Goal: Task Accomplishment & Management: Manage account settings

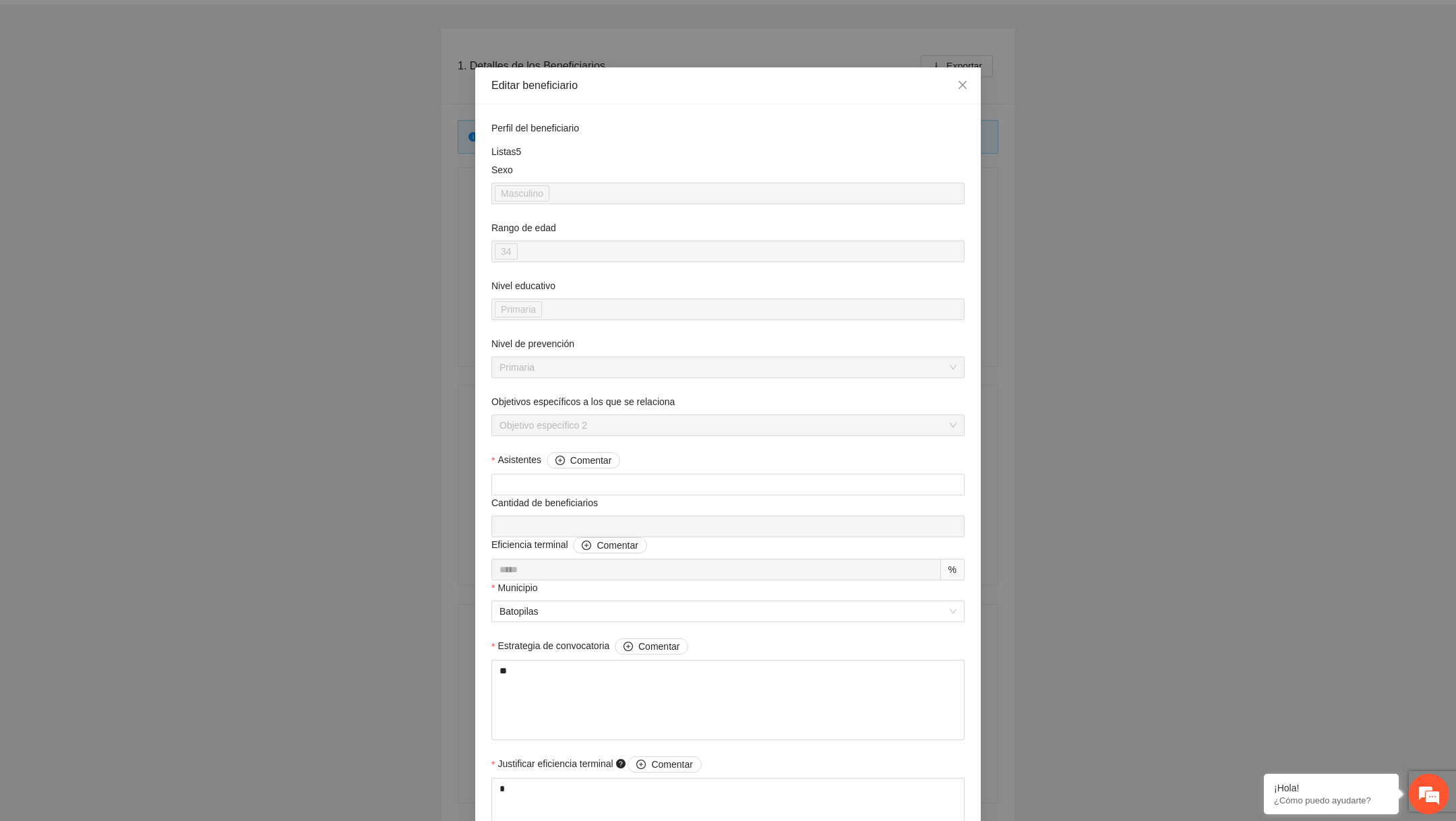
scroll to position [902, 0]
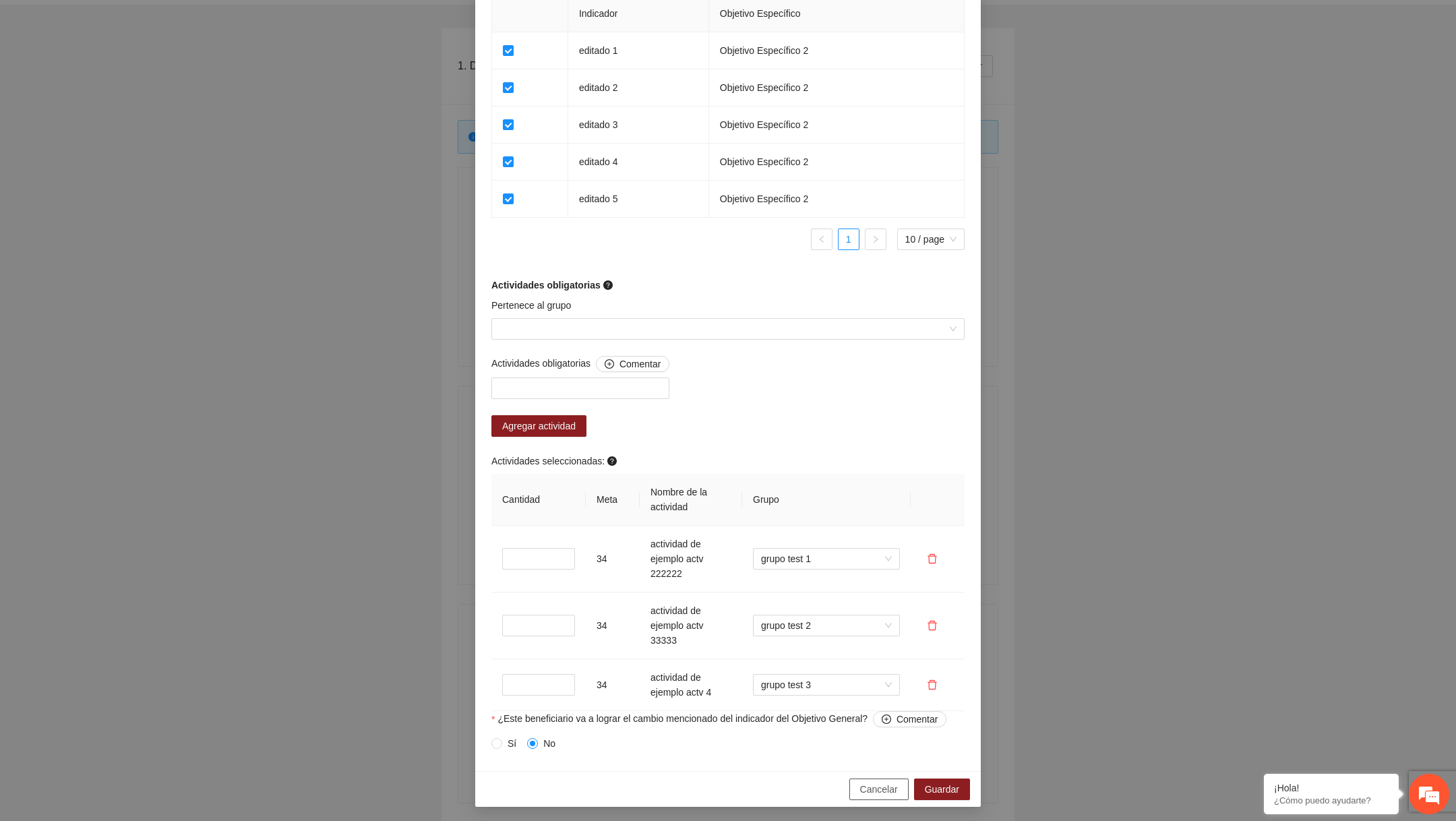
click at [867, 786] on span "Cancelar" at bounding box center [879, 789] width 38 height 15
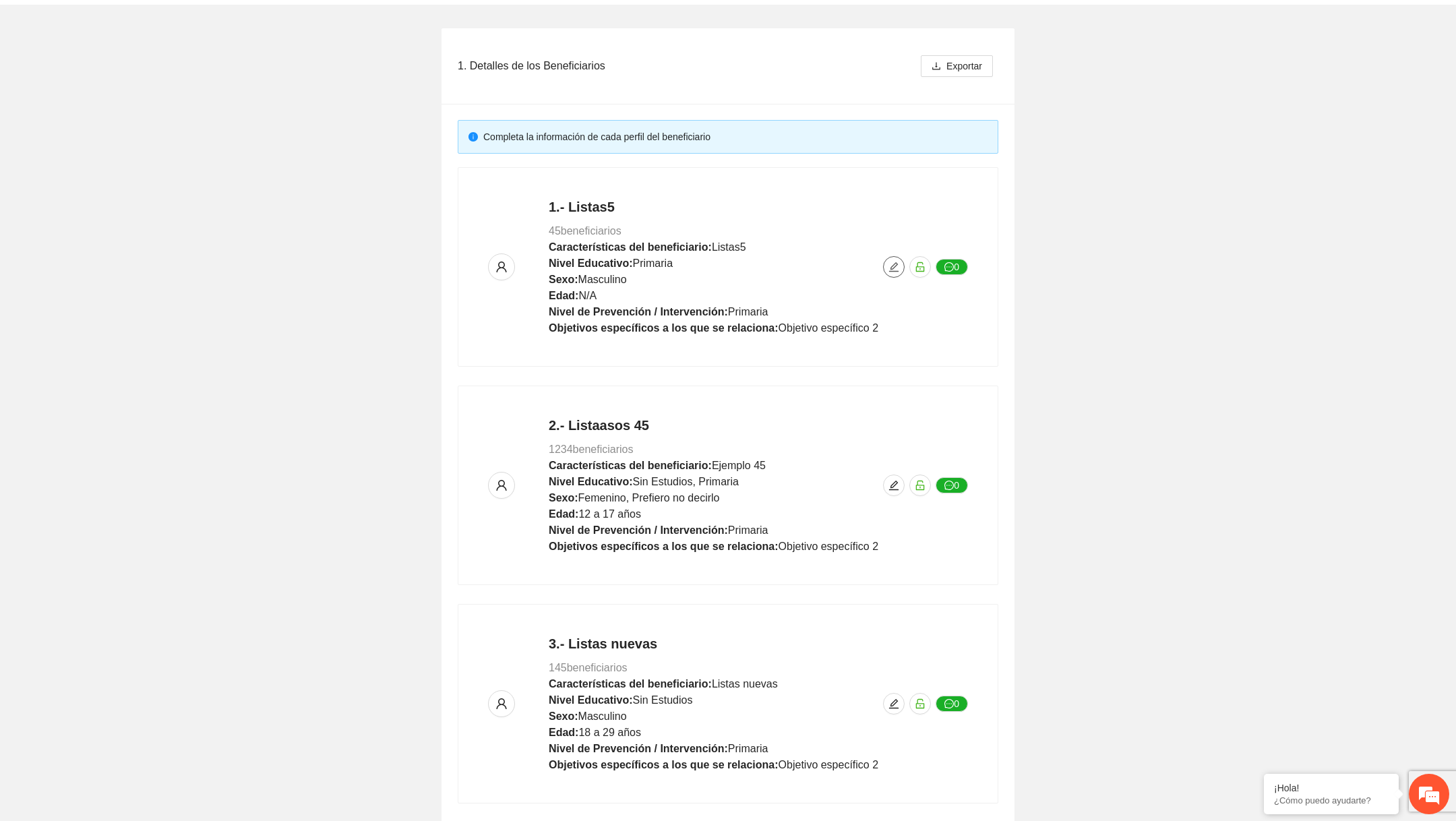
scroll to position [0, 0]
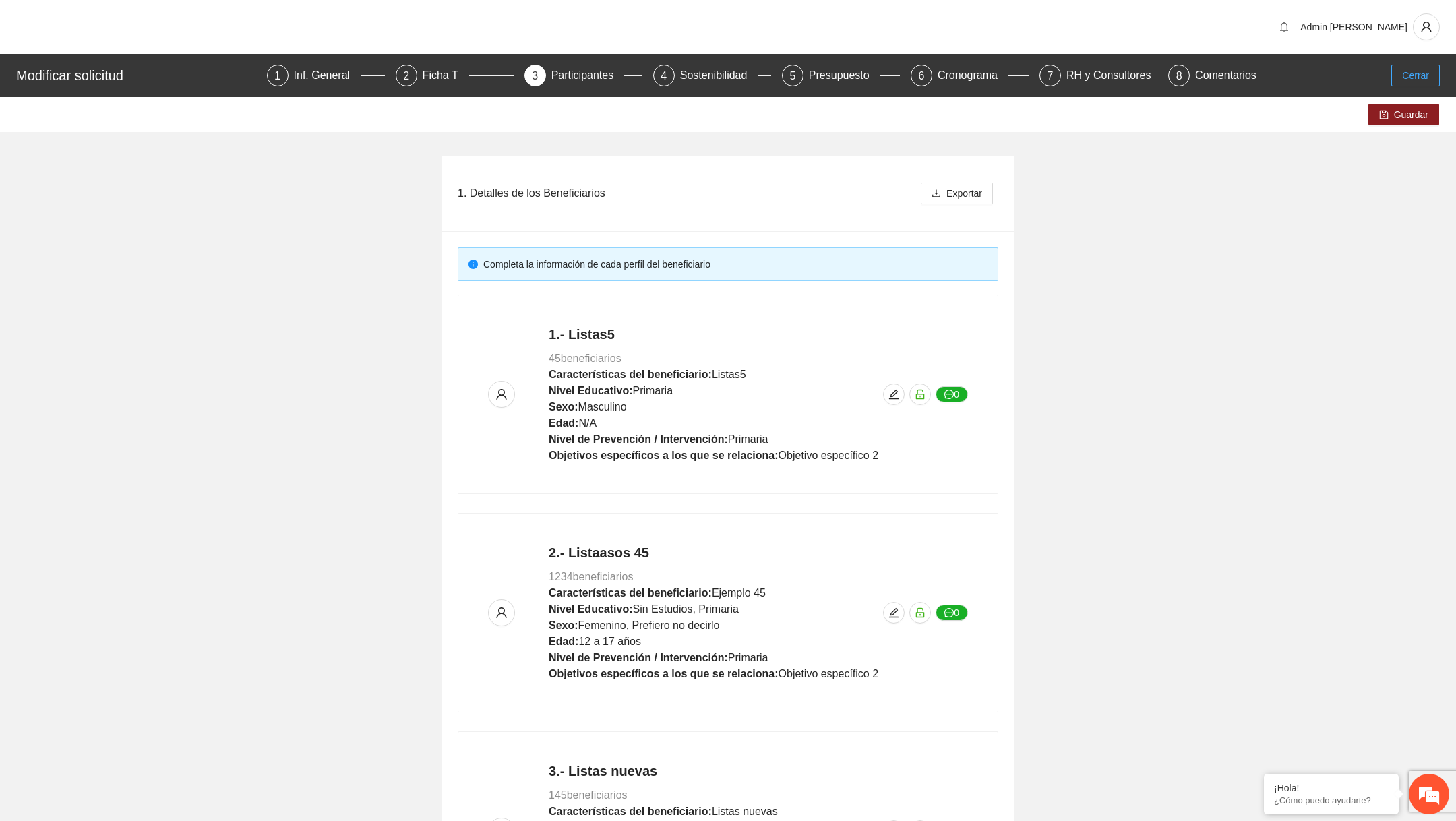
click at [1410, 73] on span "Cerrar" at bounding box center [1416, 75] width 27 height 15
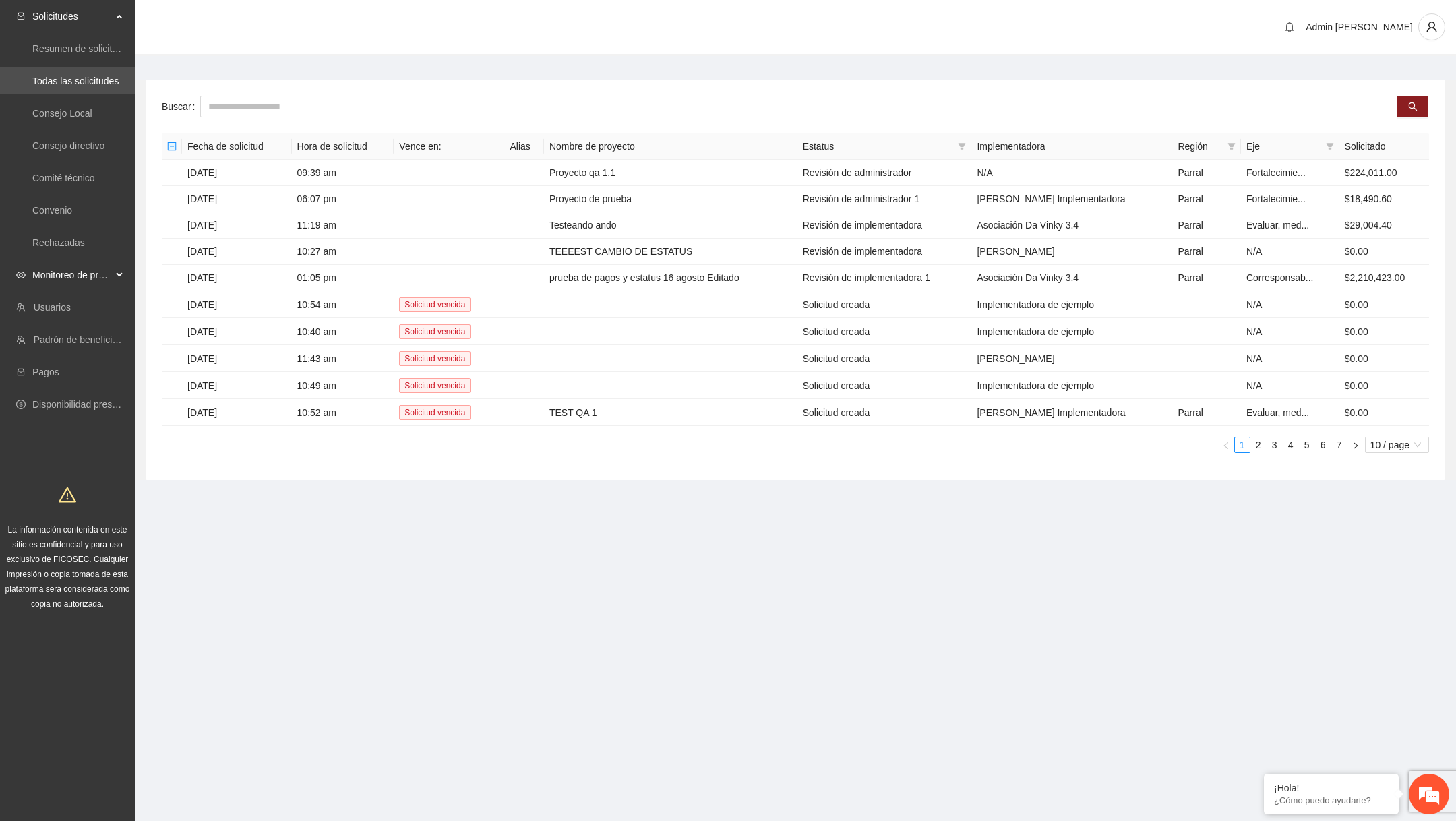
click at [82, 280] on span "Monitoreo de proyectos" at bounding box center [72, 275] width 79 height 27
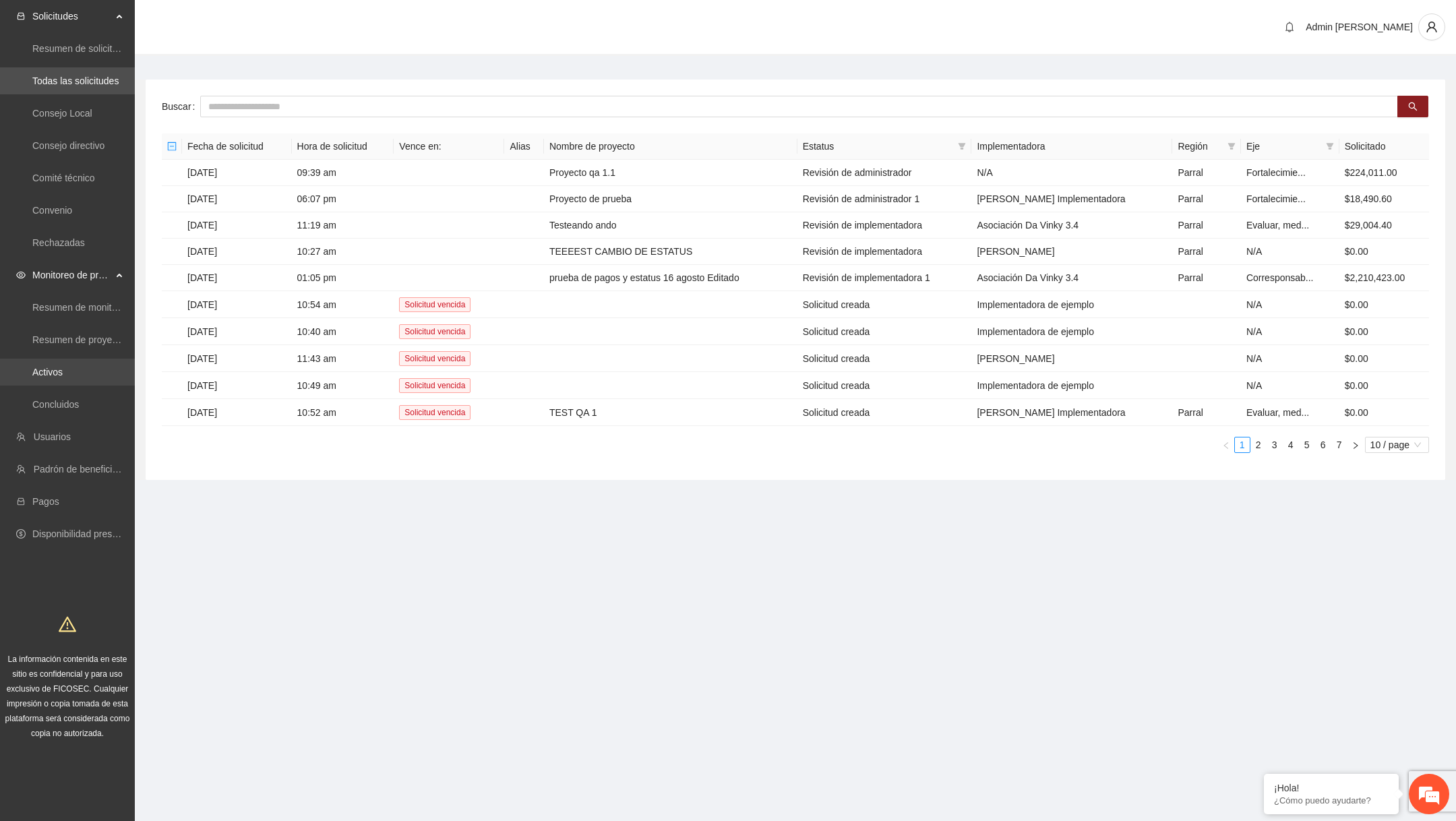
click at [63, 372] on link "Activos" at bounding box center [47, 372] width 30 height 11
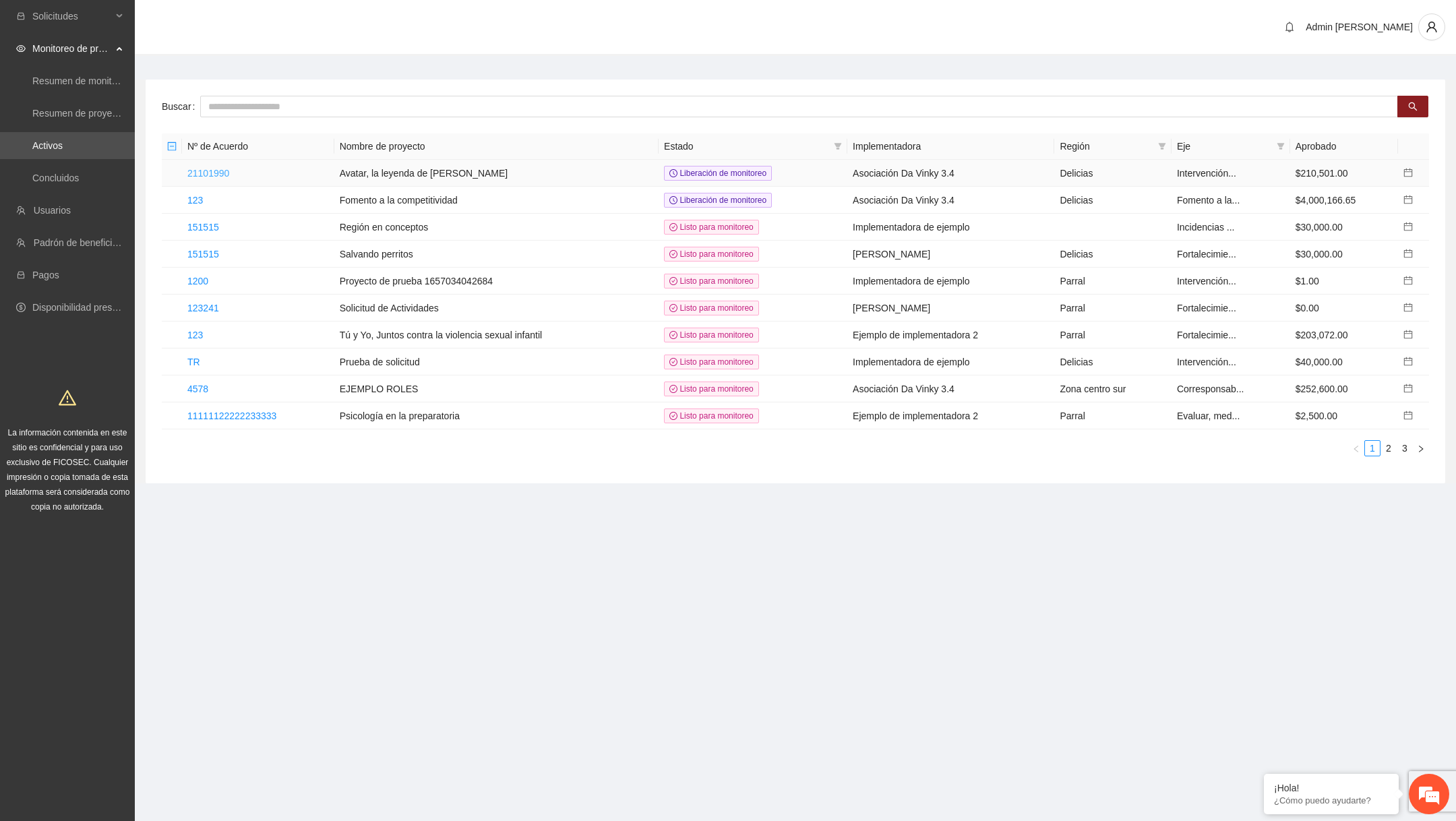
click at [228, 173] on link "21101990" at bounding box center [209, 173] width 42 height 11
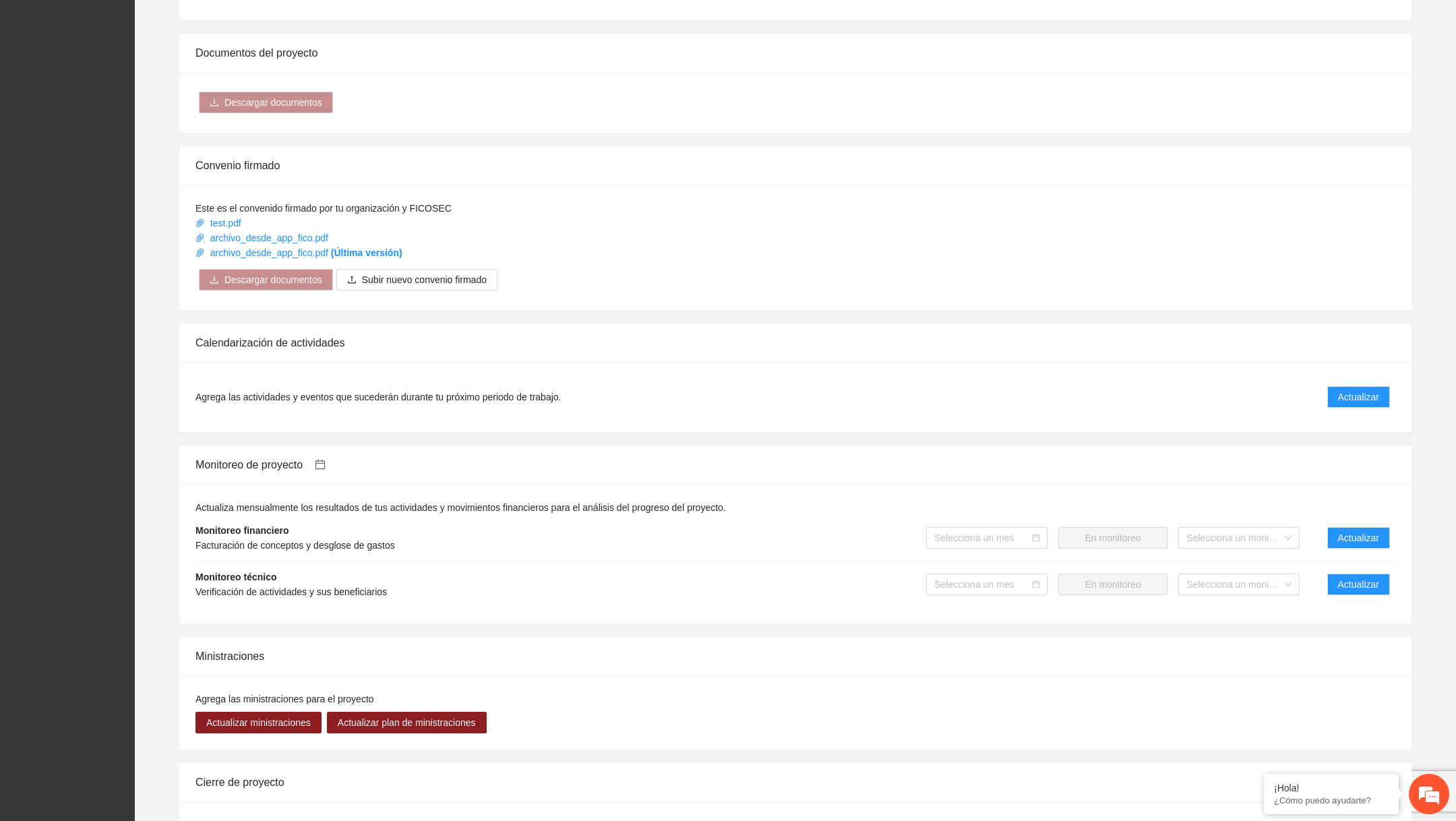
scroll to position [700, 0]
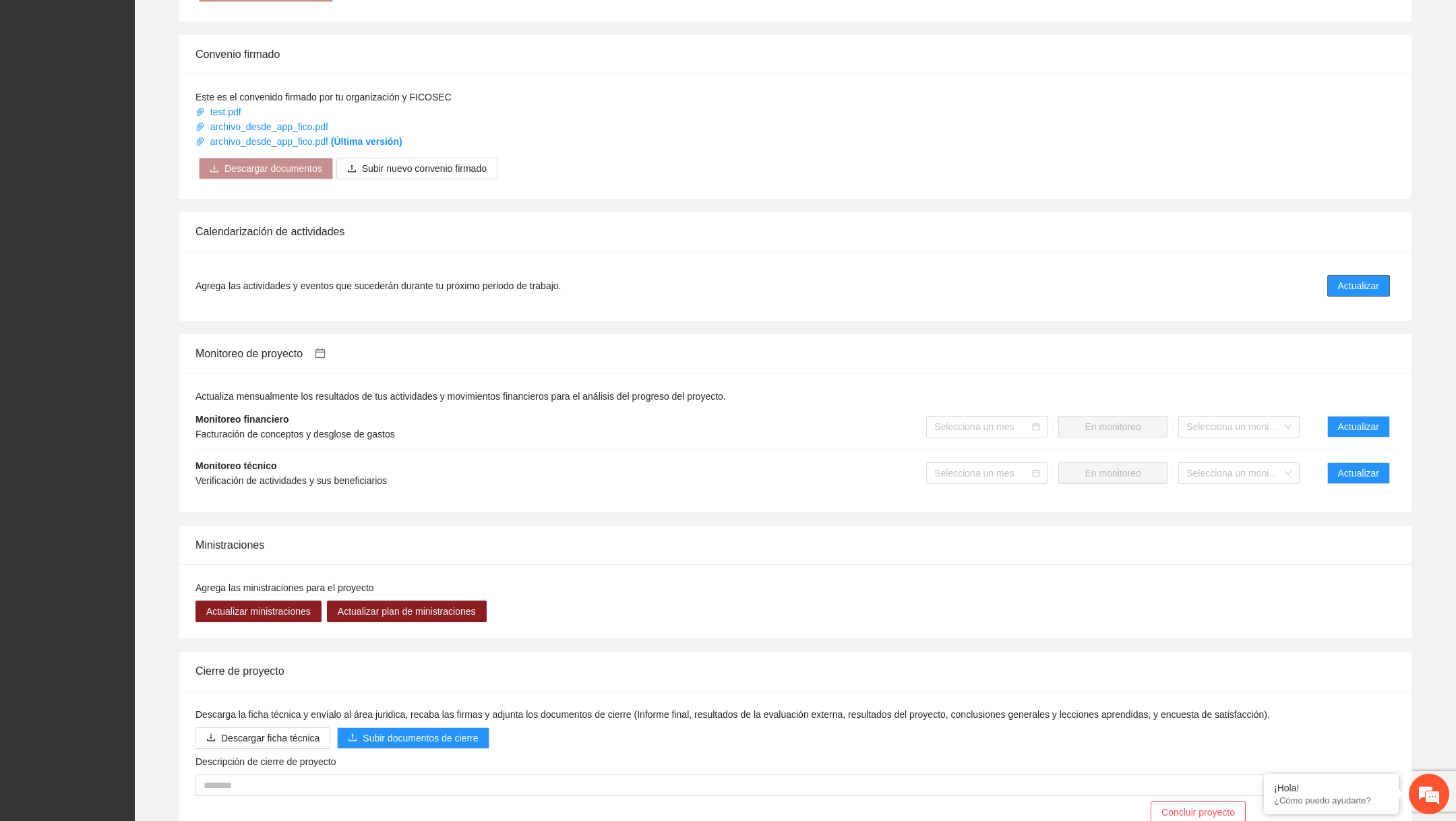
click at [1344, 285] on span "Actualizar" at bounding box center [1358, 286] width 41 height 15
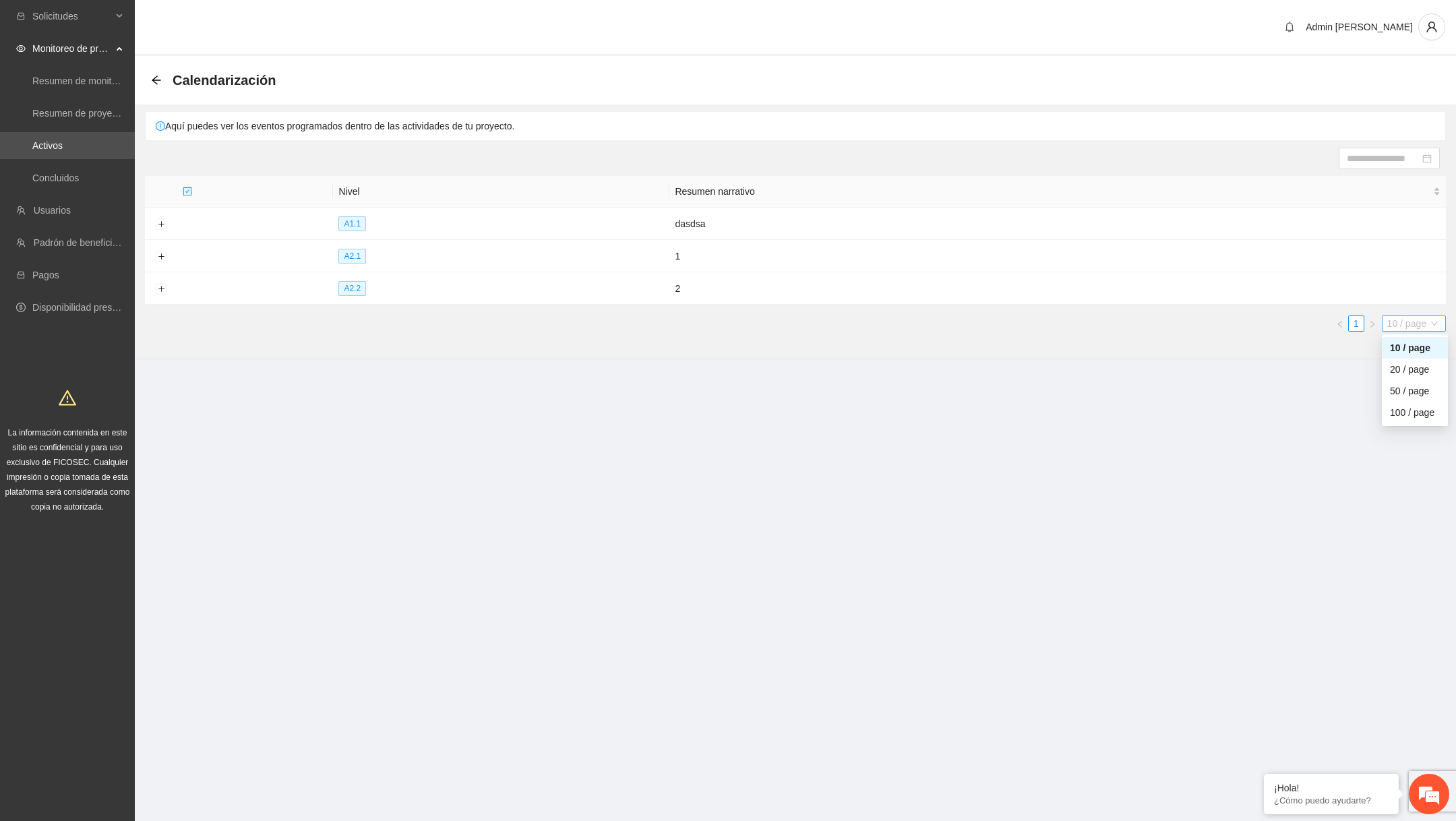
click at [1406, 324] on span "10 / page" at bounding box center [1414, 324] width 54 height 15
click at [63, 147] on link "Activos" at bounding box center [47, 146] width 30 height 11
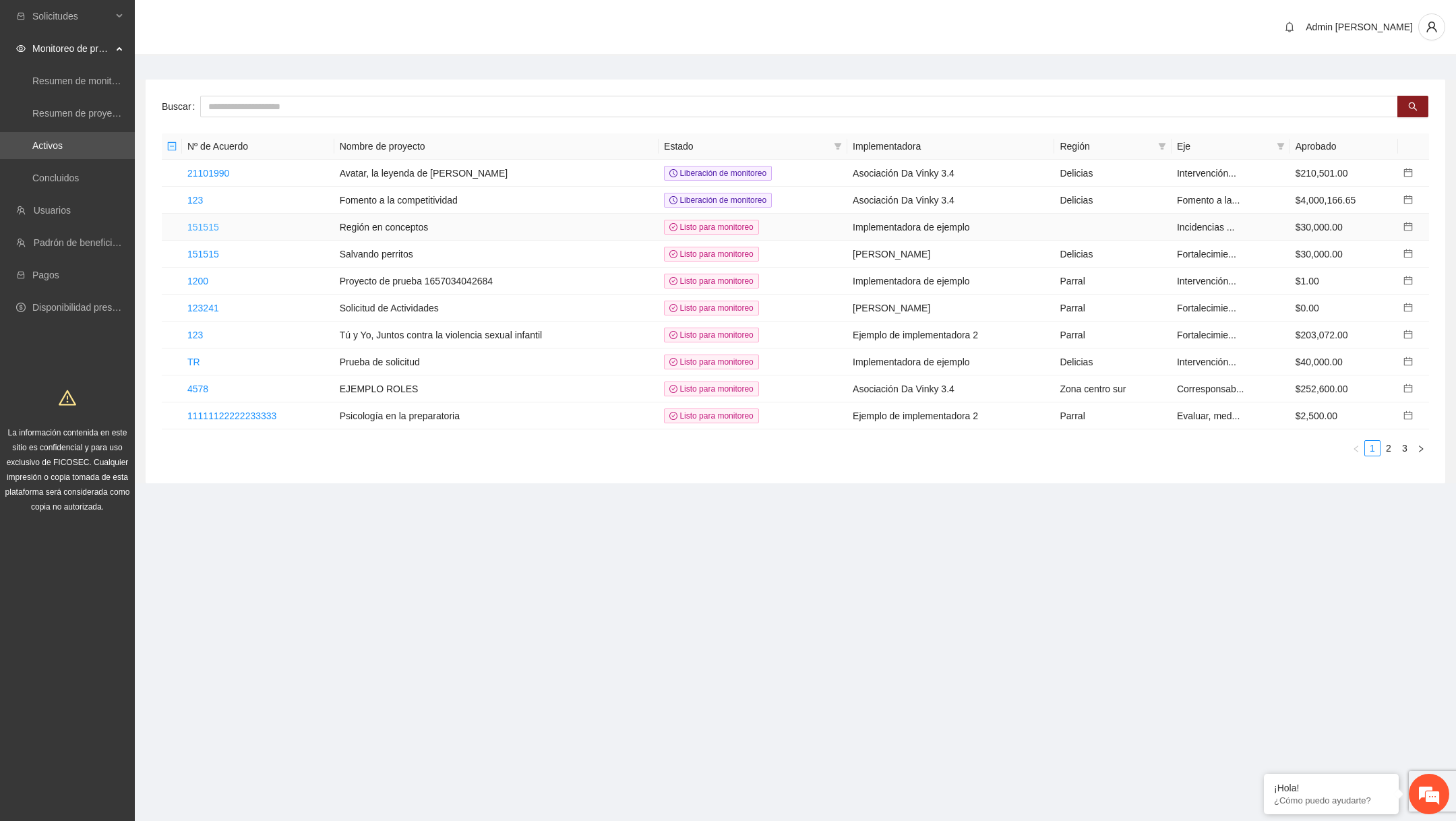
click at [202, 228] on link "151515" at bounding box center [203, 227] width 32 height 11
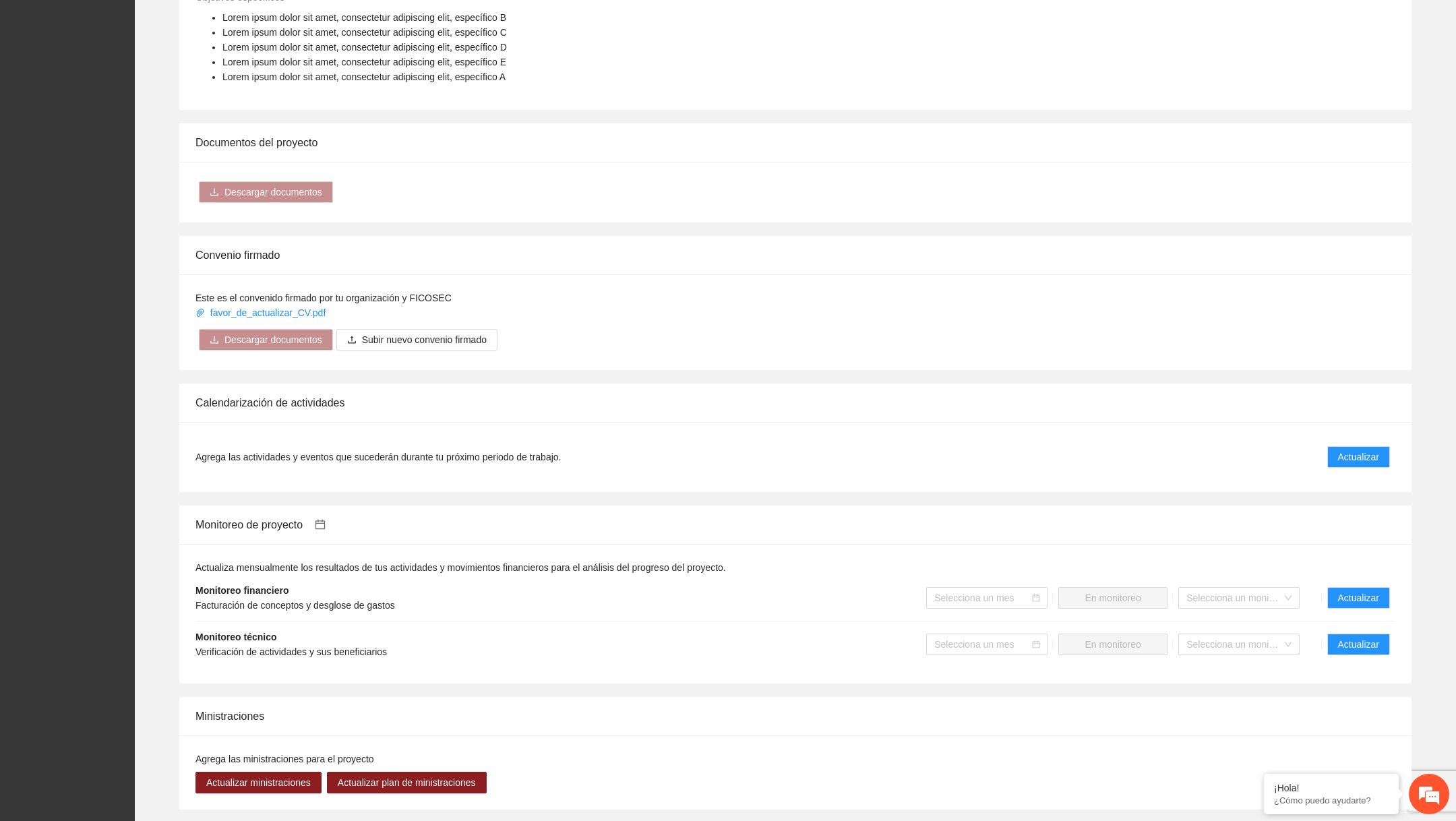
scroll to position [752, 0]
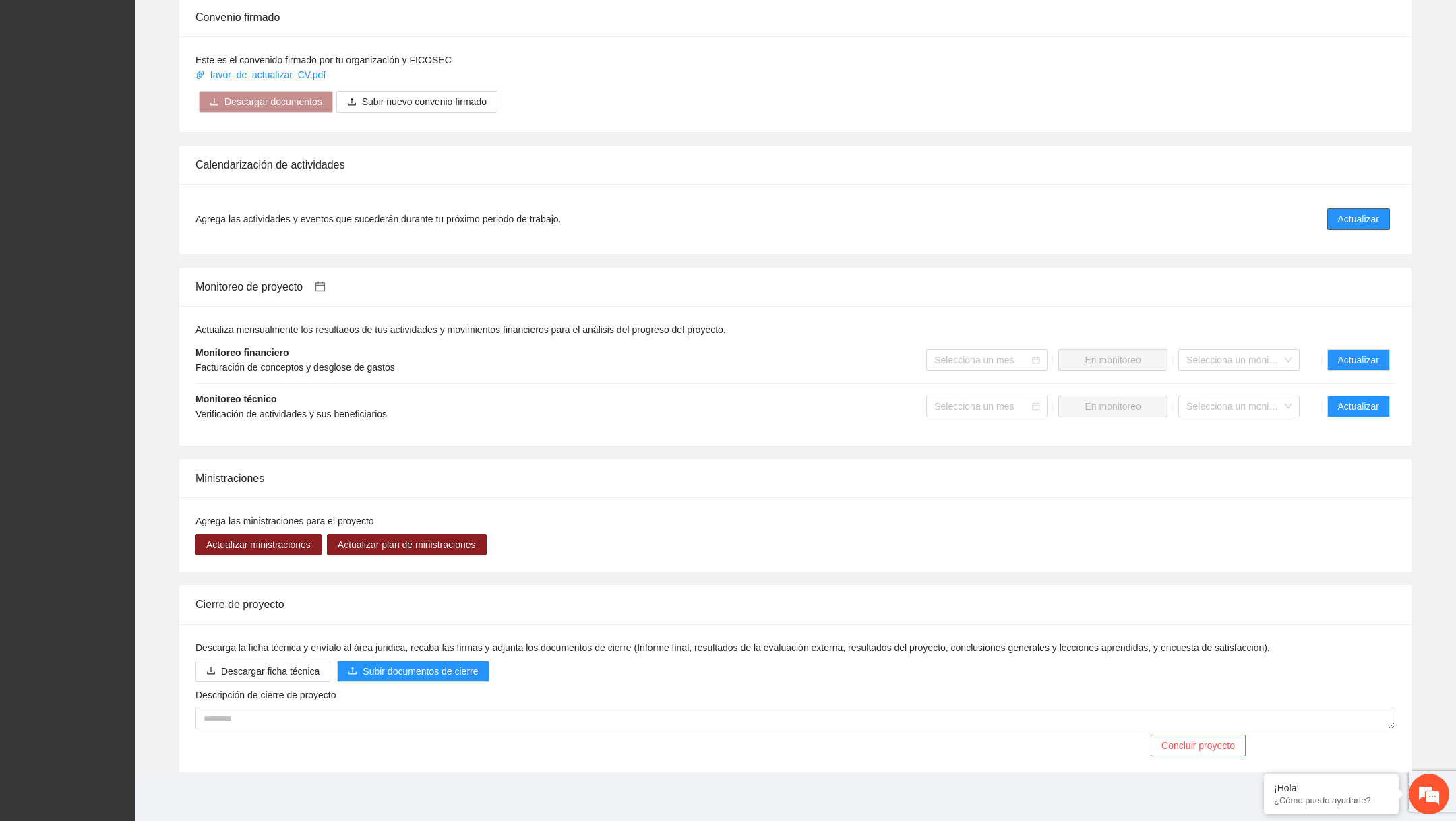
click at [1364, 213] on span "Actualizar" at bounding box center [1358, 219] width 41 height 15
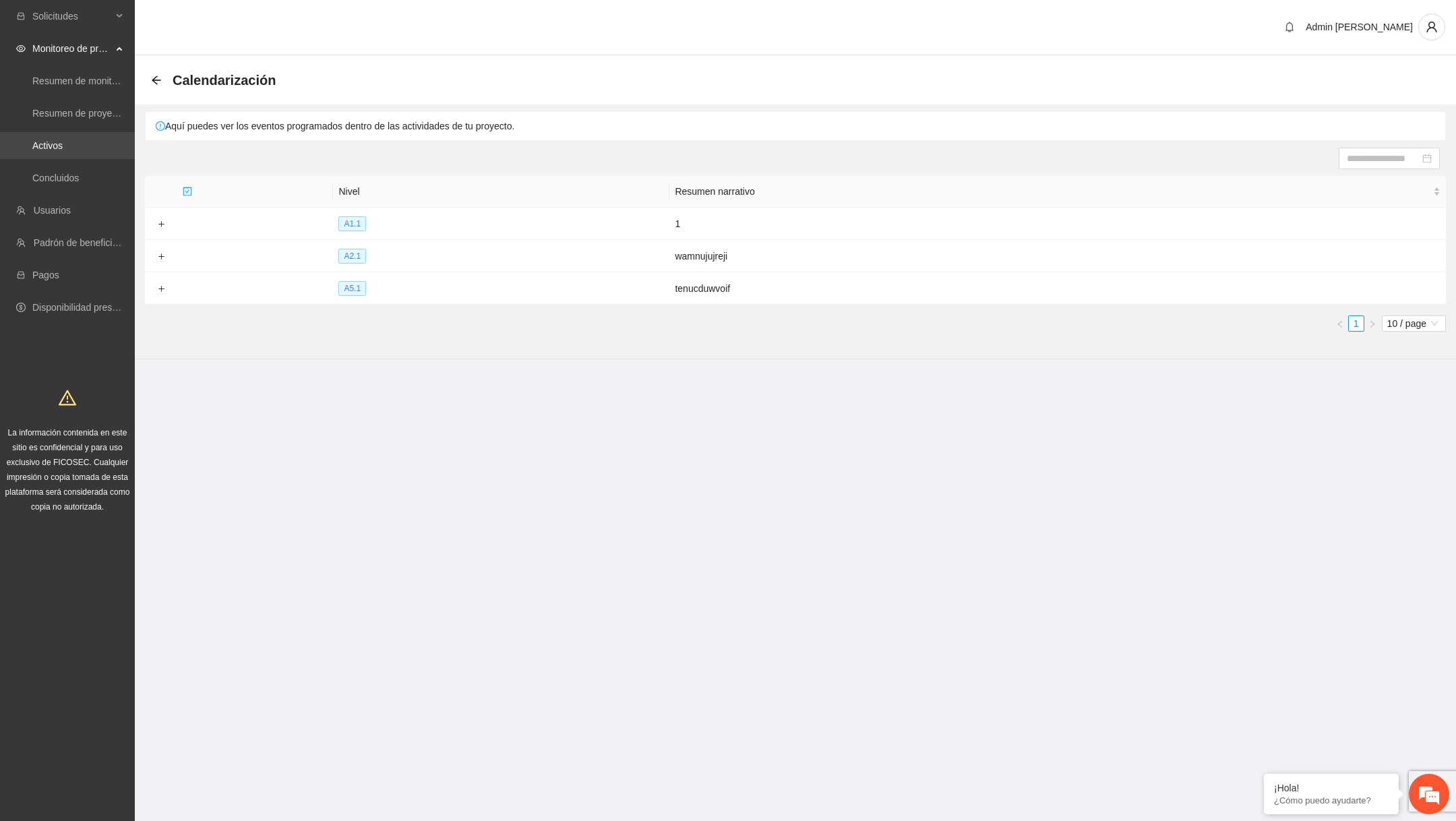
click at [55, 142] on link "Activos" at bounding box center [47, 146] width 30 height 11
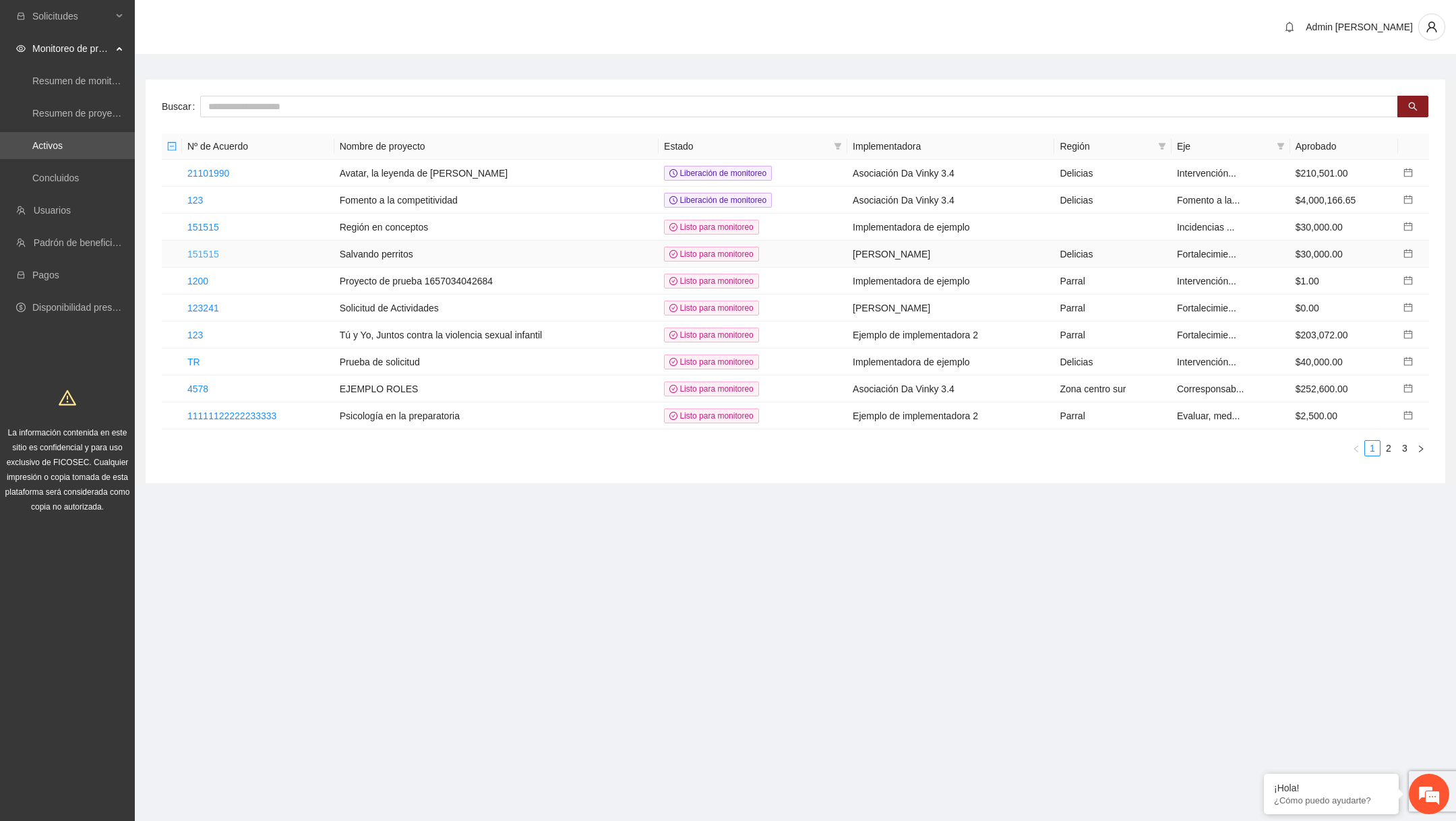
click at [212, 249] on link "151515" at bounding box center [203, 254] width 32 height 11
click at [216, 222] on link "151515" at bounding box center [203, 227] width 32 height 11
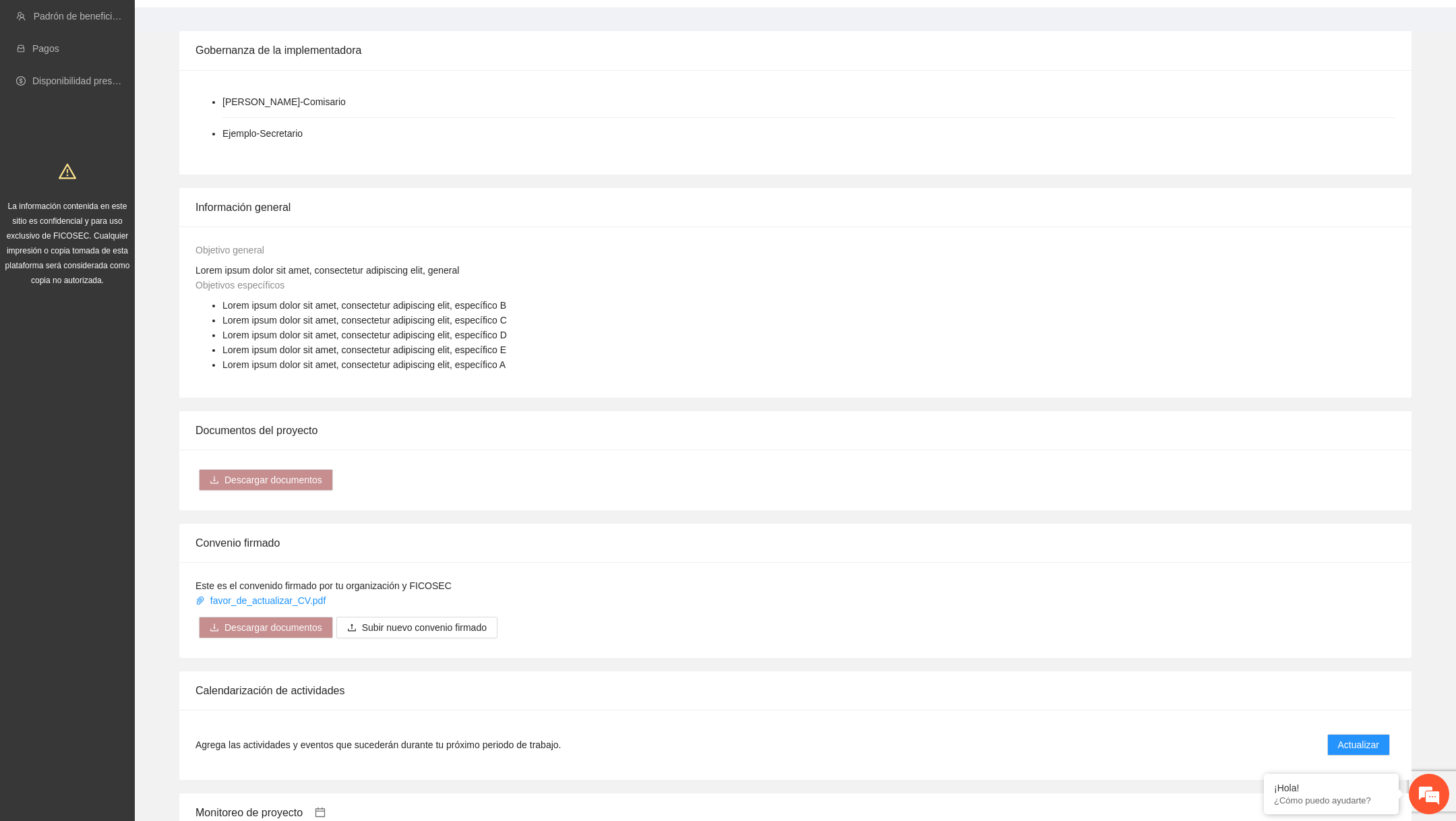
scroll to position [752, 0]
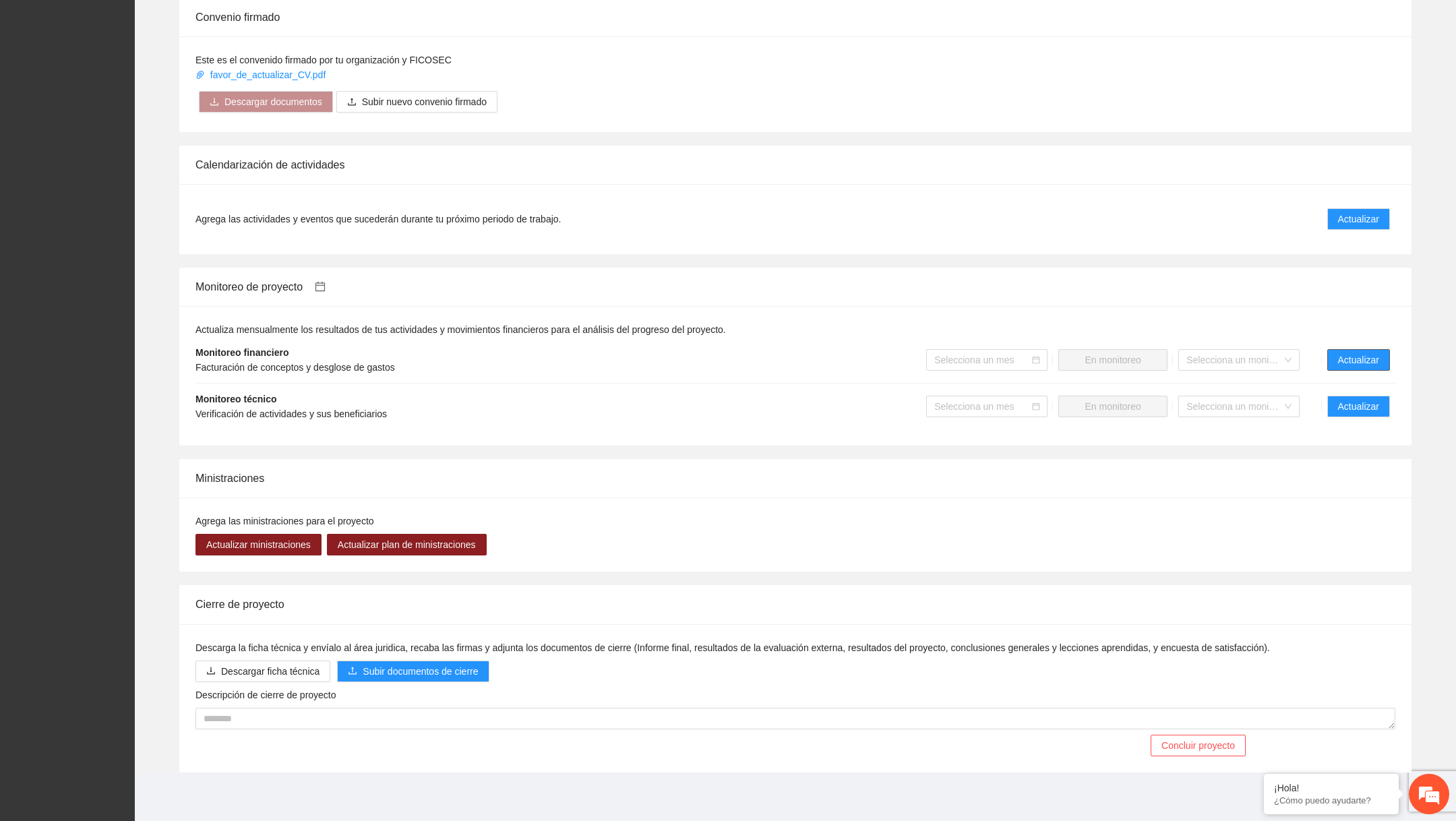
click at [1342, 364] on span "Actualizar" at bounding box center [1358, 360] width 41 height 15
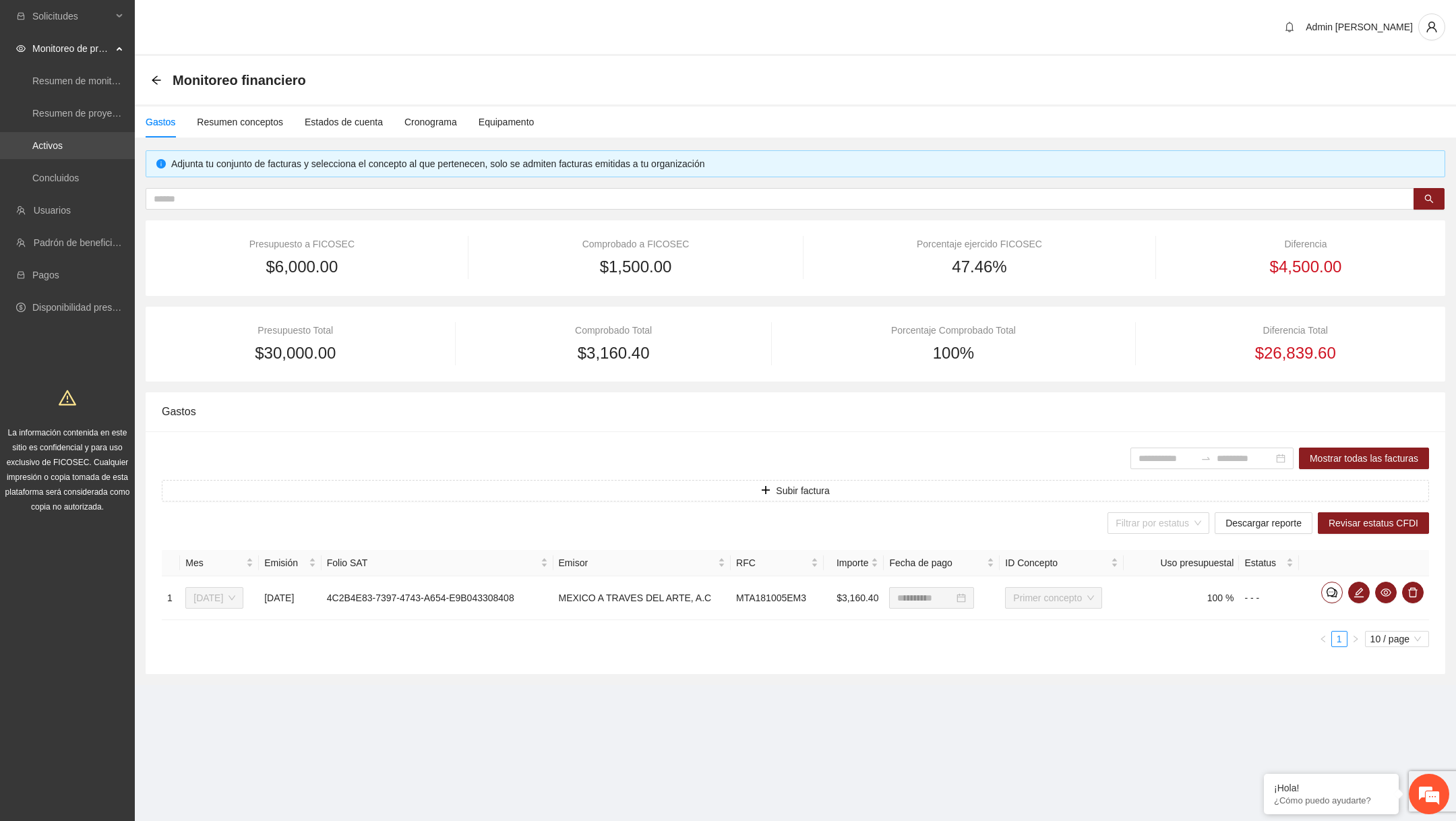
click at [63, 140] on link "Activos" at bounding box center [47, 146] width 30 height 11
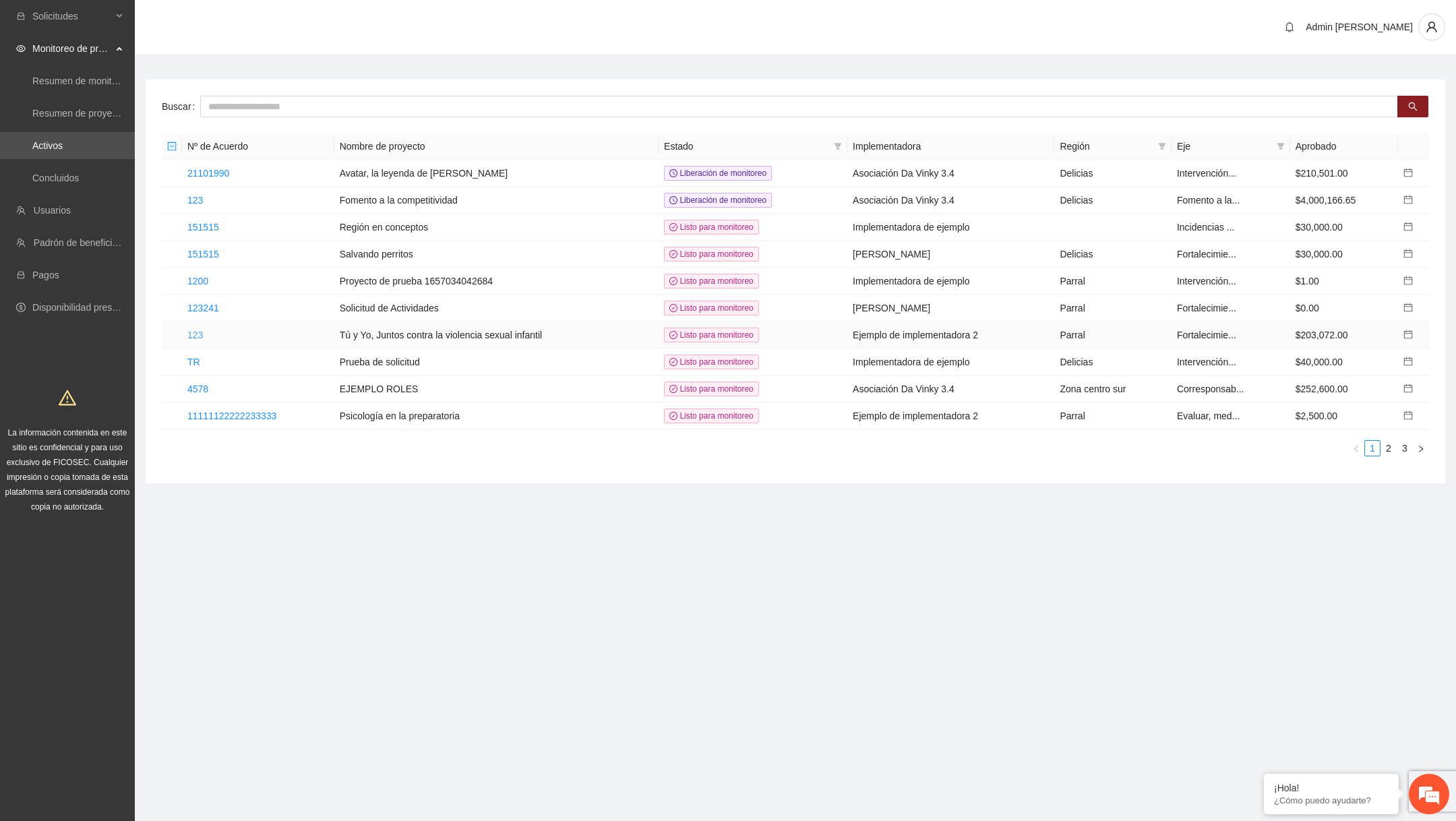
click at [200, 330] on link "123" at bounding box center [195, 335] width 16 height 11
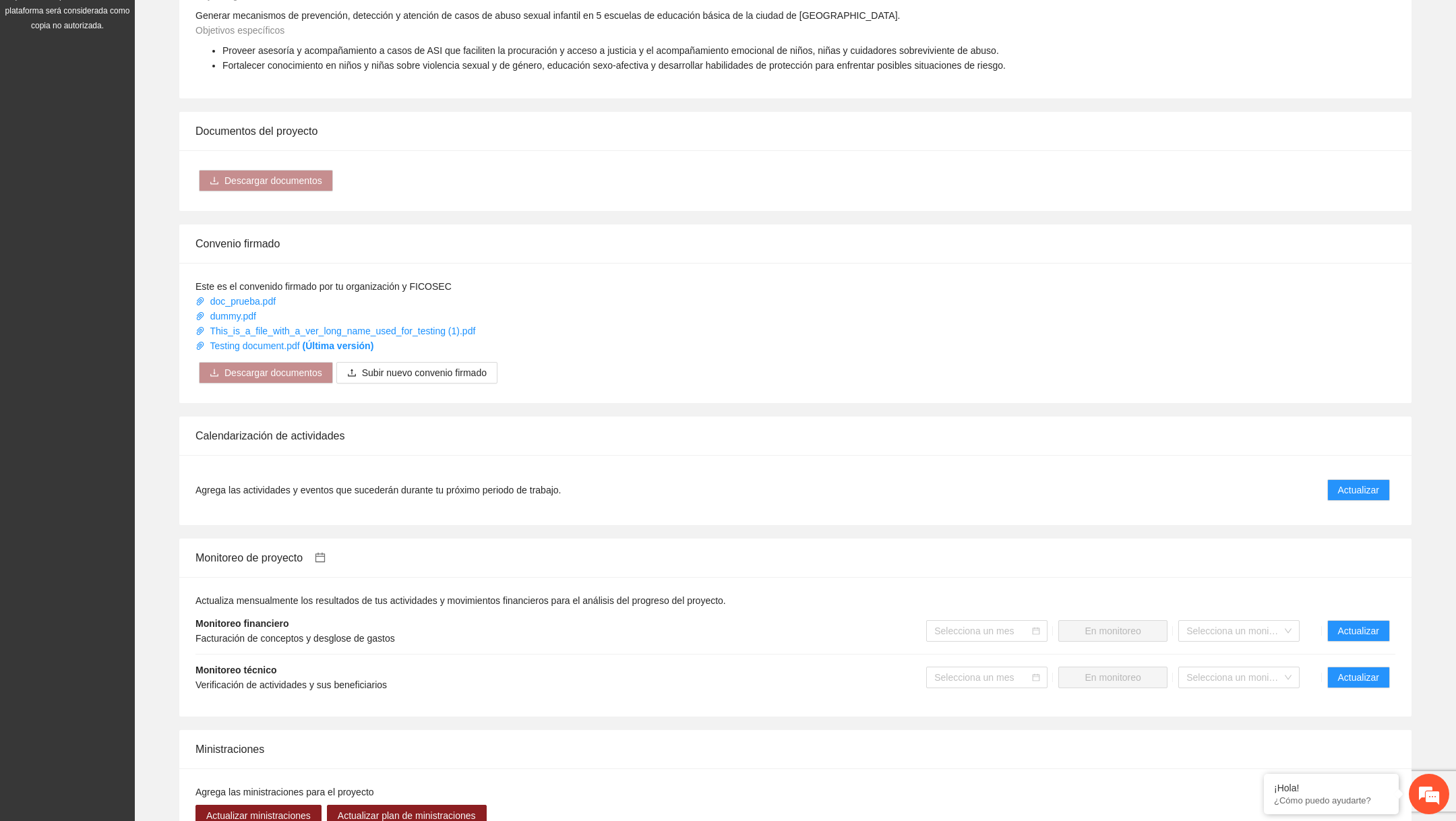
scroll to position [752, 0]
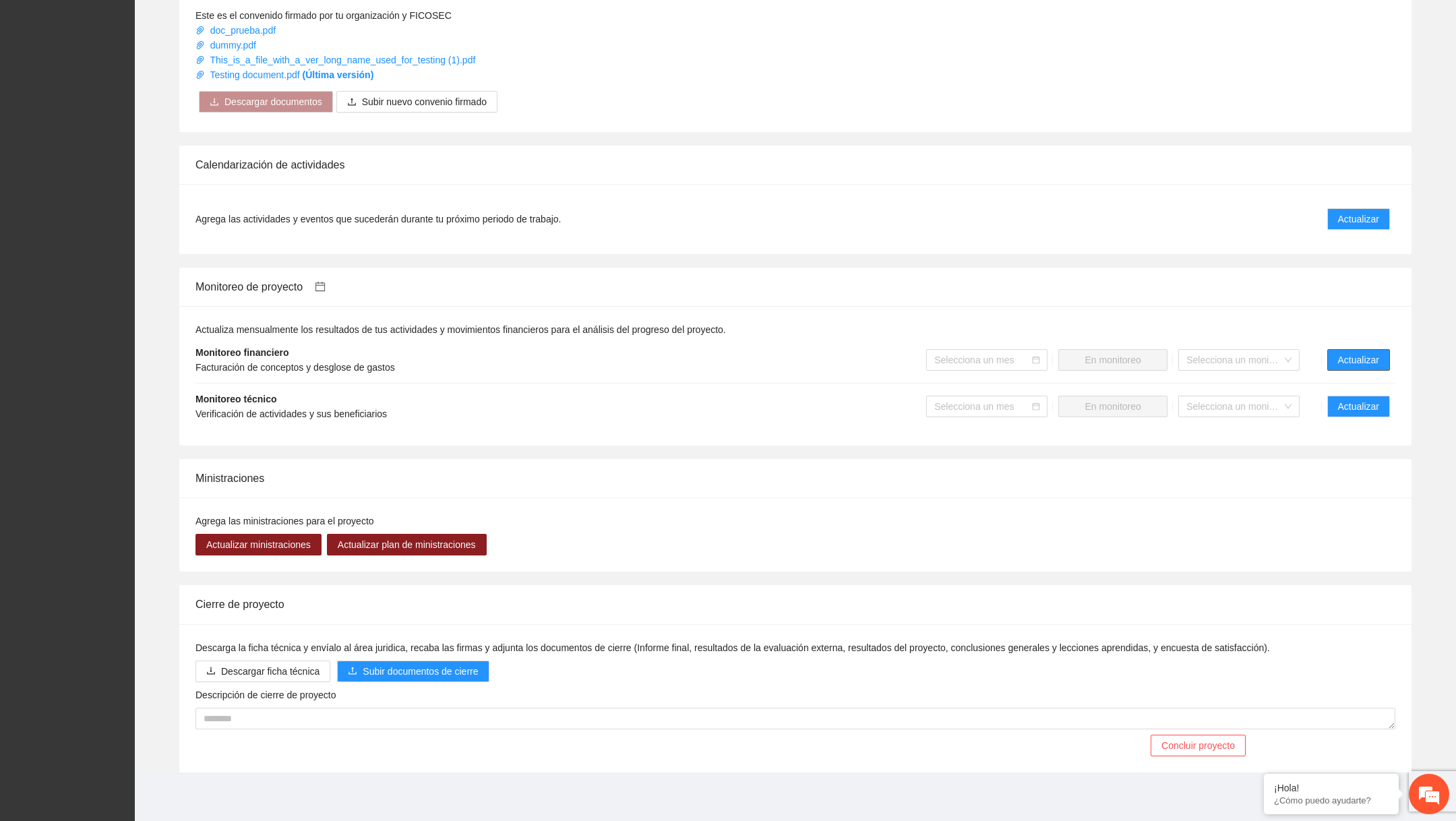
click at [1380, 359] on button "Actualizar" at bounding box center [1358, 360] width 63 height 22
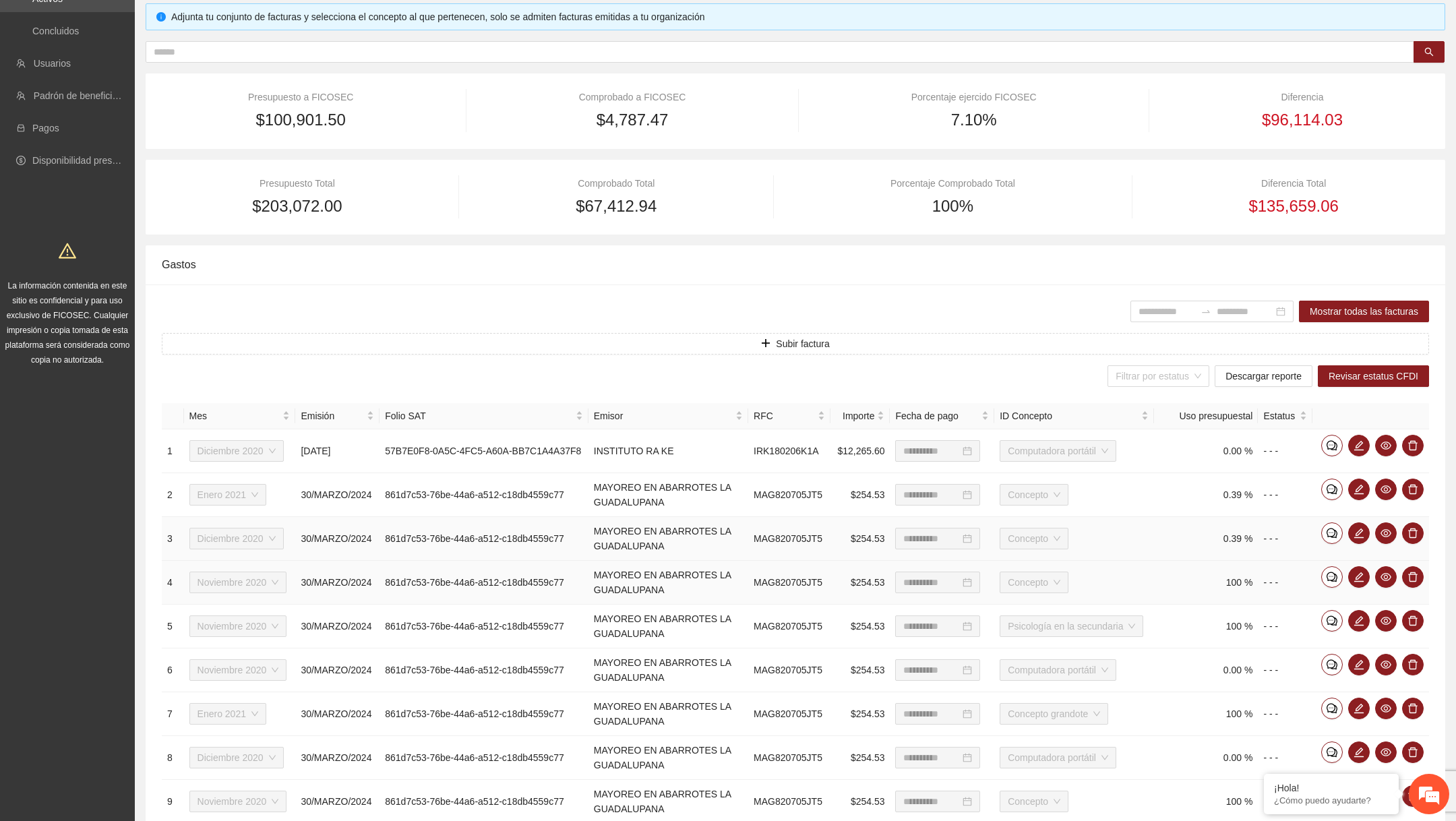
scroll to position [150, 0]
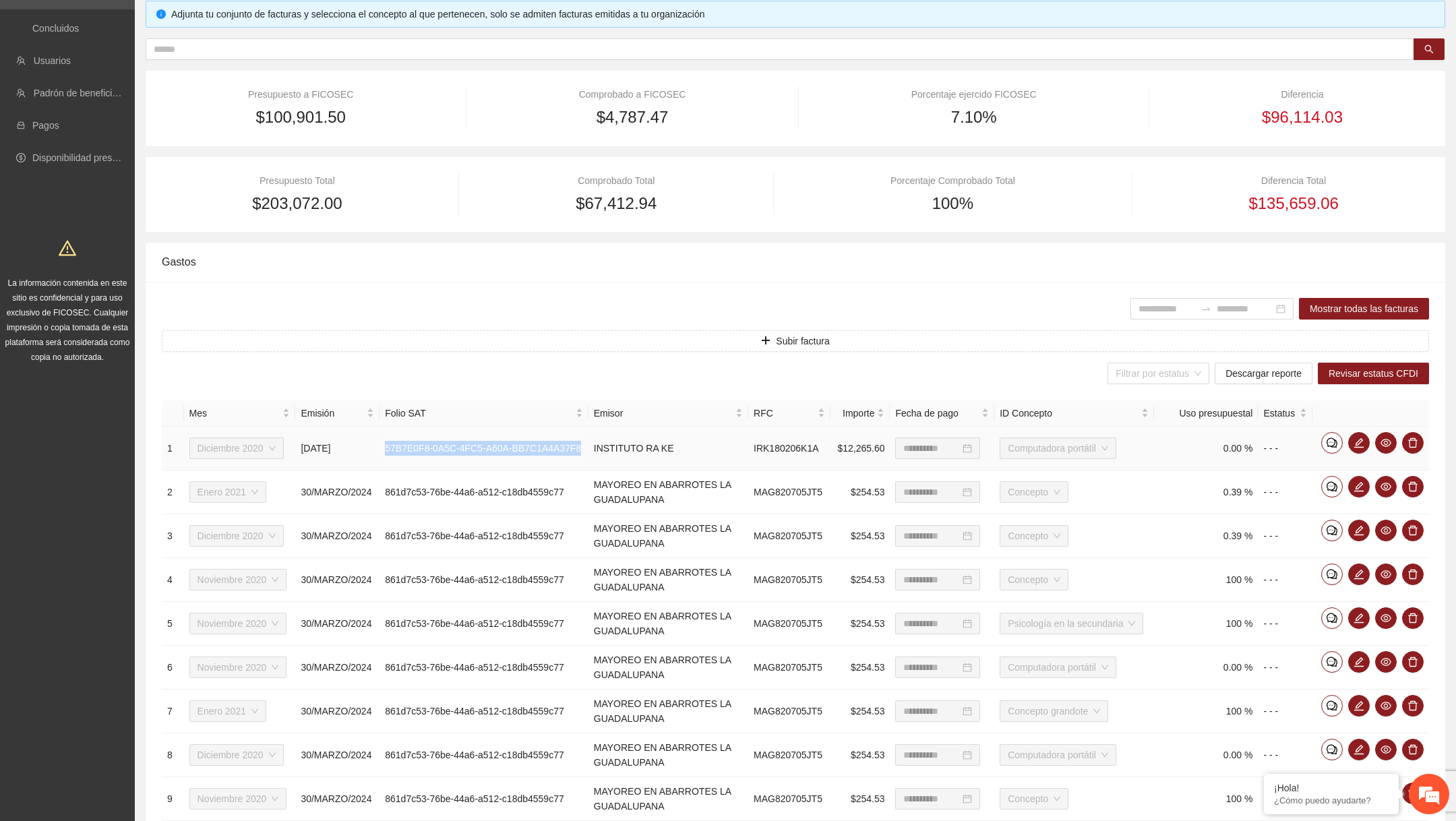
drag, startPoint x: 388, startPoint y: 439, endPoint x: 476, endPoint y: 456, distance: 89.6
click at [476, 456] on td "57B7E0F8-0A5C-4FC5-A60A-BB7C1A4A37F8" at bounding box center [483, 448] width 208 height 44
copy td "57B7E0F8-0A5C-4FC5-A60A-BB7C1A4A37F8"
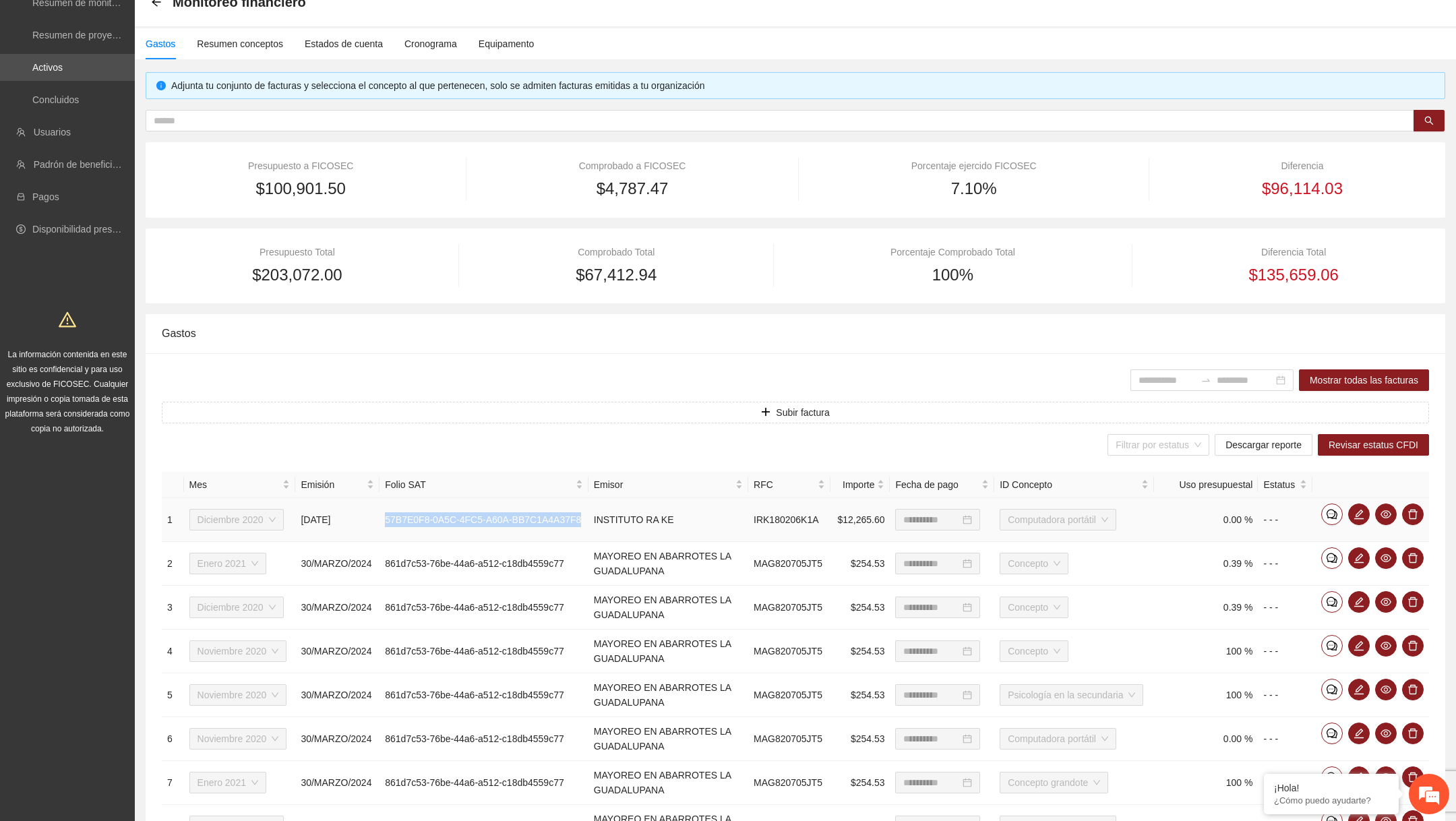
scroll to position [64, 0]
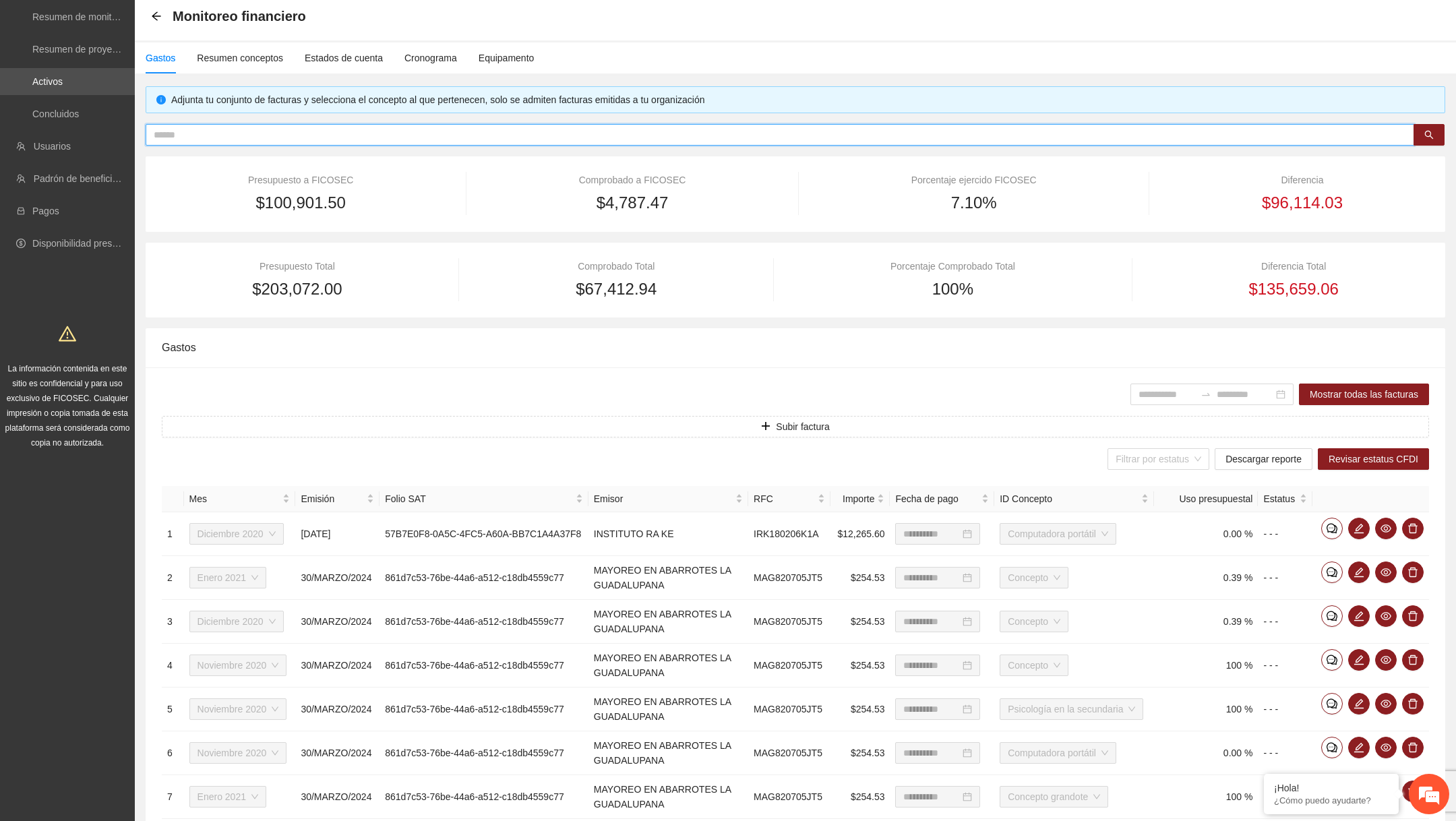
click at [480, 135] on input "text" at bounding box center [774, 135] width 1242 height 15
paste input "**********"
type input "**********"
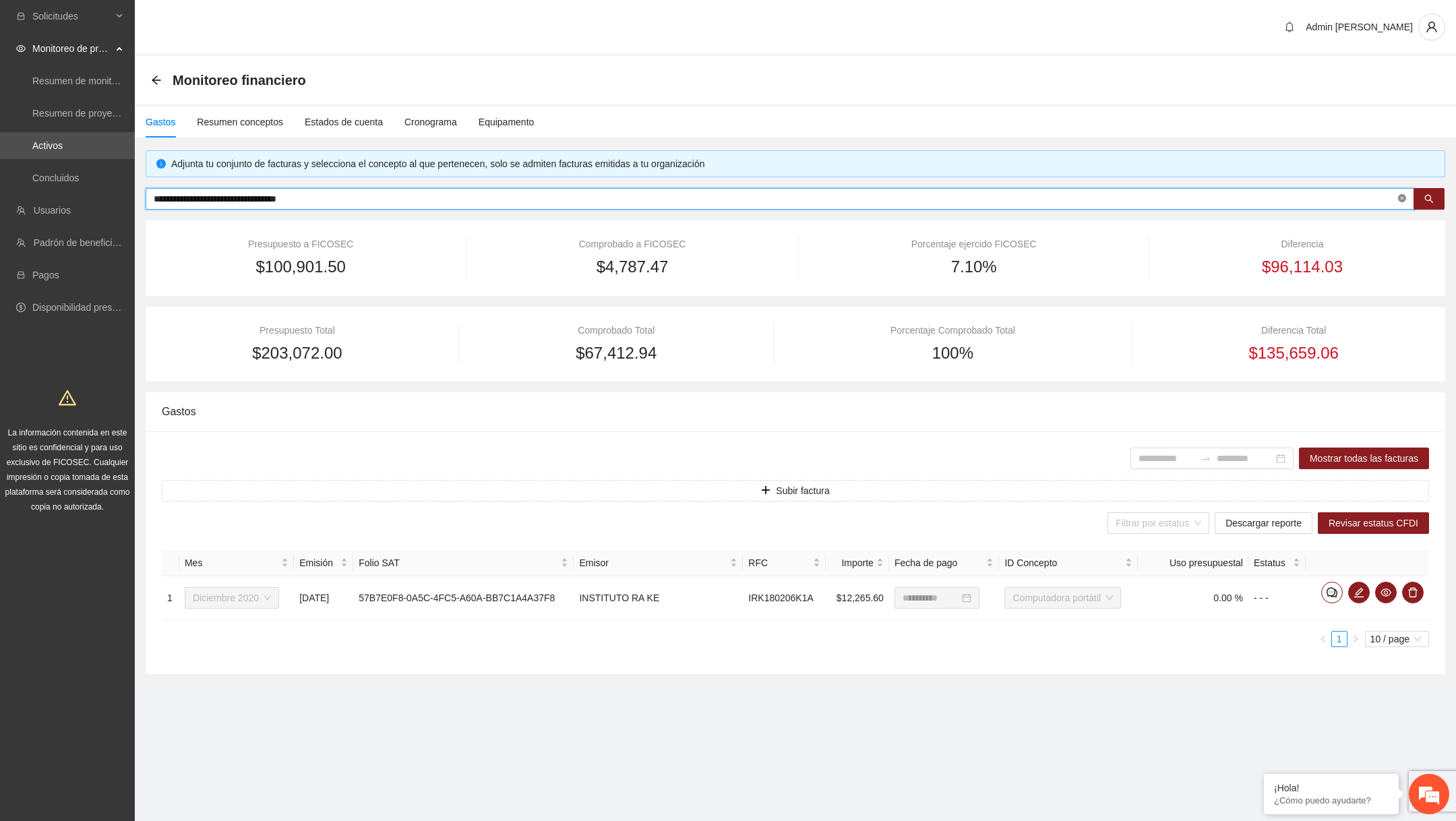
click at [1399, 196] on icon "close-circle" at bounding box center [1402, 198] width 8 height 8
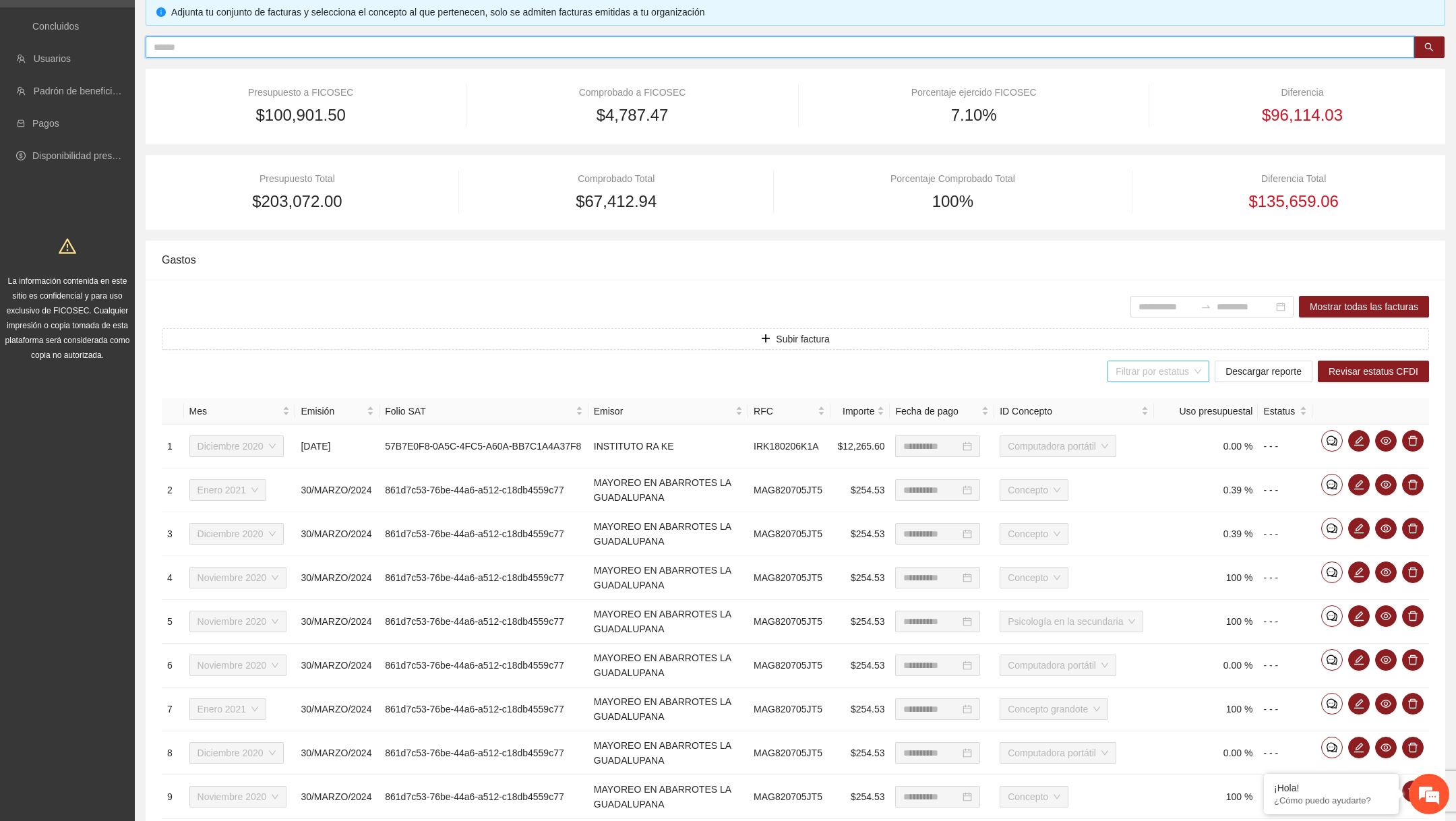
scroll to position [156, 0]
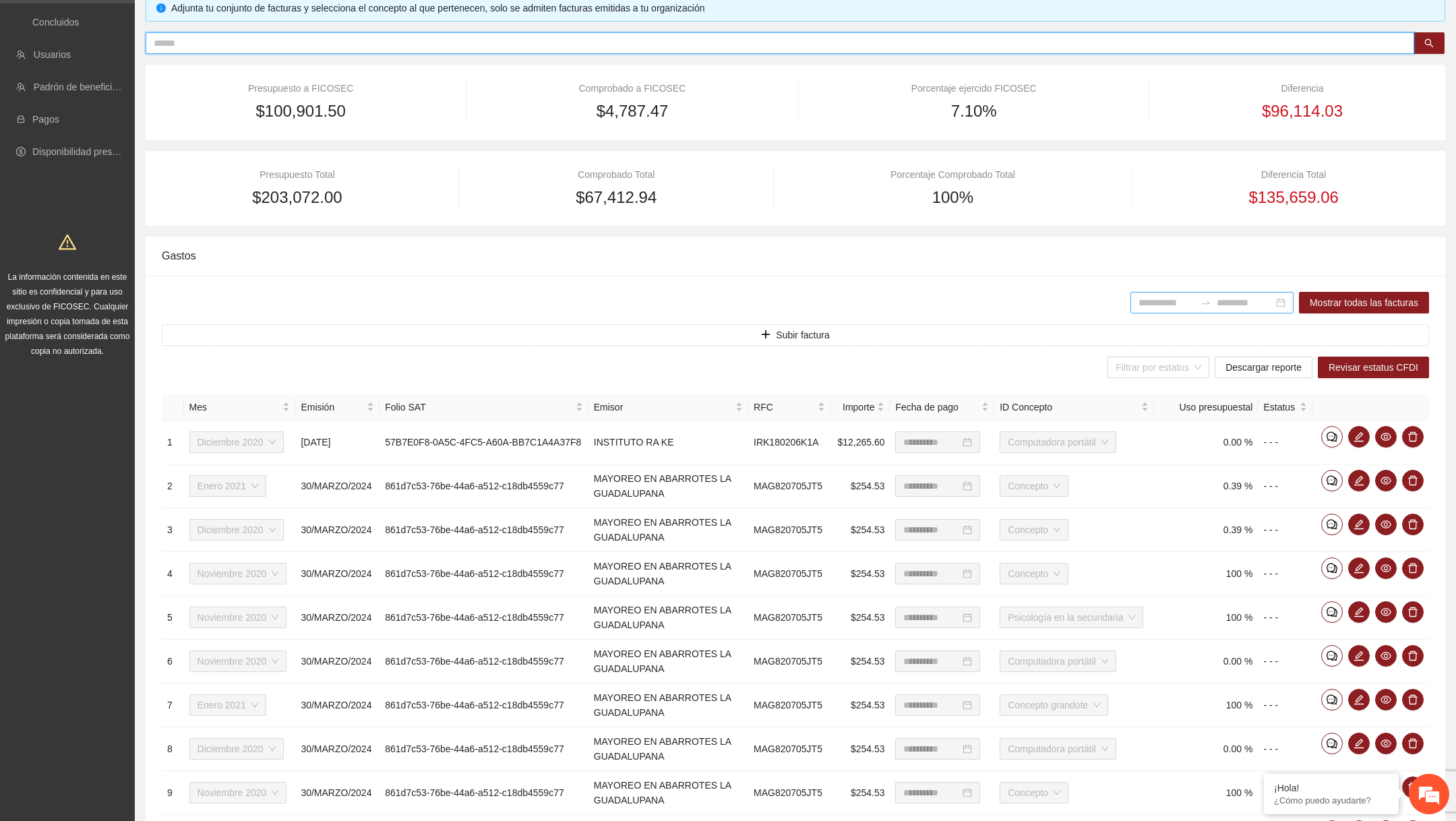
click at [1157, 299] on input at bounding box center [1167, 303] width 57 height 15
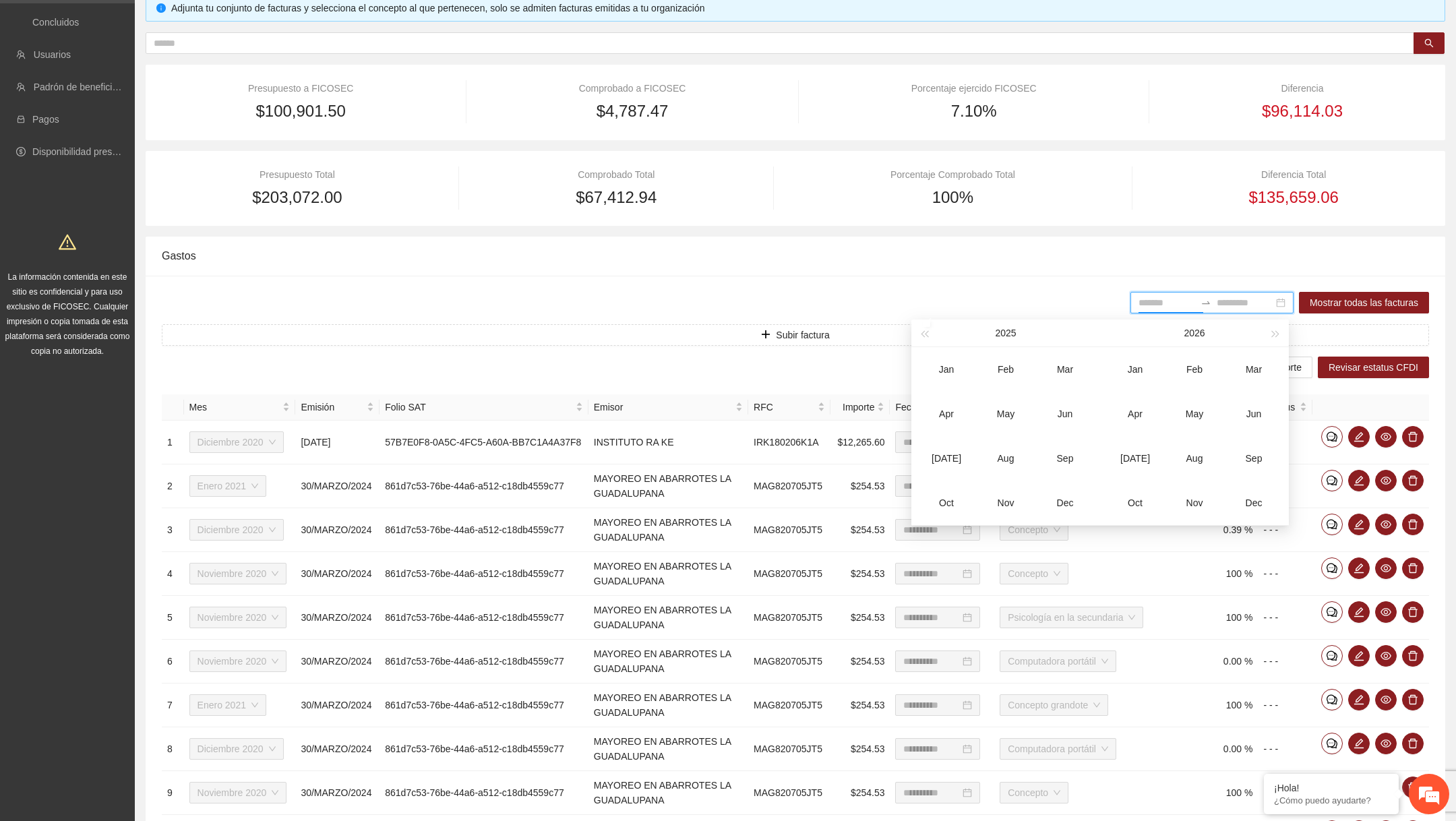
type input "*******"
click at [927, 329] on button "button" at bounding box center [924, 333] width 15 height 27
click at [932, 336] on div "2024" at bounding box center [1005, 333] width 148 height 27
click at [925, 335] on span "button" at bounding box center [924, 334] width 7 height 7
type input "*******"
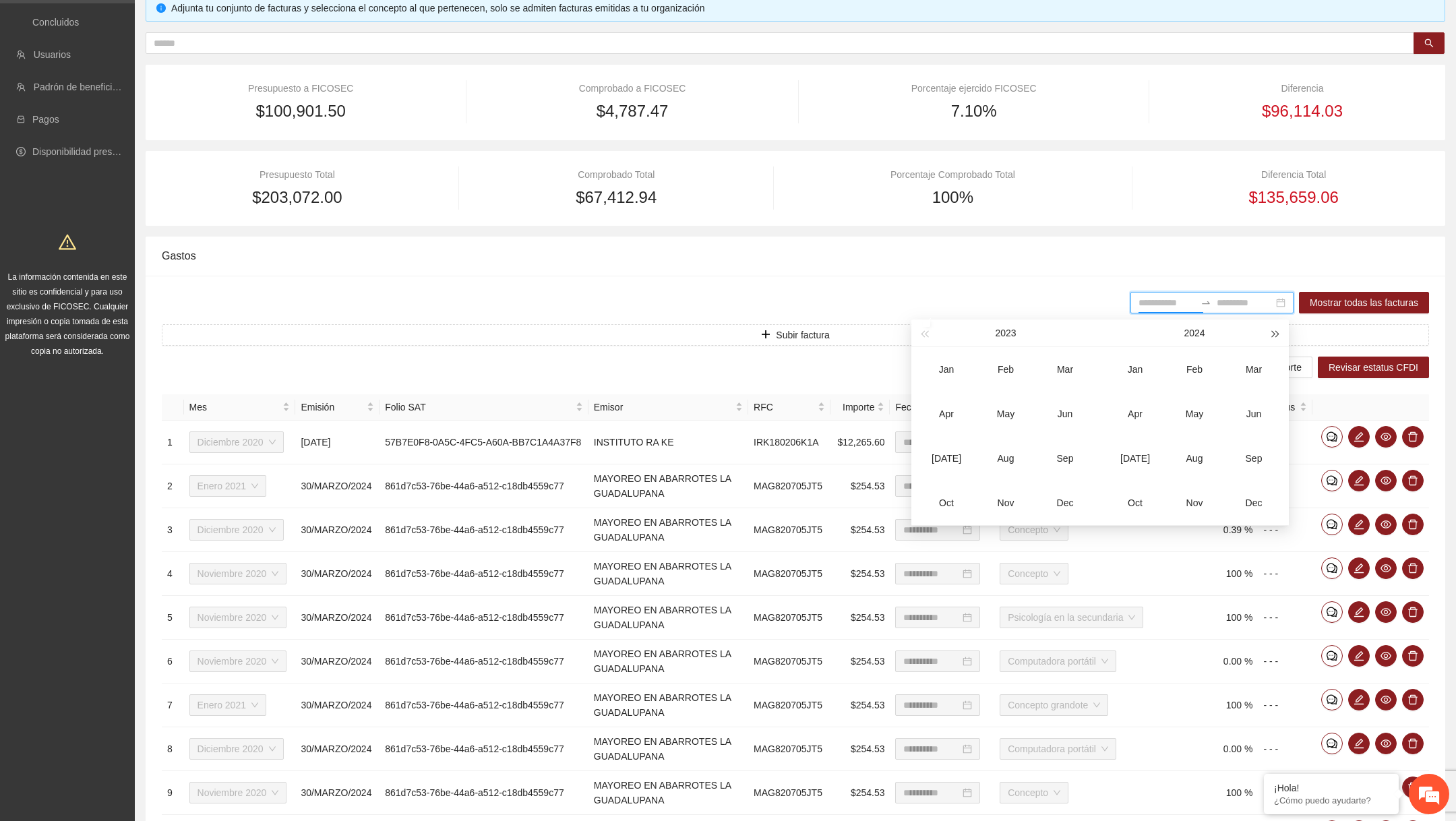
click at [1275, 331] on span "button" at bounding box center [1276, 334] width 7 height 7
click at [1061, 499] on div "Dec" at bounding box center [1065, 503] width 41 height 16
type input "*******"
click at [1123, 375] on div "Jan" at bounding box center [1136, 369] width 41 height 16
type input "*******"
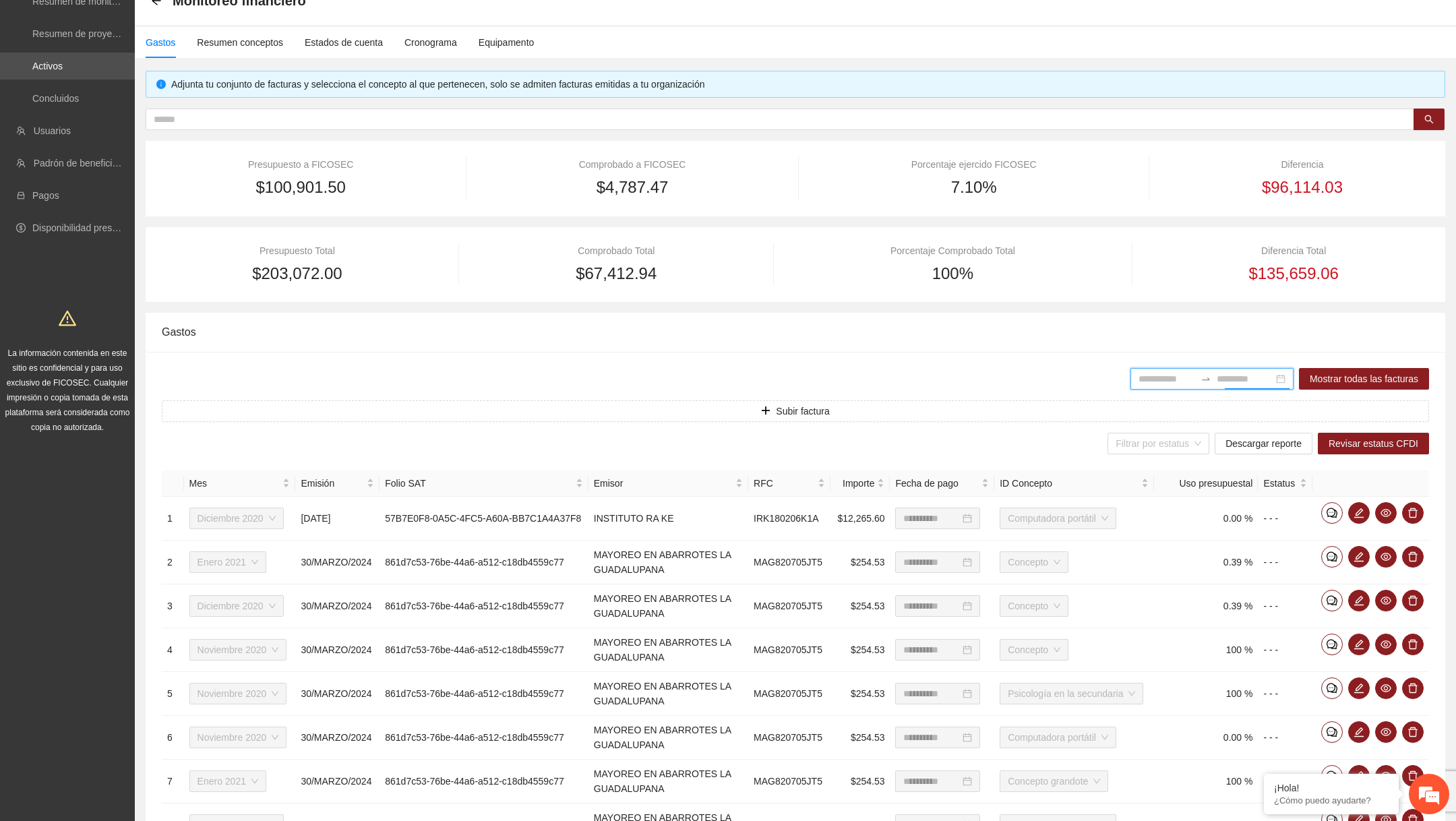
scroll to position [167, 0]
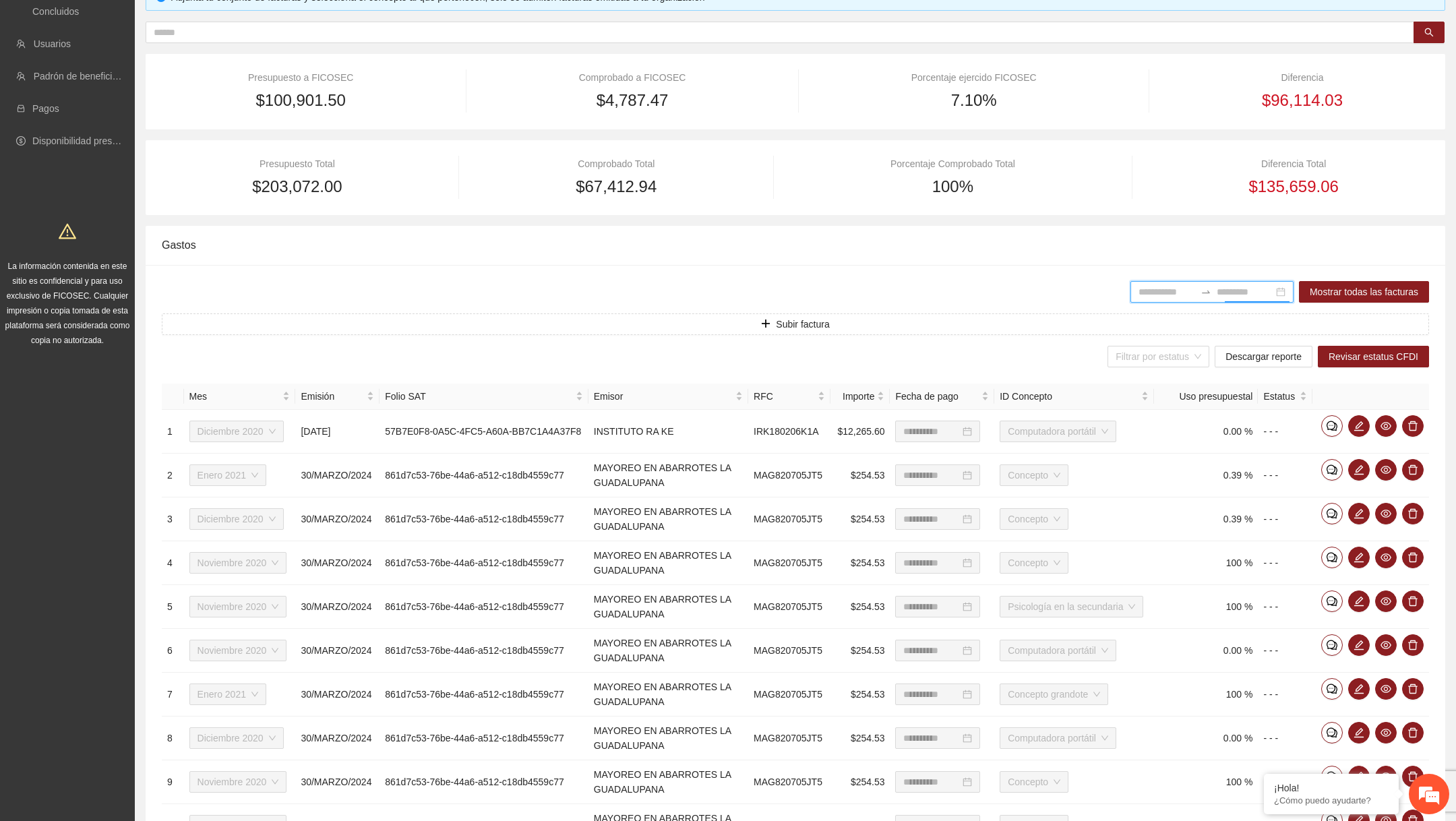
click at [1139, 291] on input at bounding box center [1167, 292] width 57 height 15
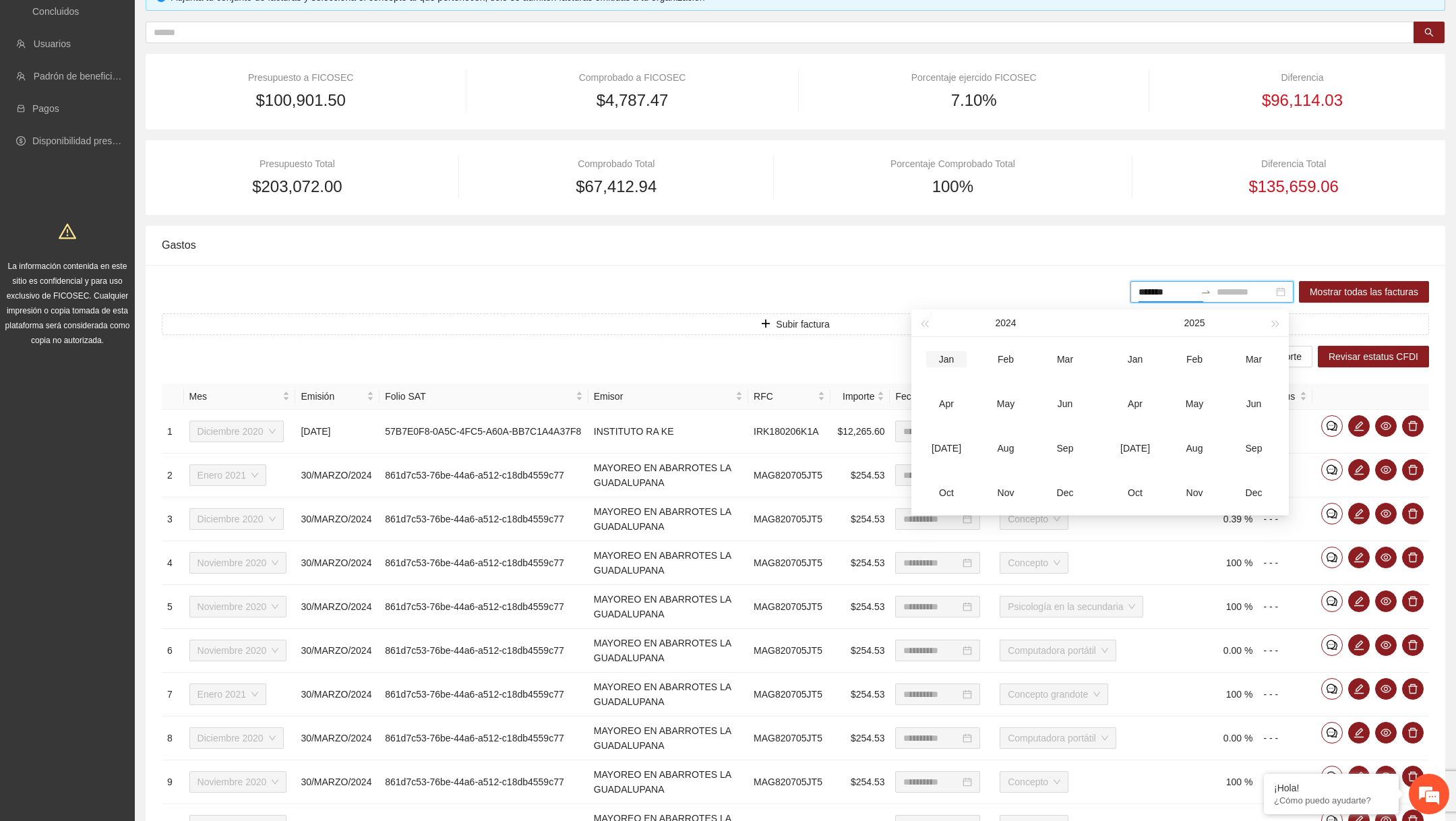
type input "*******"
click at [926, 325] on button "button" at bounding box center [924, 323] width 15 height 27
click at [925, 325] on span "button" at bounding box center [924, 324] width 7 height 7
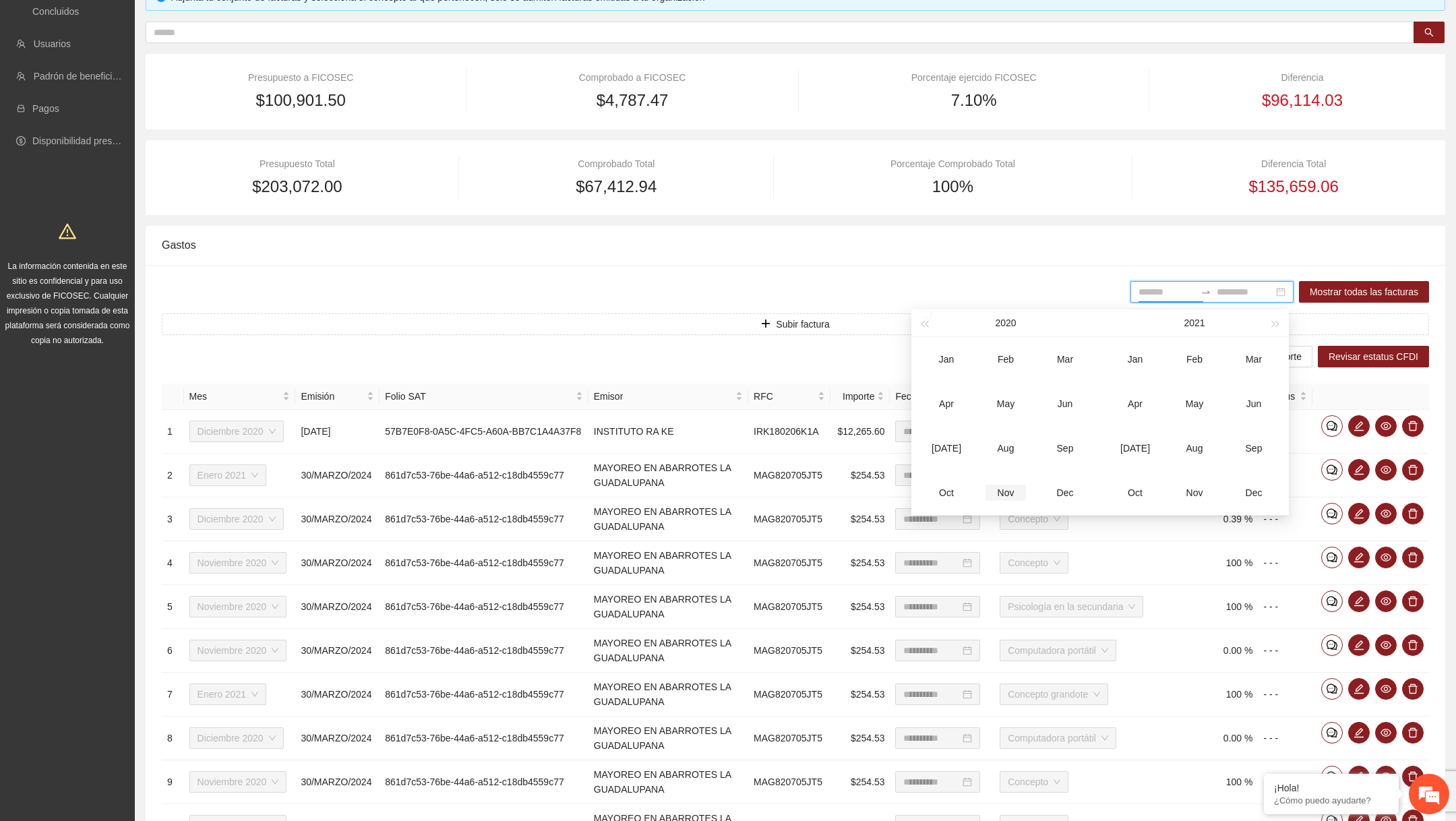
click at [1018, 490] on div "Nov" at bounding box center [1006, 492] width 41 height 16
type input "*******"
click at [1070, 489] on div "Dec" at bounding box center [1065, 492] width 41 height 16
type input "*******"
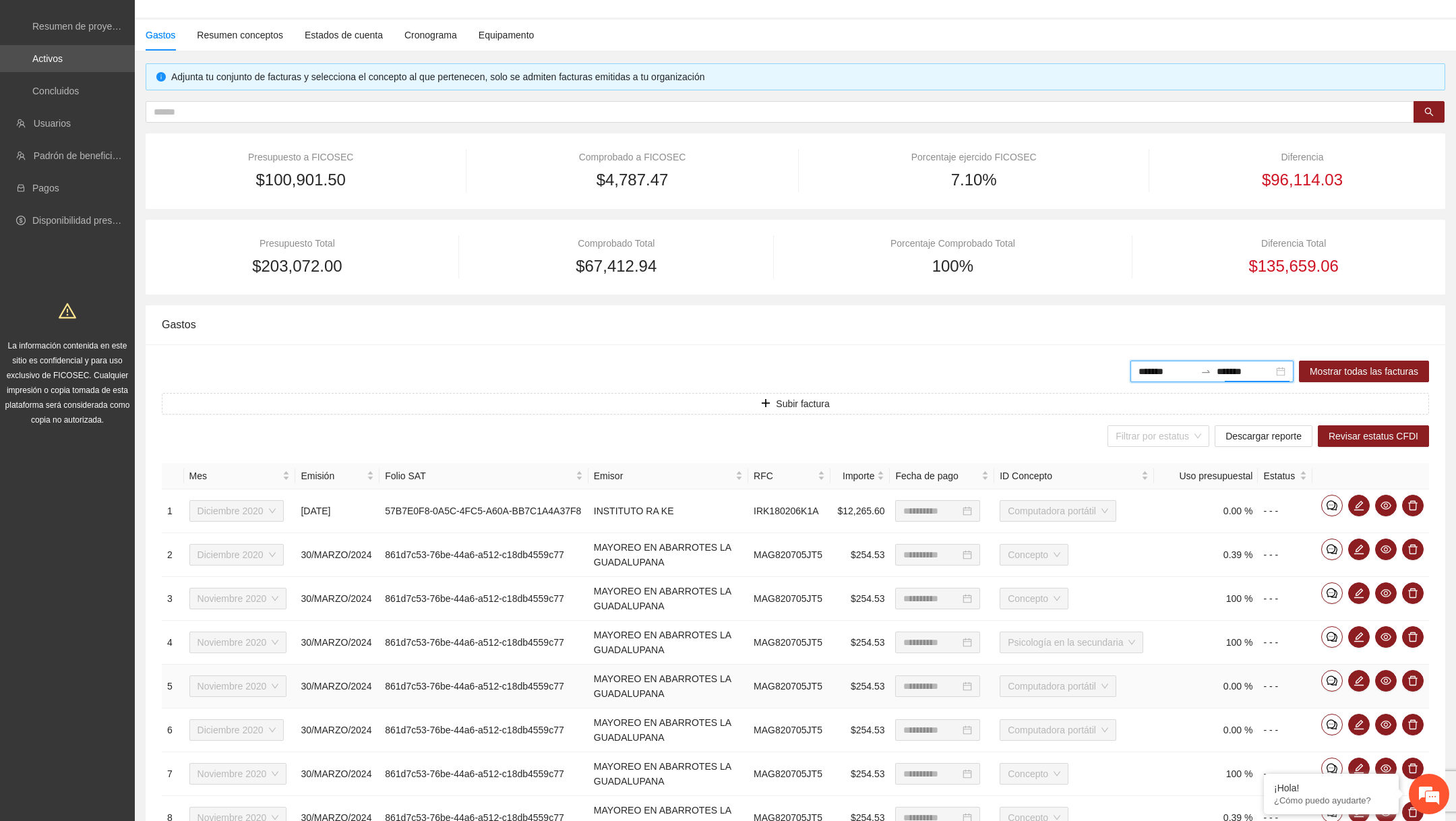
scroll to position [293, 0]
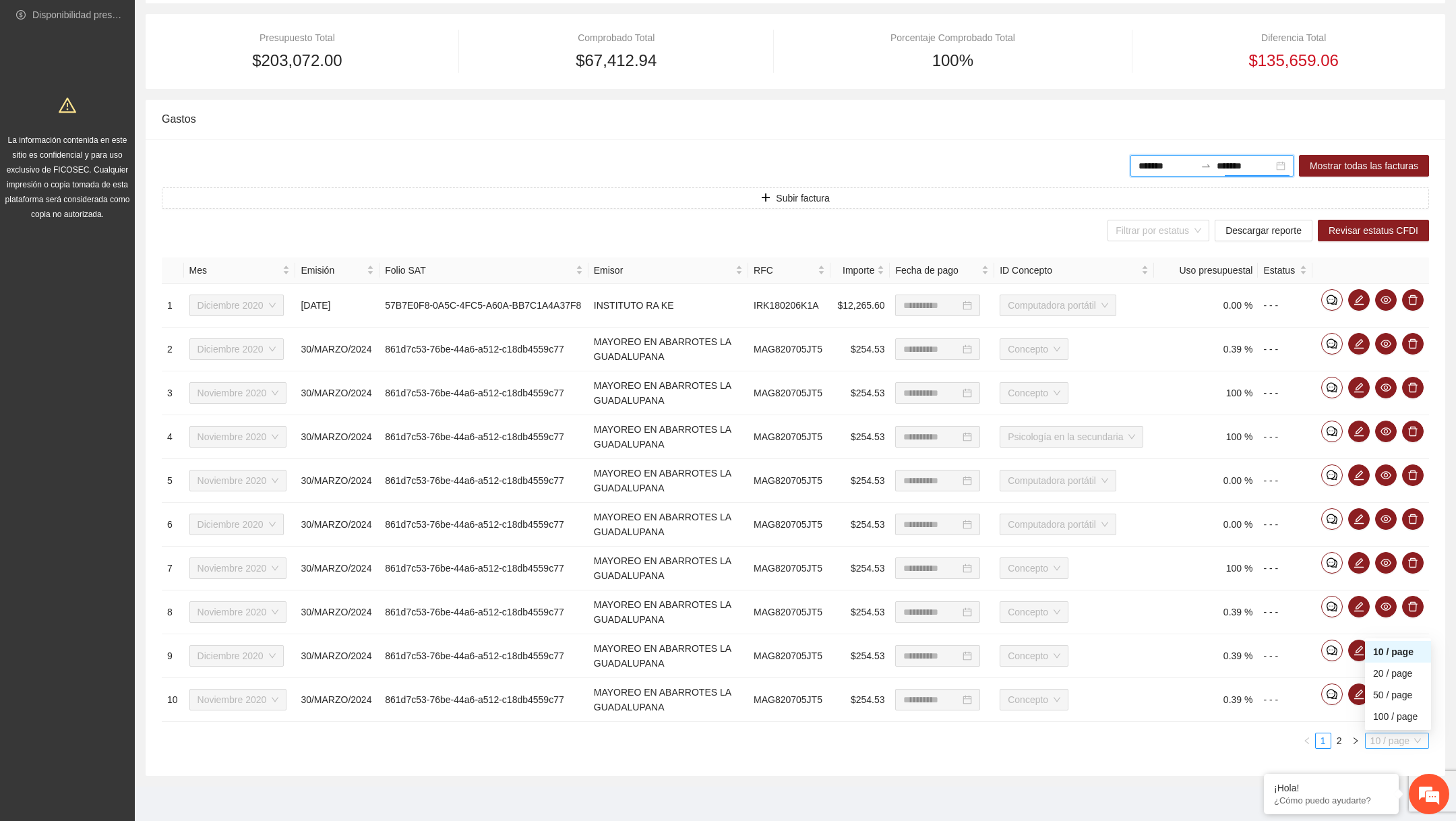
click at [1375, 742] on span "10 / page" at bounding box center [1397, 741] width 54 height 15
click at [658, 177] on div "**********" at bounding box center [795, 457] width 1299 height 637
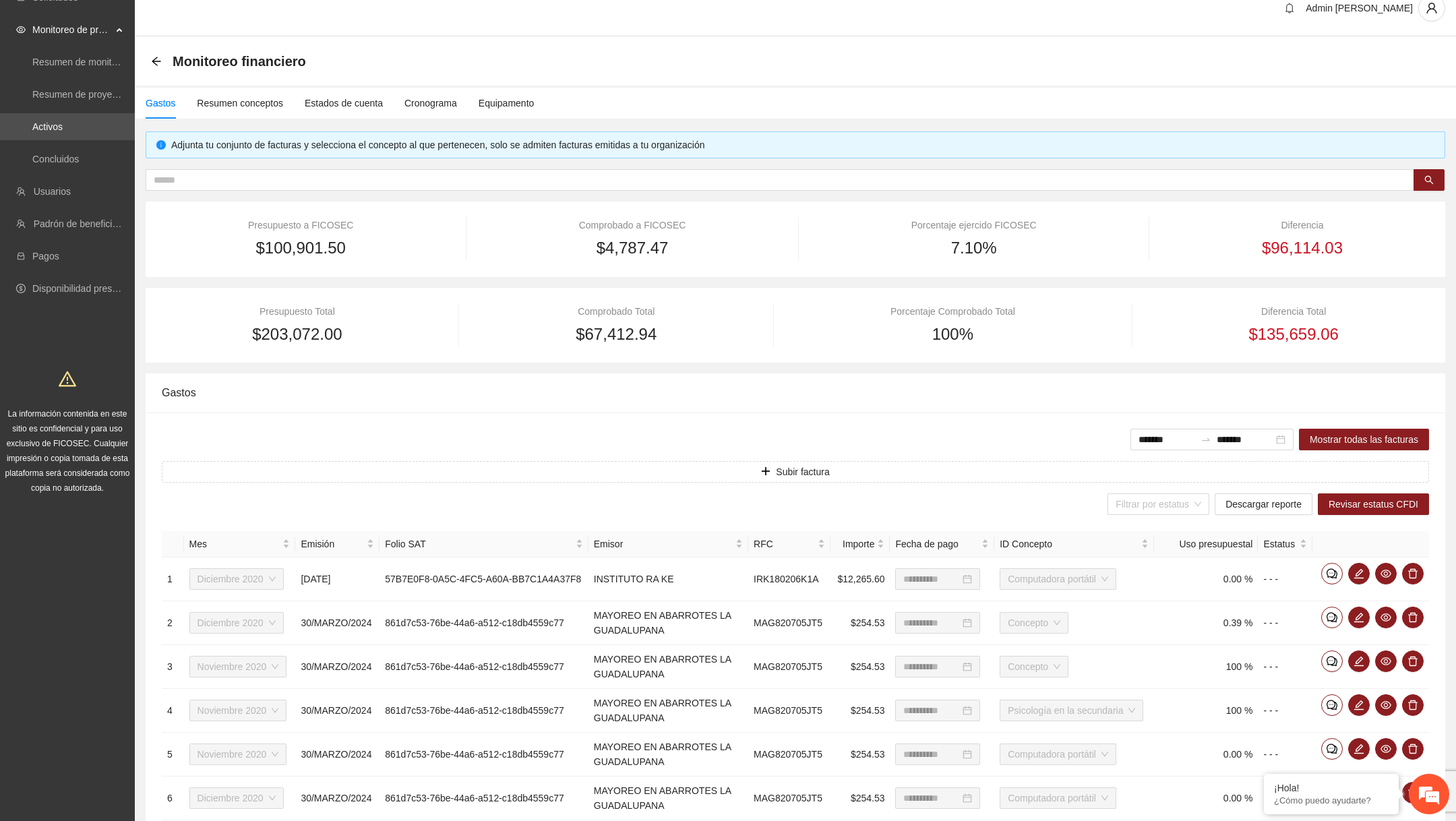
scroll to position [23, 0]
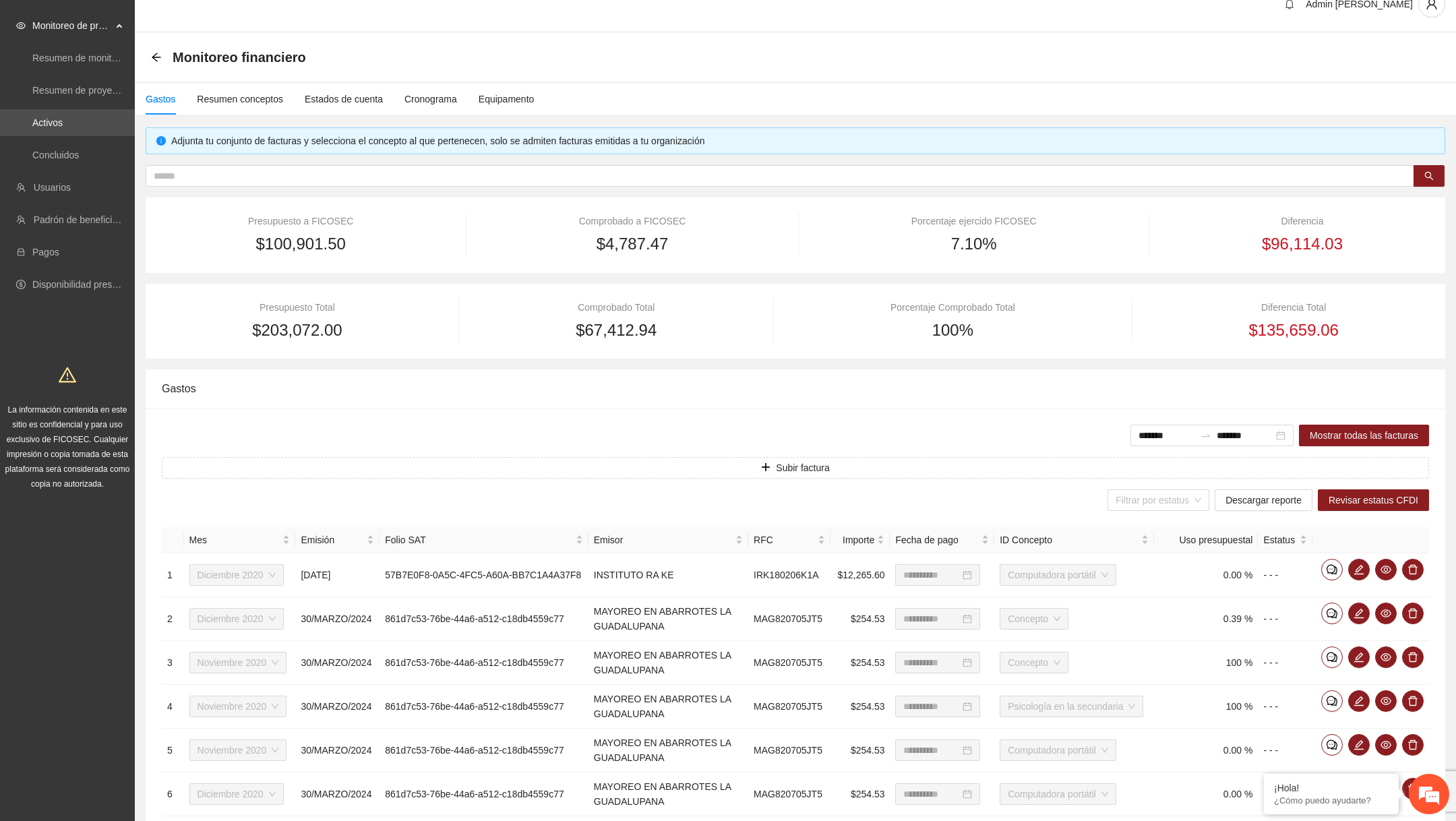
click at [968, 335] on span "100%" at bounding box center [953, 331] width 41 height 26
click at [908, 312] on div "Porcentaje Comprobado Total" at bounding box center [953, 308] width 306 height 15
click at [909, 312] on div "Porcentaje Comprobado Total" at bounding box center [953, 308] width 306 height 15
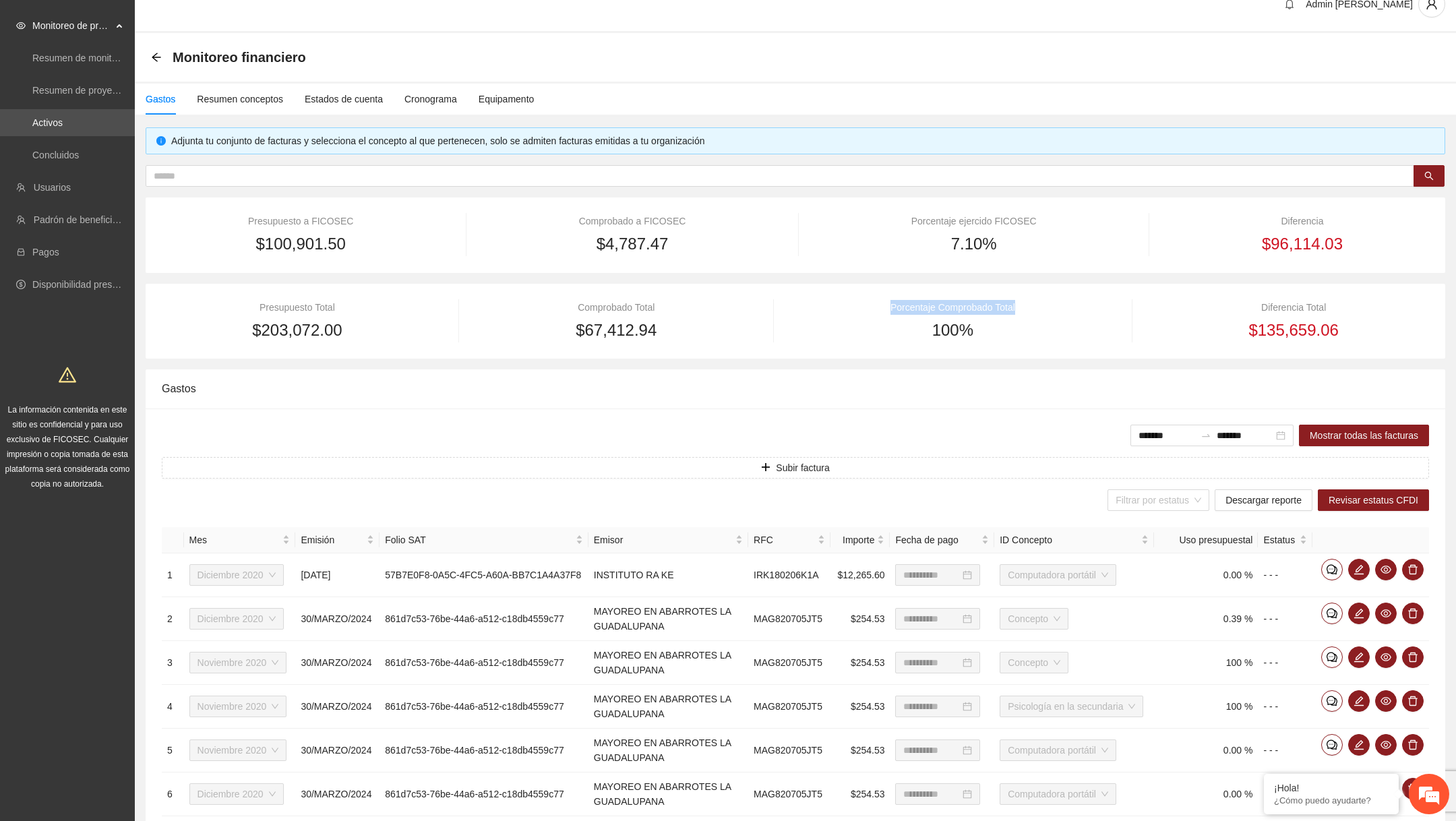
click at [909, 312] on div "Porcentaje Comprobado Total" at bounding box center [953, 308] width 306 height 15
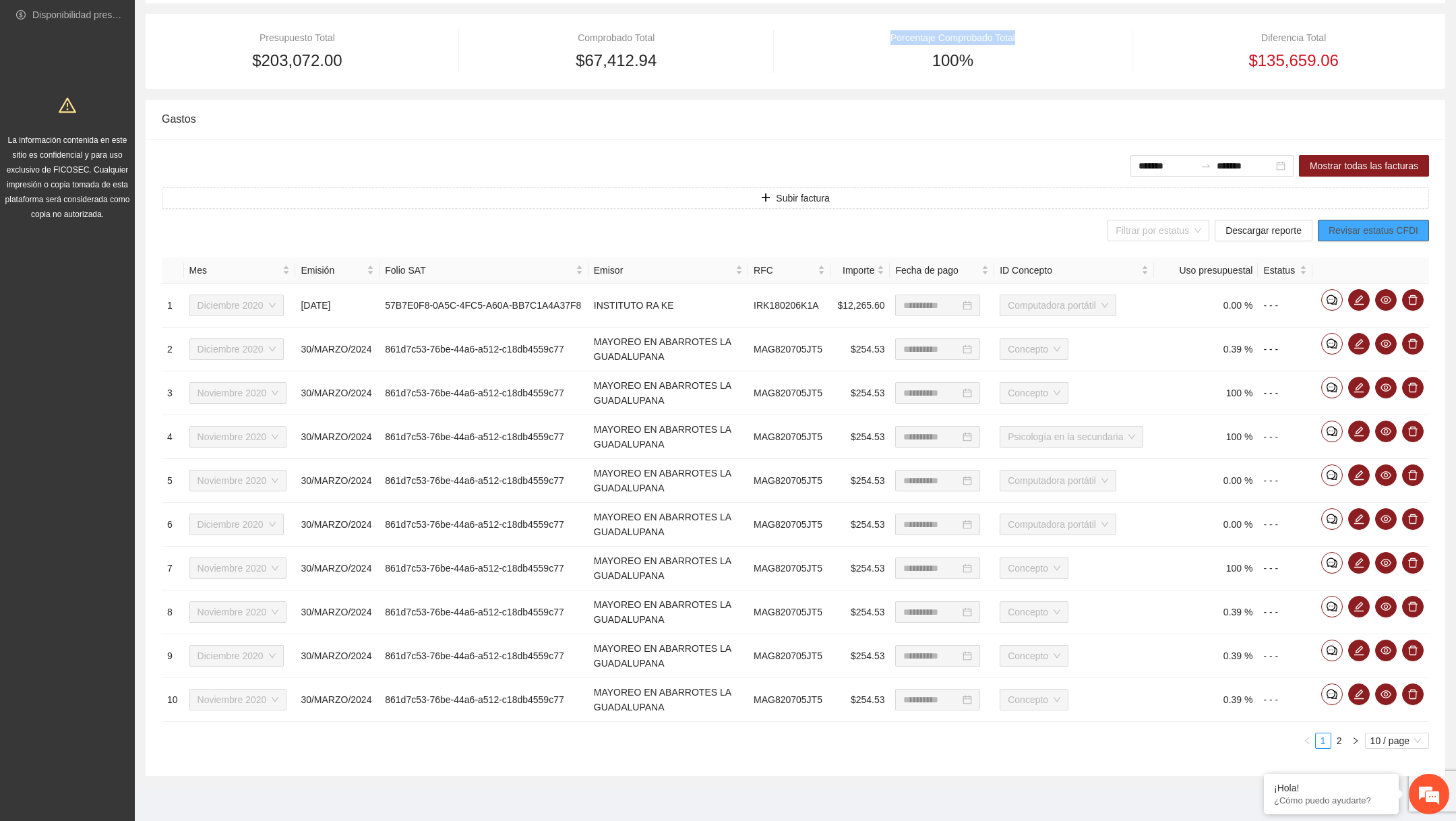
click at [1367, 223] on span "Revisar estatus CFDI" at bounding box center [1373, 230] width 89 height 15
click at [1342, 737] on link "2" at bounding box center [1339, 741] width 15 height 15
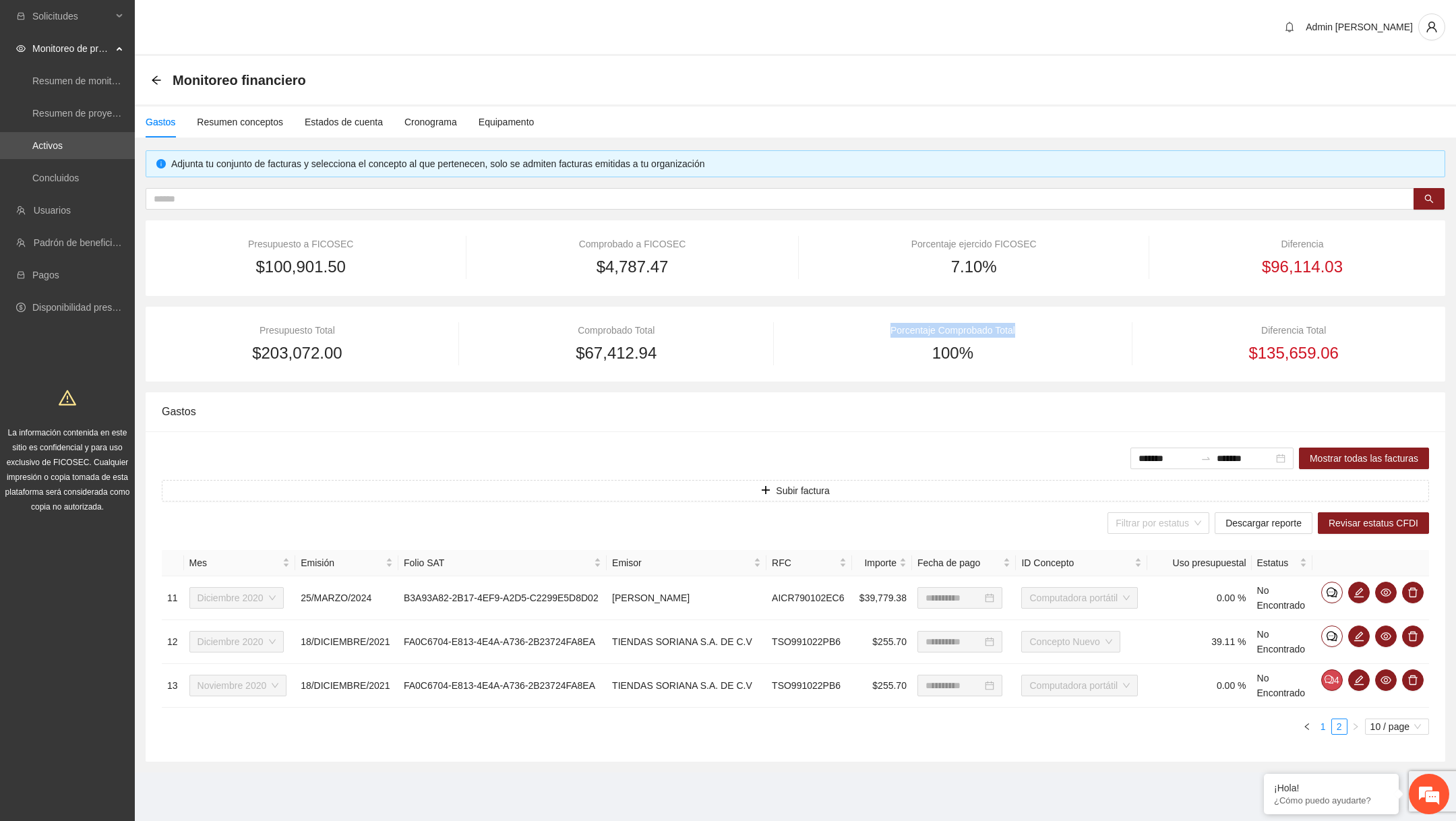
click at [1328, 725] on link "1" at bounding box center [1323, 727] width 15 height 15
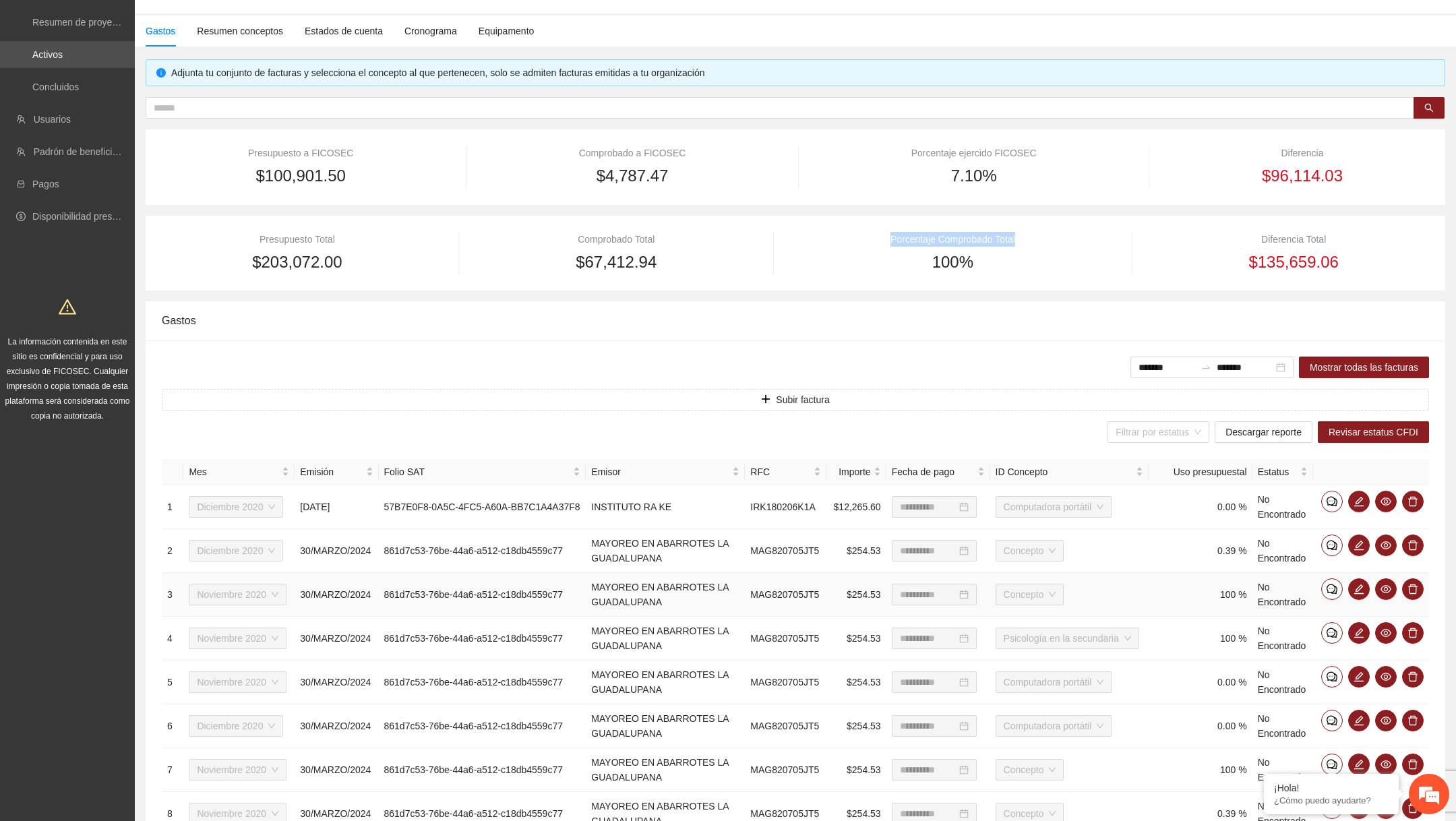
scroll to position [293, 0]
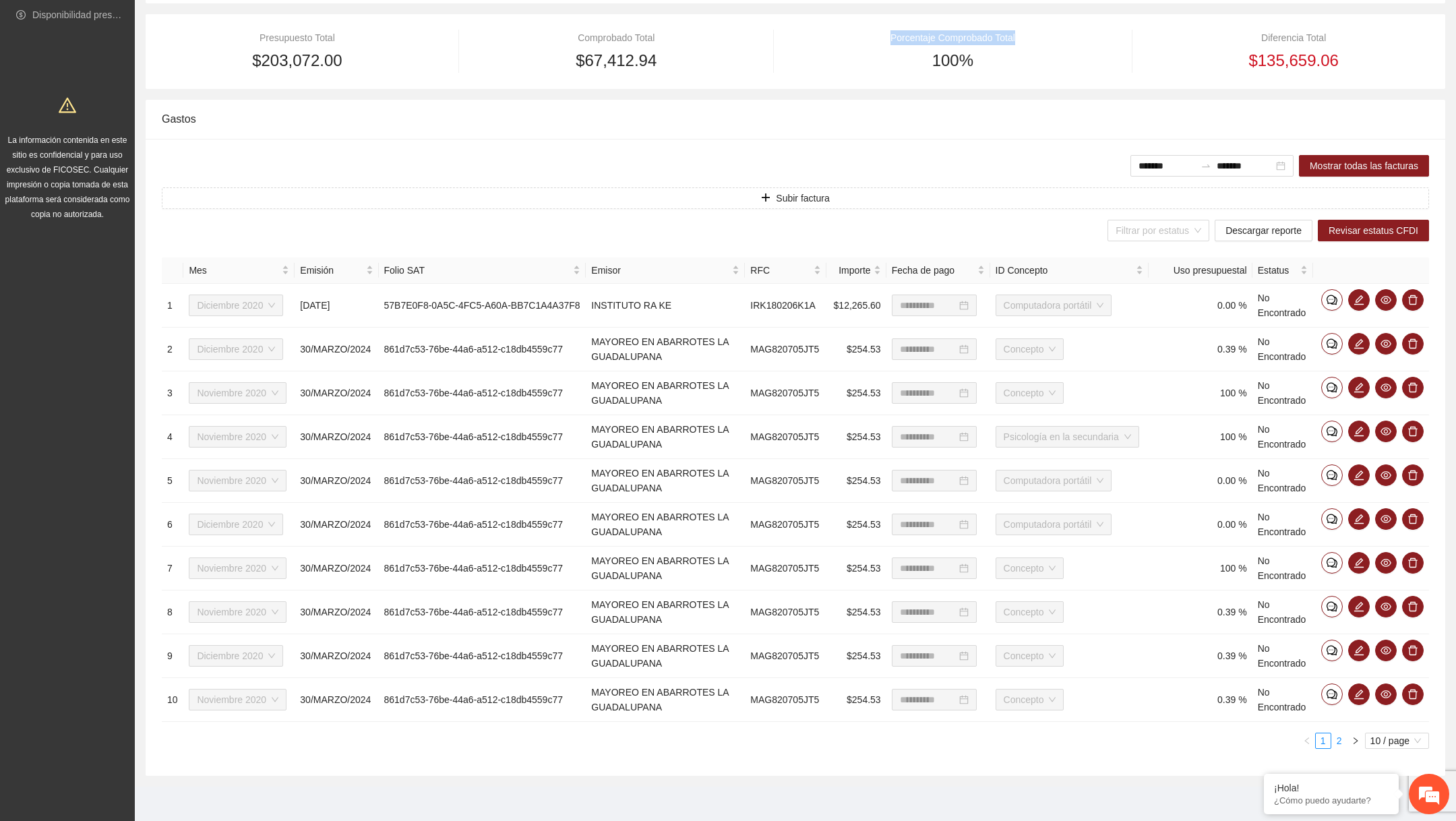
click at [1339, 740] on link "2" at bounding box center [1339, 741] width 15 height 15
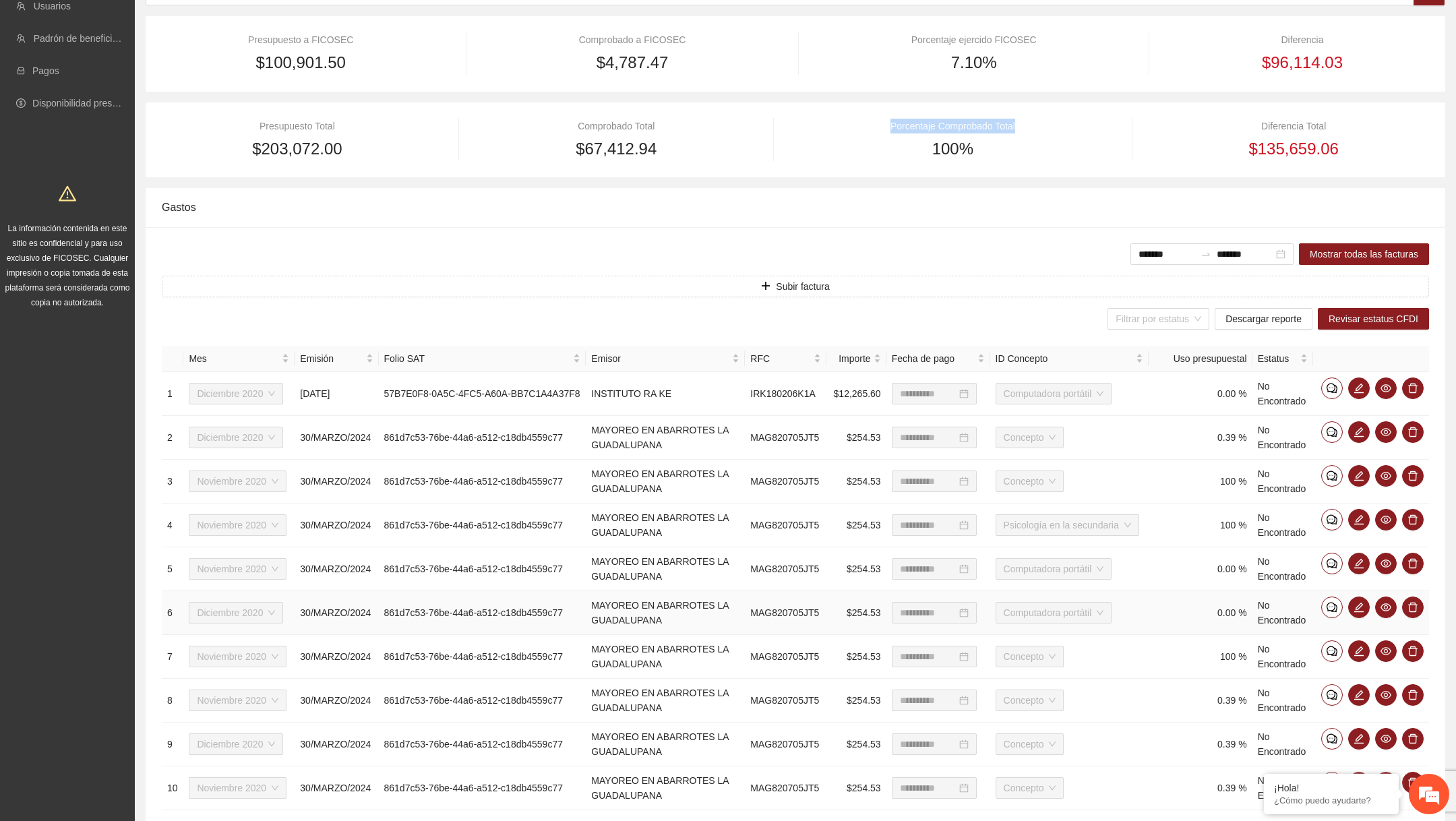
scroll to position [0, 0]
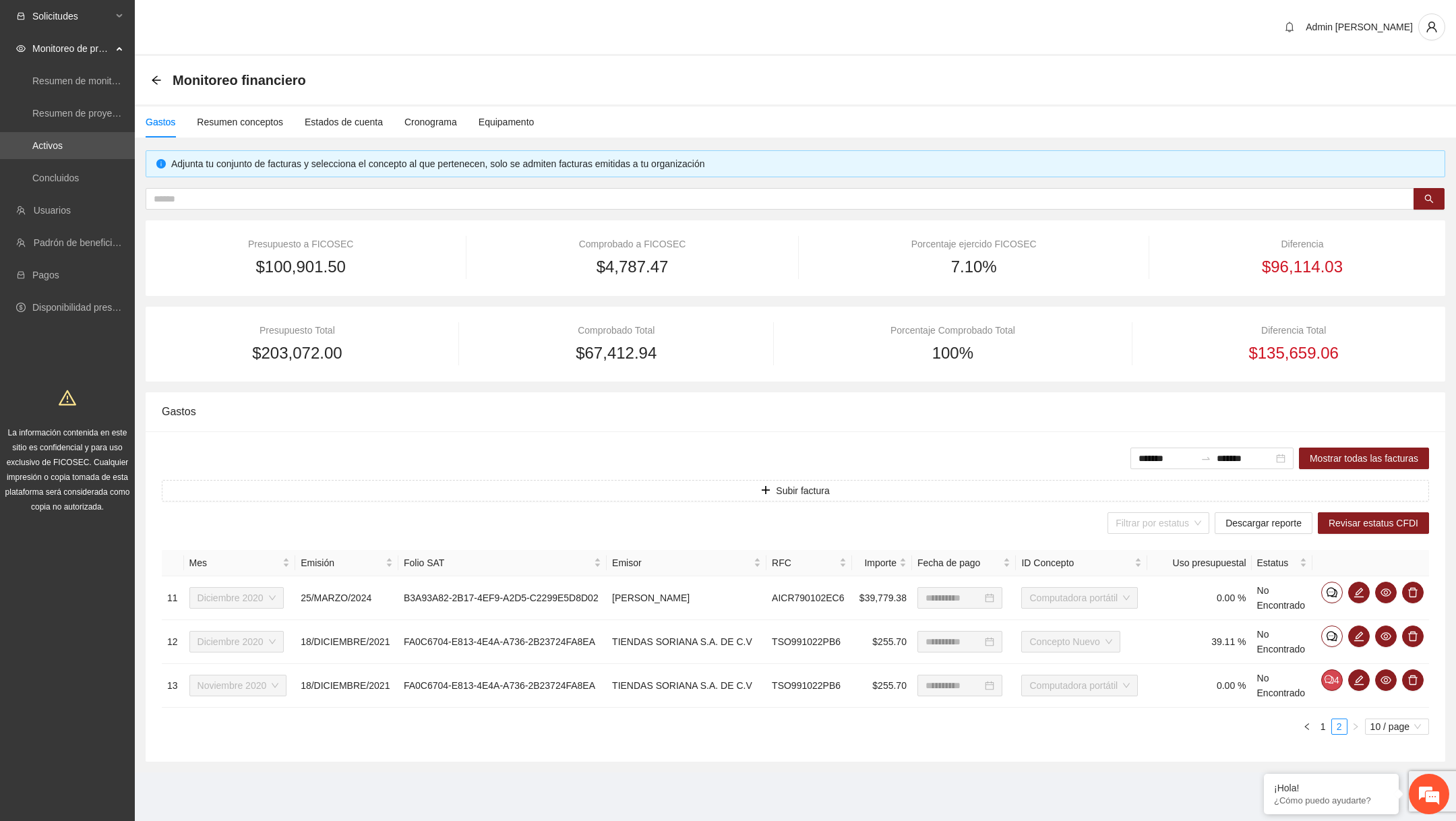
click at [111, 20] on span "Solicitudes" at bounding box center [72, 16] width 79 height 27
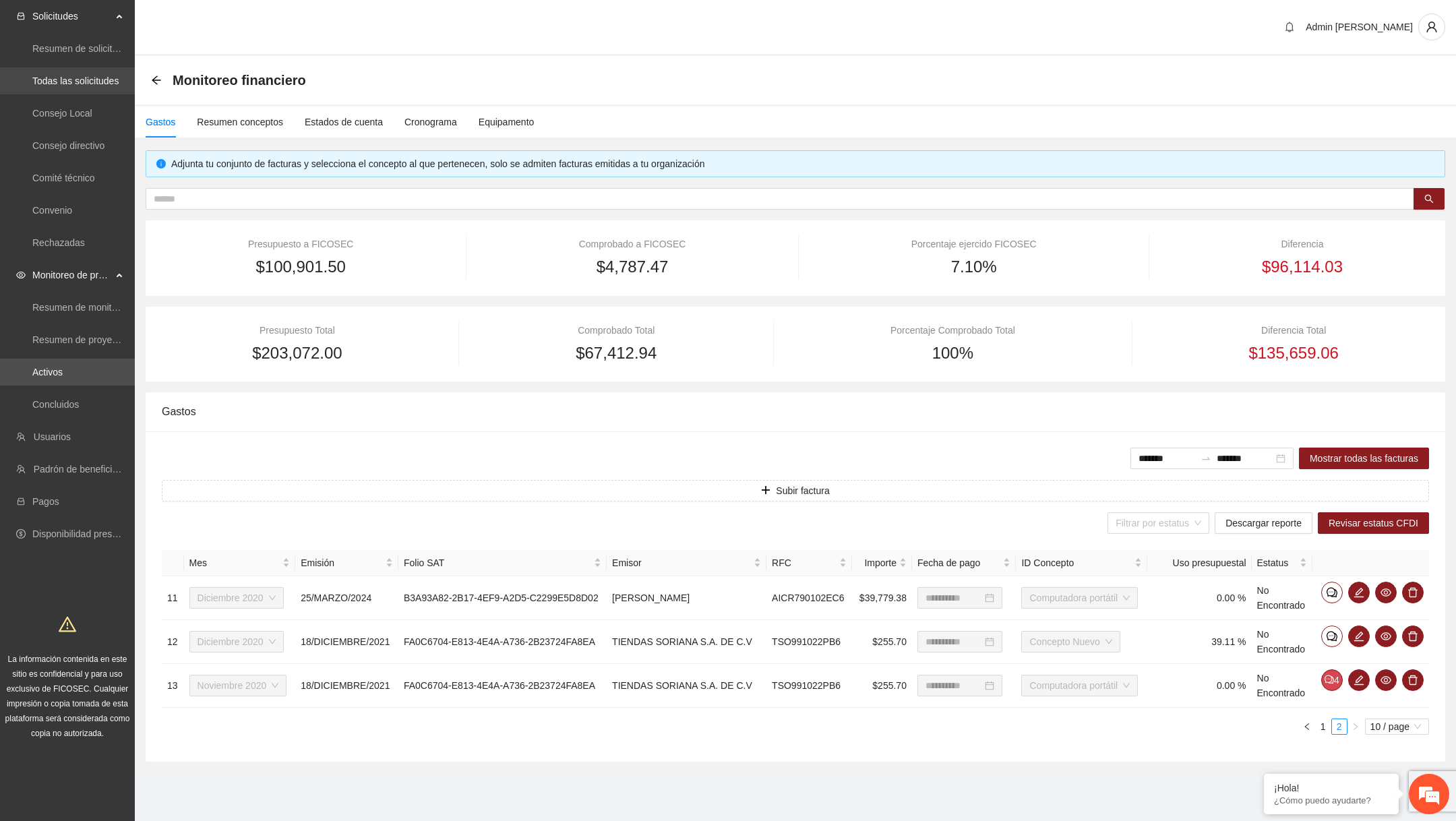
click at [84, 86] on link "Todas las solicitudes" at bounding box center [75, 81] width 86 height 11
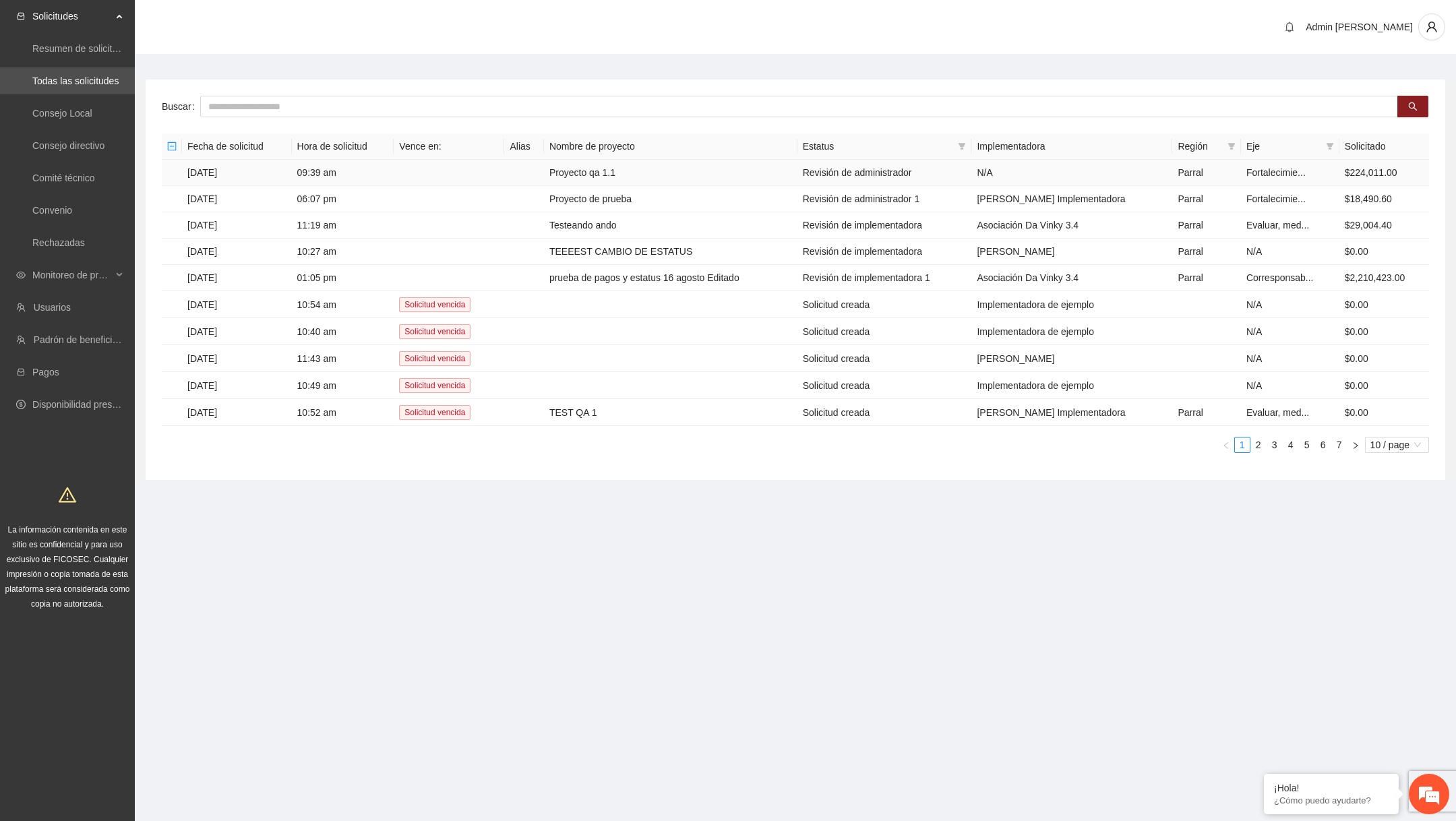
click at [694, 178] on td "Proyecto qa 1.1" at bounding box center [671, 173] width 253 height 26
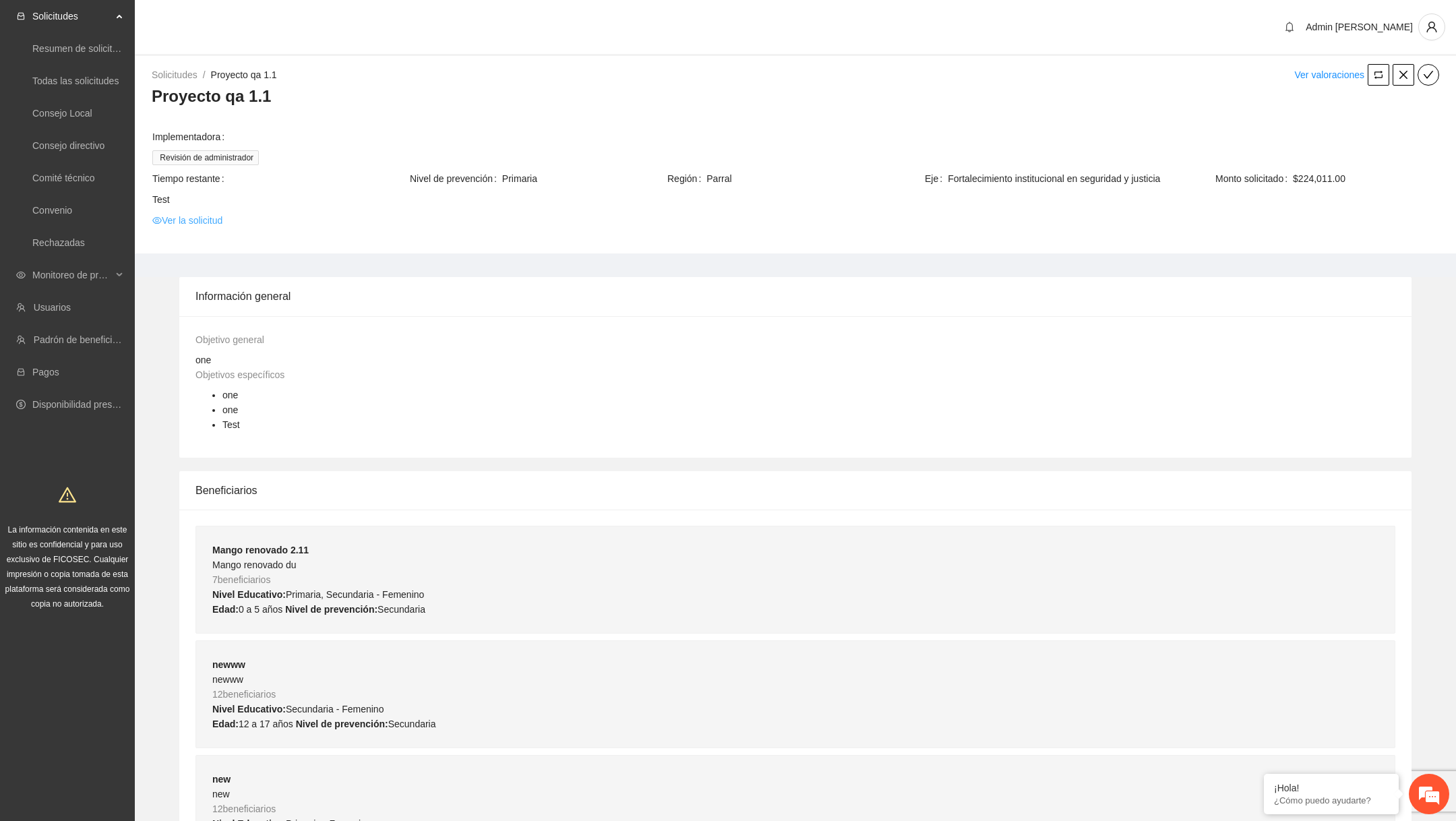
click at [203, 224] on link "Ver la solicitud" at bounding box center [187, 220] width 70 height 15
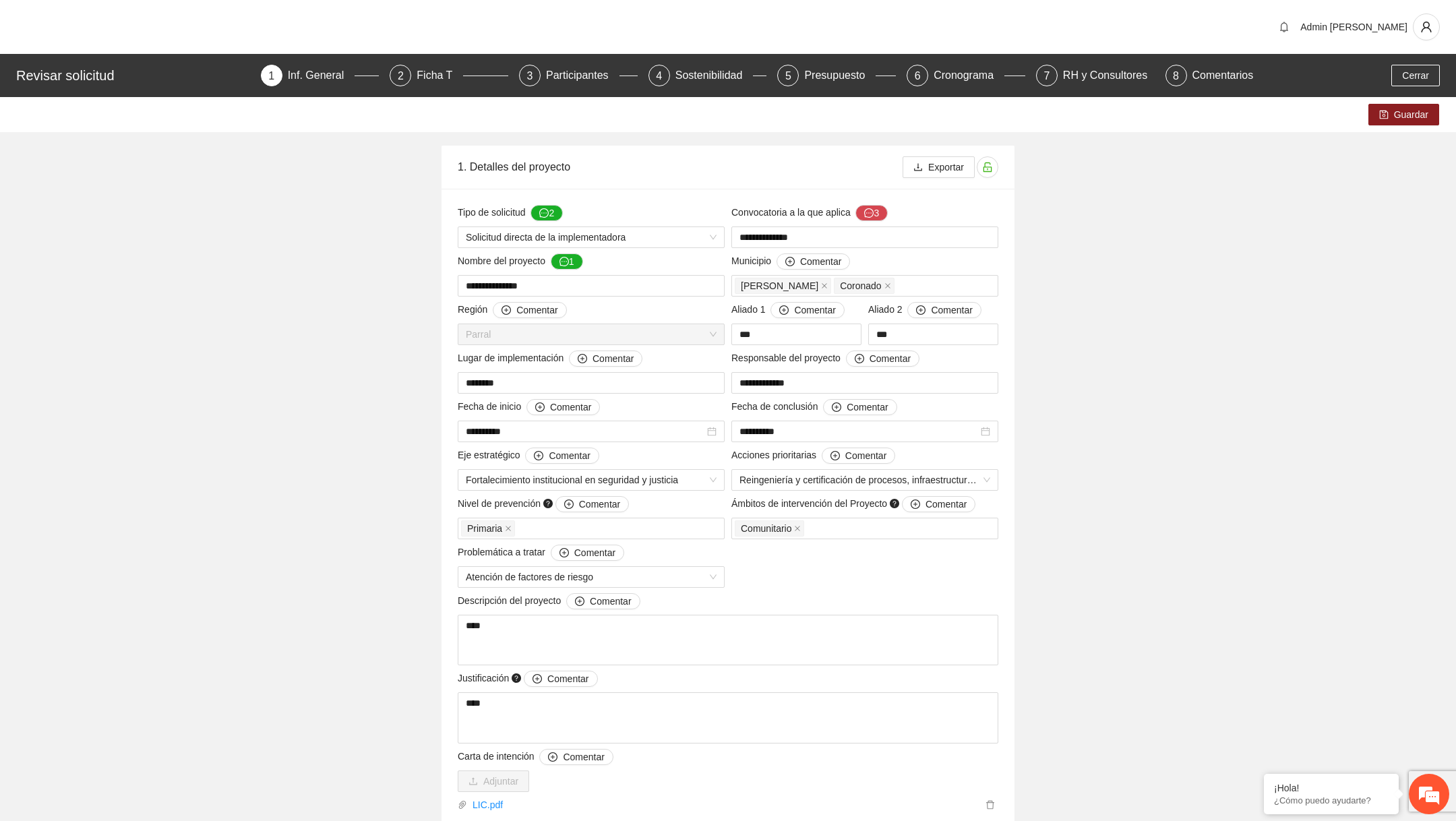
click at [553, 171] on div "1. Detalles del proyecto" at bounding box center [680, 167] width 445 height 39
click at [689, 82] on div "Sostenibilidad" at bounding box center [714, 76] width 78 height 22
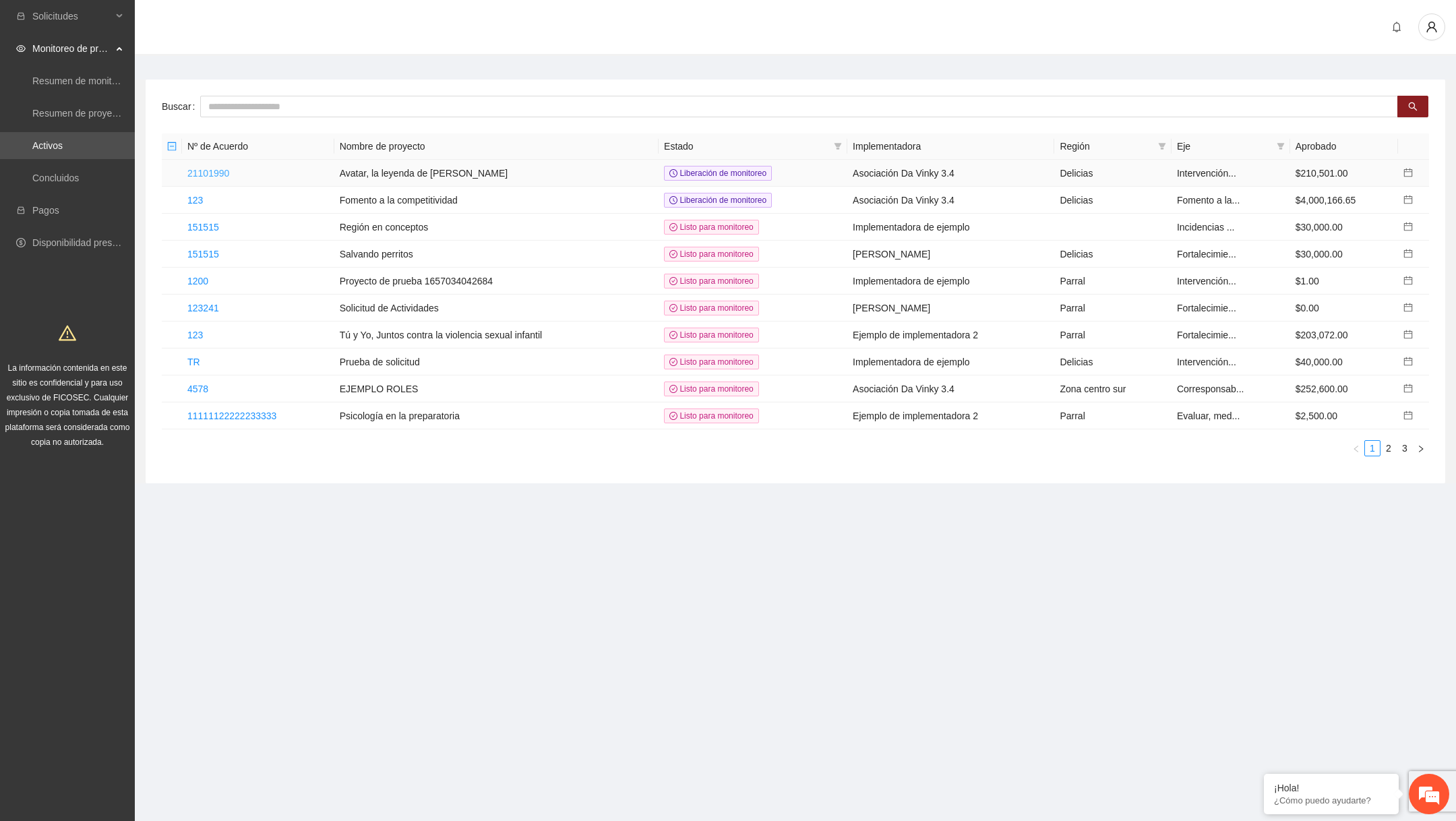
click at [220, 171] on link "21101990" at bounding box center [209, 173] width 42 height 11
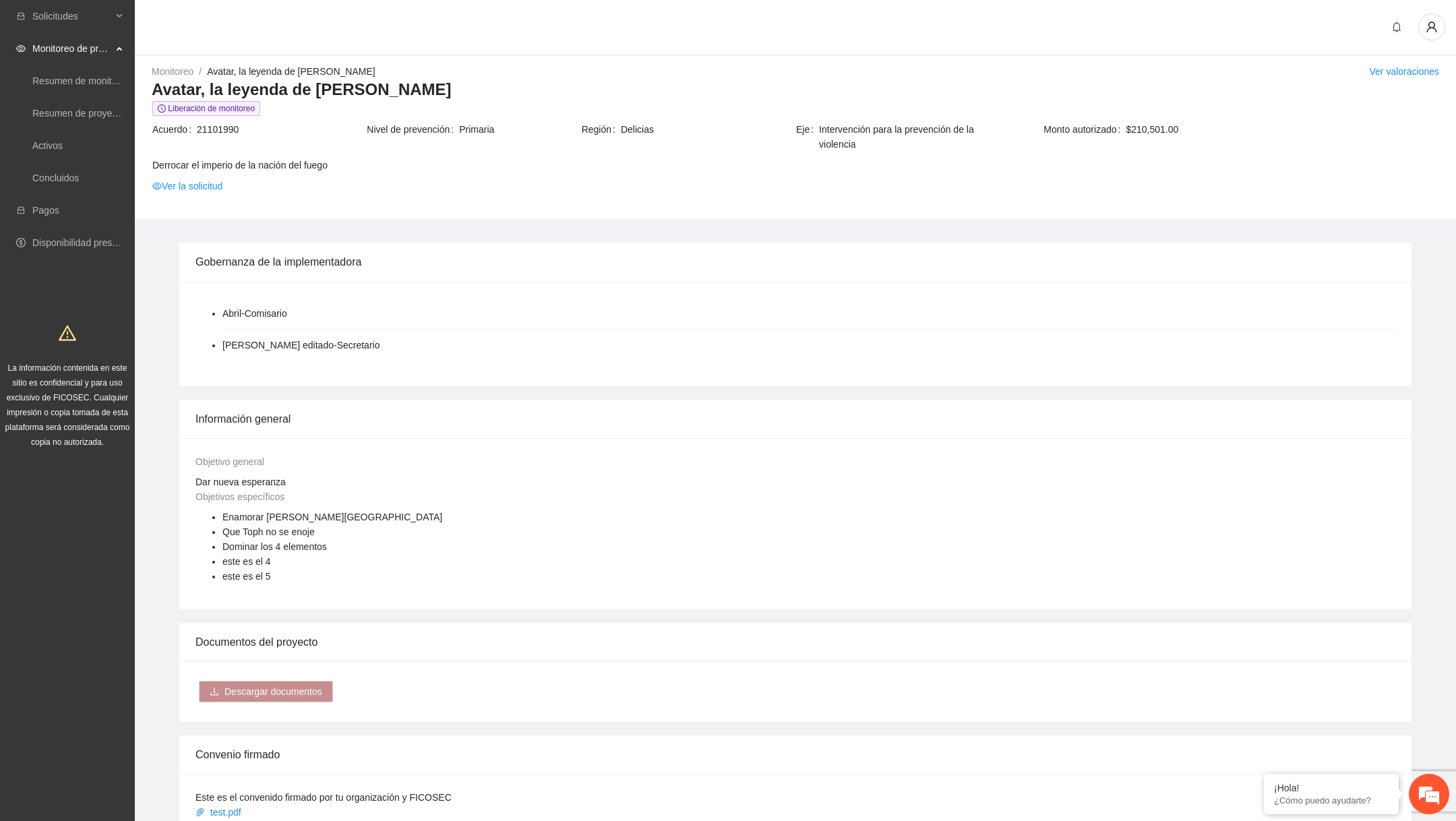
scroll to position [766, 0]
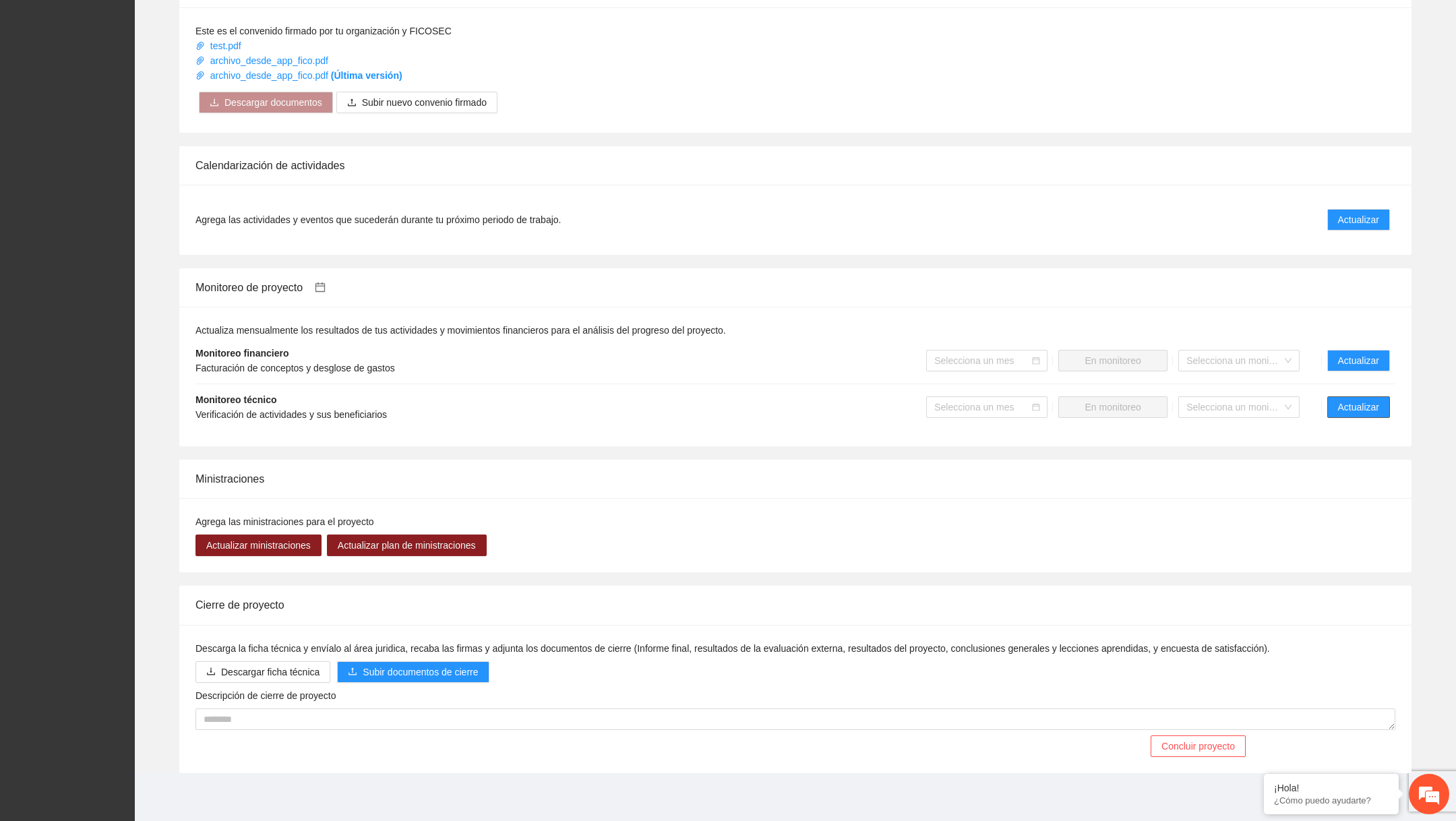
click at [1373, 406] on span "Actualizar" at bounding box center [1358, 407] width 41 height 15
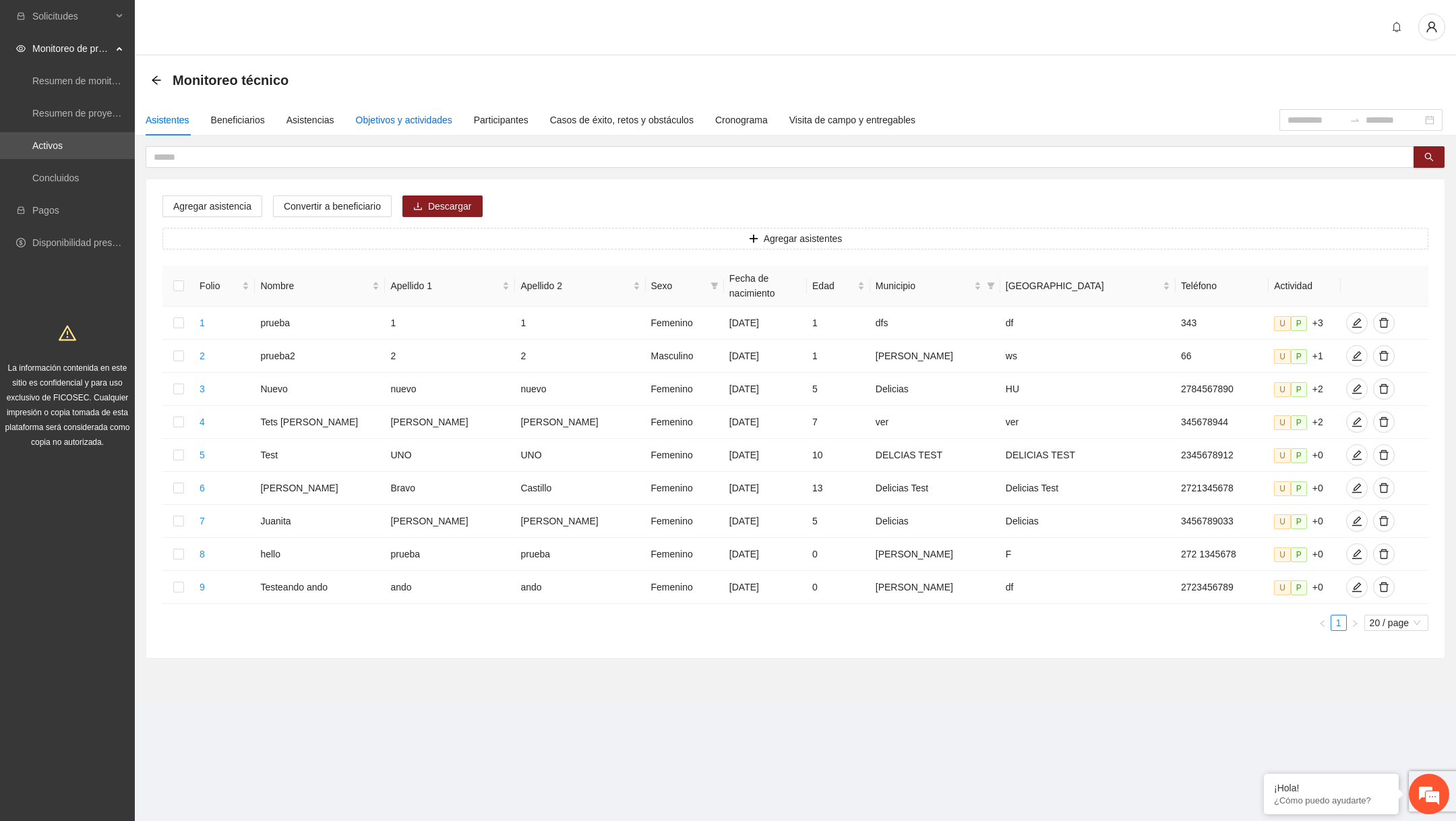
click at [400, 123] on div "Objetivos y actividades" at bounding box center [404, 120] width 96 height 15
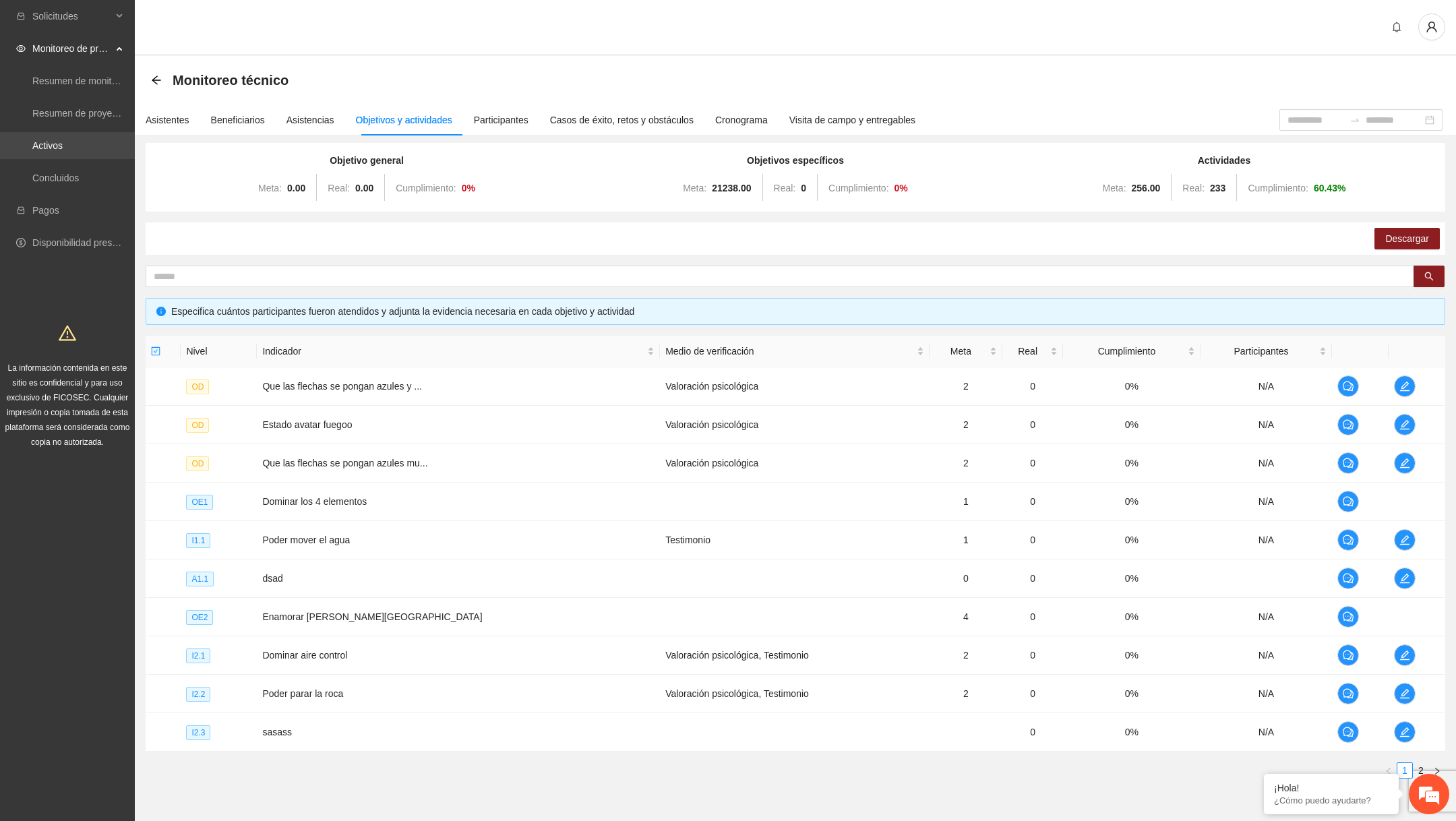
click at [63, 151] on link "Activos" at bounding box center [47, 146] width 30 height 11
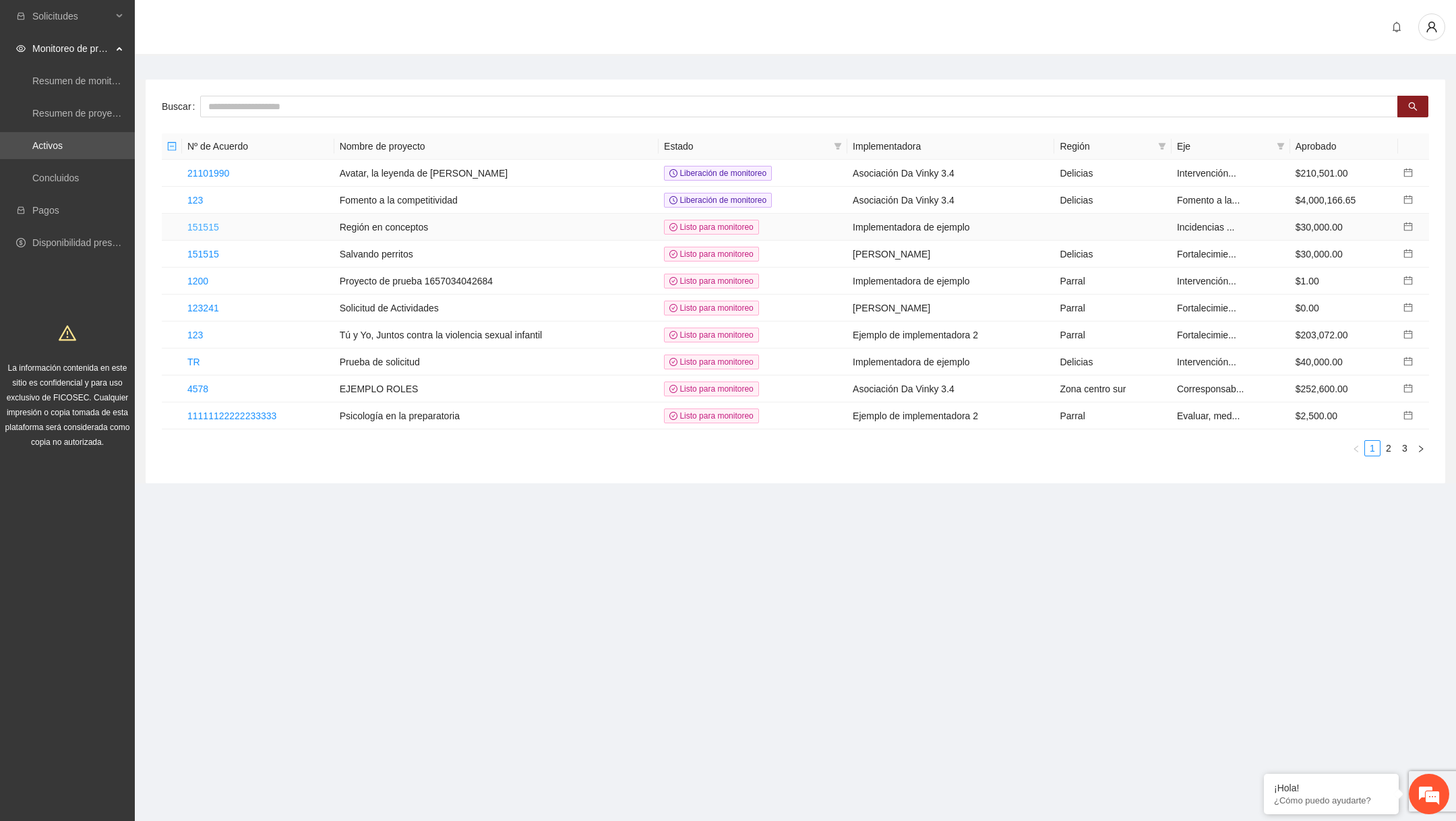
click at [210, 226] on link "151515" at bounding box center [203, 227] width 32 height 11
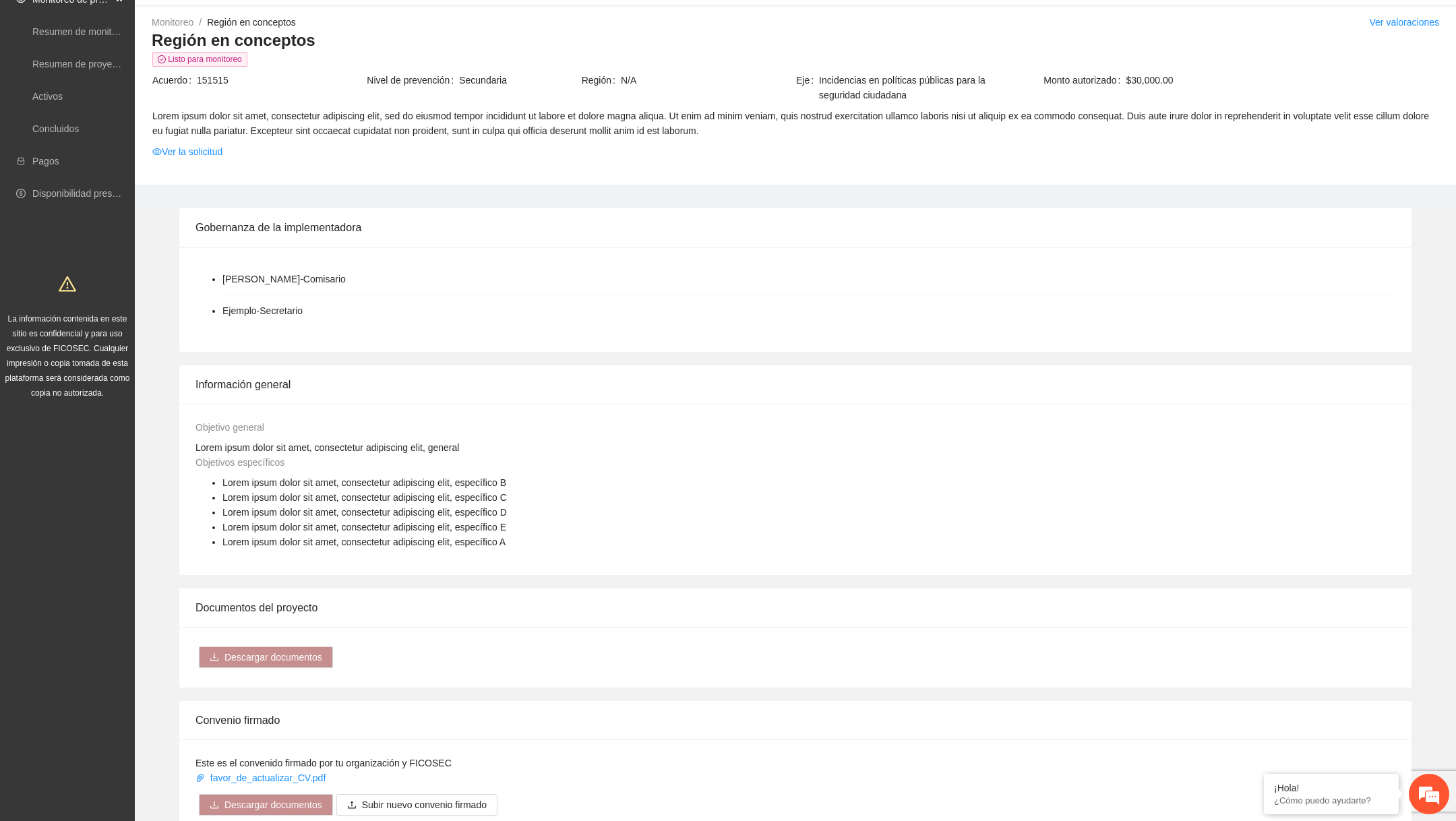
scroll to position [752, 0]
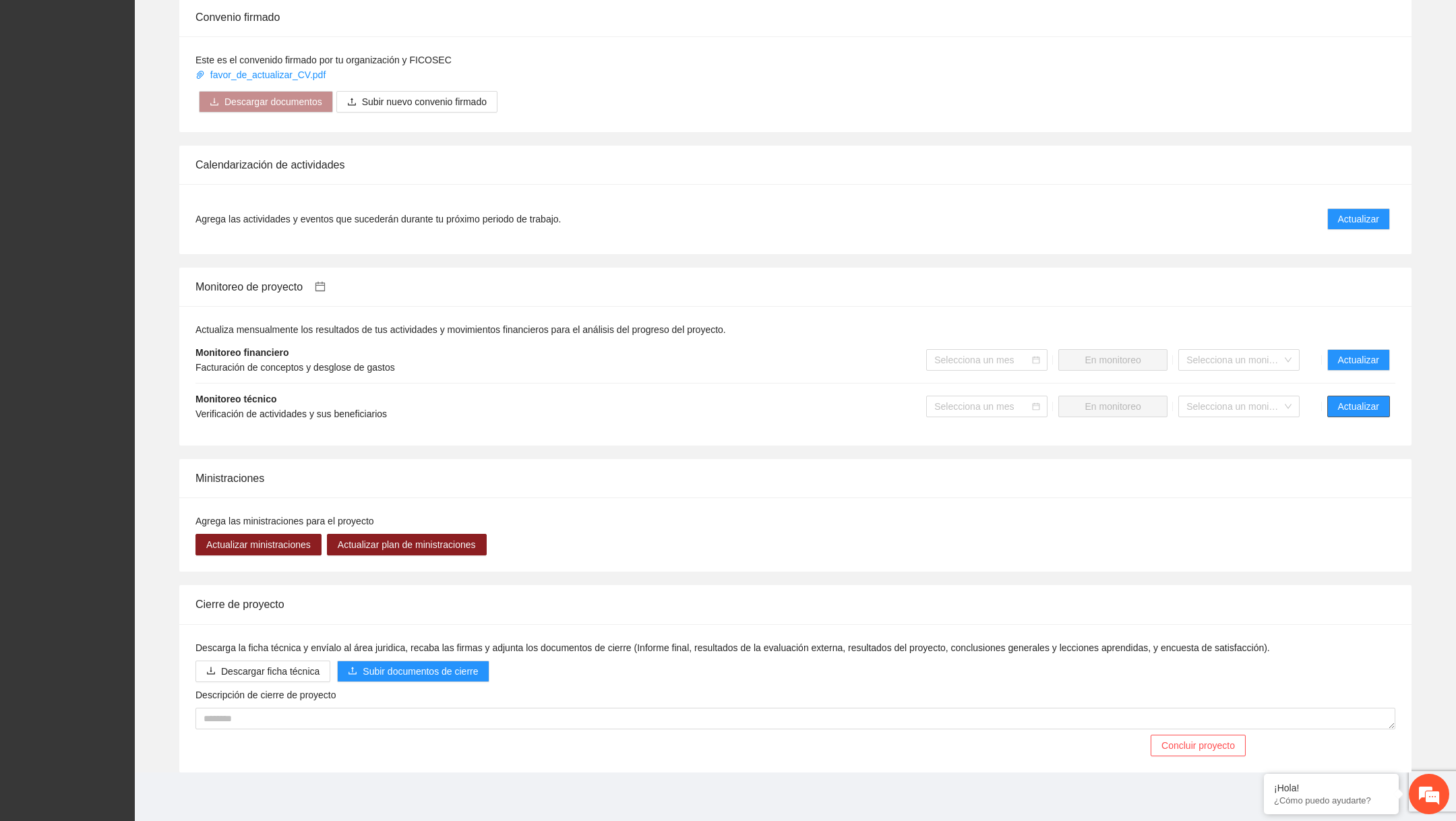
click at [1348, 412] on span "Actualizar" at bounding box center [1358, 406] width 41 height 15
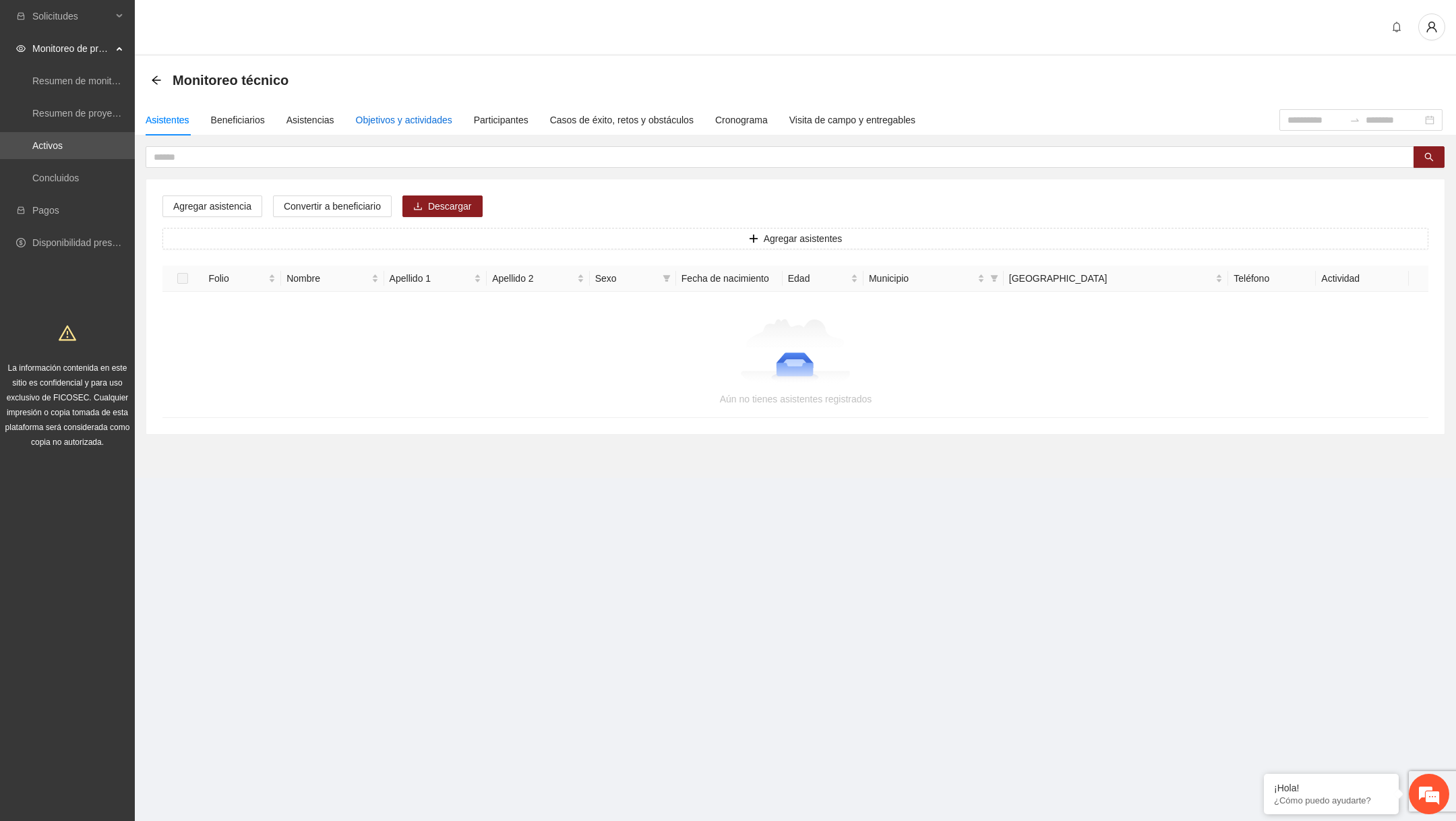
click at [429, 118] on div "Objetivos y actividades" at bounding box center [404, 120] width 96 height 15
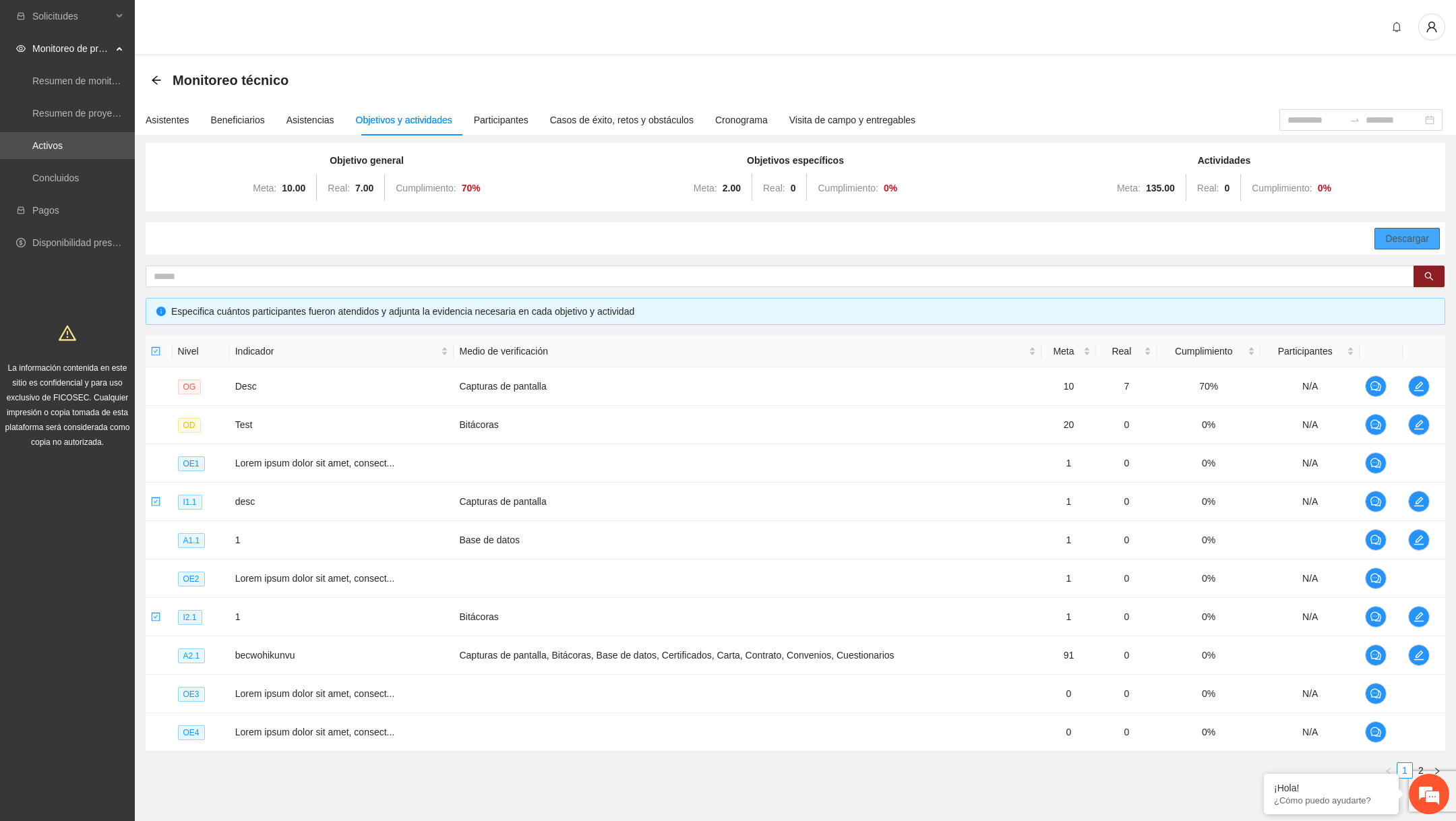
click at [1390, 243] on span "Descargar" at bounding box center [1407, 238] width 44 height 15
click at [325, 128] on div "Asistencias" at bounding box center [310, 120] width 48 height 31
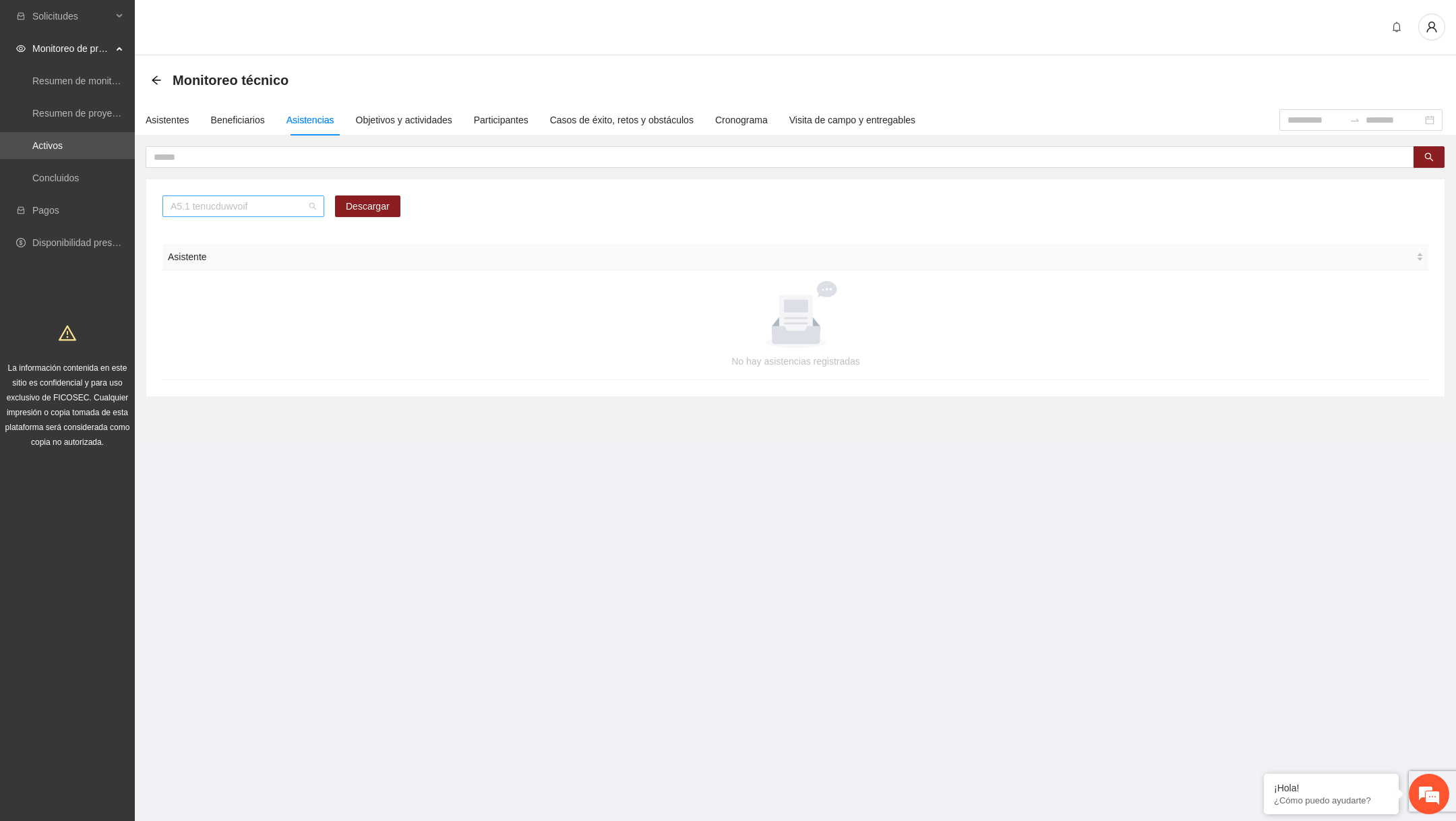
click at [268, 211] on span "A5.1 tenucduwvoif" at bounding box center [243, 207] width 146 height 20
click at [247, 253] on div "A2.1 wamnujujreji" at bounding box center [243, 253] width 146 height 15
click at [63, 151] on link "Activos" at bounding box center [47, 146] width 30 height 11
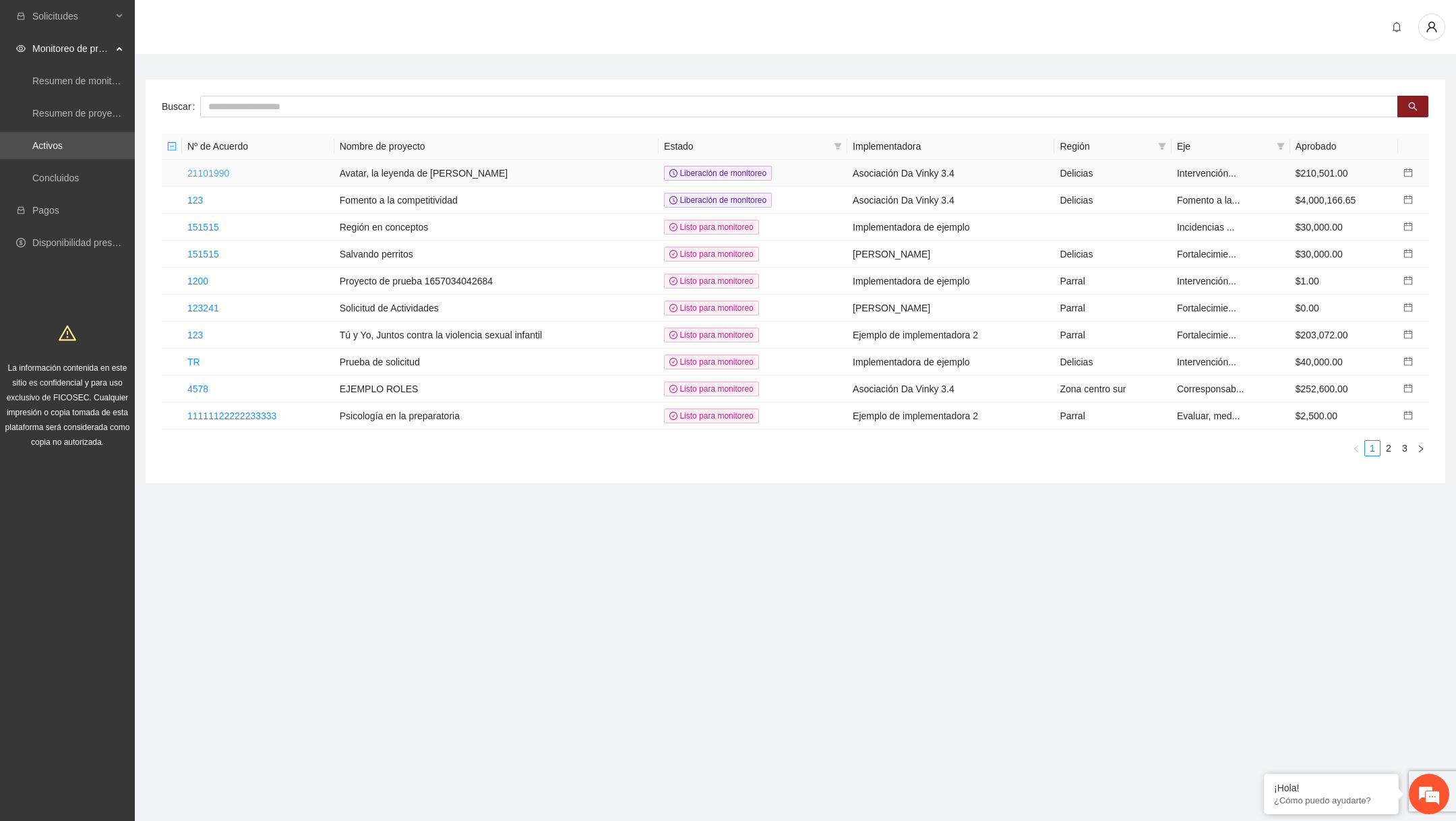
click at [221, 171] on link "21101990" at bounding box center [209, 173] width 42 height 11
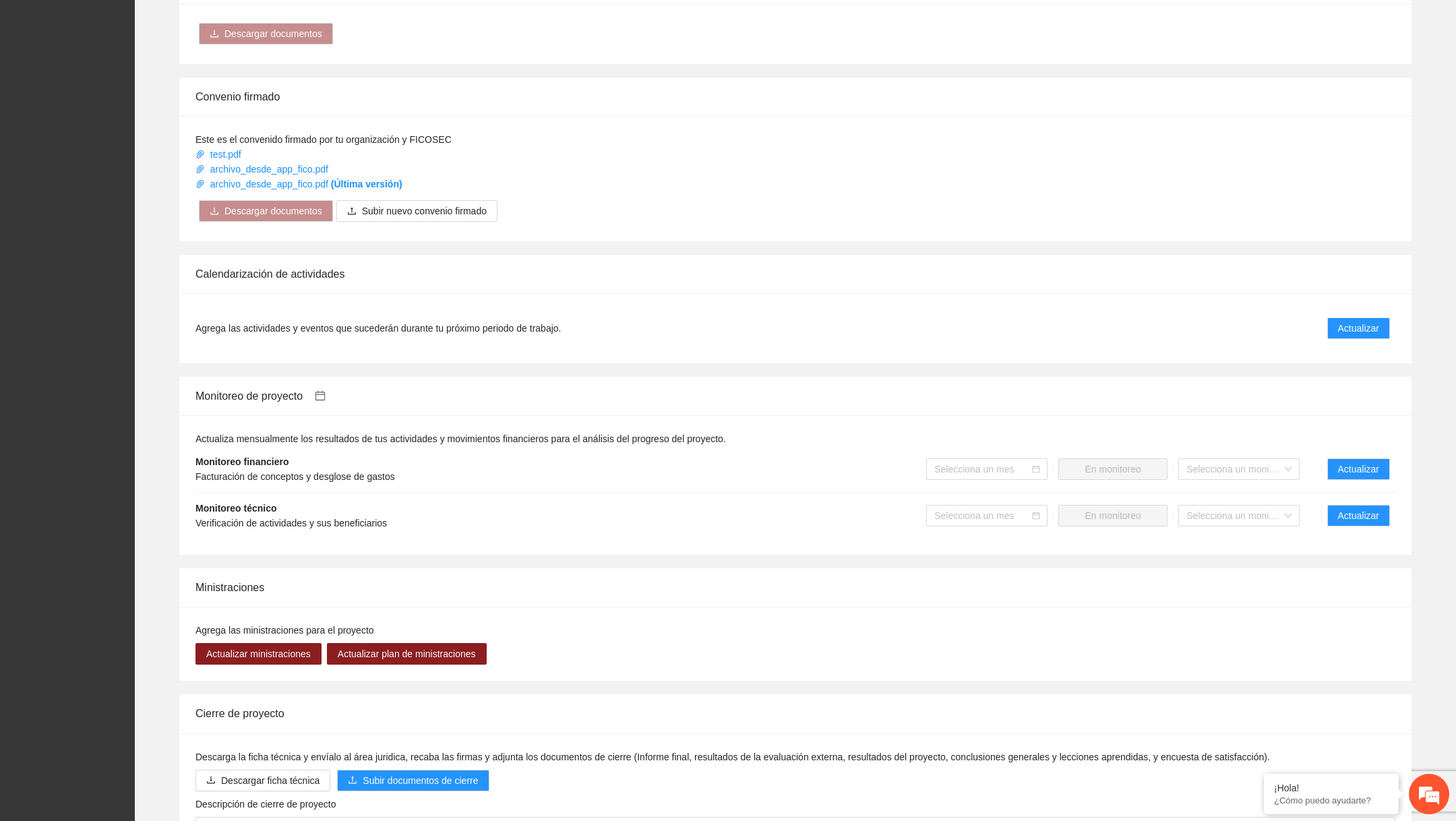
scroll to position [678, 0]
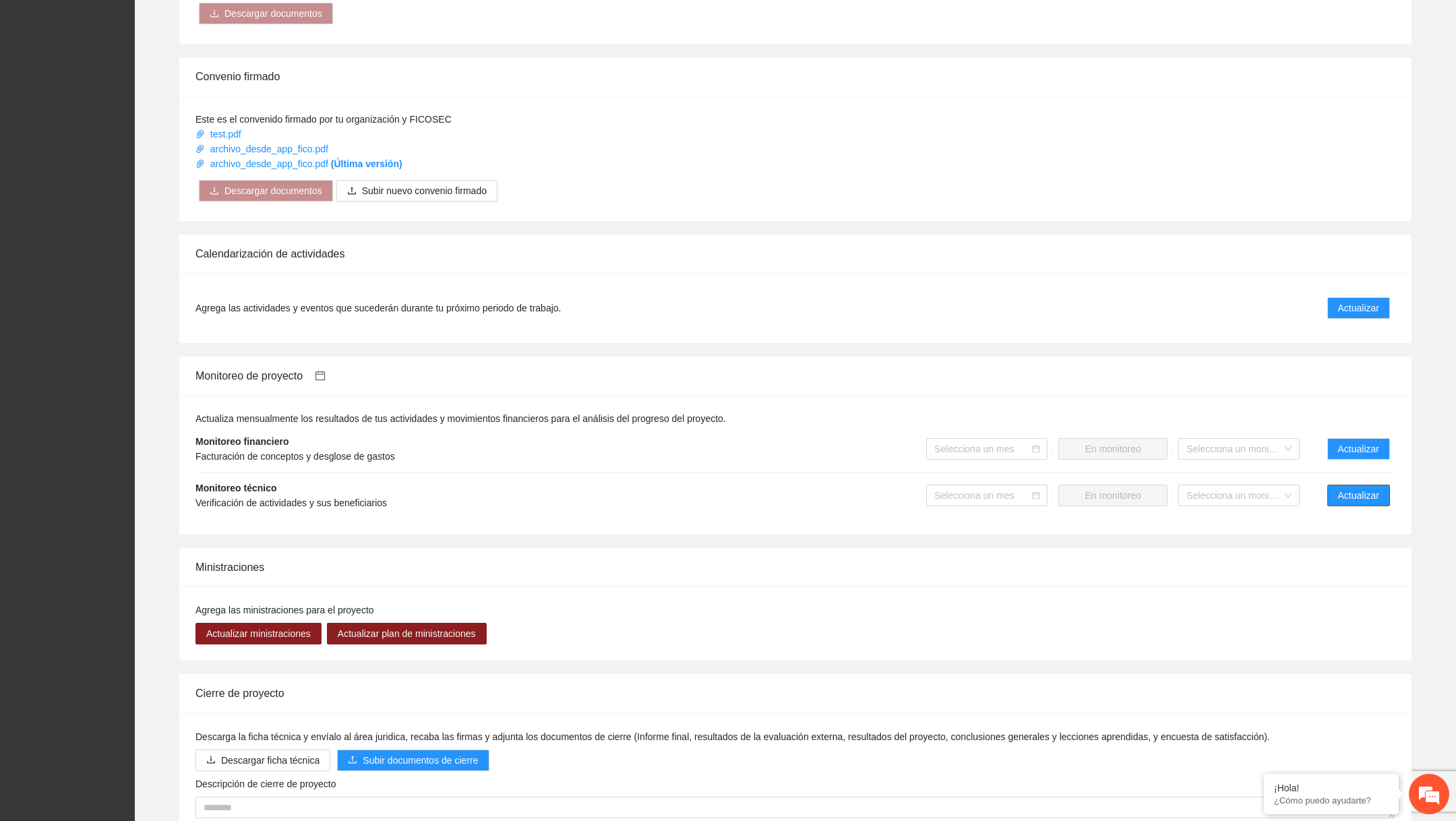
click at [1338, 488] on span "Actualizar" at bounding box center [1358, 495] width 41 height 15
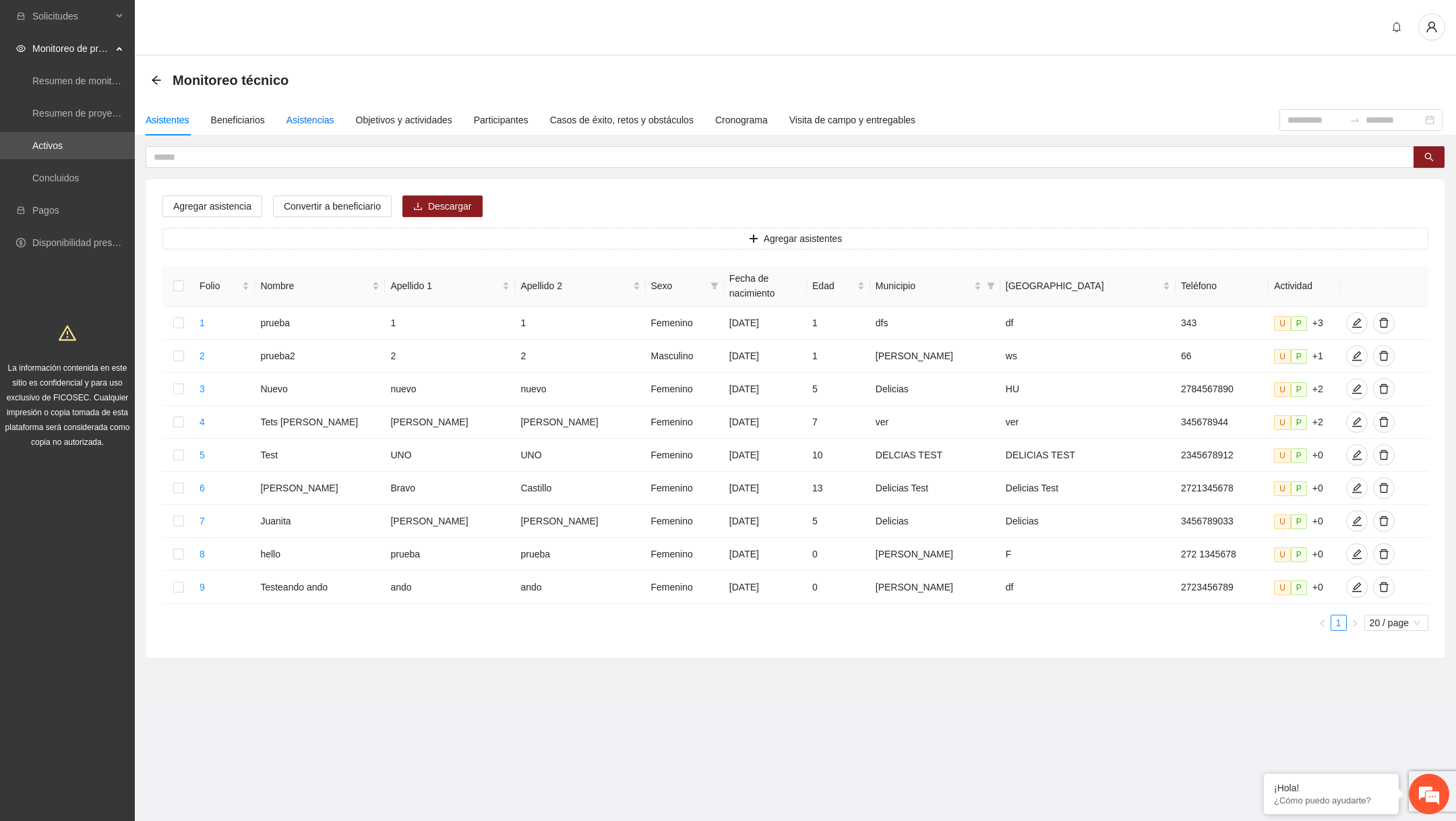
click at [301, 123] on div "Asistencias" at bounding box center [310, 120] width 48 height 15
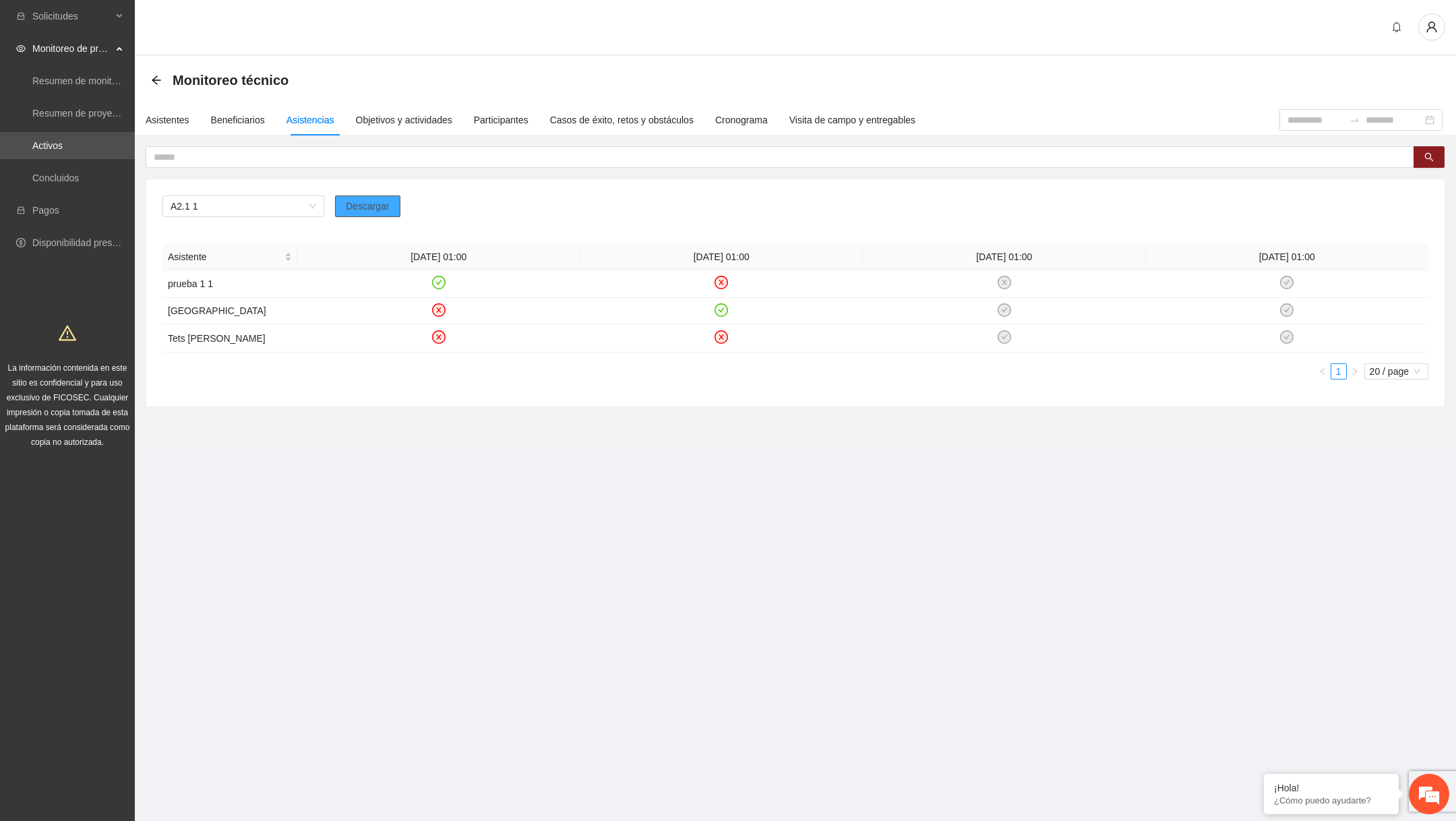
click at [365, 204] on span "Descargar" at bounding box center [367, 207] width 44 height 15
click at [409, 123] on div "Objetivos y actividades" at bounding box center [404, 120] width 96 height 15
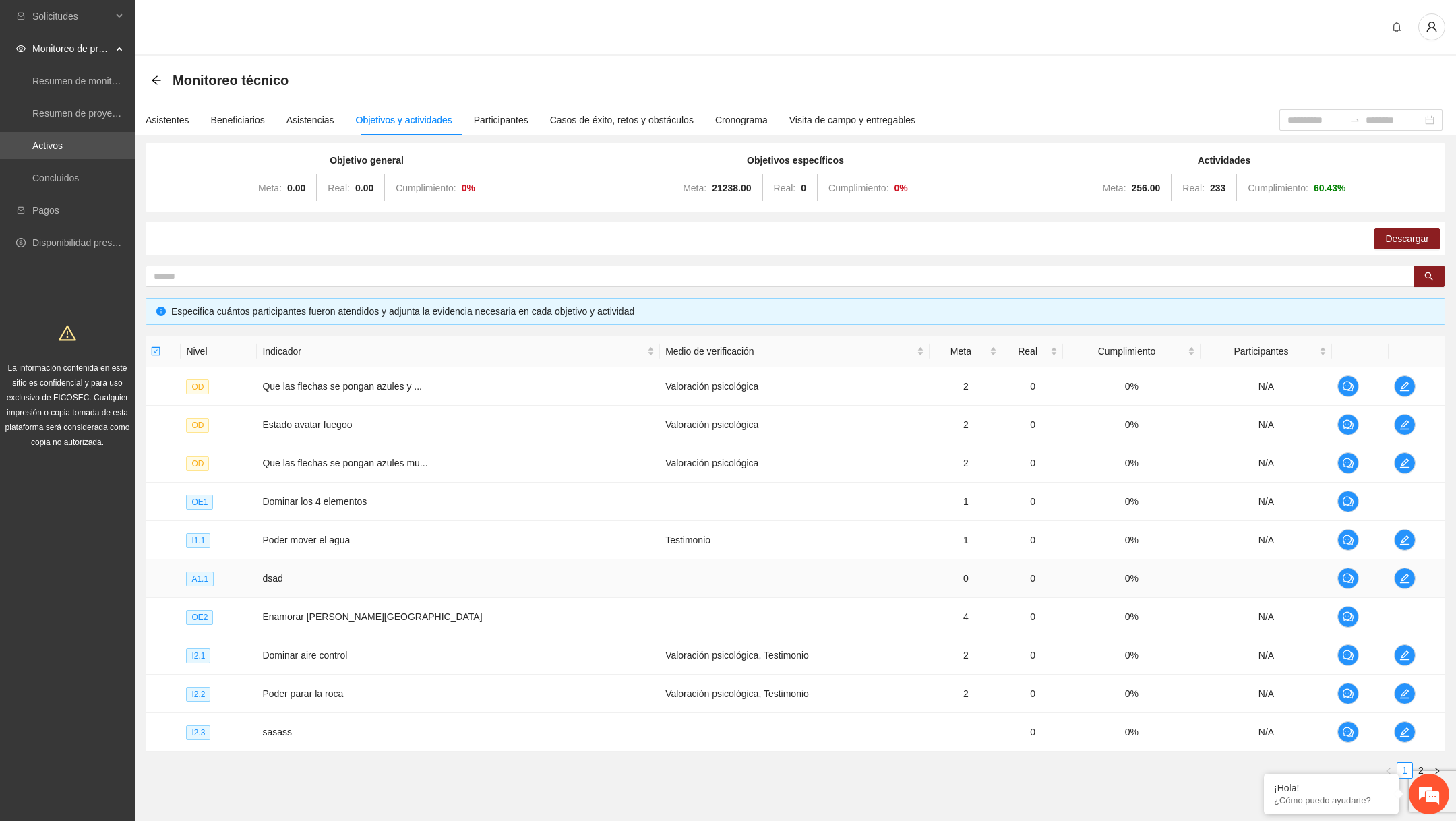
scroll to position [58, 0]
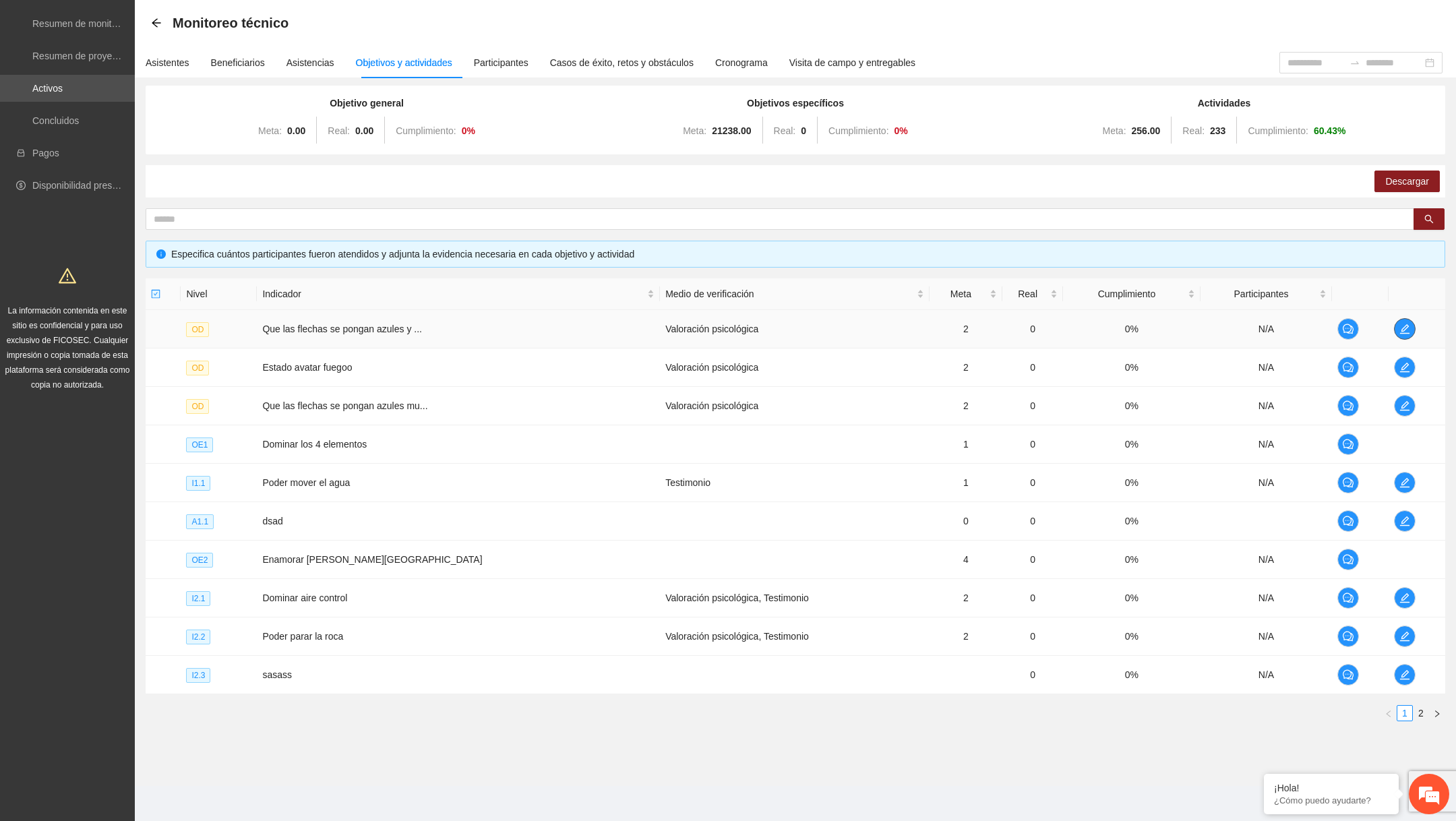
click at [1399, 320] on button "button" at bounding box center [1405, 329] width 22 height 22
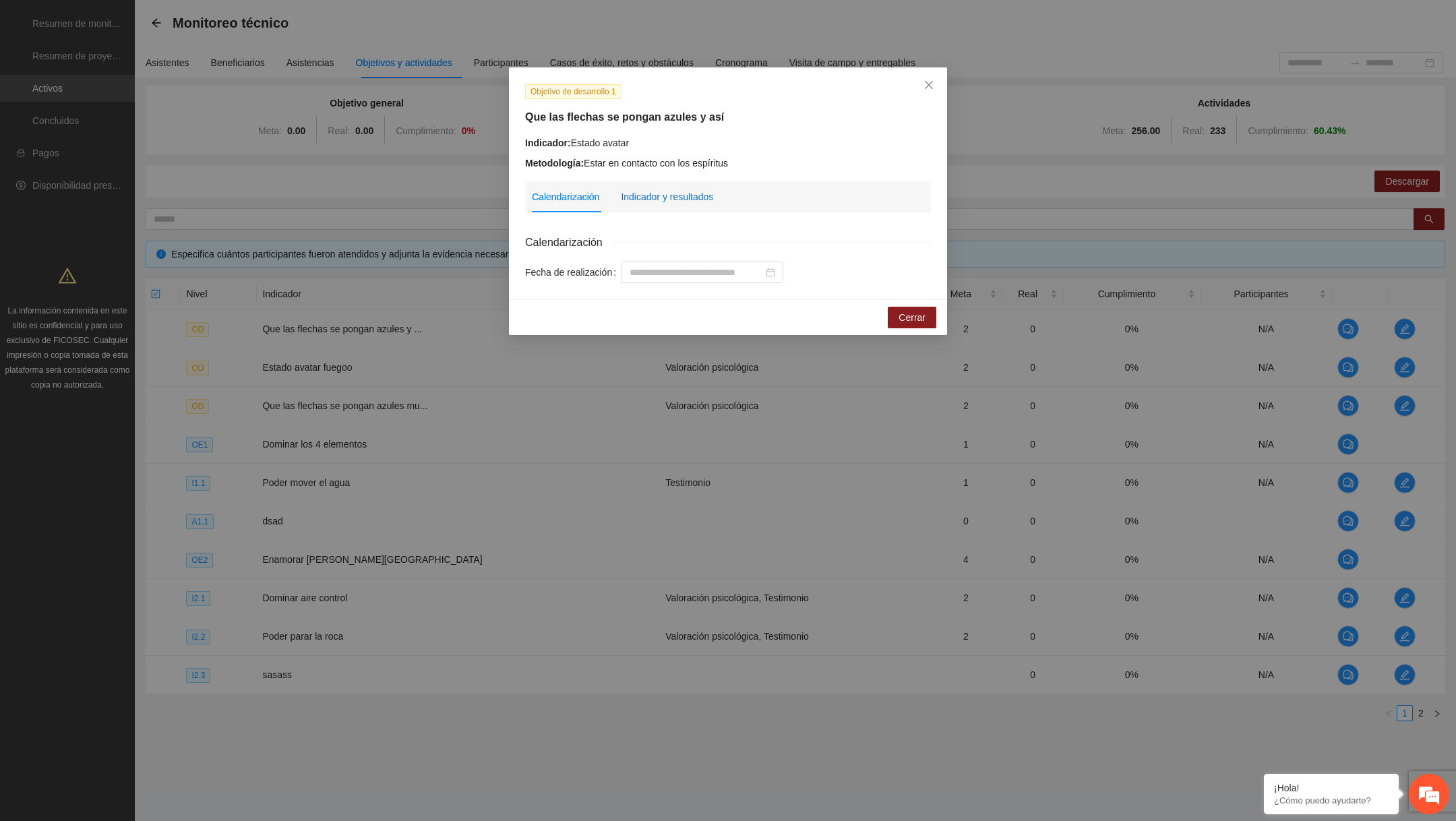
click at [692, 203] on div "Indicador y resultados" at bounding box center [667, 197] width 92 height 15
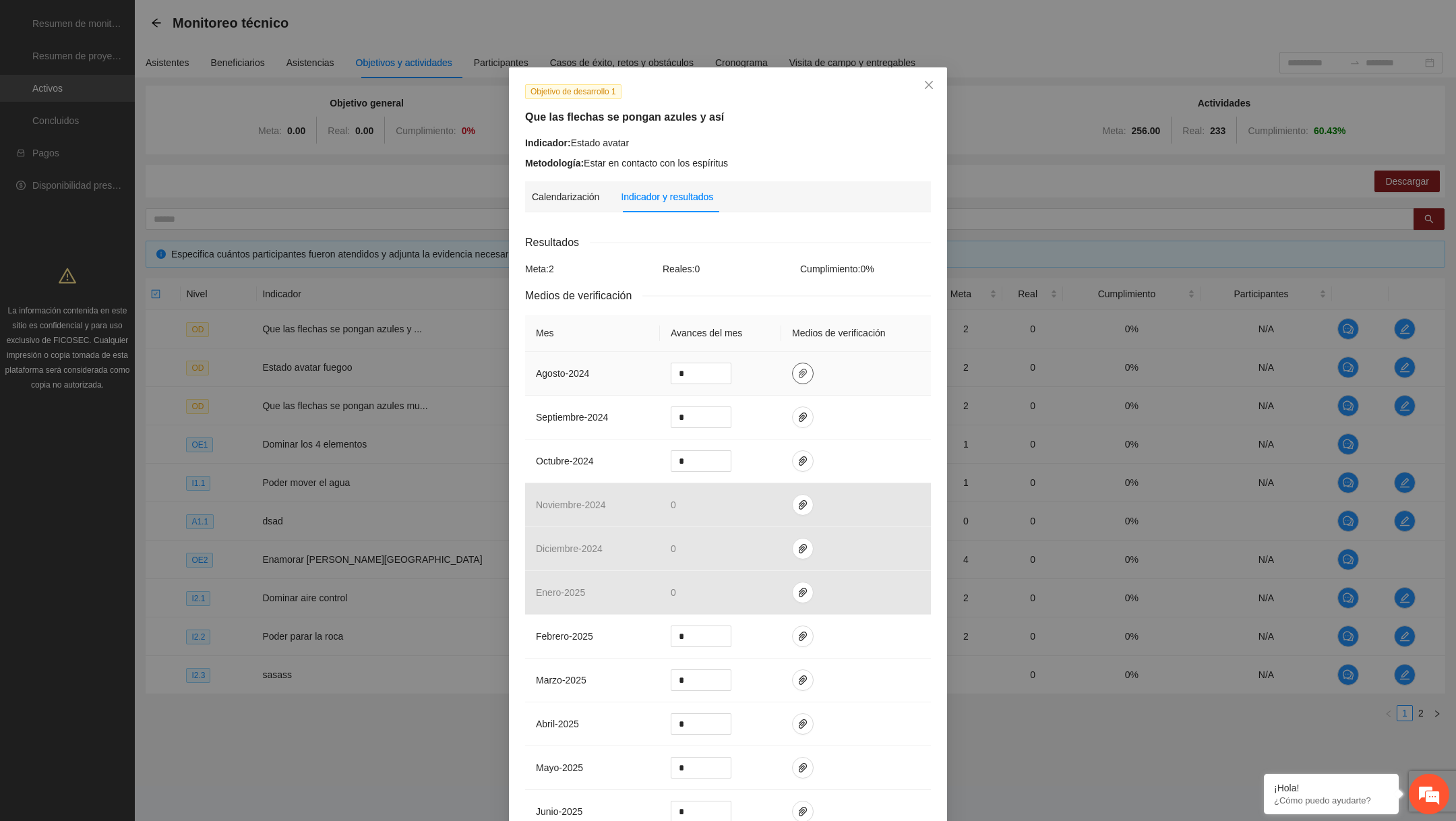
click at [805, 368] on icon "paper-clip" at bounding box center [803, 373] width 11 height 11
click at [930, 86] on icon "close" at bounding box center [929, 85] width 8 height 8
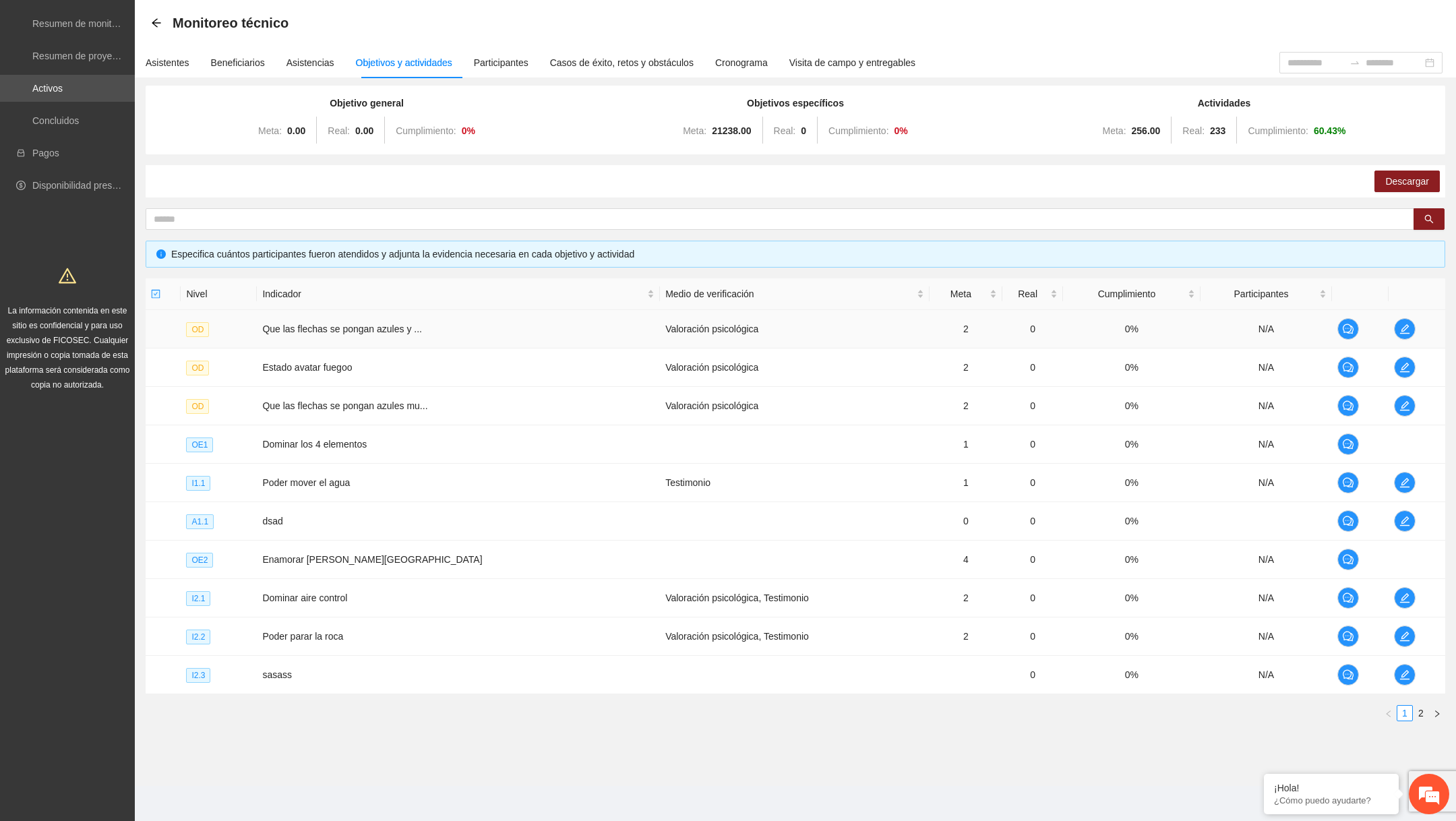
click at [1396, 342] on td at bounding box center [1417, 329] width 57 height 39
click at [1402, 370] on icon "edit" at bounding box center [1405, 367] width 9 height 9
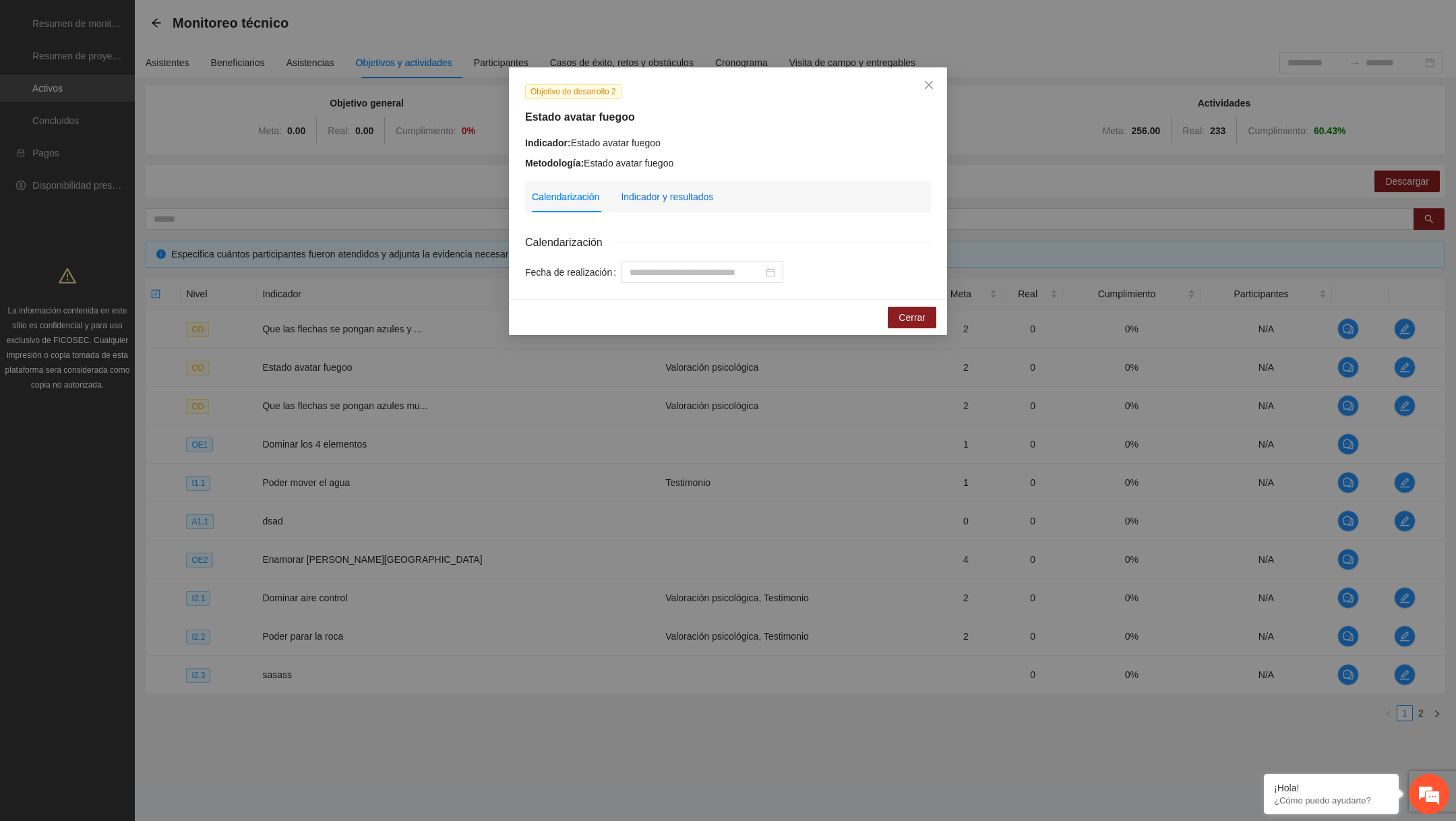
click at [673, 202] on div "Indicador y resultados" at bounding box center [667, 197] width 92 height 15
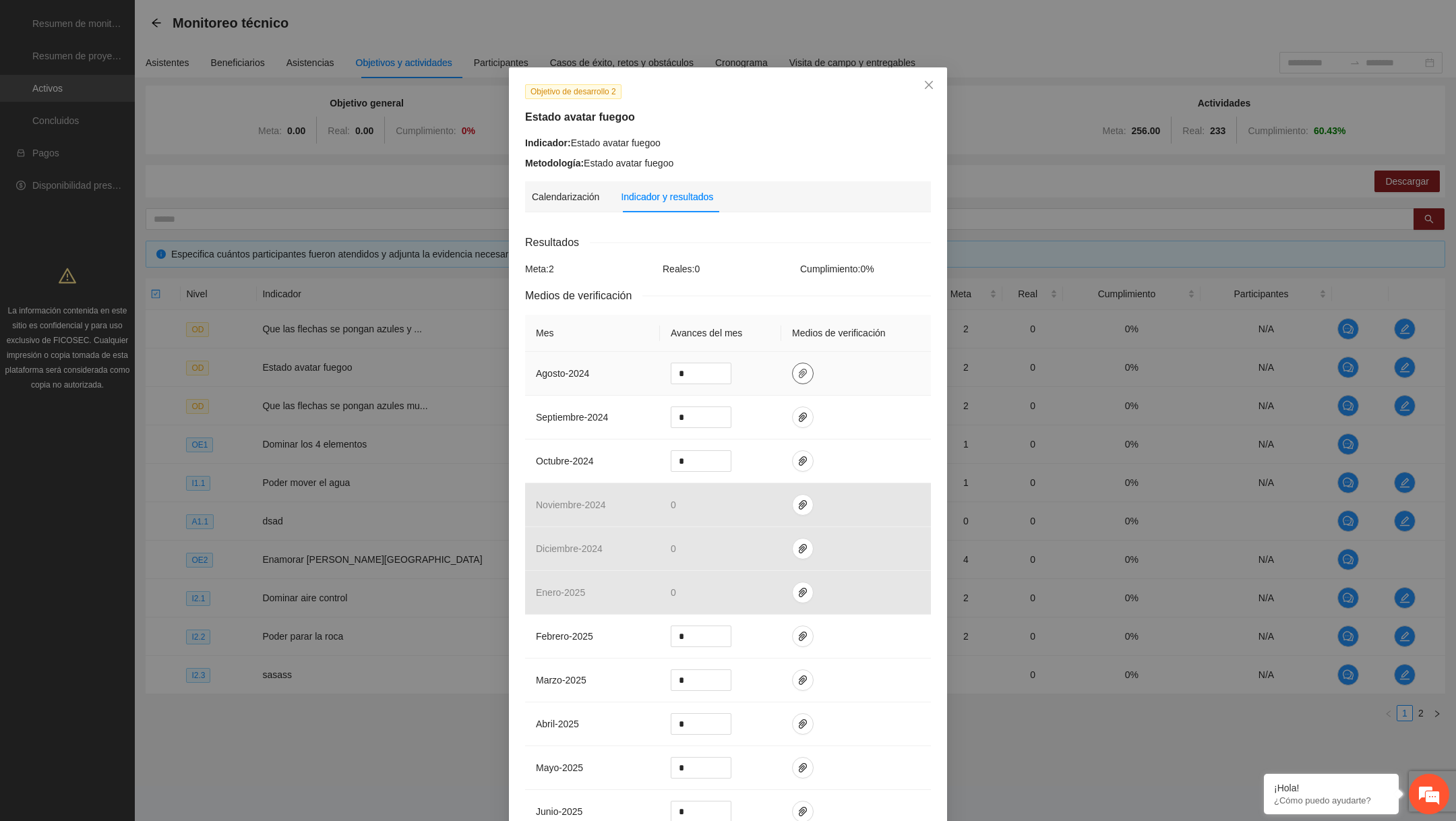
click at [802, 381] on button "button" at bounding box center [803, 373] width 22 height 22
click at [802, 408] on button "button" at bounding box center [803, 417] width 22 height 22
click at [805, 460] on icon "paper-clip" at bounding box center [803, 461] width 11 height 11
click at [806, 368] on icon "paper-clip" at bounding box center [803, 373] width 11 height 11
click at [745, 333] on span "Adjuntar documento" at bounding box center [768, 332] width 84 height 15
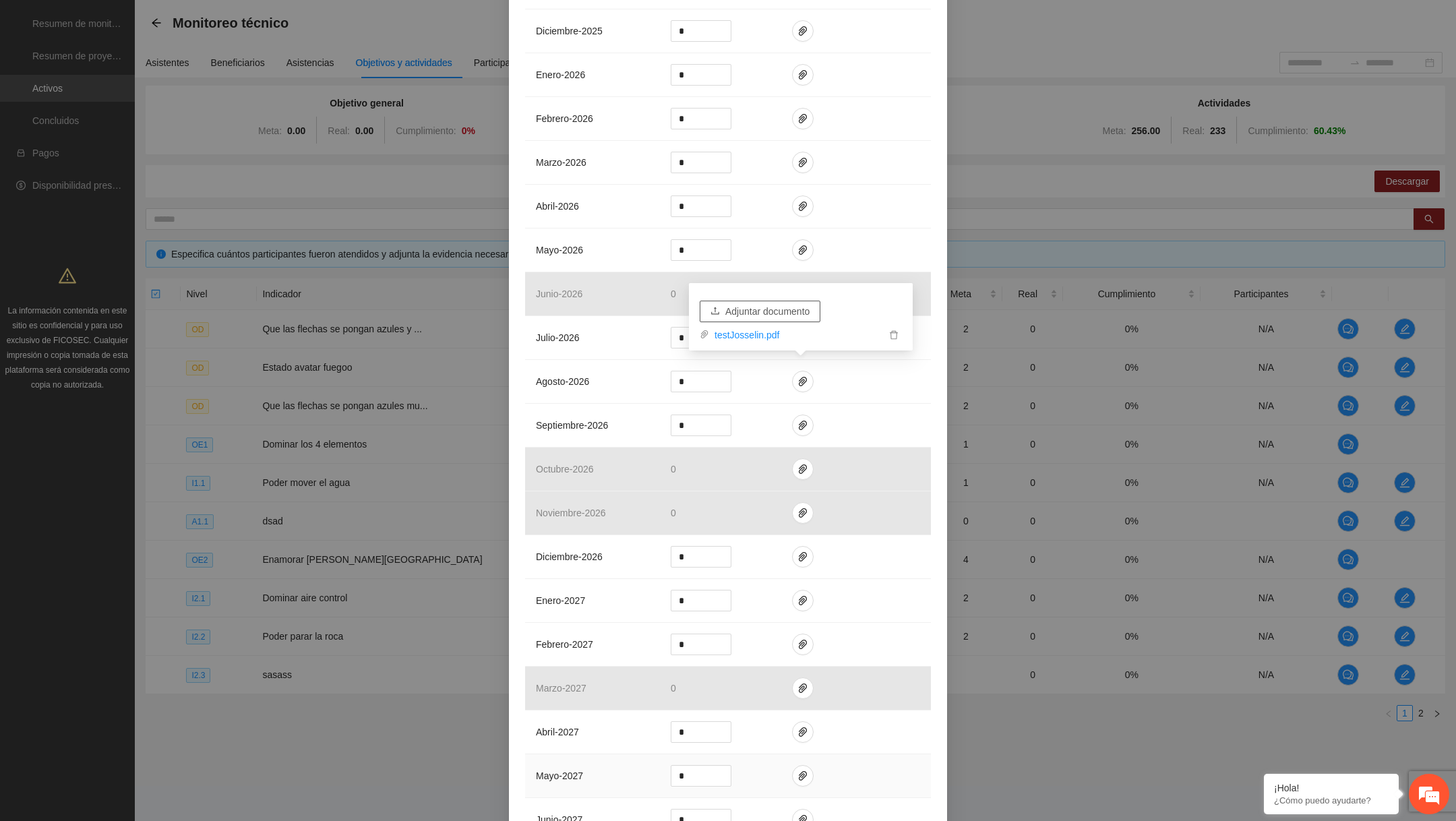
scroll to position [1450, 0]
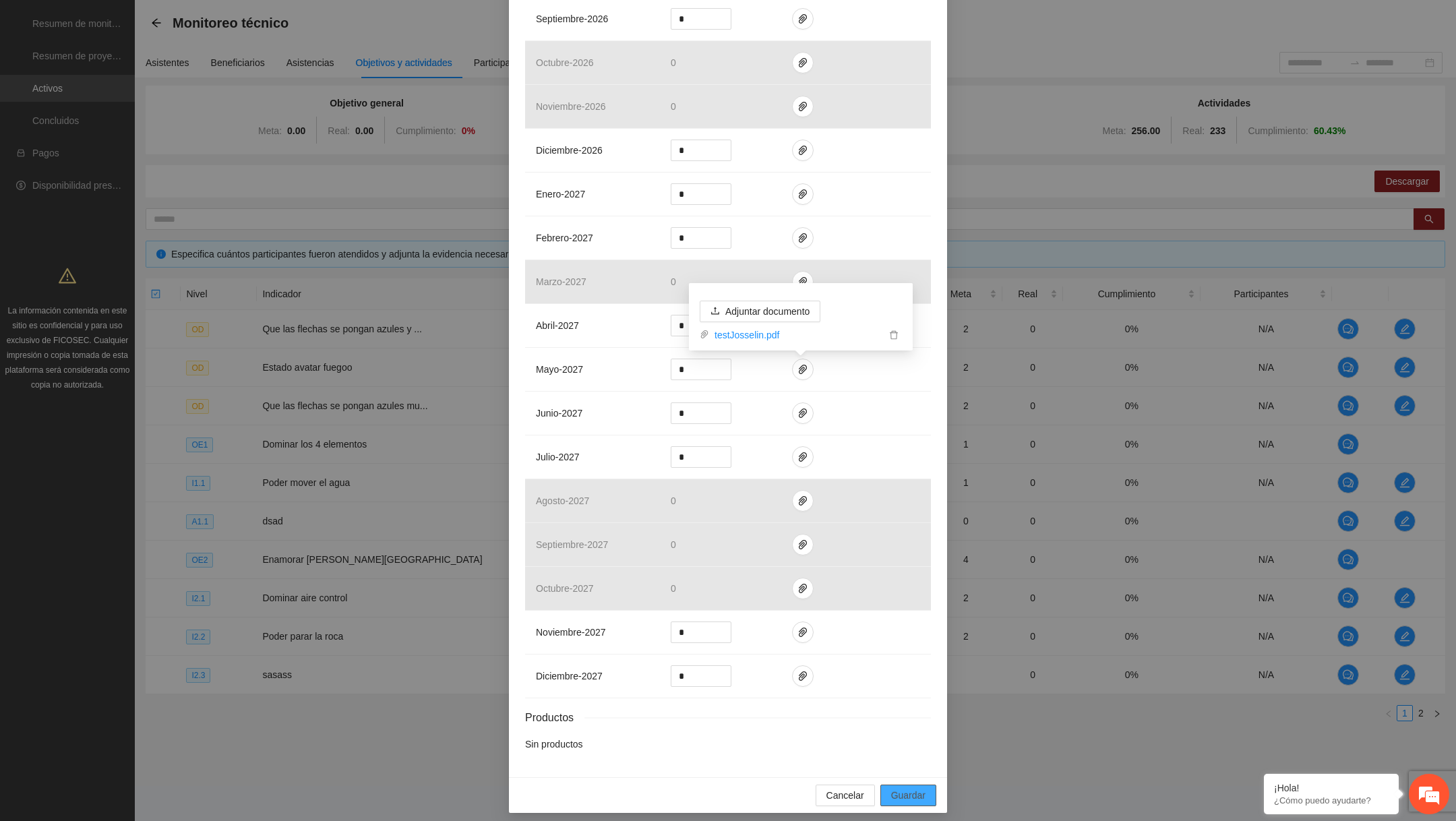
click at [892, 788] on span "Guardar" at bounding box center [908, 795] width 35 height 15
click at [908, 792] on span "Guardar" at bounding box center [908, 795] width 35 height 15
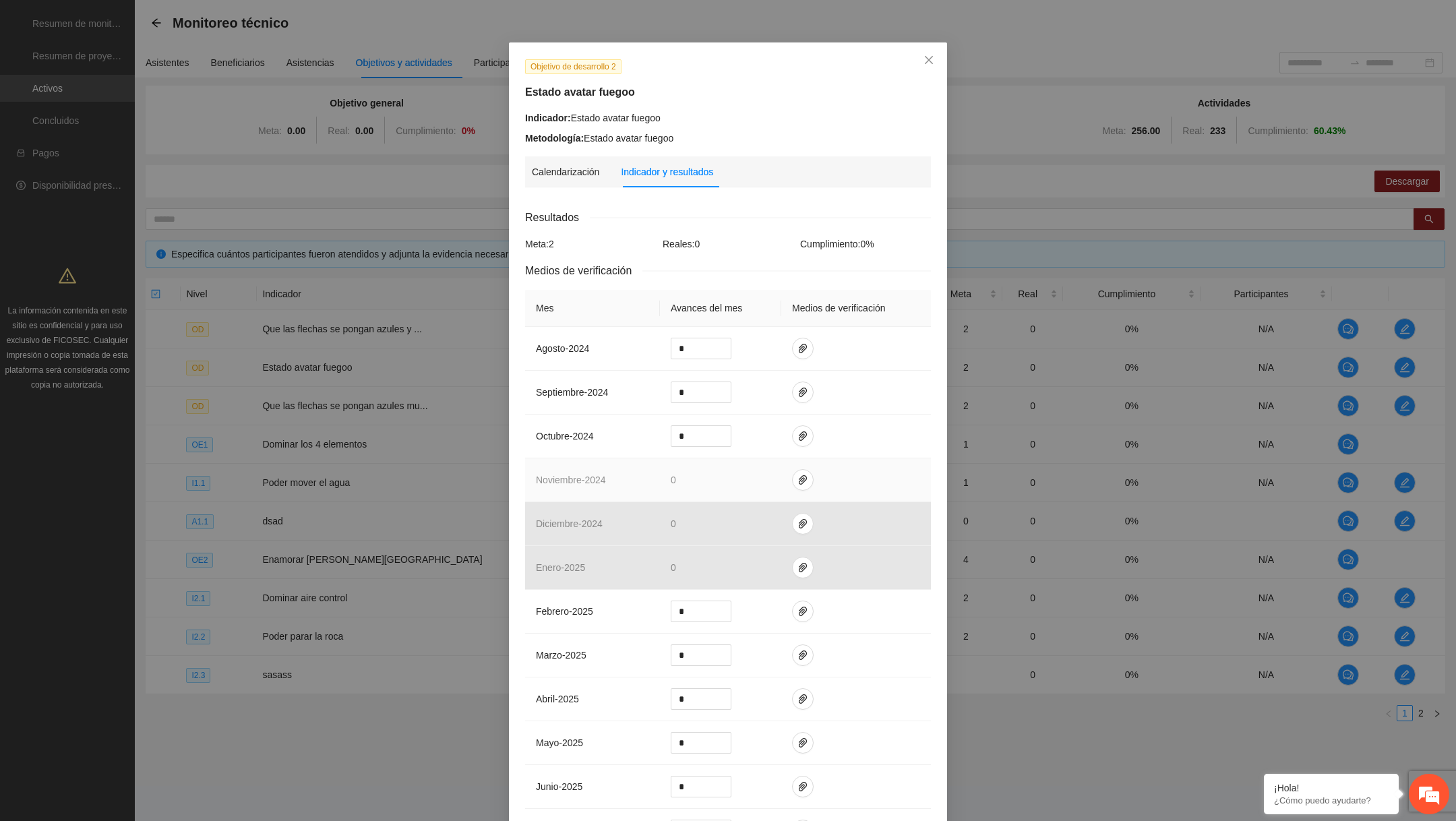
scroll to position [0, 0]
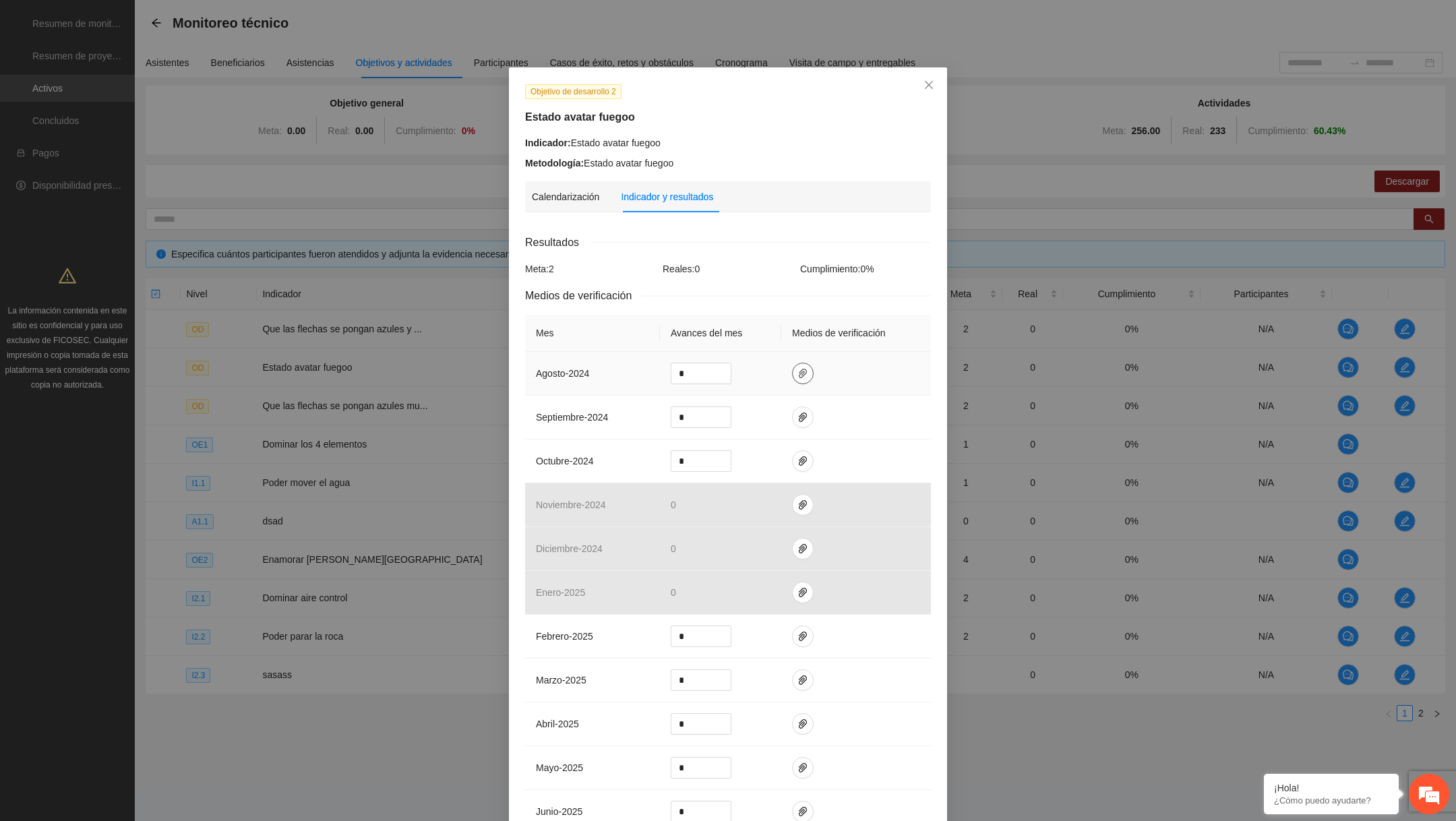
click at [797, 371] on icon "paper-clip" at bounding box center [803, 373] width 11 height 11
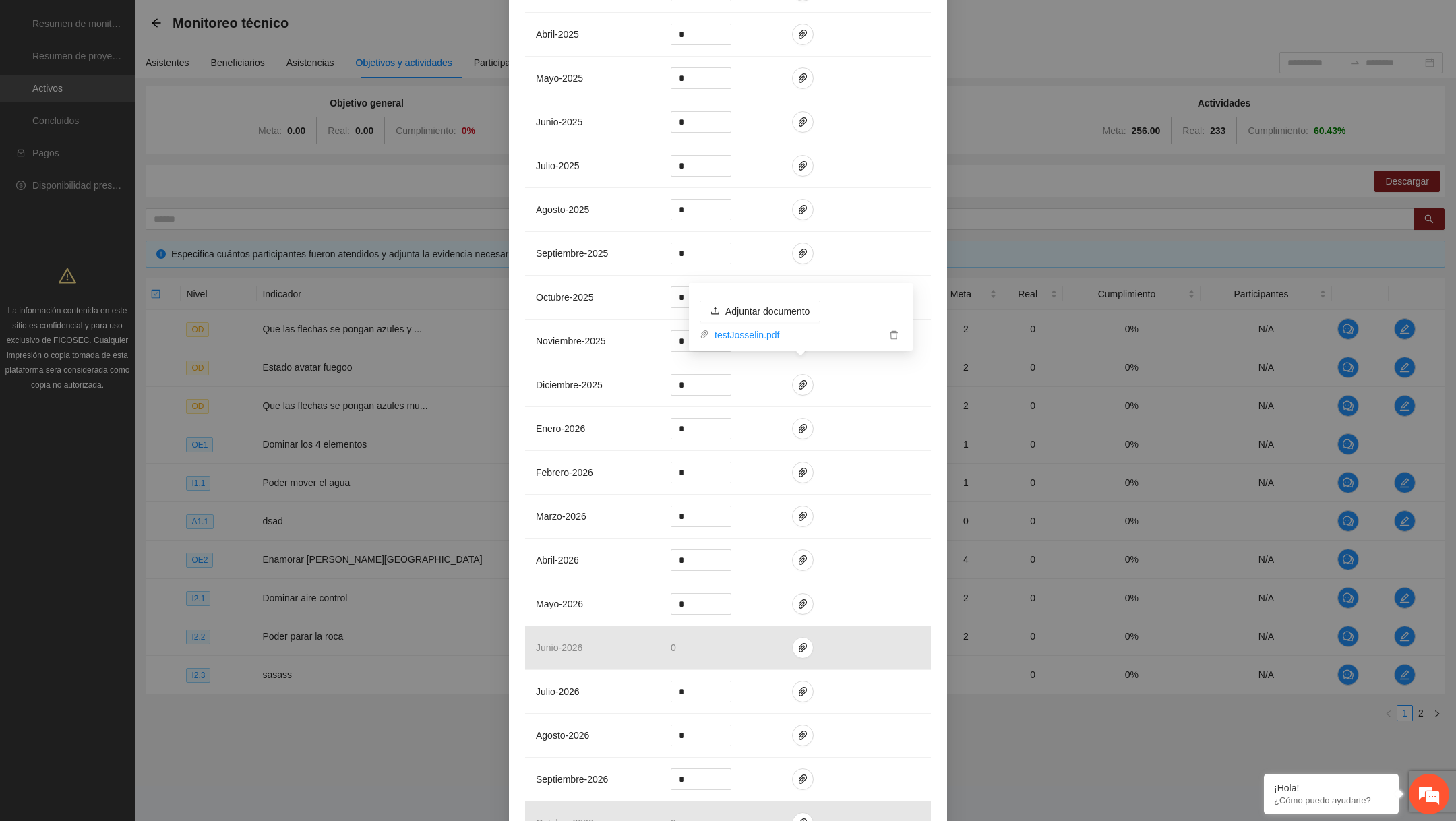
scroll to position [1450, 0]
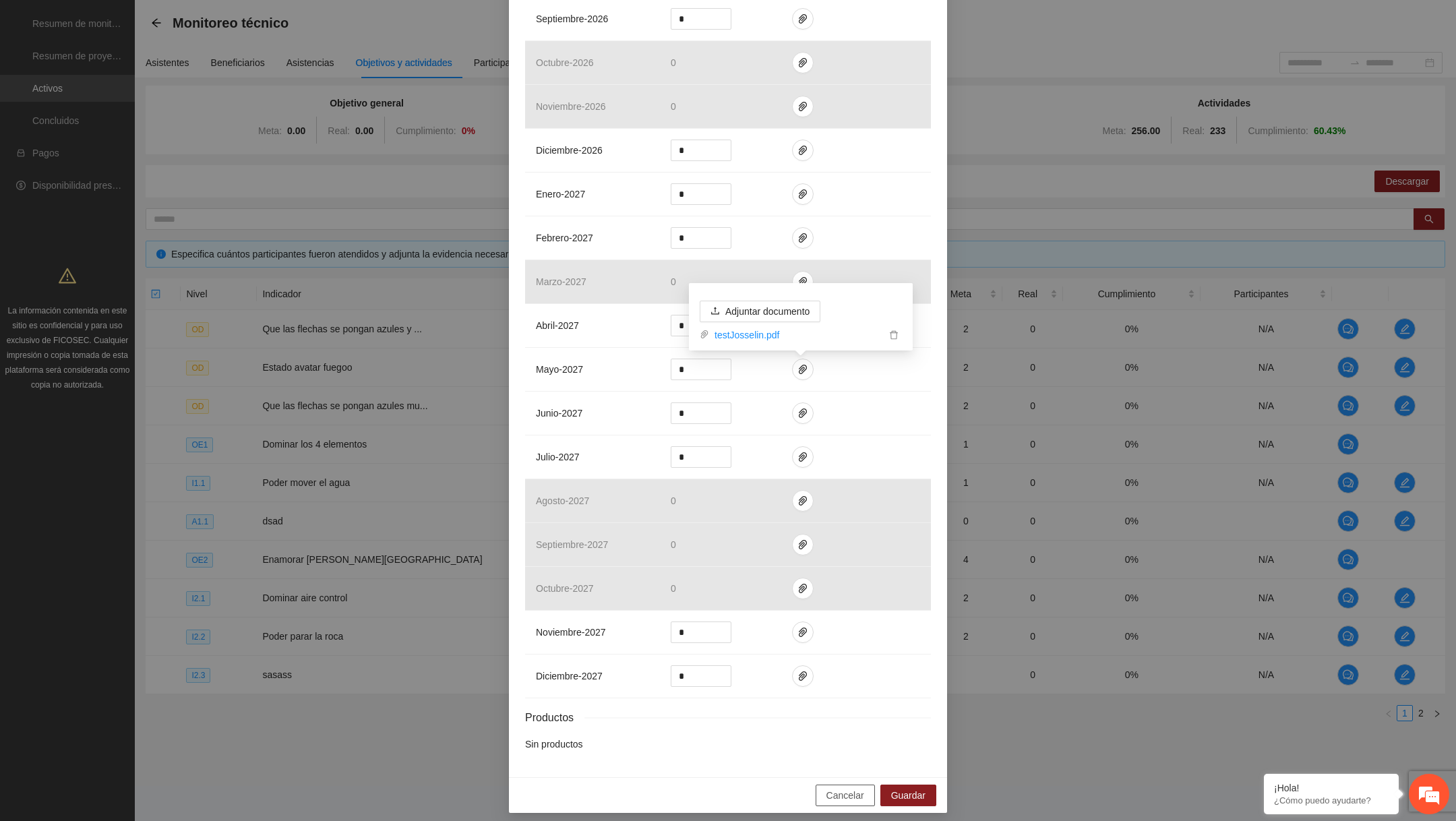
click at [827, 788] on span "Cancelar" at bounding box center [846, 795] width 38 height 15
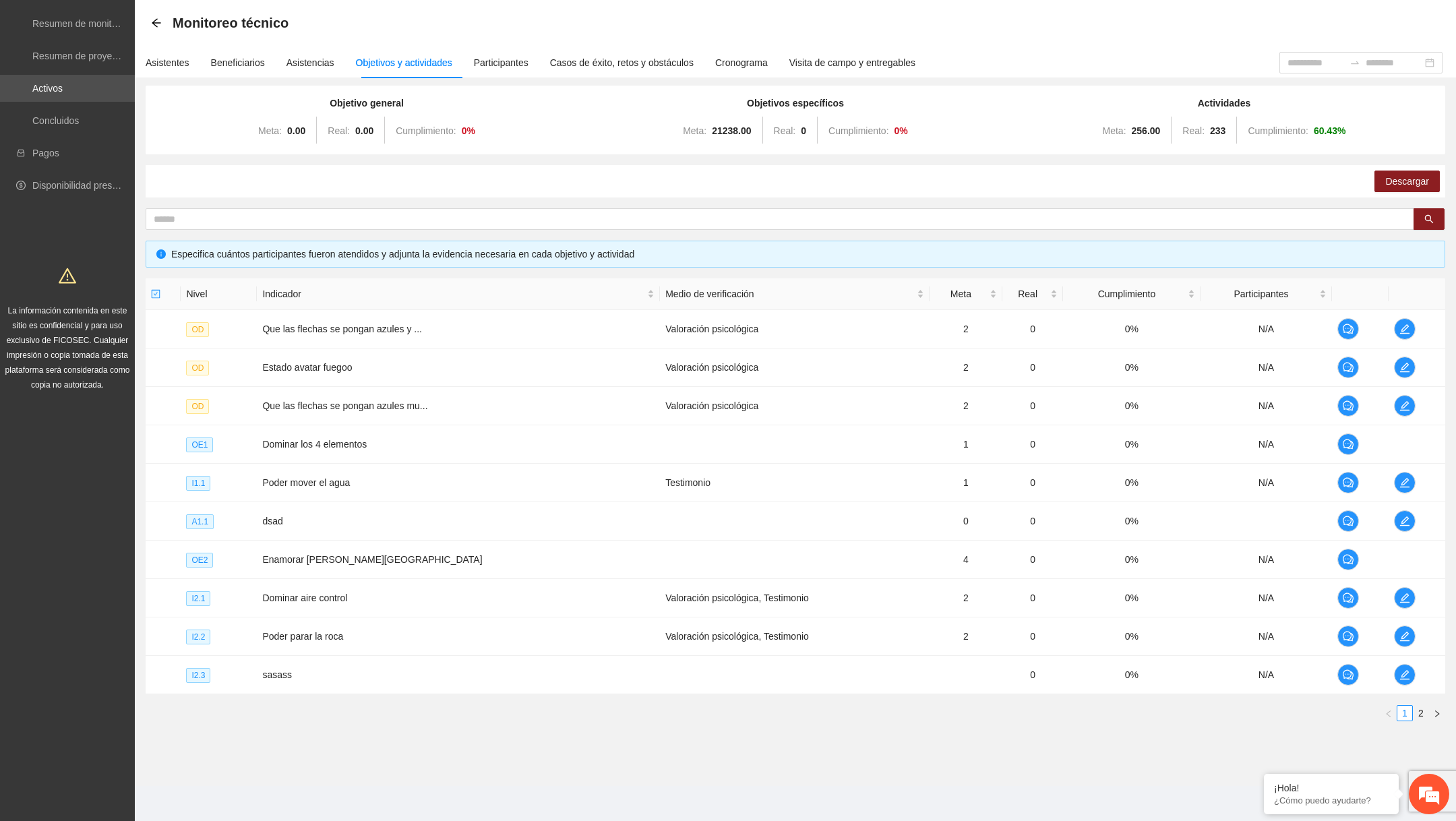
scroll to position [1383, 0]
click at [1398, 341] on td at bounding box center [1417, 329] width 57 height 39
click at [1399, 320] on button "button" at bounding box center [1405, 329] width 22 height 22
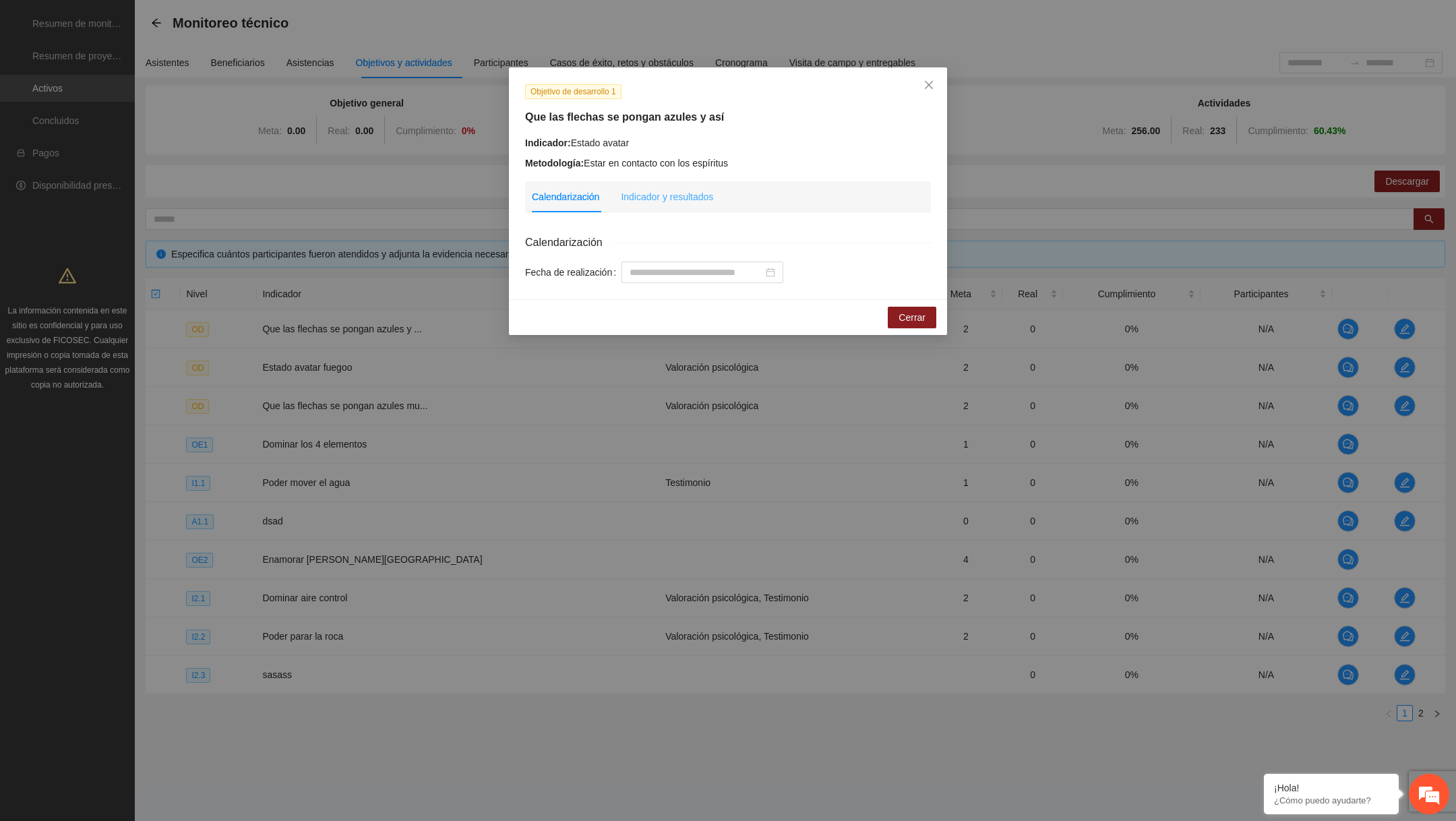
click at [671, 207] on div "Indicador y resultados" at bounding box center [667, 197] width 92 height 31
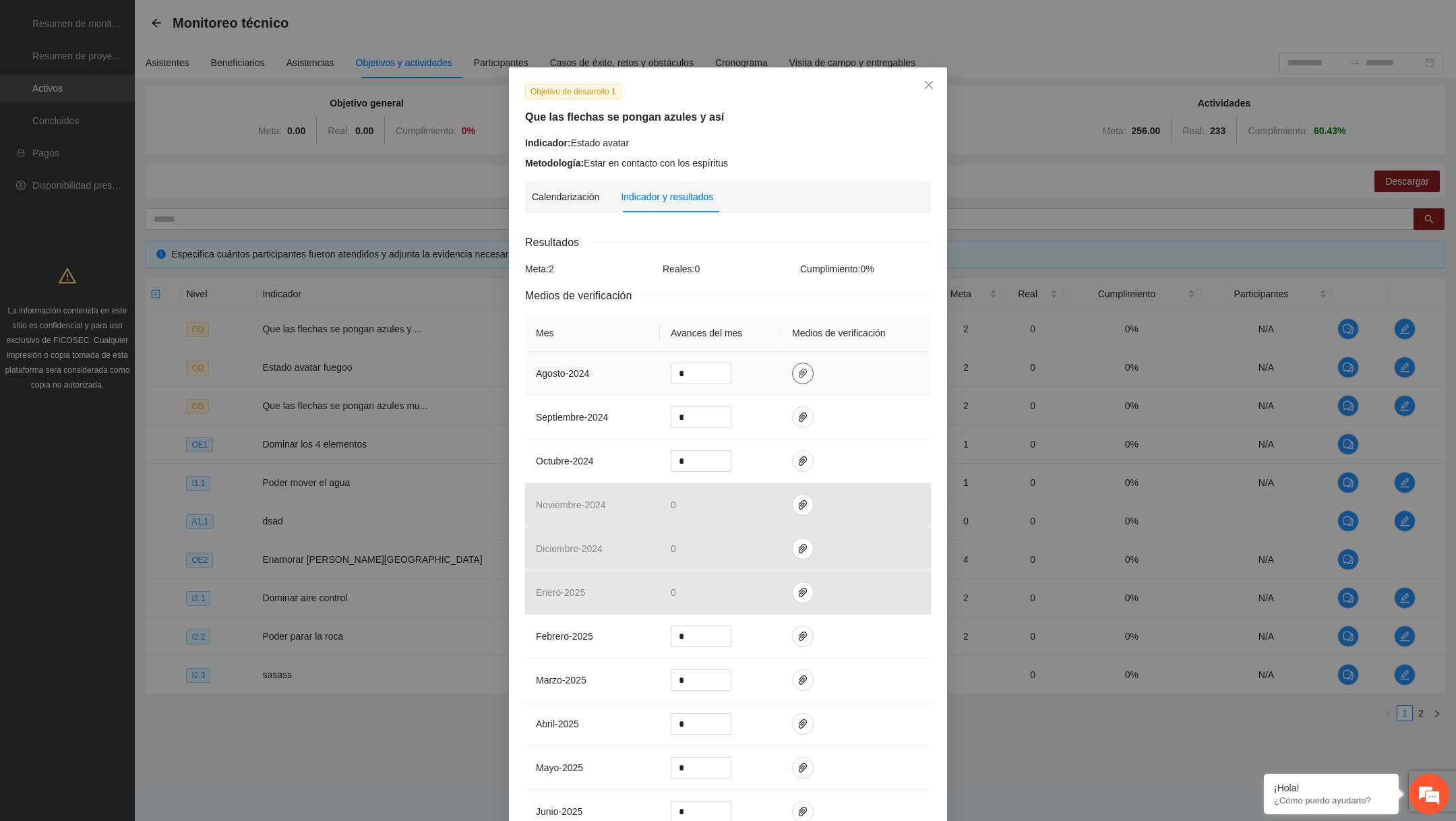
click at [807, 368] on span "paper-clip" at bounding box center [803, 373] width 20 height 11
click at [782, 324] on span "Adjuntar documento" at bounding box center [768, 332] width 84 height 15
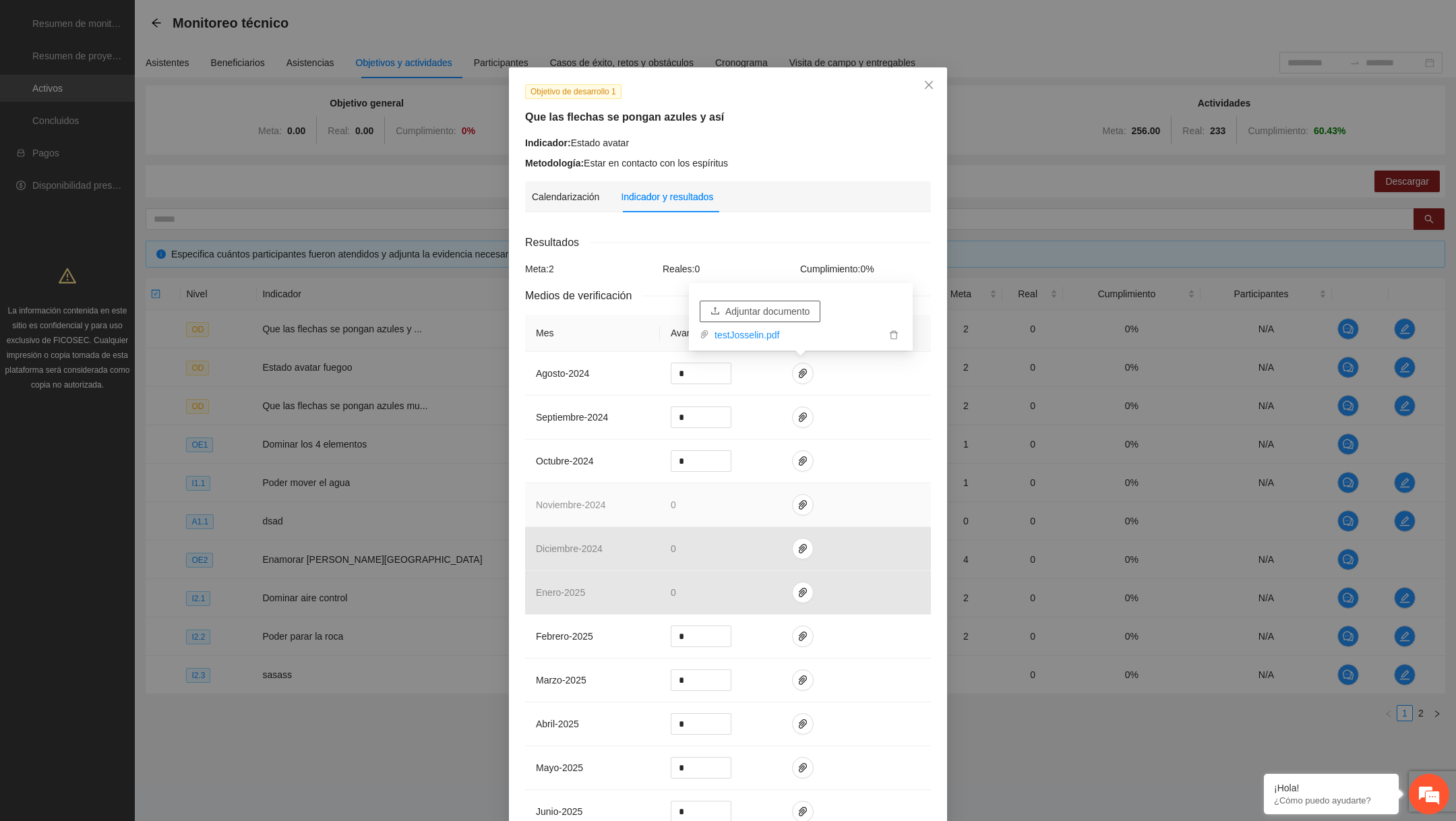
scroll to position [21, 0]
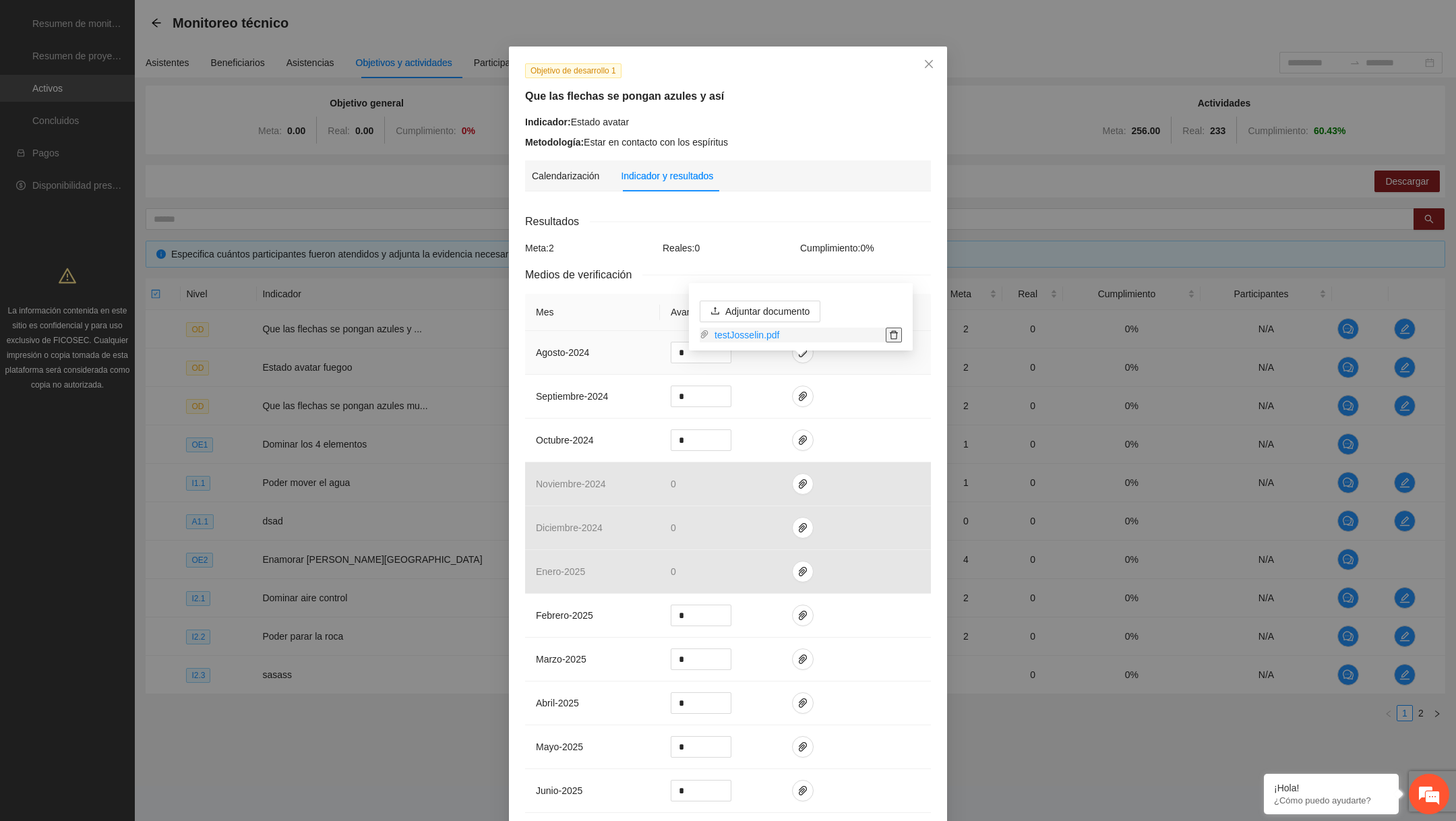
click at [888, 335] on span "delete" at bounding box center [894, 335] width 15 height 9
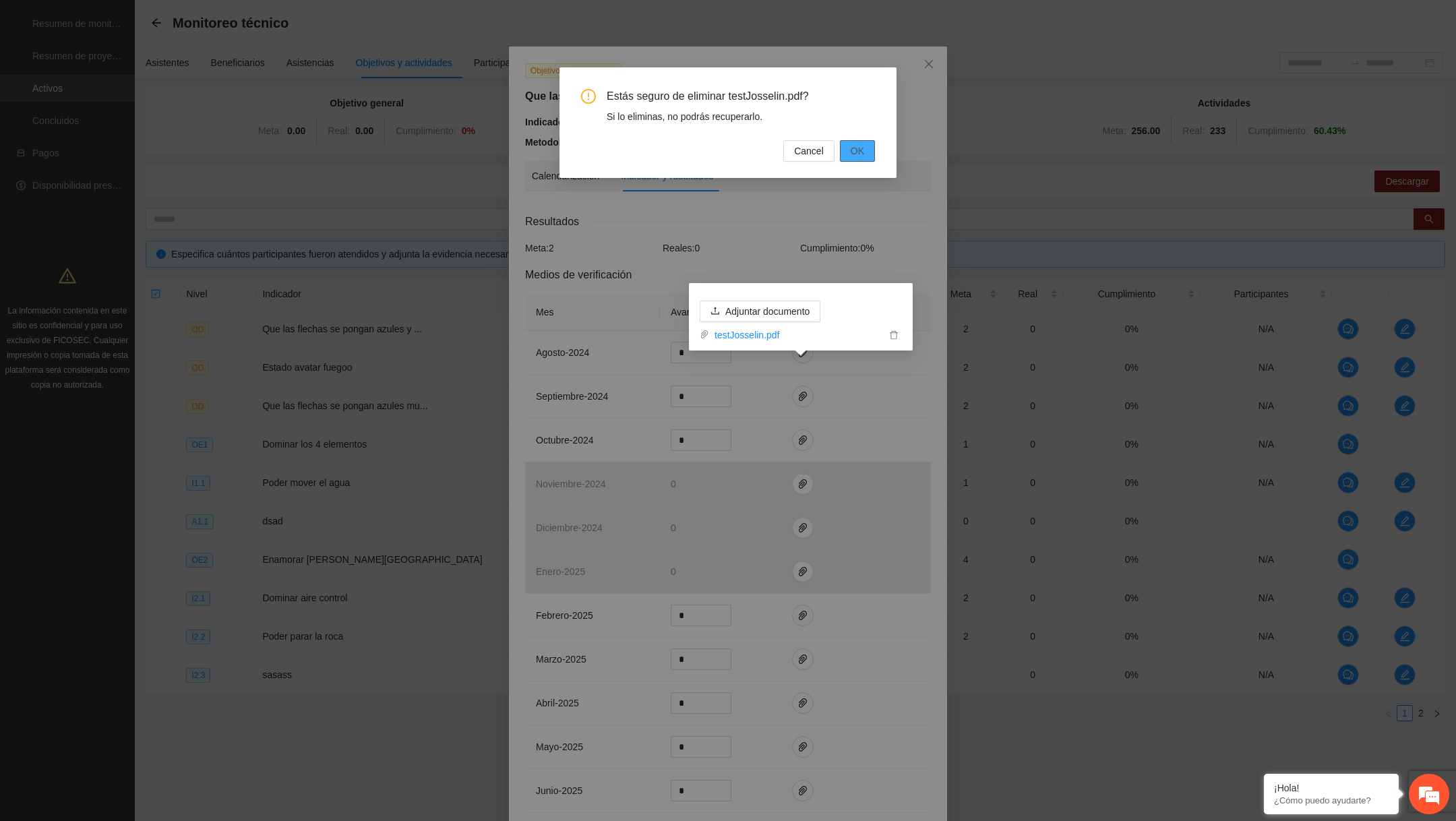
click at [867, 146] on button "OK" at bounding box center [858, 151] width 35 height 22
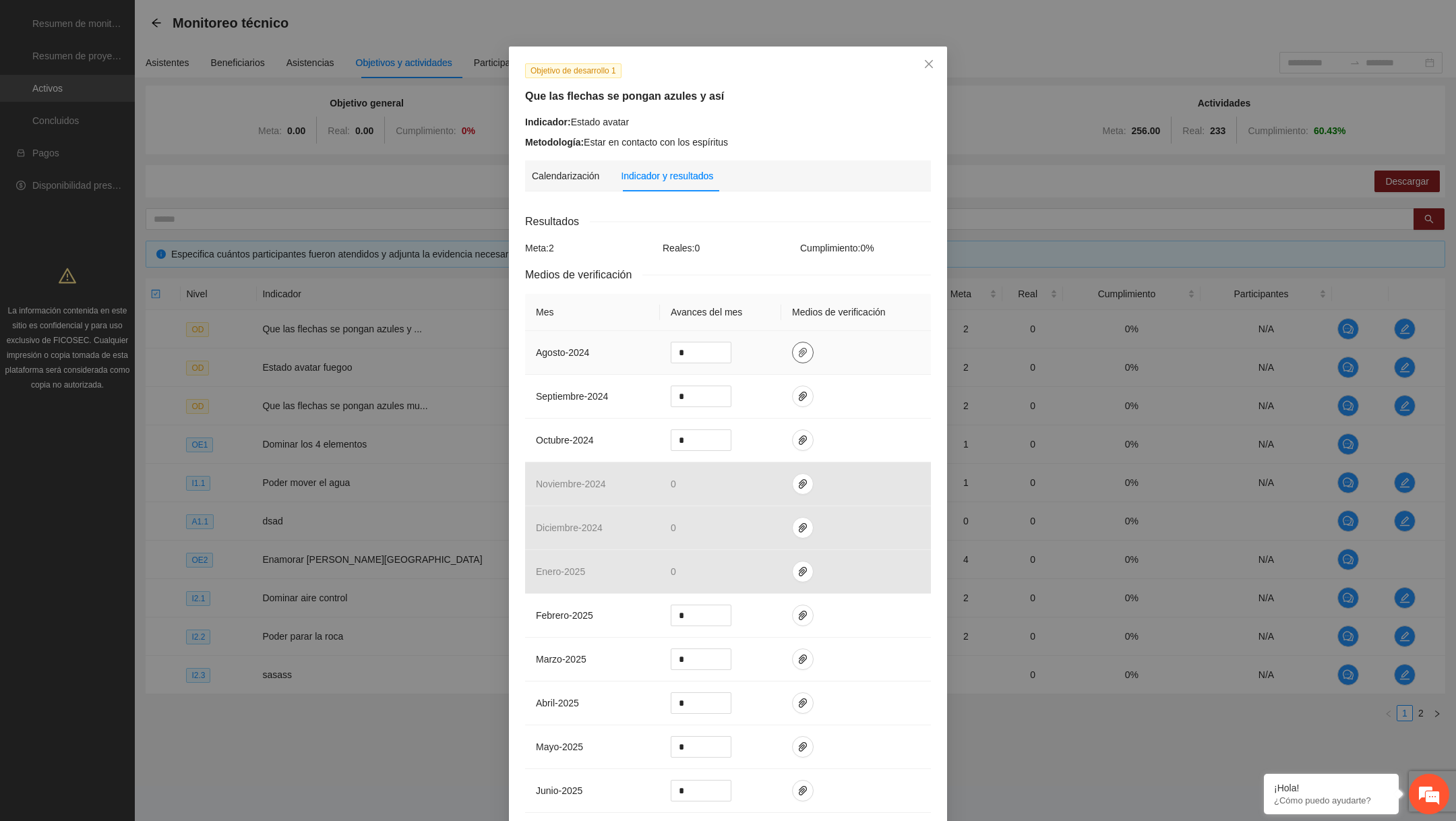
click at [804, 352] on icon "paper-clip" at bounding box center [803, 352] width 8 height 9
click at [937, 57] on span "Close" at bounding box center [929, 65] width 37 height 37
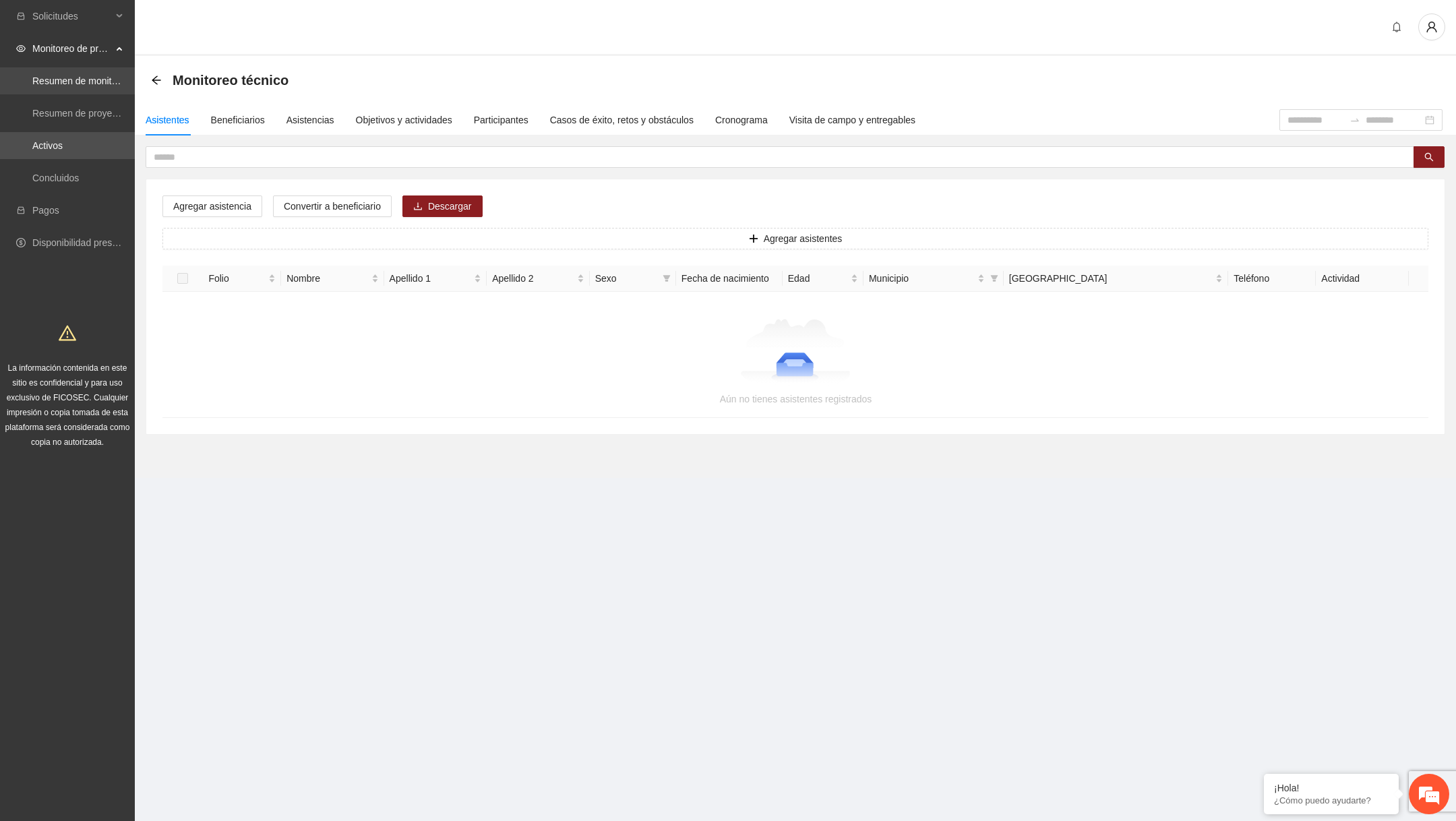
click at [92, 75] on link "Resumen de monitoreo" at bounding box center [81, 81] width 98 height 11
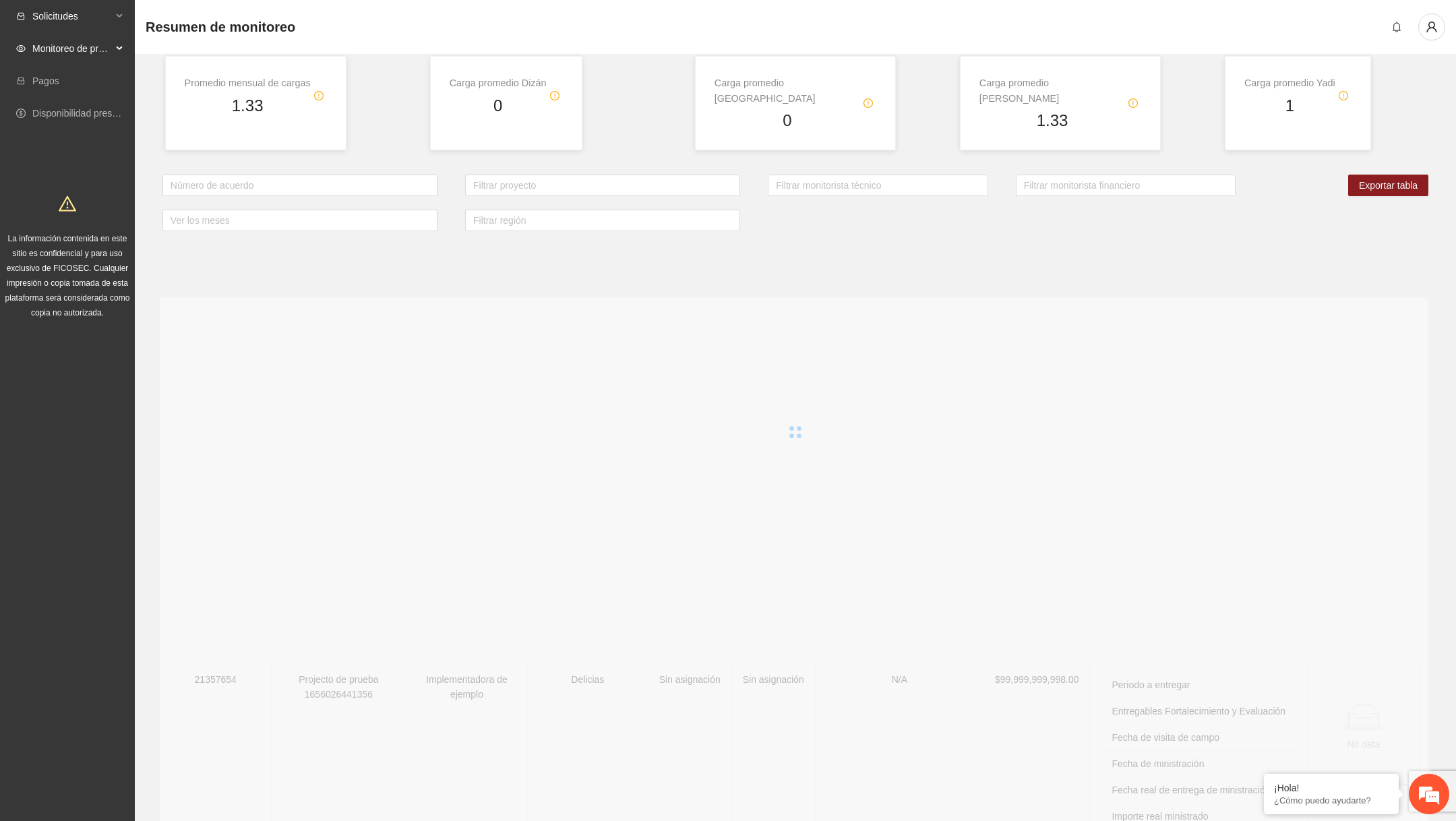
click at [100, 19] on span "Solicitudes" at bounding box center [72, 16] width 79 height 27
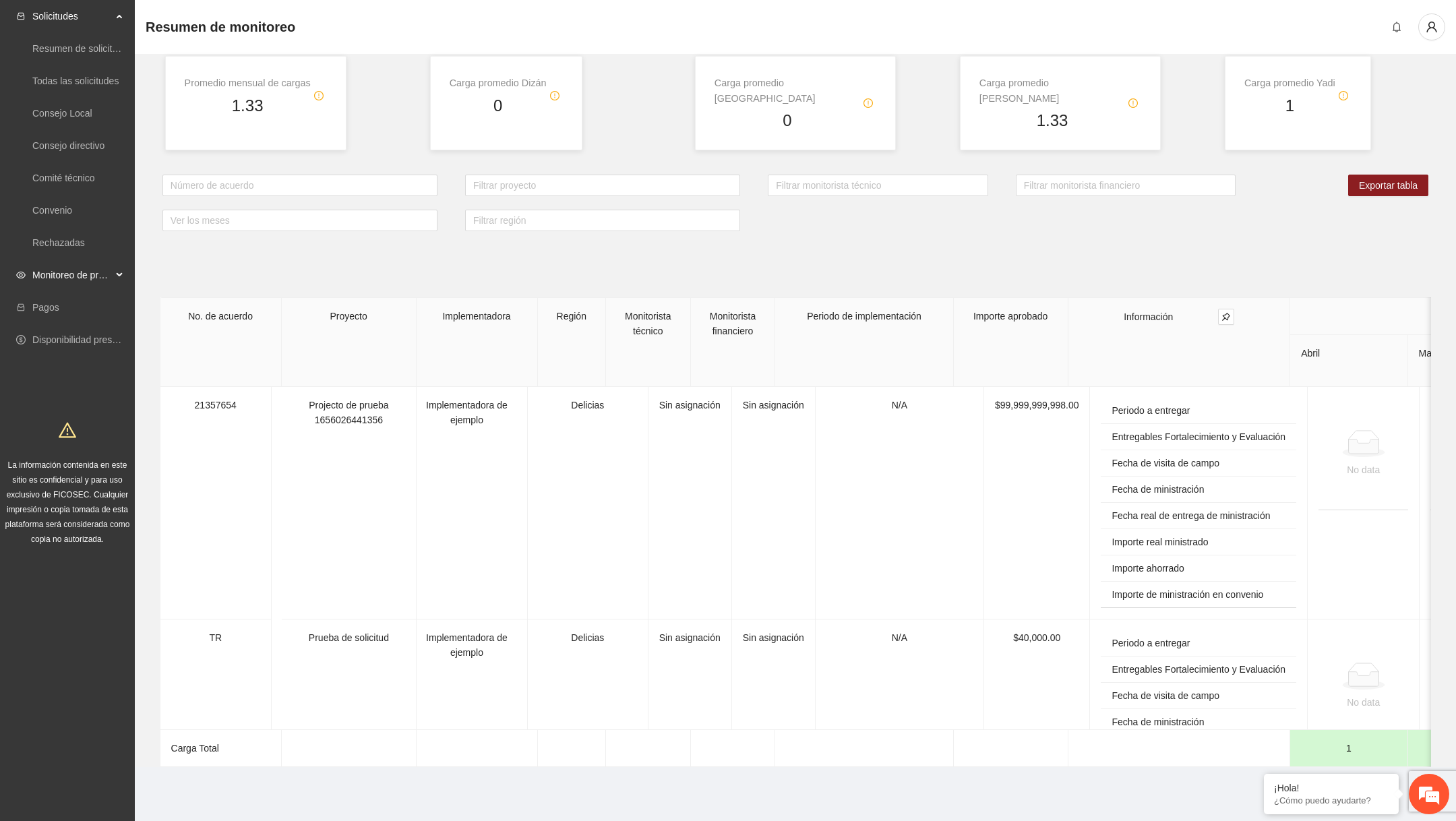
click at [77, 278] on span "Monitoreo de proyectos" at bounding box center [72, 275] width 79 height 27
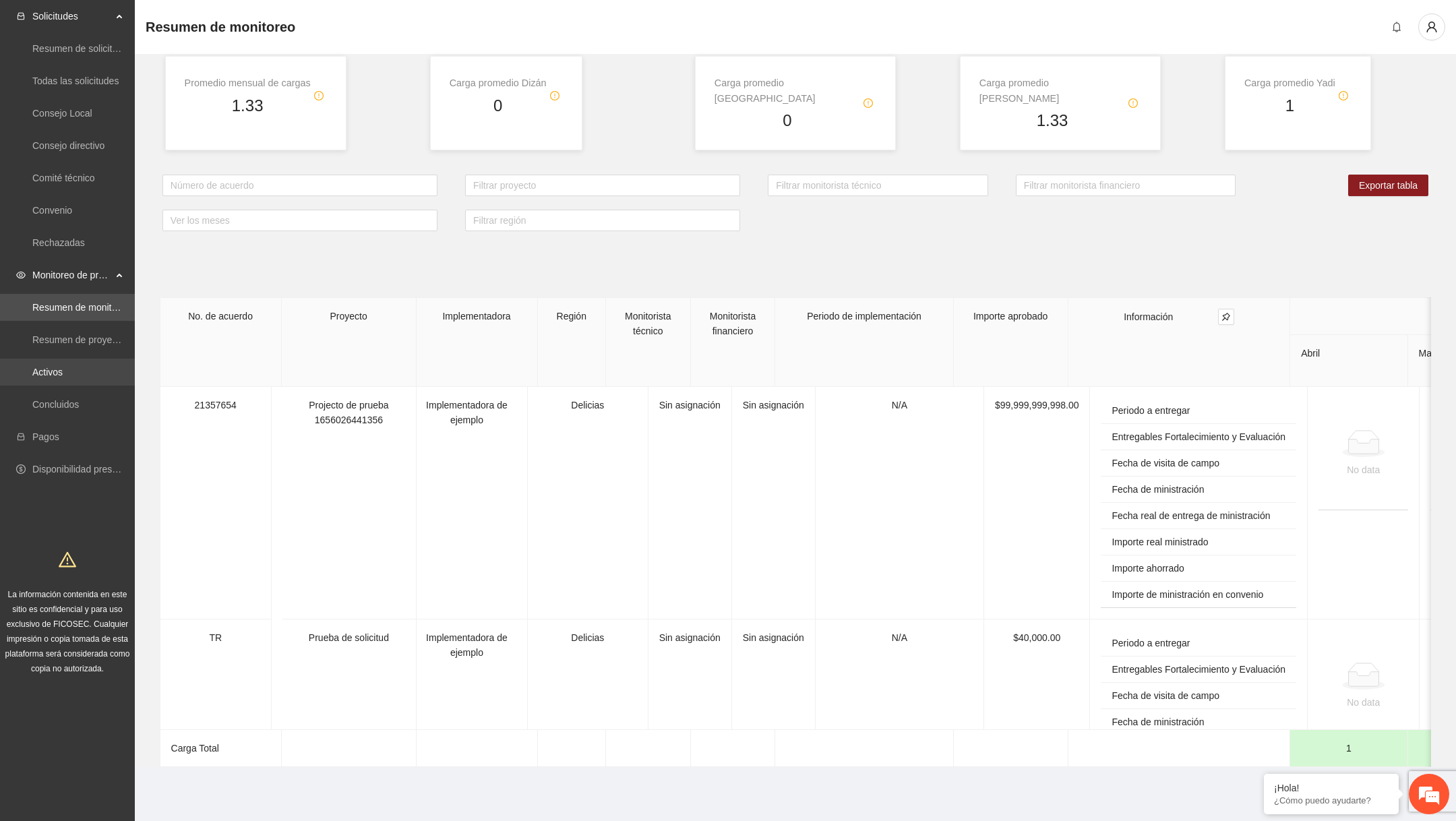
click at [60, 377] on link "Activos" at bounding box center [47, 372] width 30 height 11
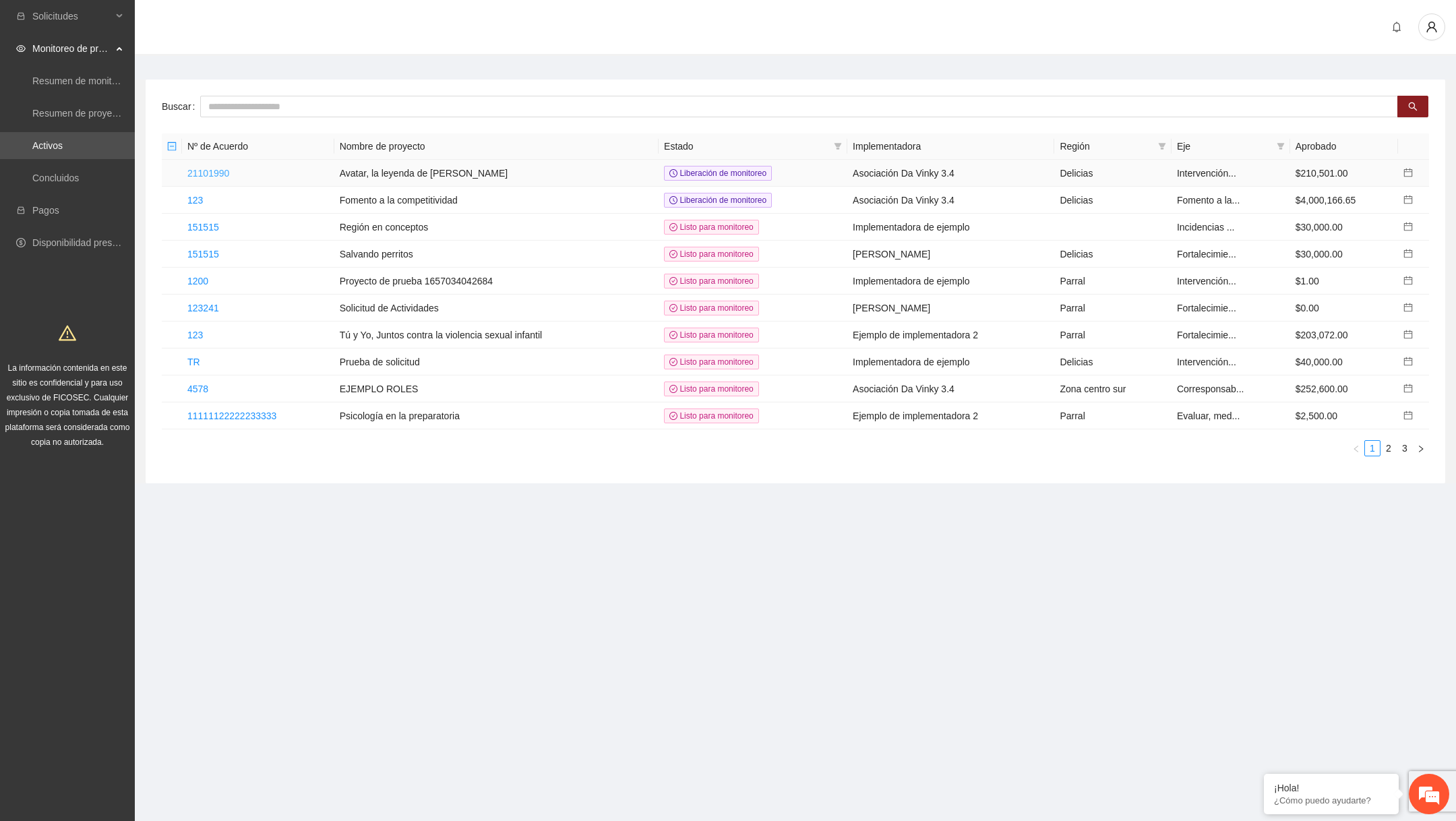
click at [229, 173] on link "21101990" at bounding box center [209, 173] width 42 height 11
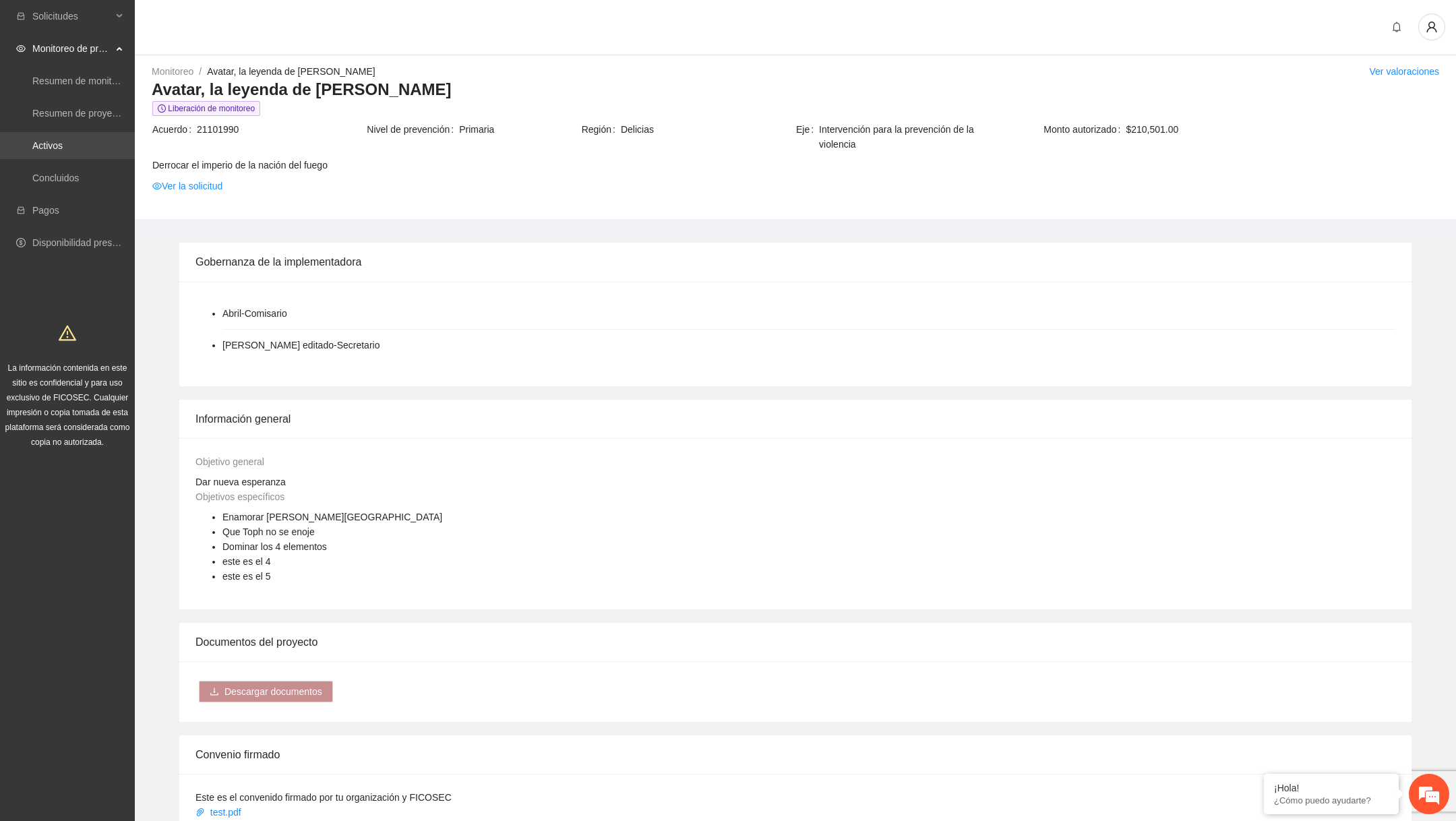
click at [57, 143] on link "Activos" at bounding box center [47, 146] width 30 height 11
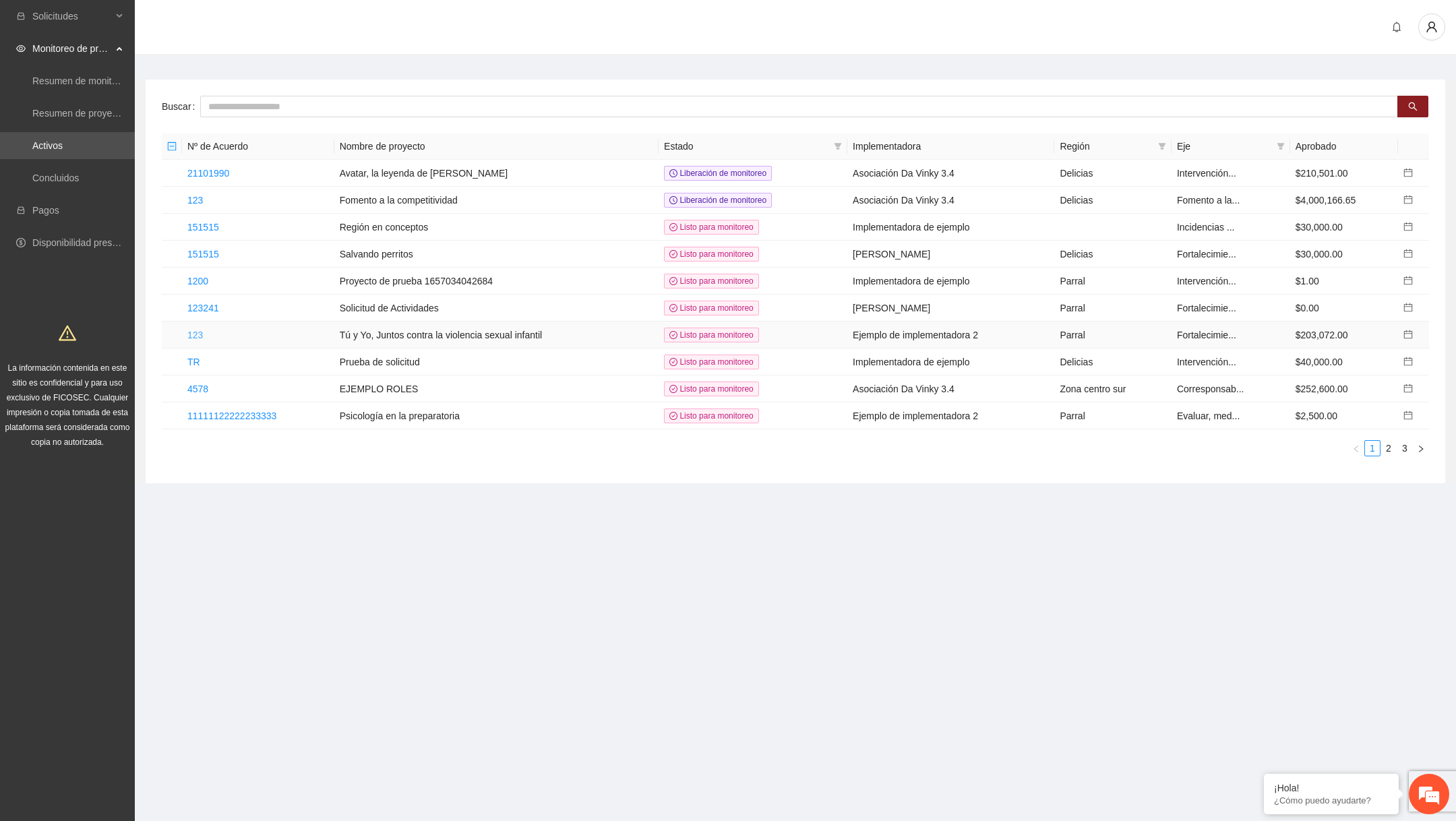
click at [203, 330] on link "123" at bounding box center [195, 335] width 16 height 11
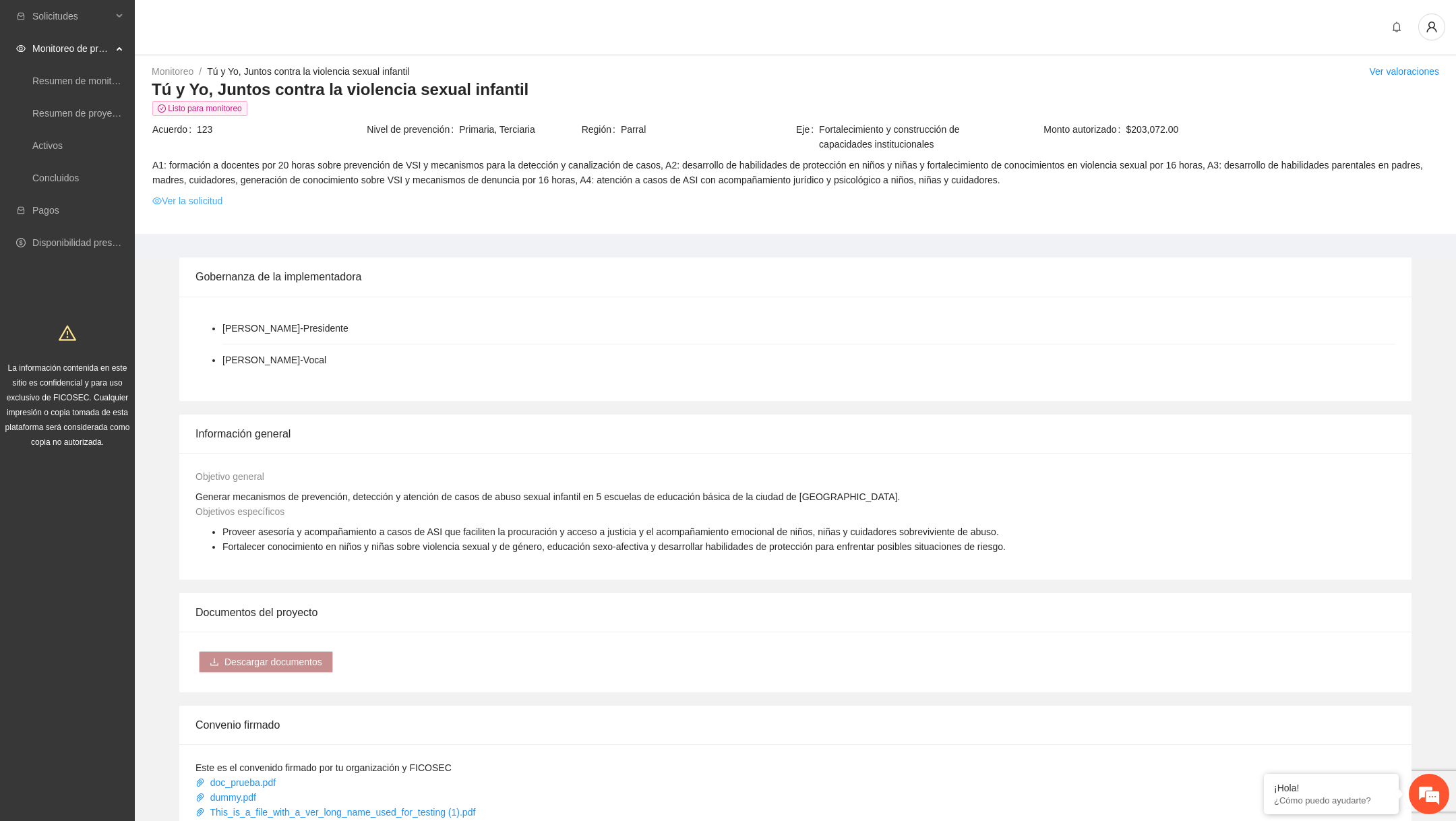
click at [220, 204] on link "Ver la solicitud" at bounding box center [187, 201] width 70 height 15
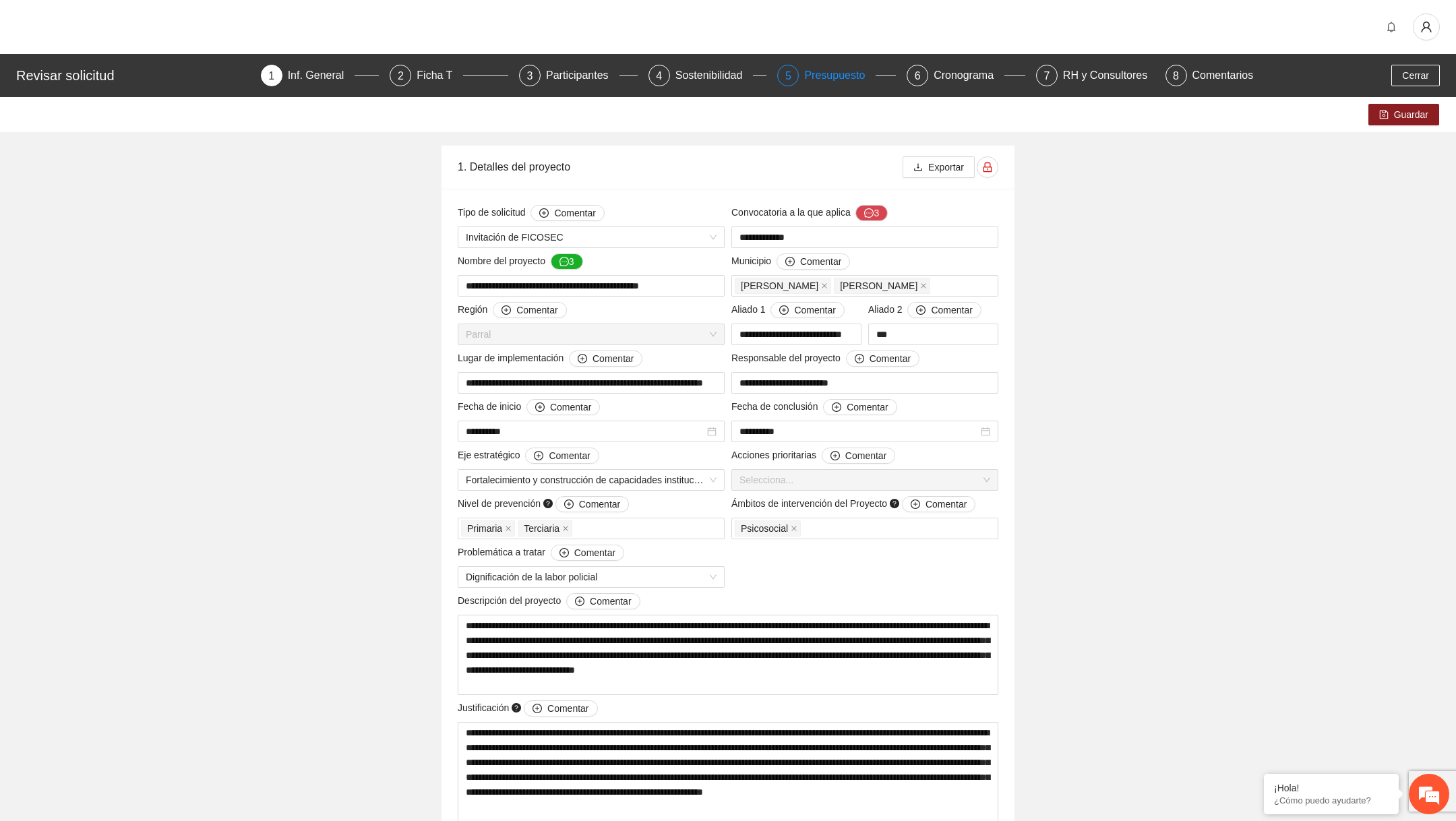
click at [814, 81] on div "Presupuesto" at bounding box center [839, 76] width 71 height 22
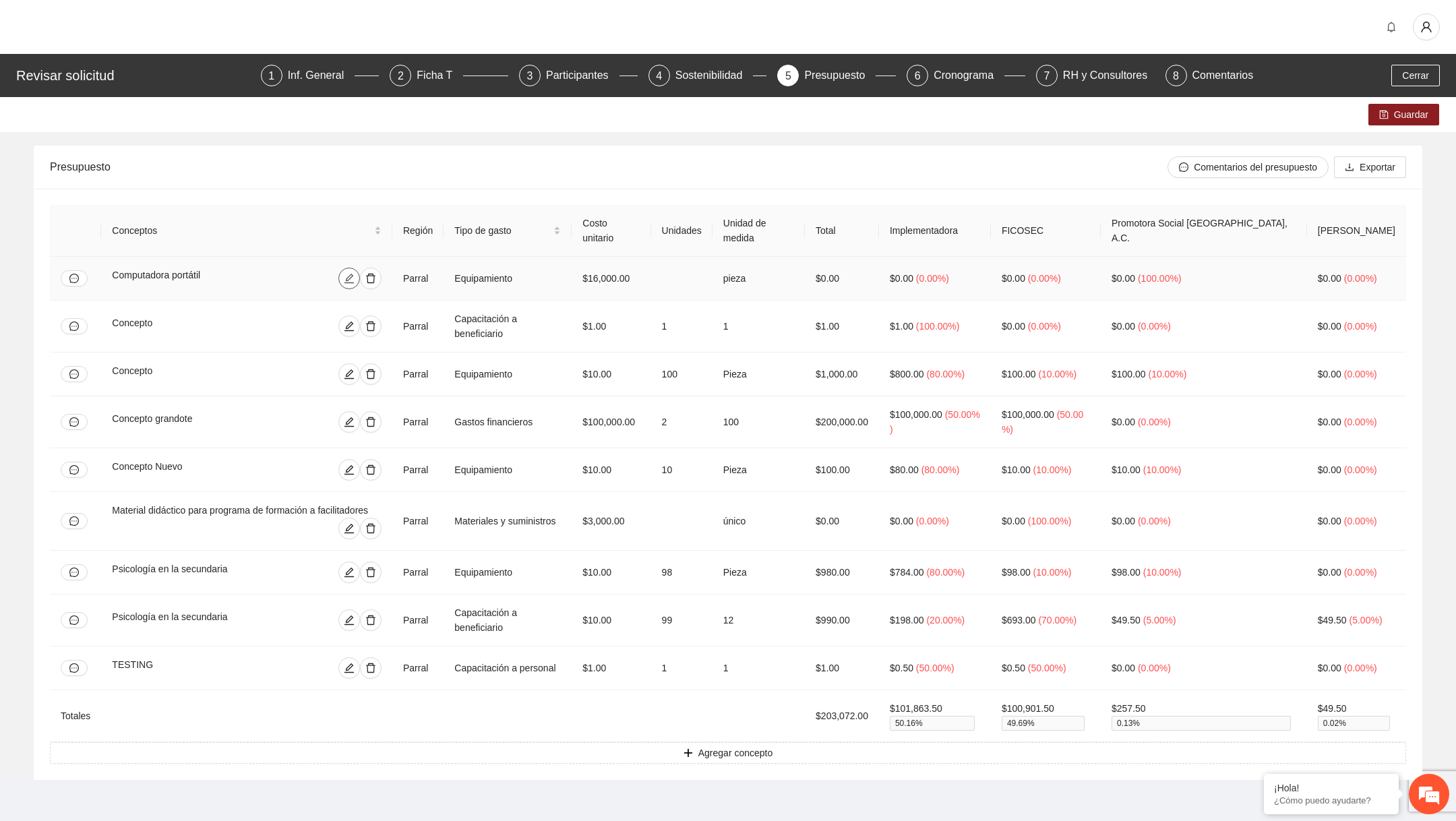
click at [354, 280] on icon "edit" at bounding box center [349, 278] width 11 height 11
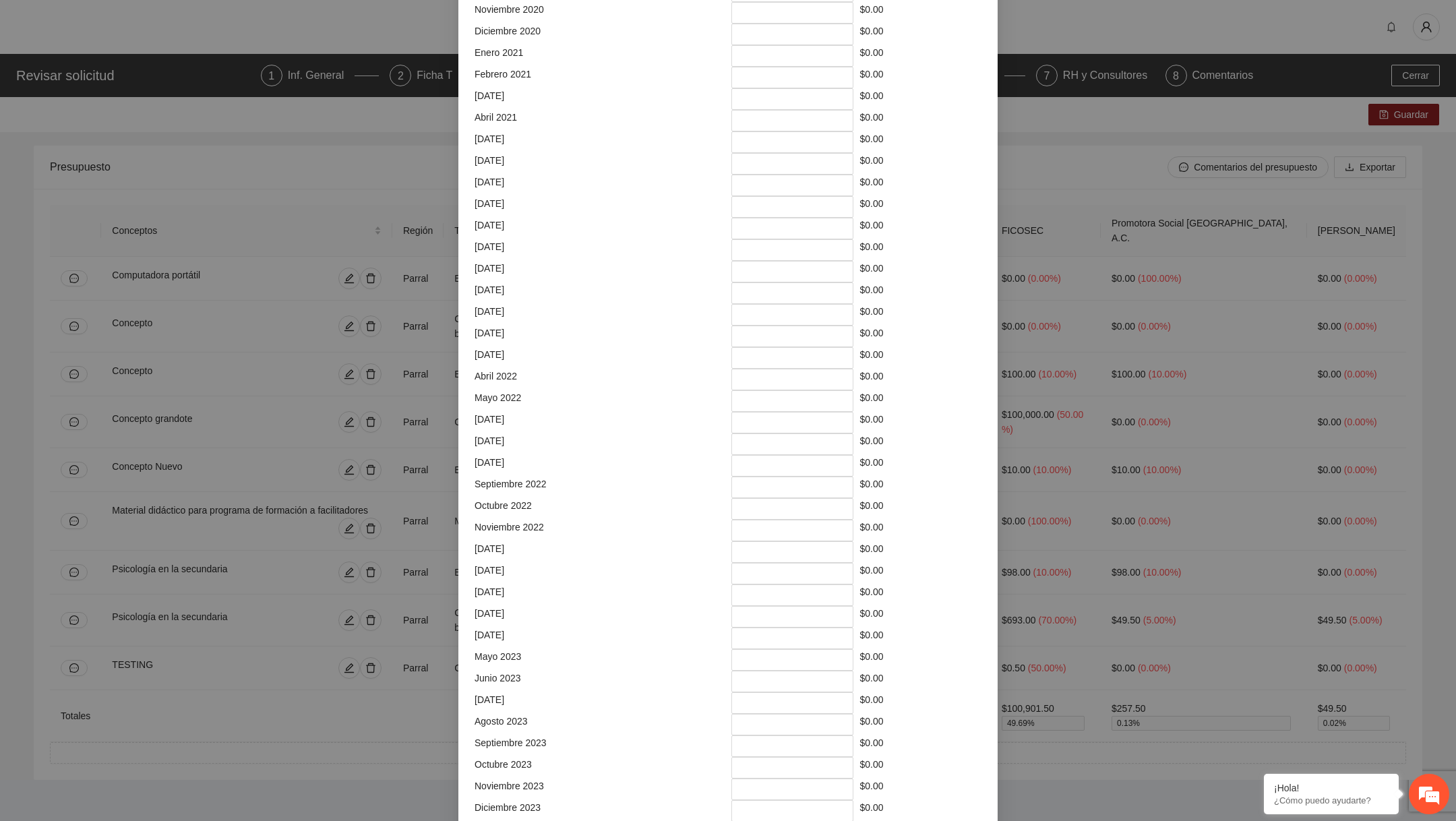
scroll to position [823, 0]
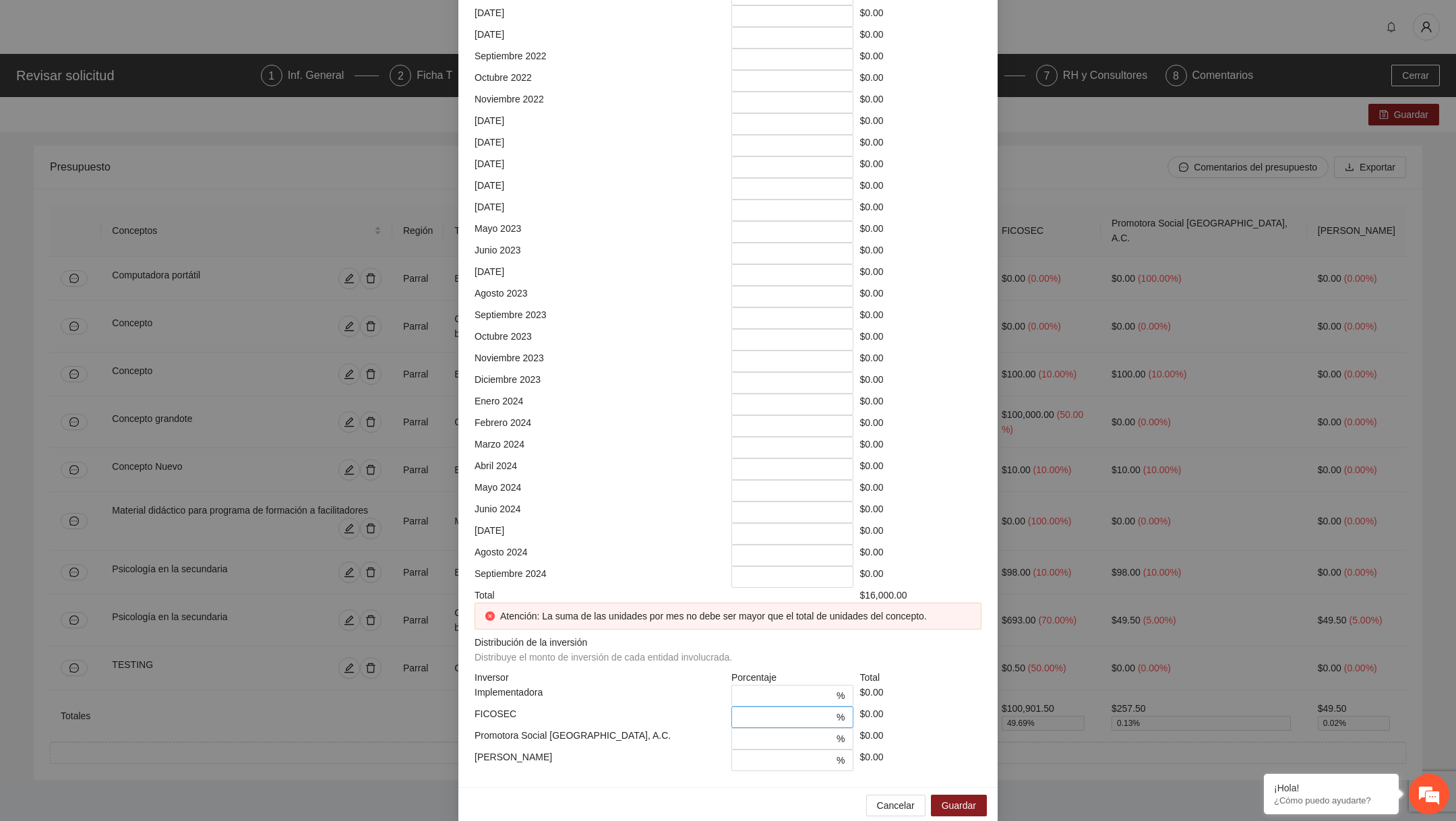
click at [762, 710] on input "*" at bounding box center [787, 717] width 94 height 15
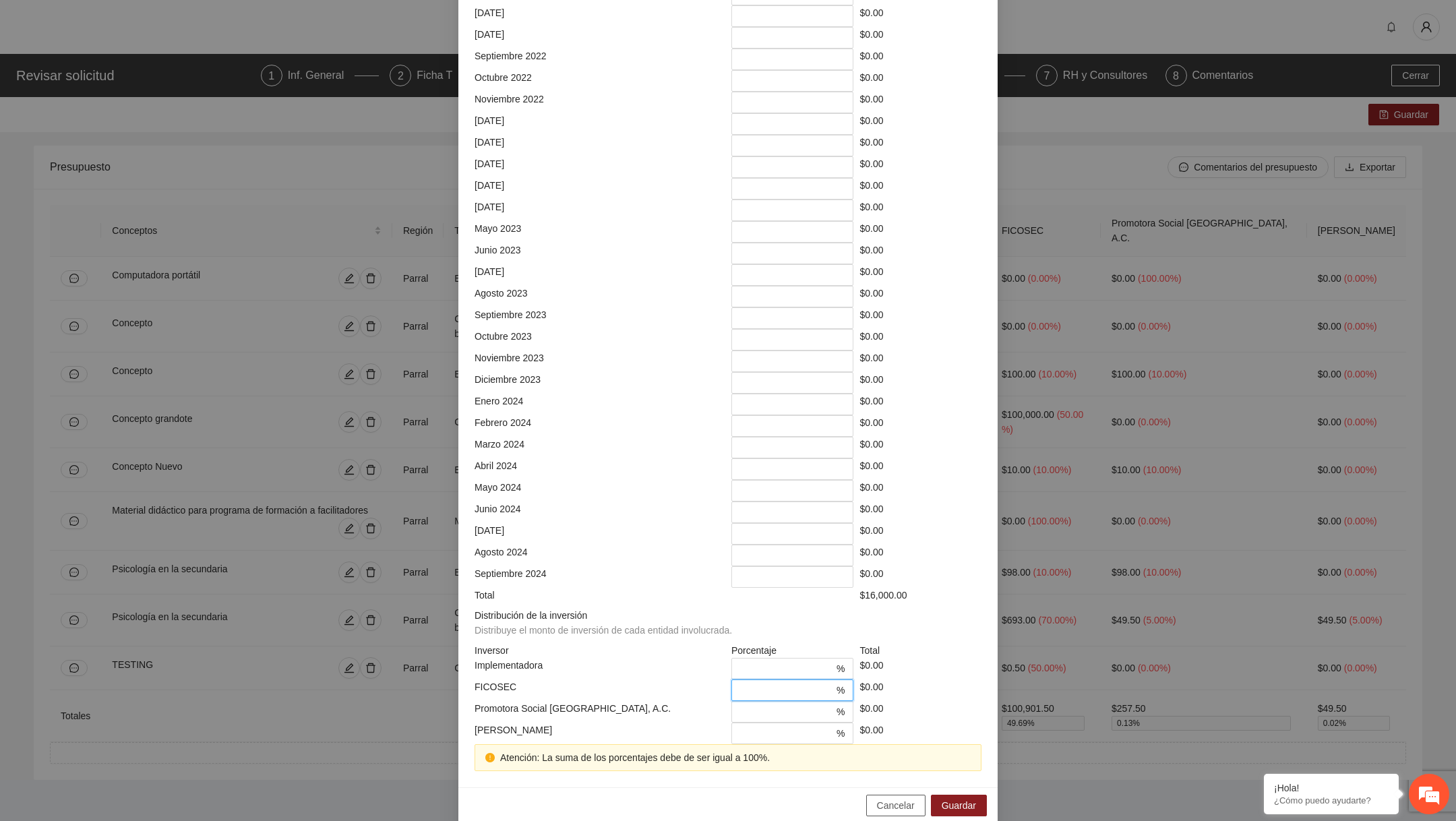
type input "**"
click at [894, 798] on span "Cancelar" at bounding box center [896, 805] width 38 height 15
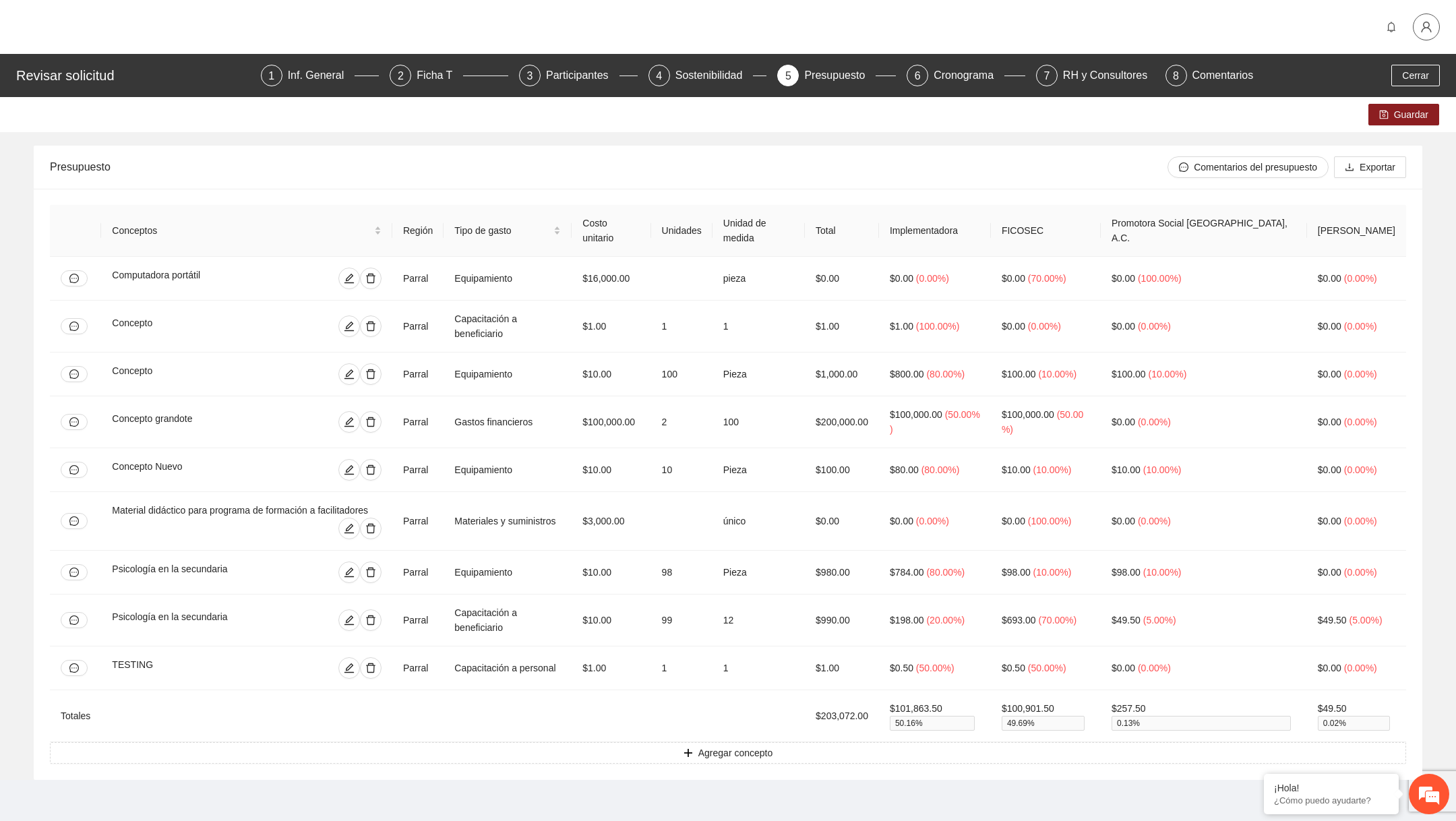
click at [1424, 18] on button "button" at bounding box center [1427, 27] width 27 height 27
click at [354, 273] on icon "edit" at bounding box center [349, 278] width 11 height 11
type input "**********"
type input "*****"
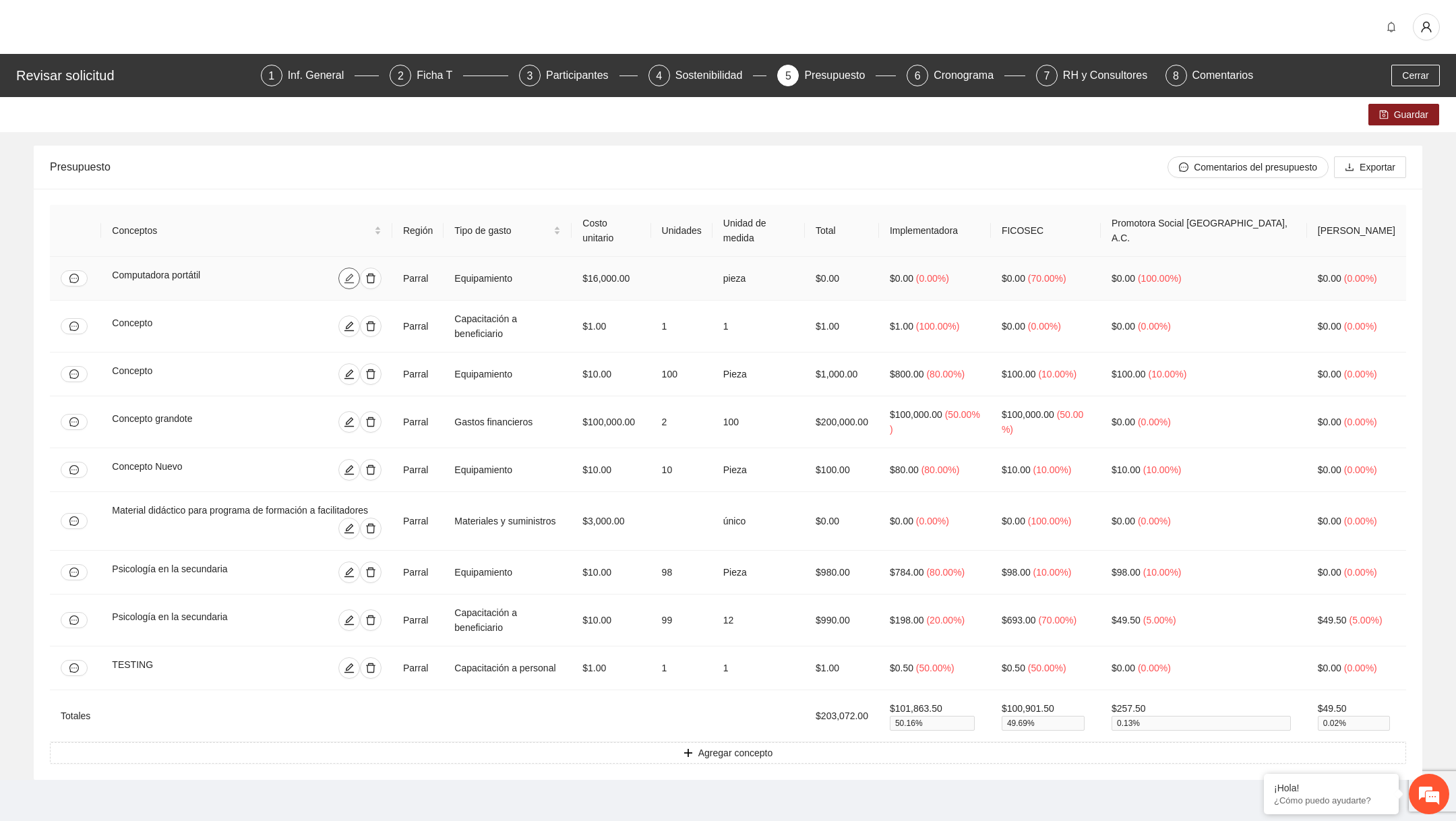
type input "*"
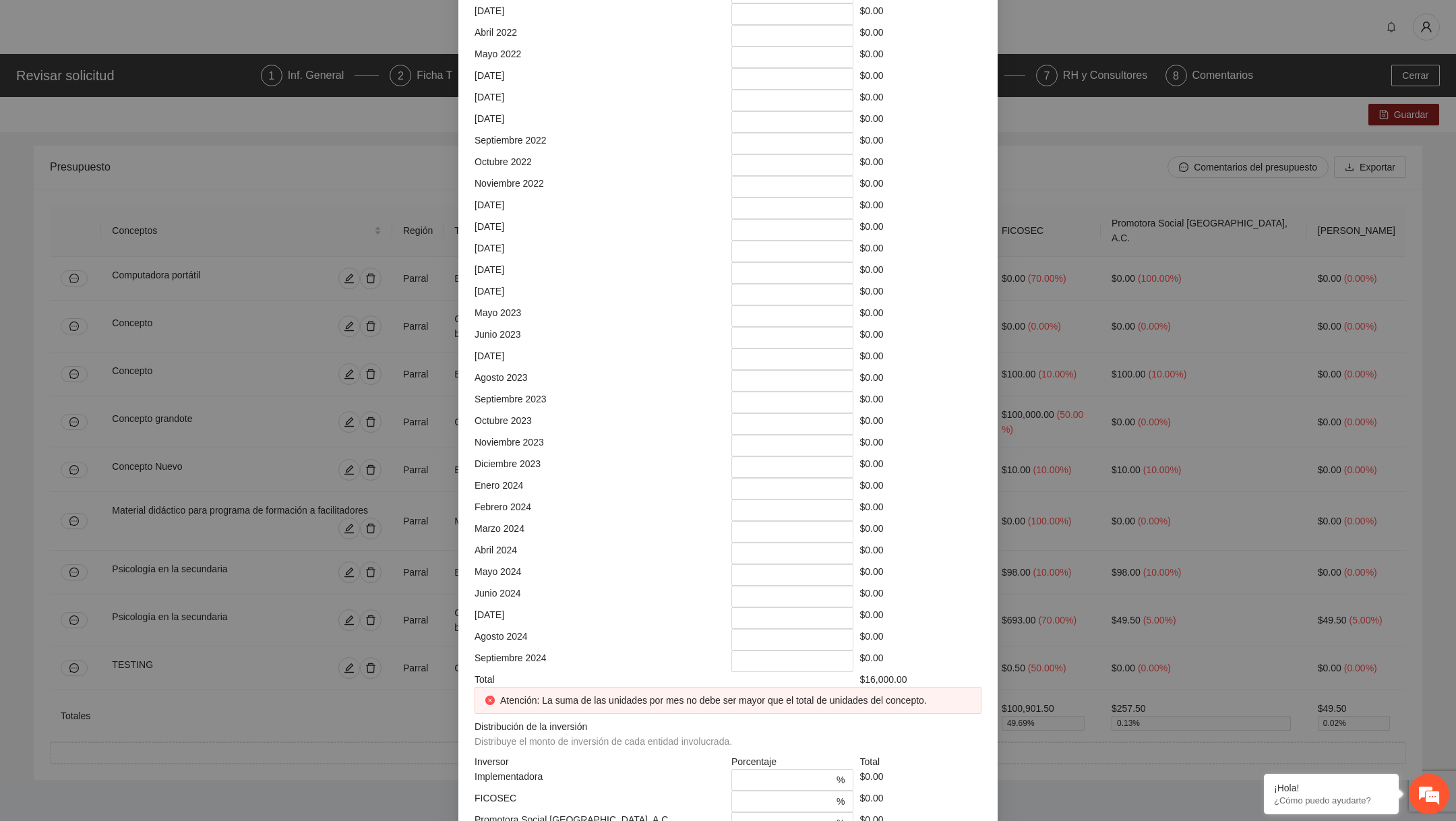
scroll to position [823, 0]
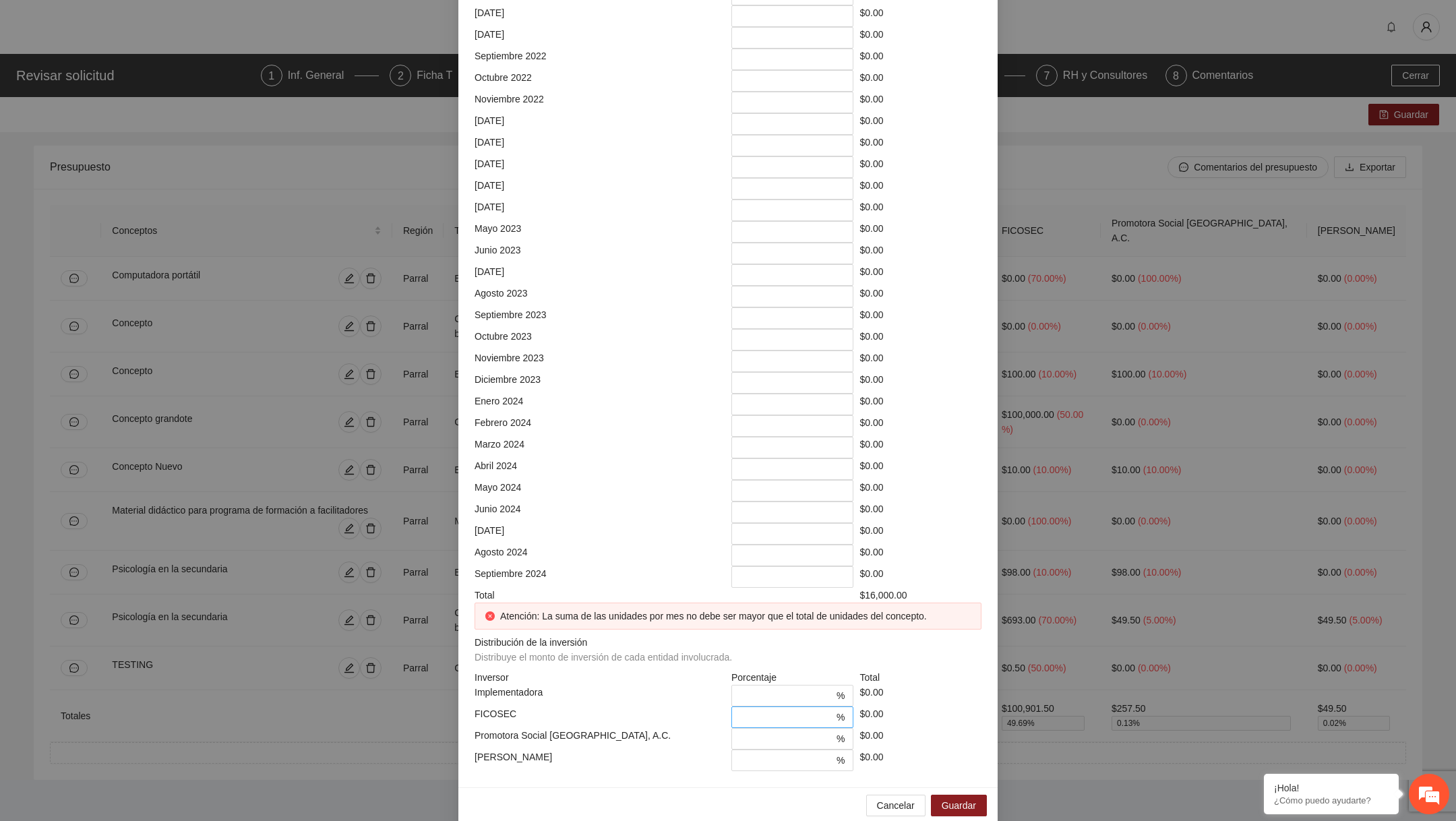
click at [751, 710] on input "**" at bounding box center [787, 717] width 94 height 15
click at [741, 688] on input "*" at bounding box center [787, 696] width 94 height 15
click at [747, 710] on input "**" at bounding box center [787, 717] width 94 height 15
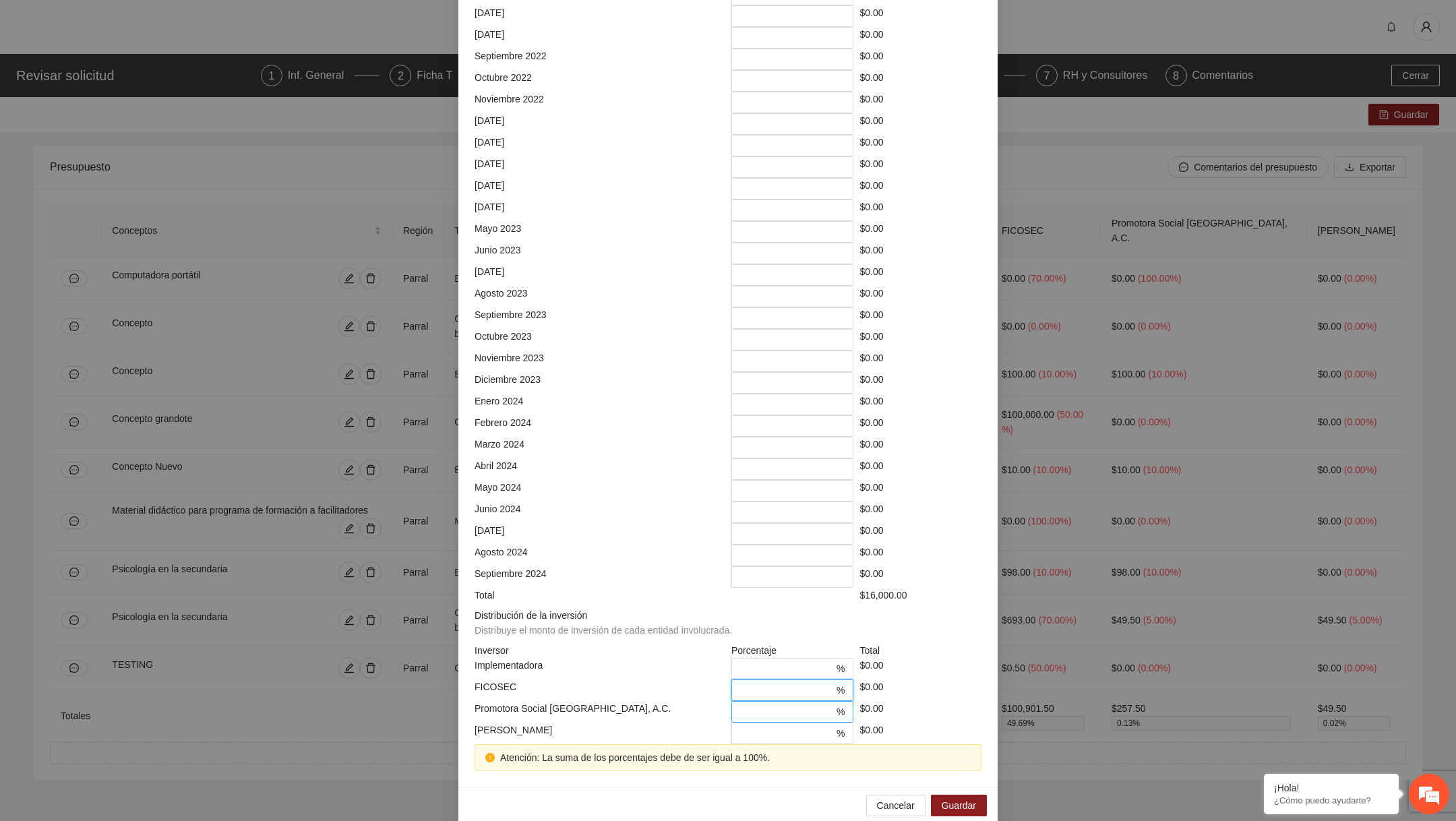
type input "**"
click at [746, 704] on input "***" at bounding box center [787, 712] width 94 height 15
type input "**"
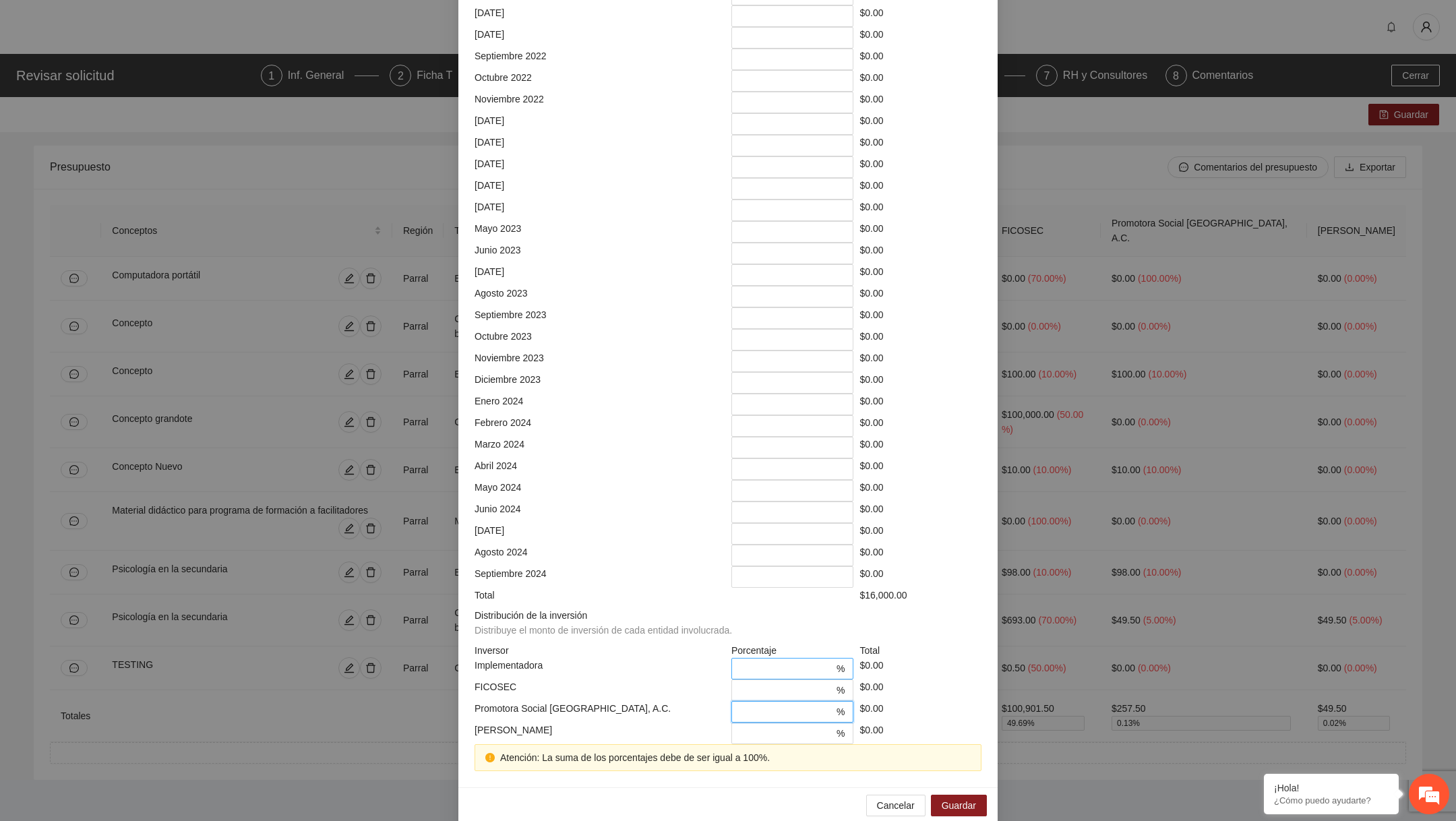
click at [757, 661] on input "*" at bounding box center [787, 669] width 94 height 15
click at [879, 798] on span "Cancelar" at bounding box center [896, 805] width 38 height 15
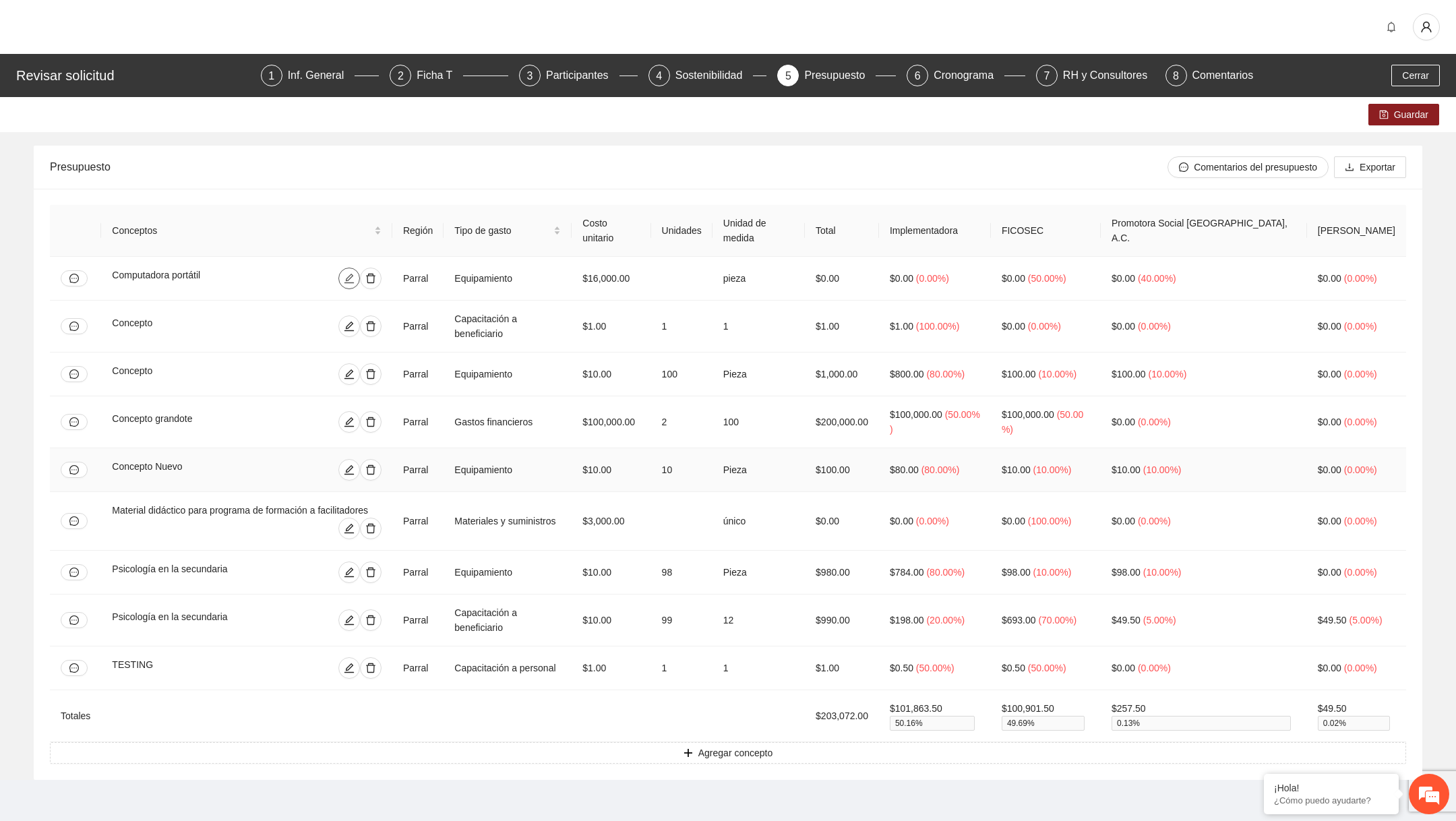
scroll to position [7, 0]
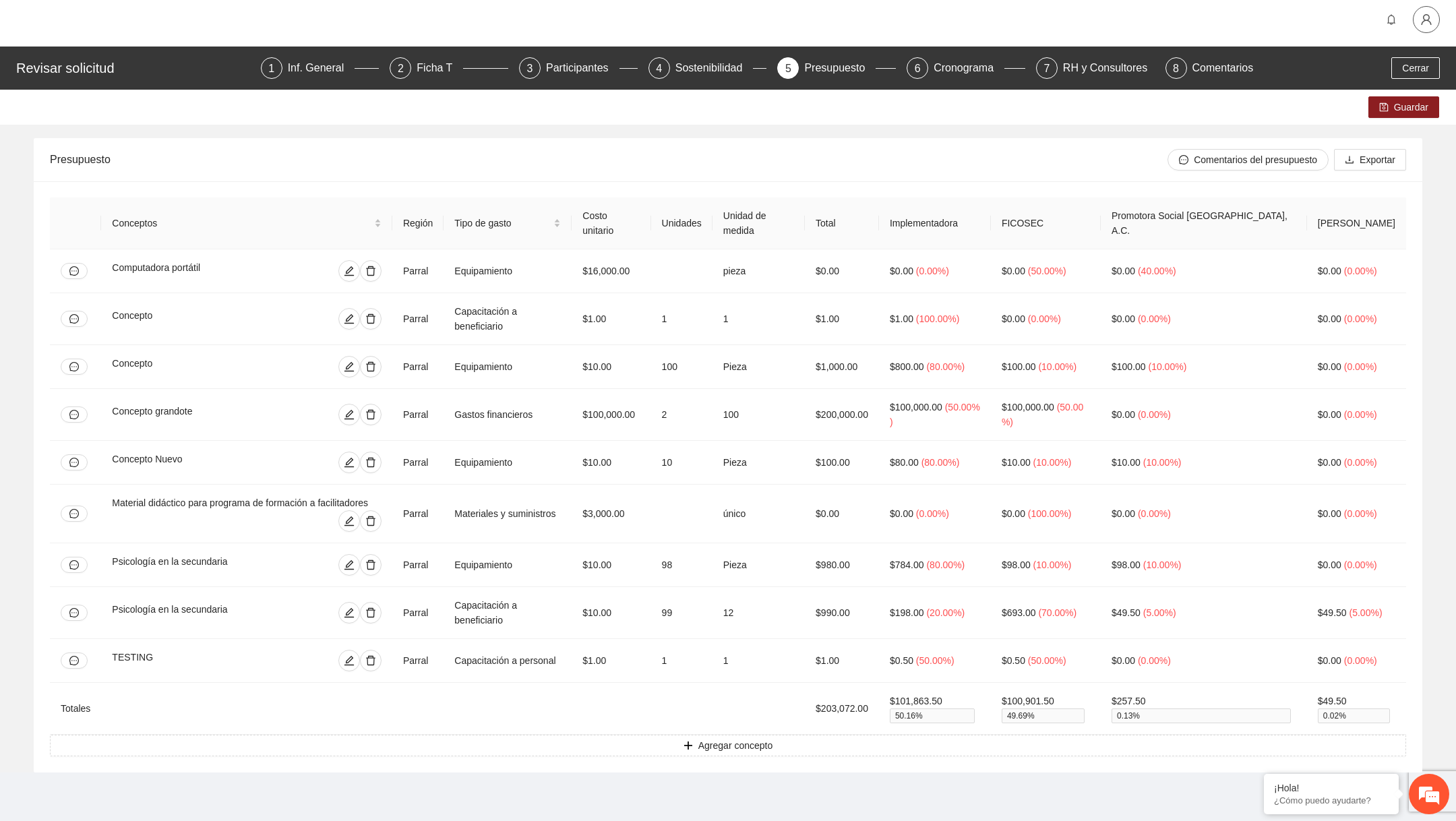
click at [1432, 15] on span "user" at bounding box center [1427, 20] width 26 height 12
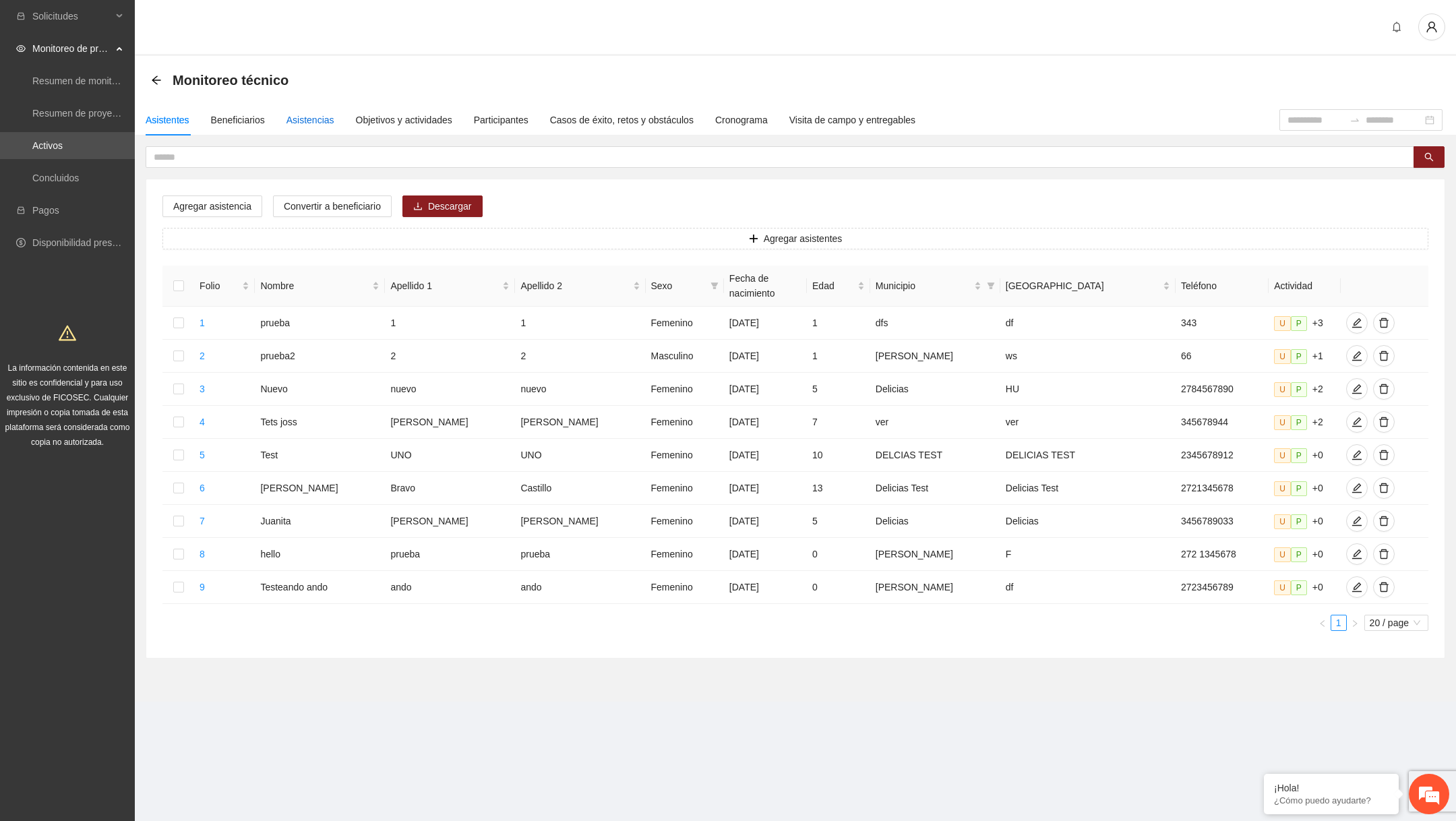
click at [297, 124] on div "Asistencias" at bounding box center [310, 120] width 48 height 15
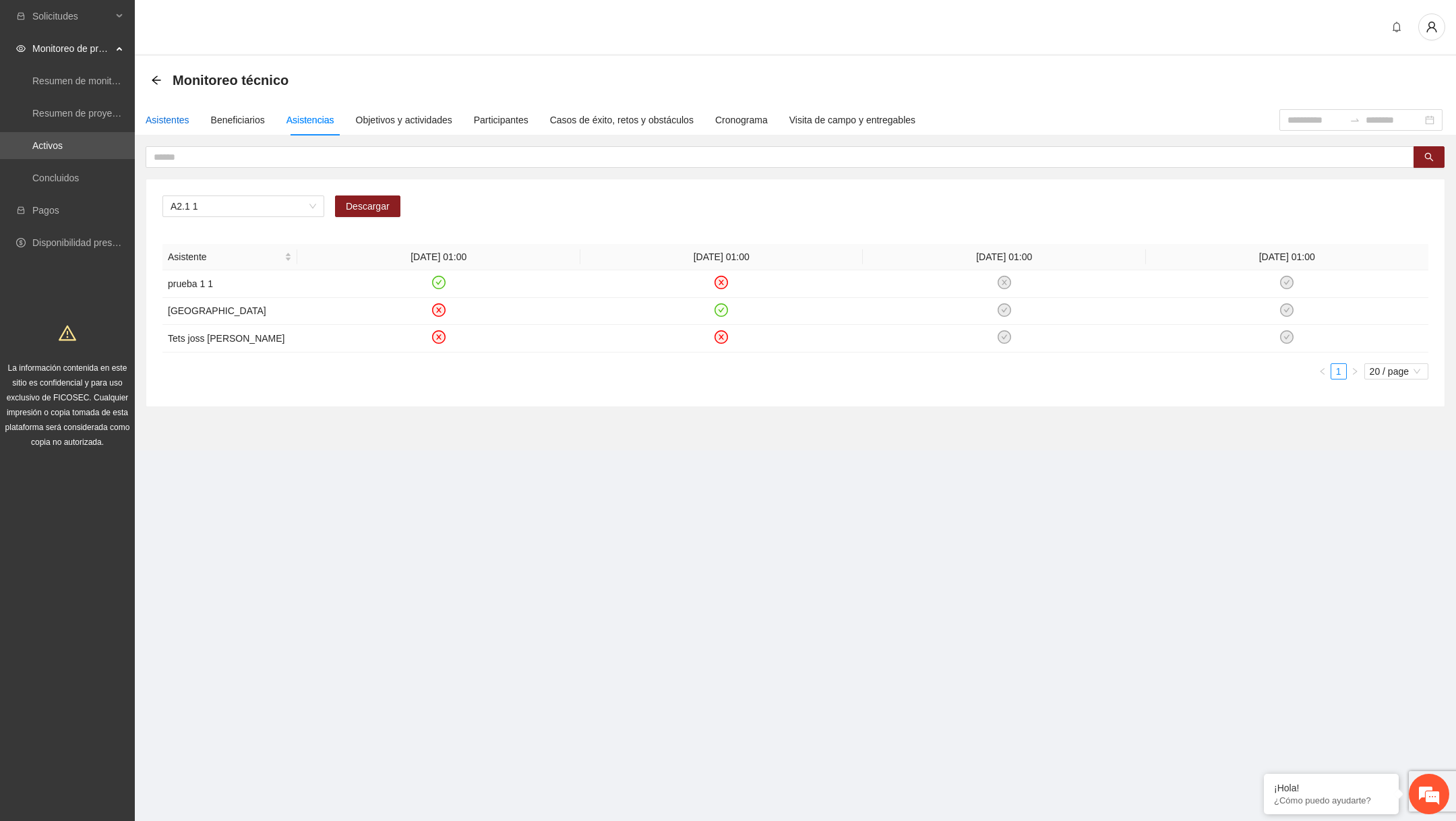
click at [177, 125] on div "Asistentes" at bounding box center [167, 120] width 44 height 15
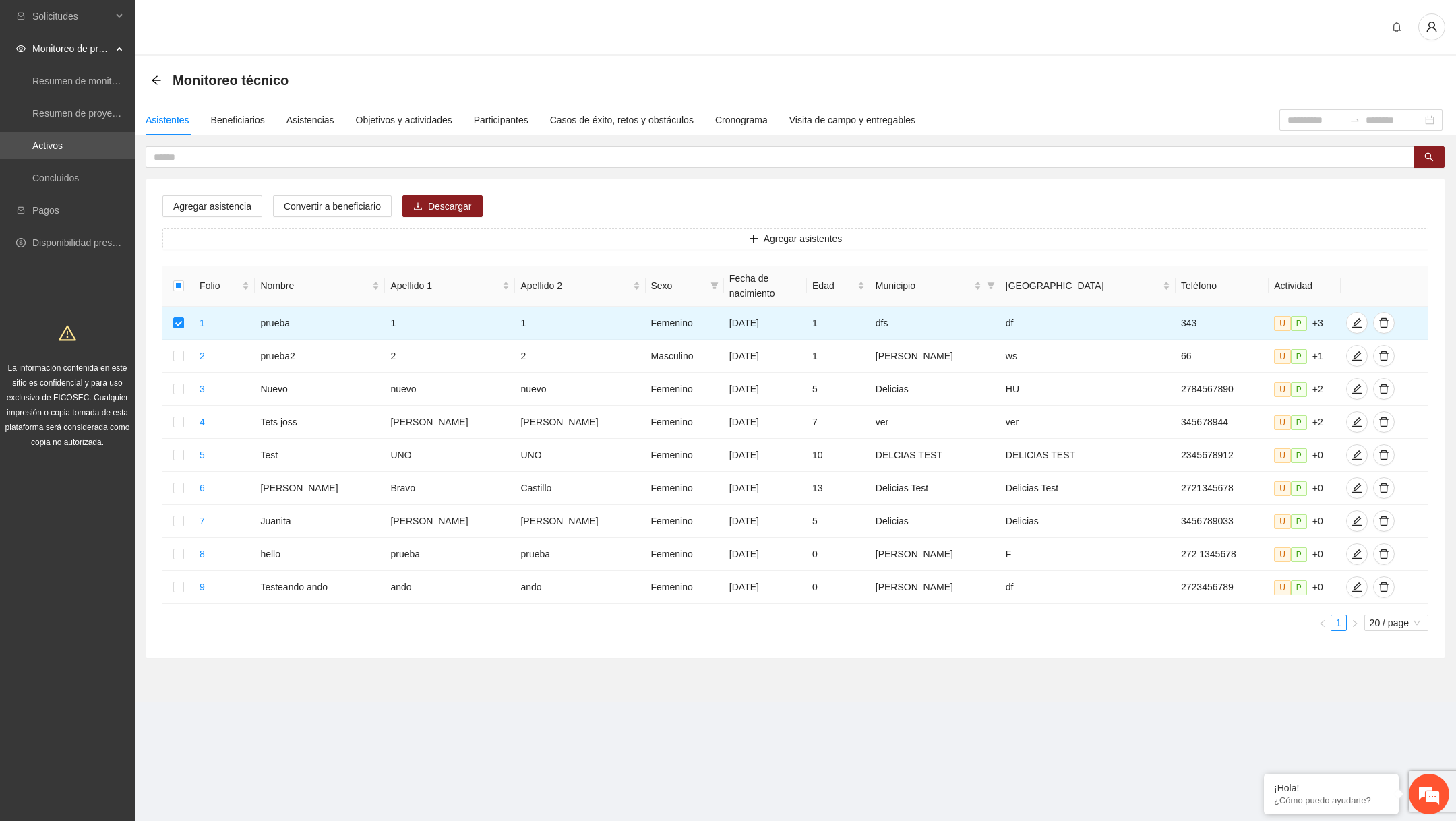
click at [212, 220] on div "Agregar asistencia Convertir a beneficiario Descargar Agregar asistentes Folio …" at bounding box center [795, 419] width 1298 height 478
click at [218, 209] on span "Agregar asistencia" at bounding box center [212, 207] width 78 height 15
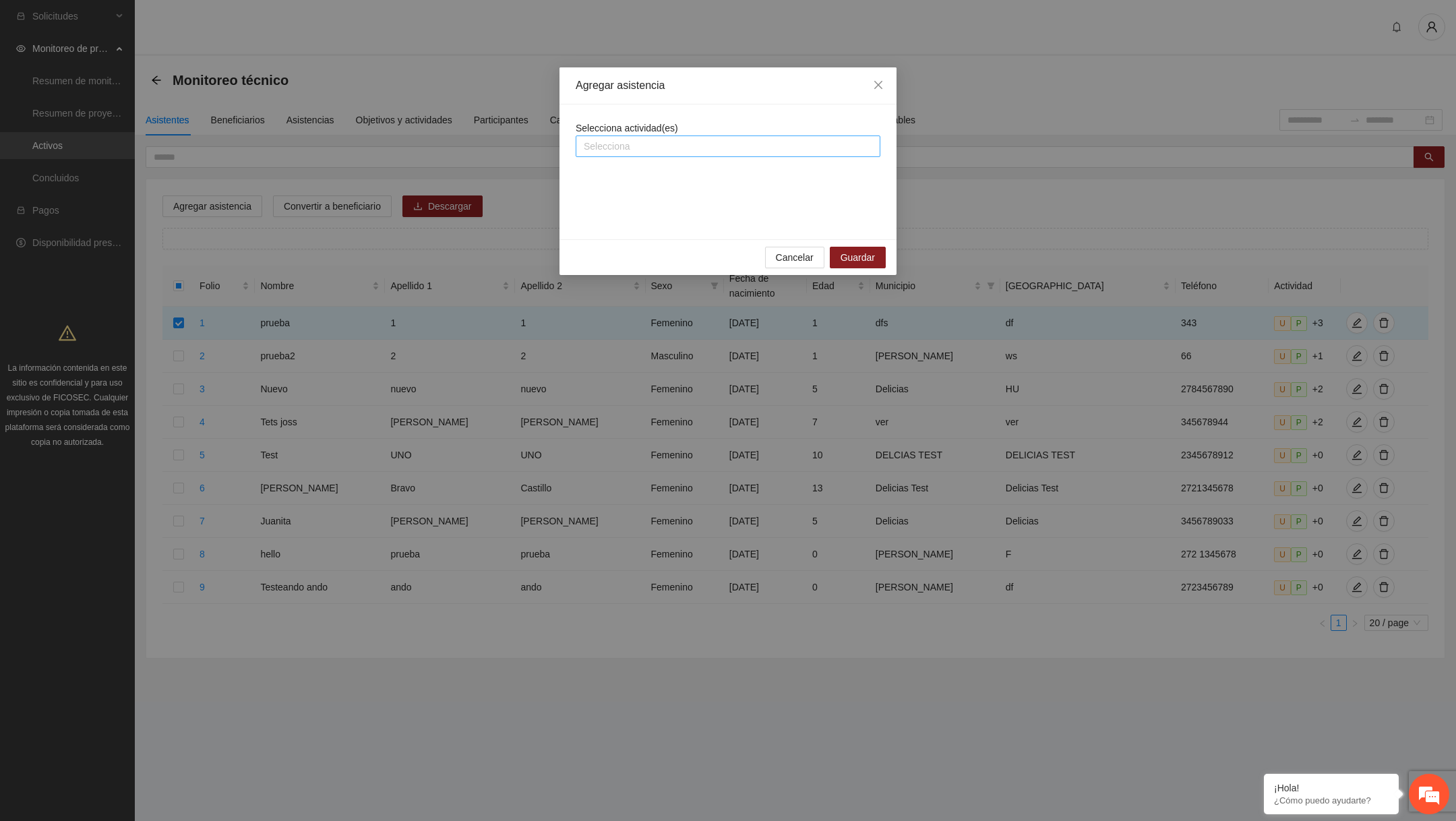
click at [696, 142] on div at bounding box center [728, 146] width 298 height 16
click at [883, 85] on icon "close" at bounding box center [879, 85] width 11 height 11
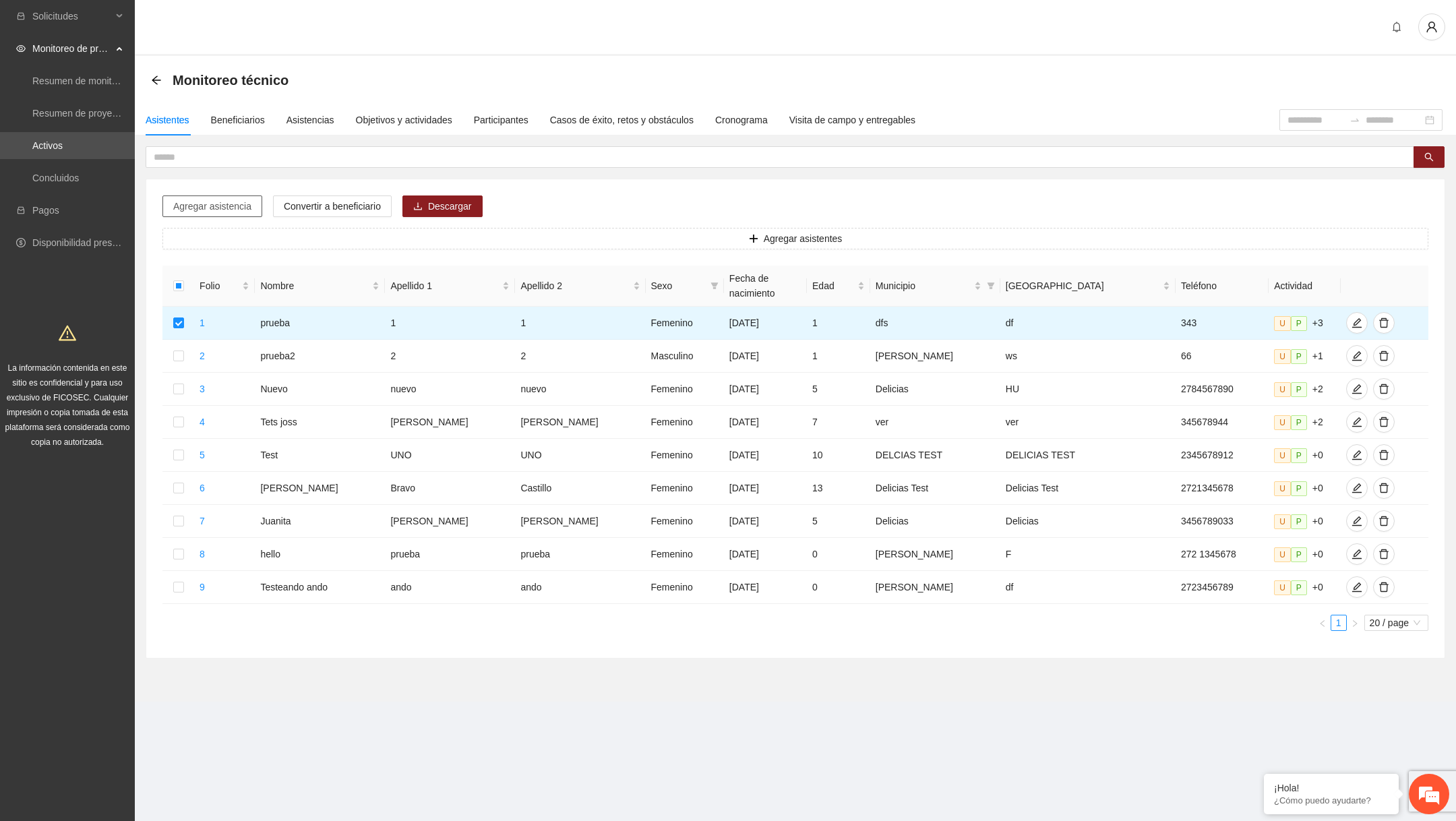
click at [226, 206] on span "Agregar asistencia" at bounding box center [212, 207] width 78 height 15
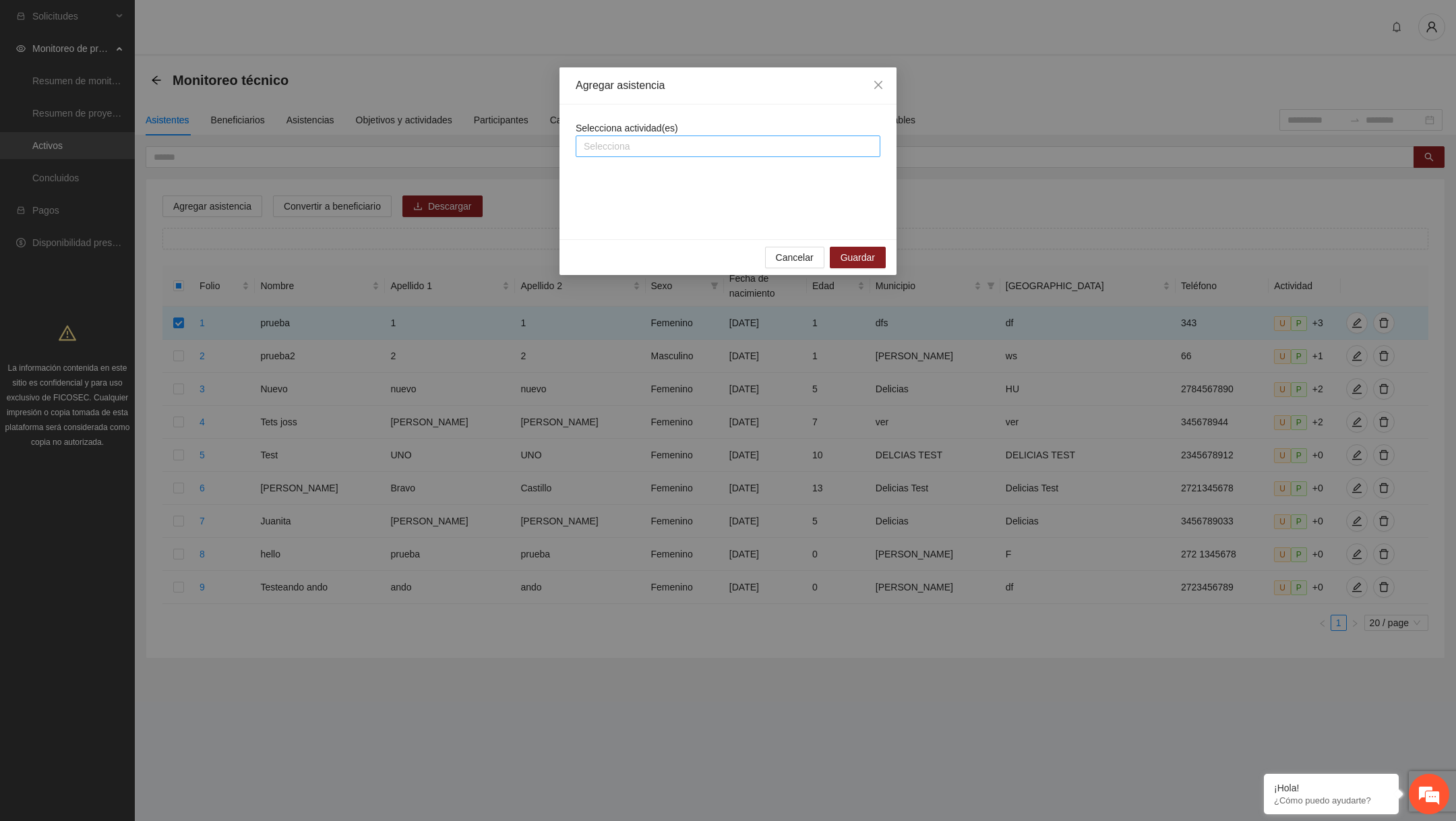
click at [657, 147] on div at bounding box center [728, 146] width 298 height 16
click at [653, 186] on div "A2.1 1" at bounding box center [728, 194] width 289 height 15
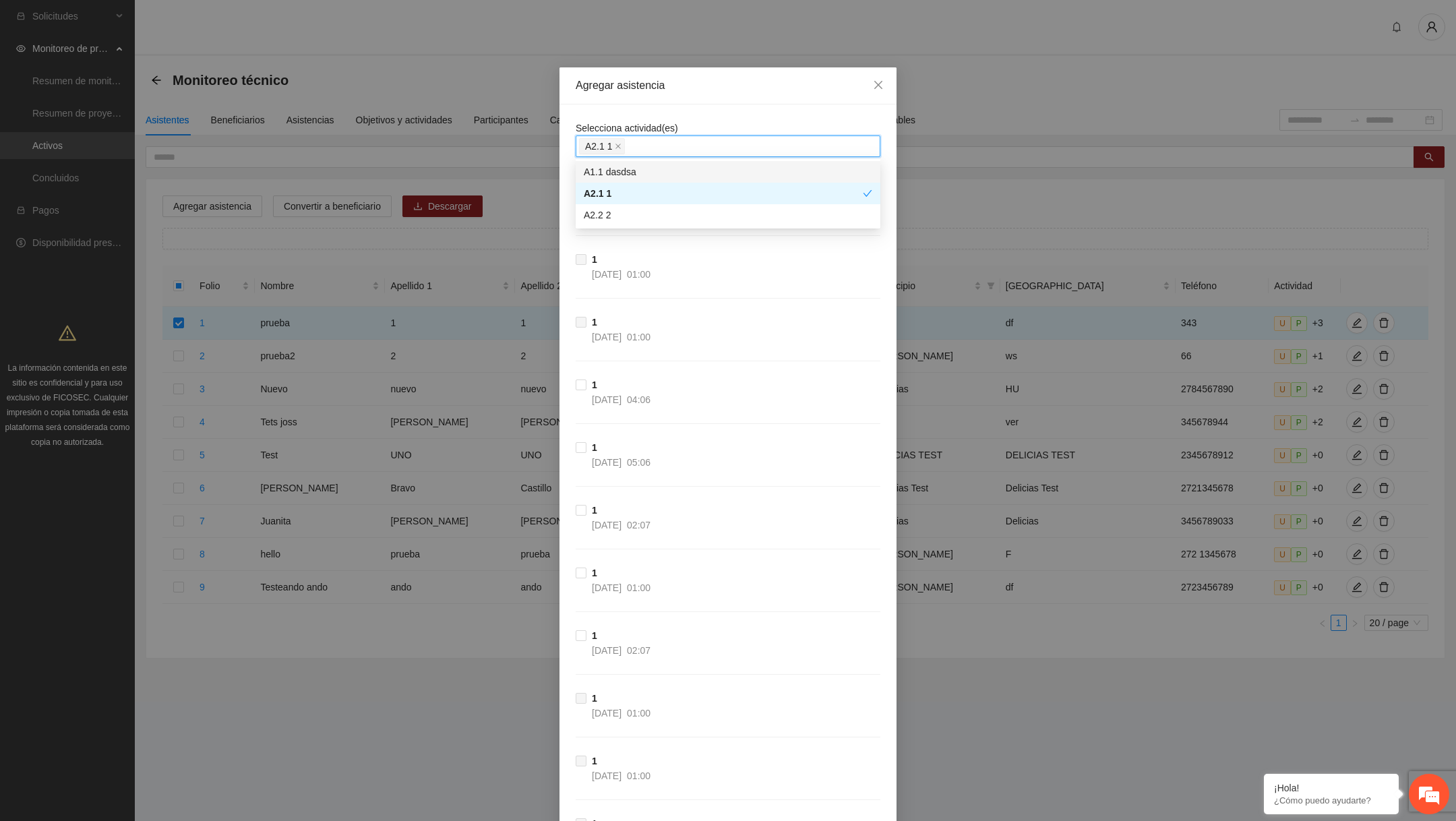
click at [675, 102] on div "Agregar asistencia" at bounding box center [728, 86] width 337 height 37
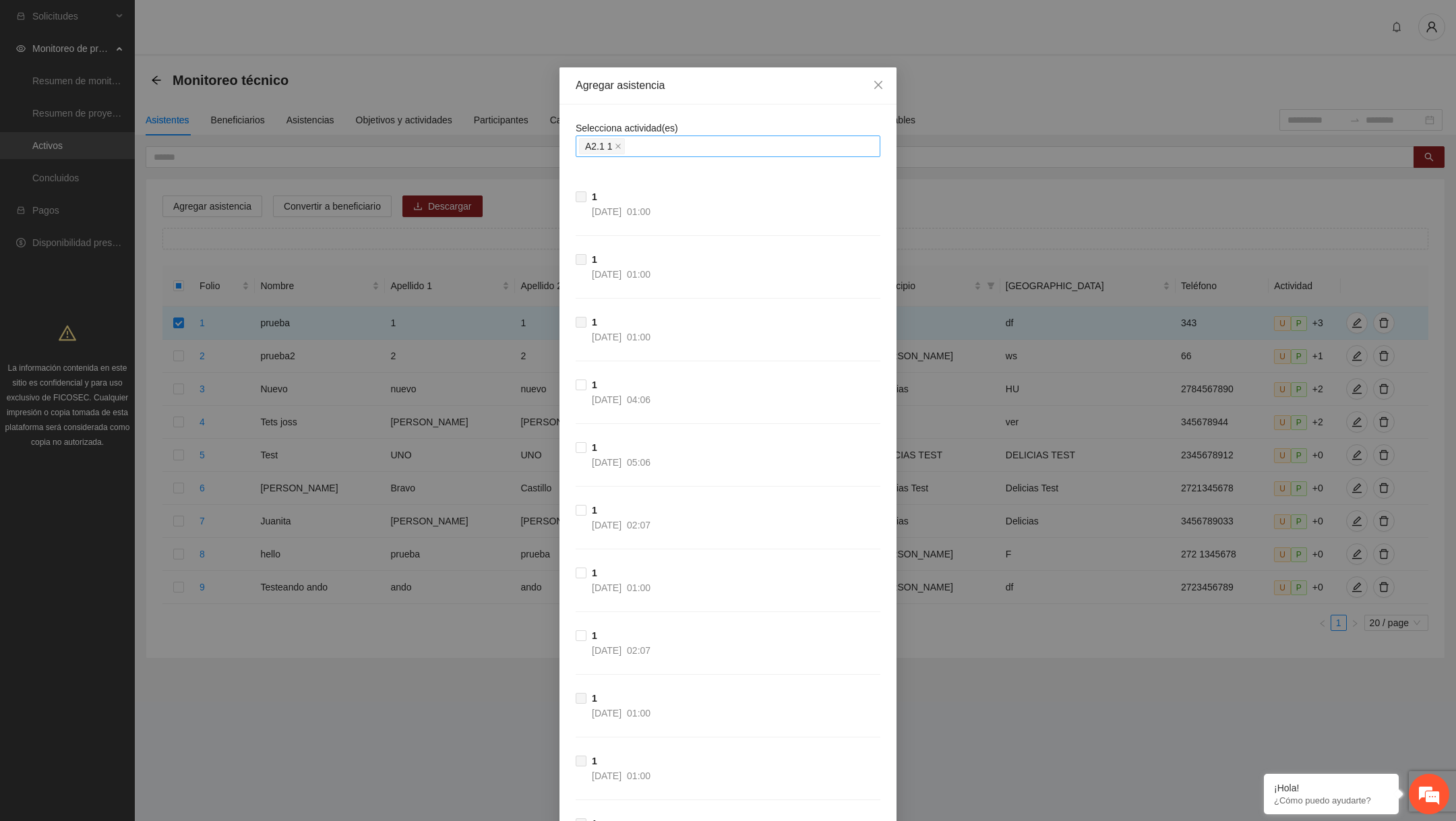
click at [656, 154] on div "A2.1 1" at bounding box center [728, 146] width 298 height 19
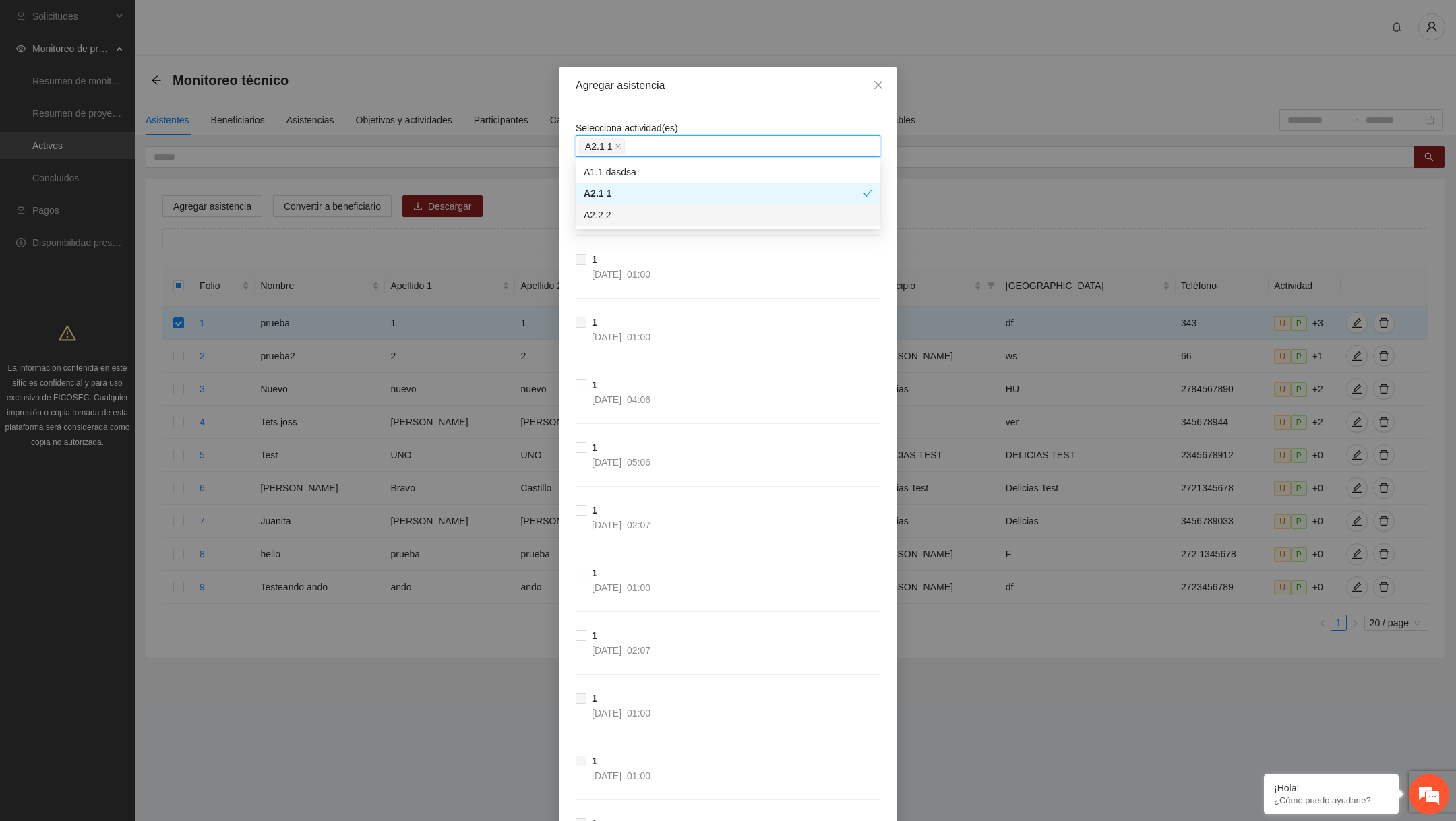
click at [633, 211] on div "A2.2 2" at bounding box center [728, 215] width 289 height 15
click at [769, 123] on div "Selecciona actividad(es) A2.1 1 A2.2 2" at bounding box center [728, 139] width 305 height 37
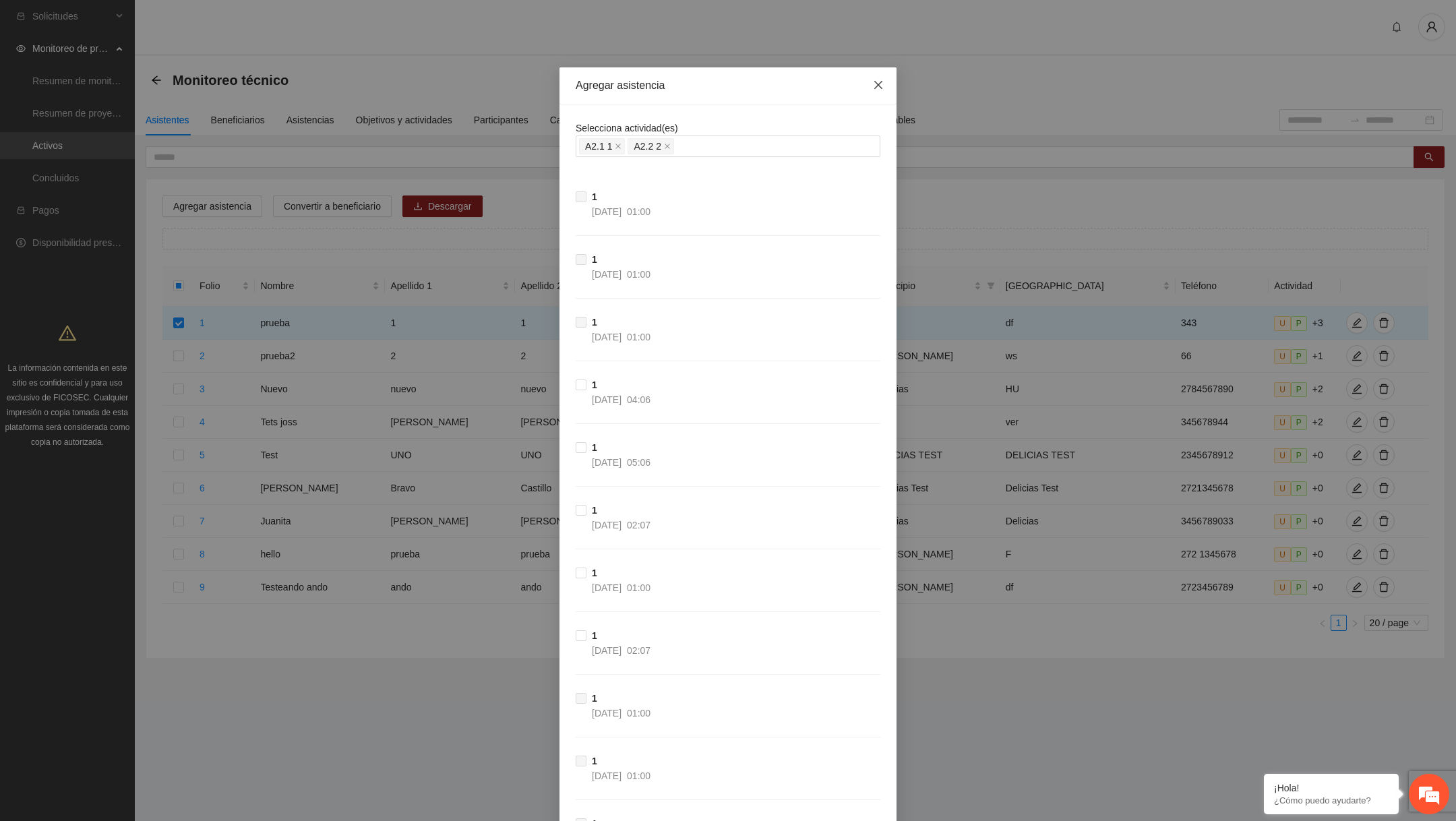
click at [876, 91] on span "Close" at bounding box center [879, 86] width 37 height 37
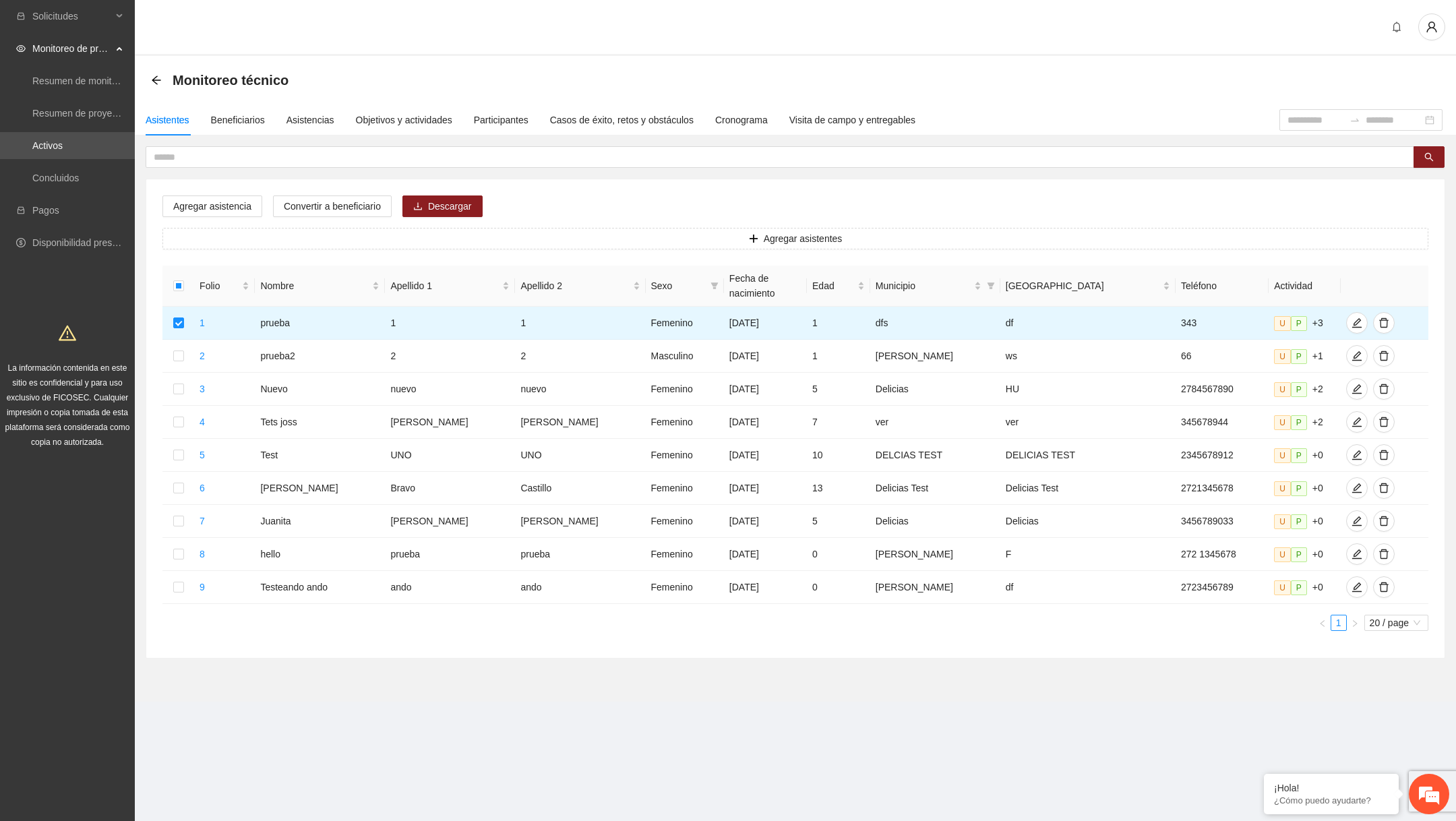
click at [909, 64] on div "Monitoreo técnico" at bounding box center [795, 81] width 1321 height 49
